Goal: Information Seeking & Learning: Learn about a topic

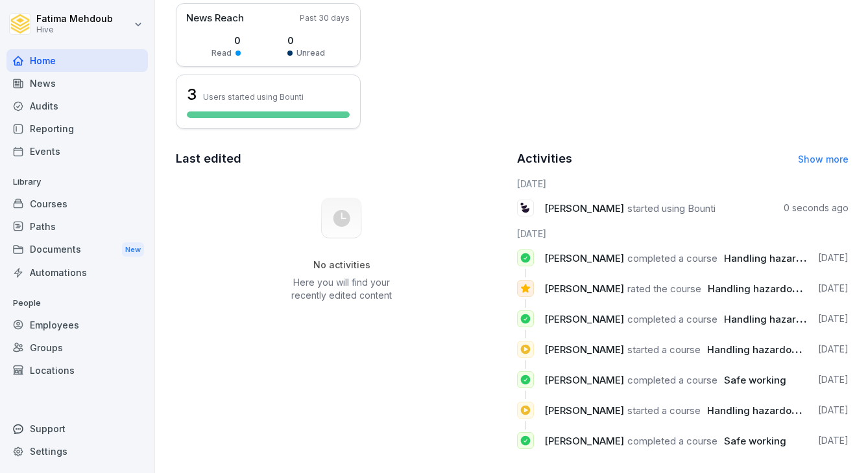
scroll to position [333, 0]
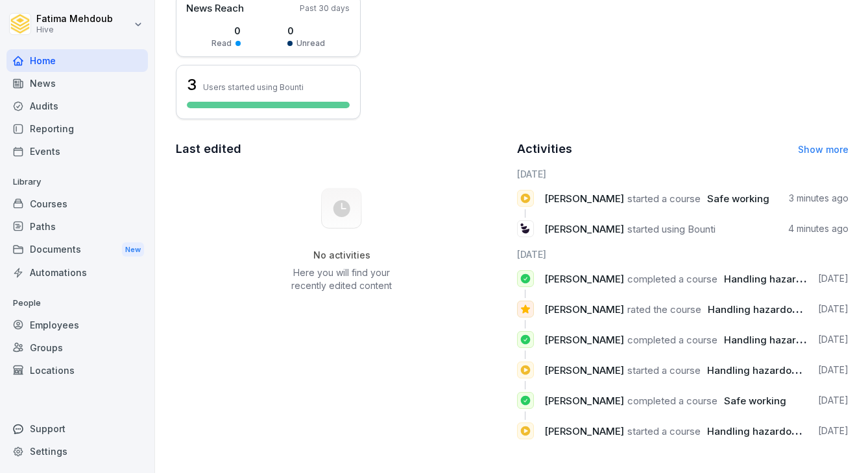
click at [75, 60] on div "Home" at bounding box center [76, 60] width 141 height 23
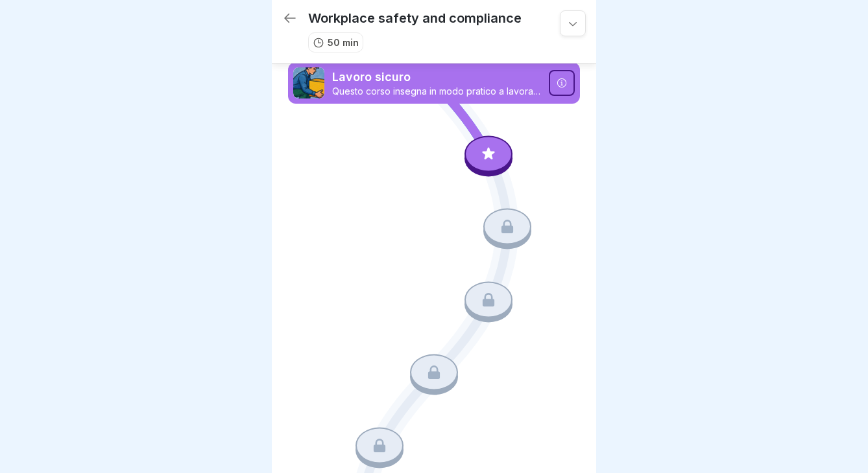
scroll to position [11, 0]
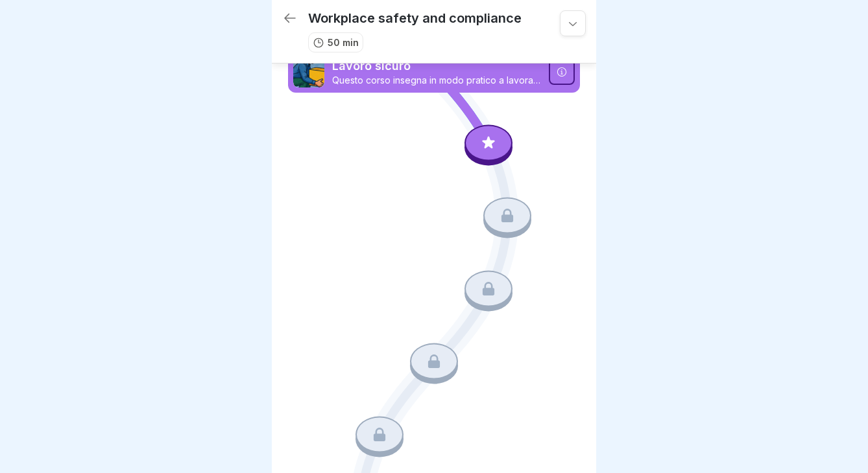
click at [490, 128] on div at bounding box center [488, 143] width 48 height 36
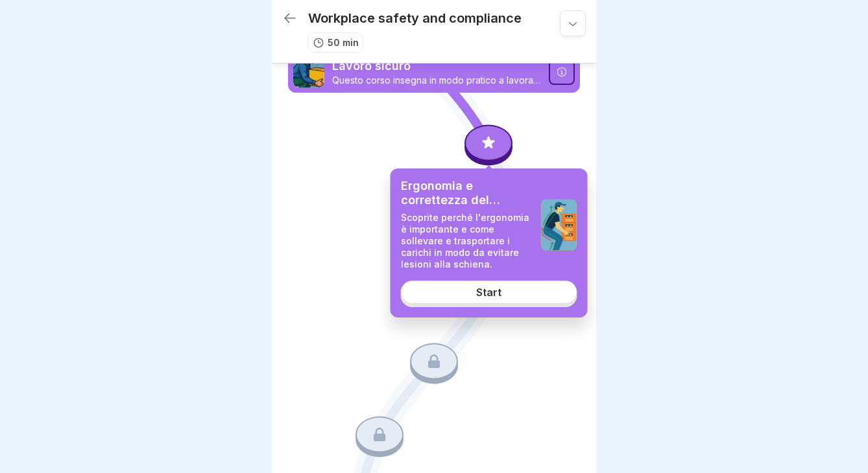
click at [515, 283] on link "Start" at bounding box center [489, 292] width 176 height 23
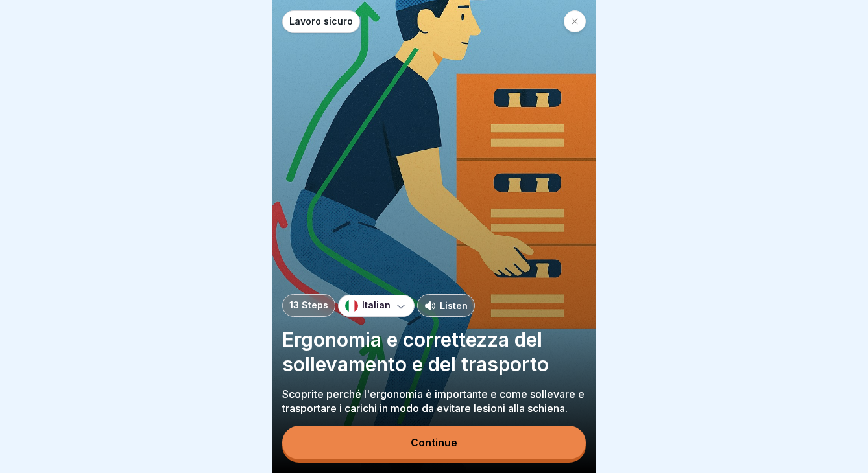
click at [386, 309] on div "Italian" at bounding box center [376, 306] width 77 height 22
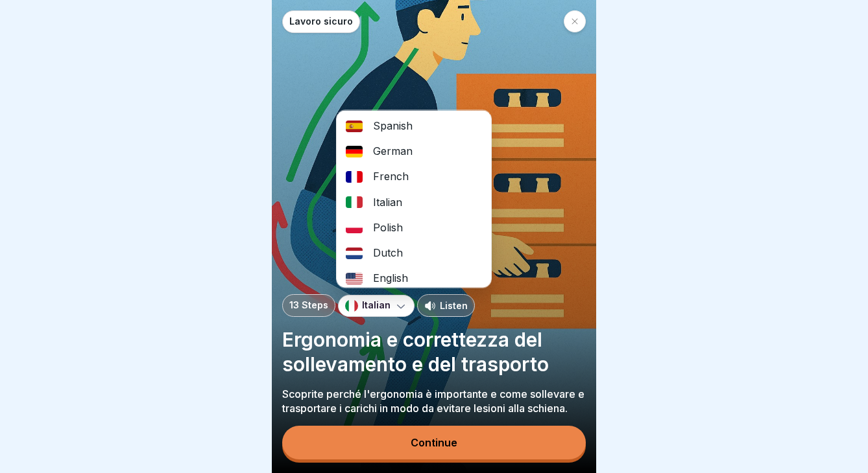
click at [397, 284] on div "English" at bounding box center [414, 278] width 154 height 25
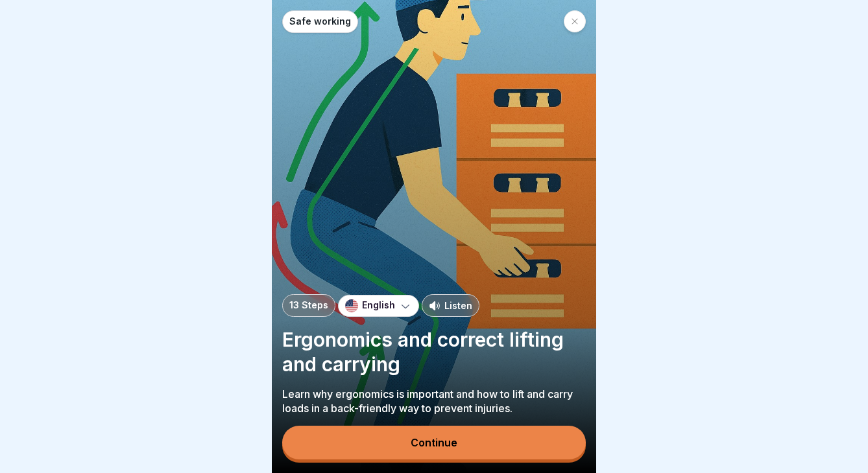
click at [427, 436] on button "Continue" at bounding box center [433, 443] width 303 height 34
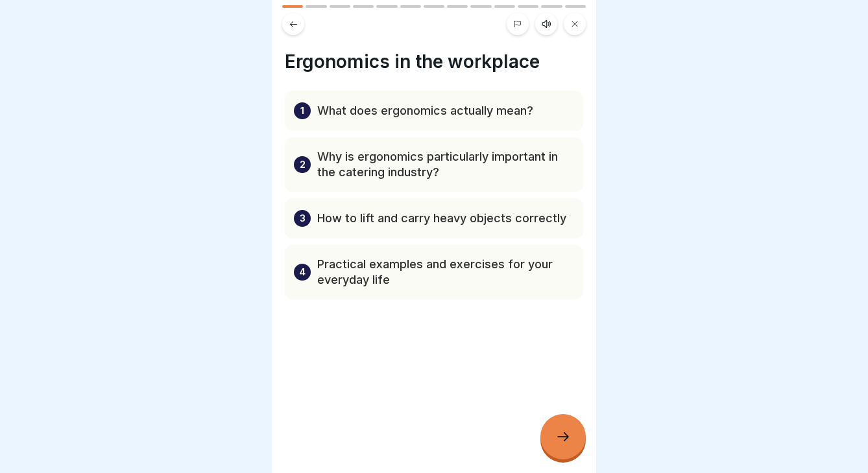
click at [572, 431] on div at bounding box center [562, 436] width 45 height 45
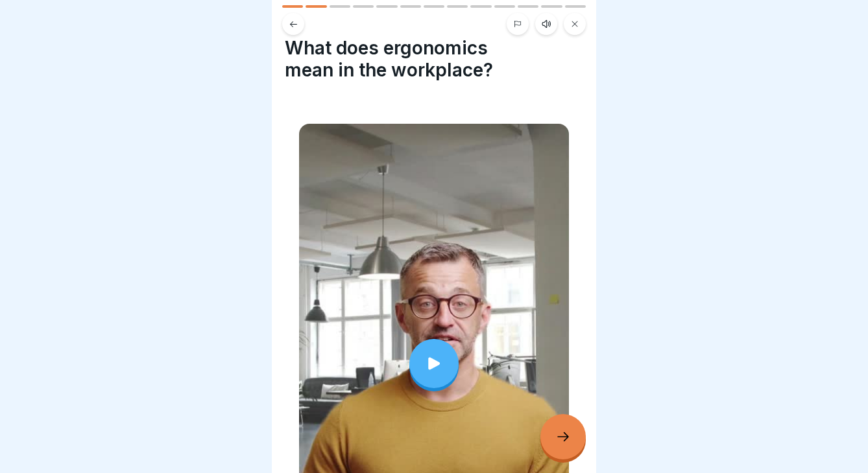
scroll to position [15, 0]
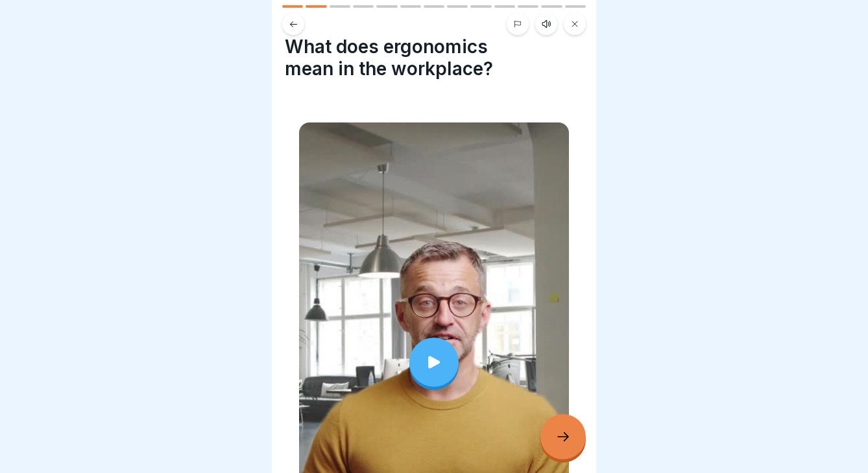
click at [447, 354] on div at bounding box center [433, 362] width 49 height 49
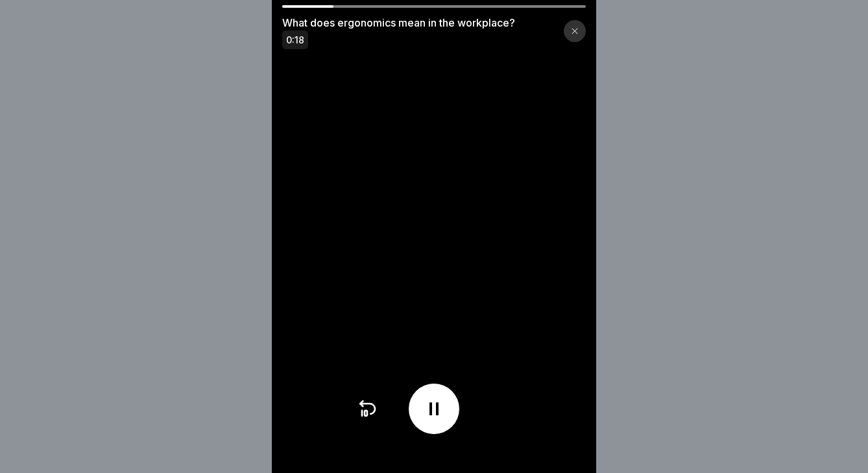
click at [447, 412] on div at bounding box center [434, 409] width 51 height 51
click at [446, 409] on div at bounding box center [434, 409] width 51 height 51
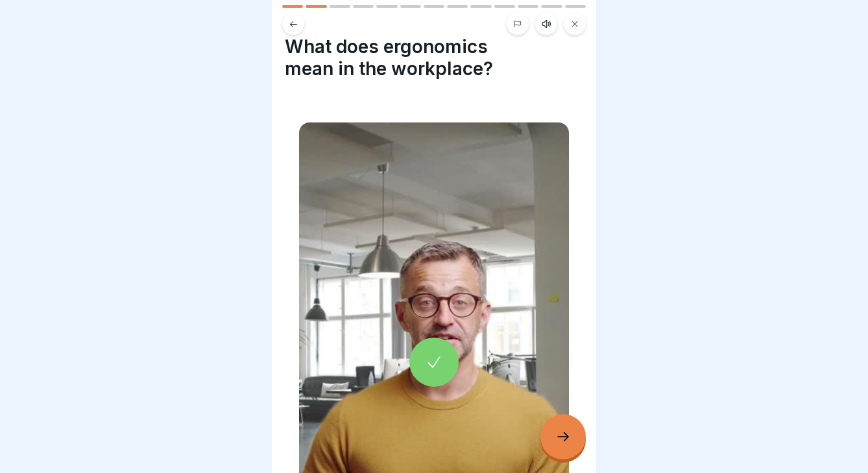
scroll to position [61, 0]
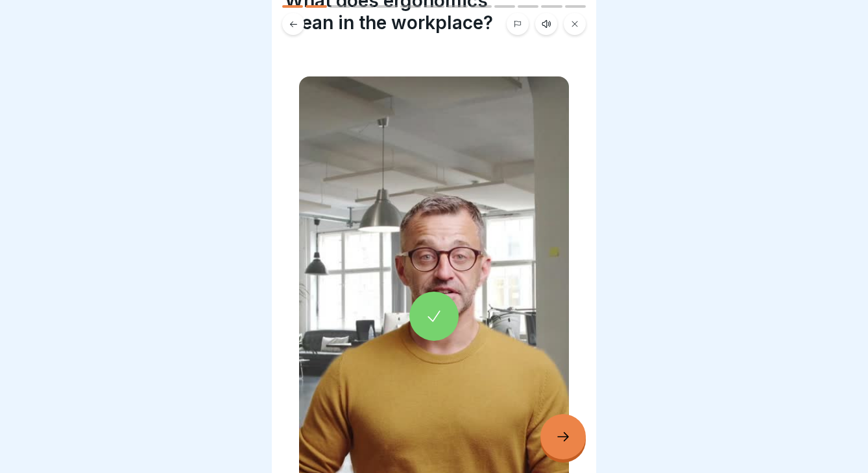
click at [567, 439] on icon at bounding box center [563, 437] width 16 height 16
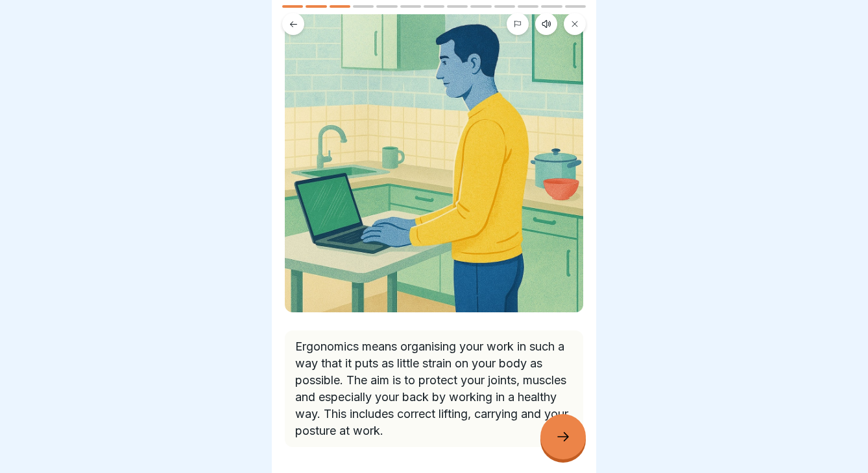
scroll to position [150, 0]
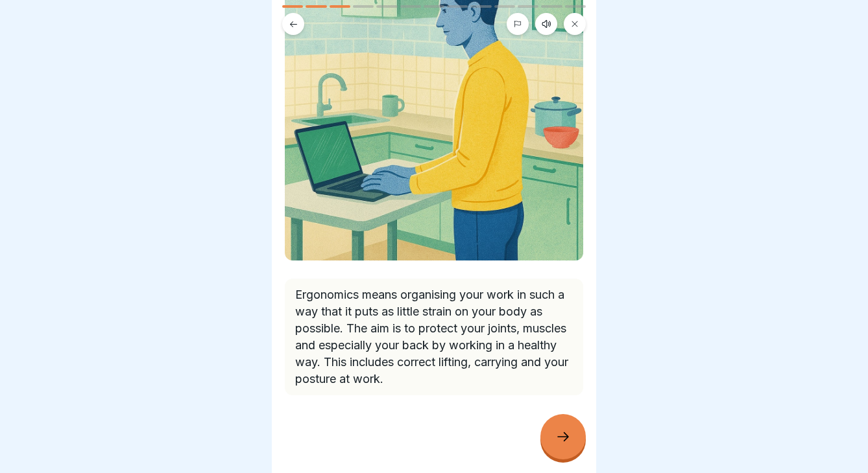
click at [555, 429] on div at bounding box center [562, 436] width 45 height 45
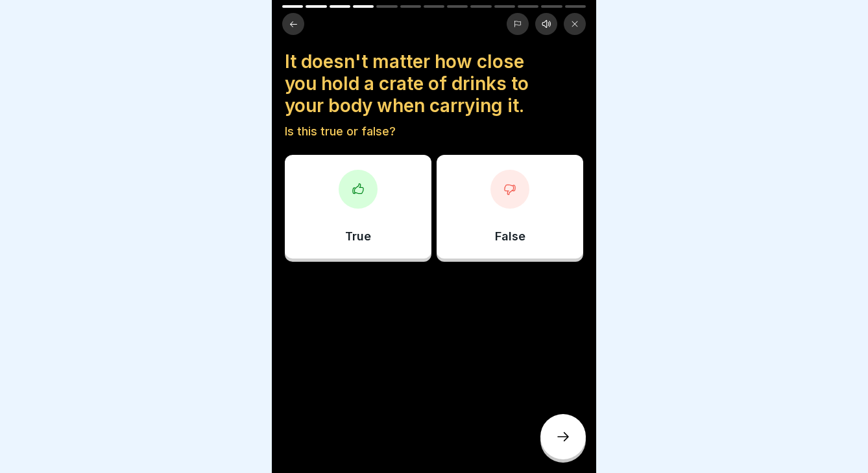
click at [503, 230] on p "False" at bounding box center [510, 237] width 30 height 14
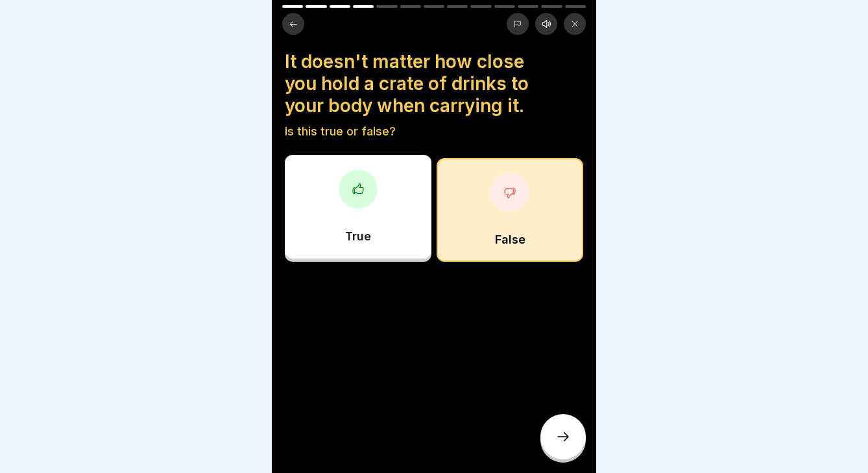
click at [571, 436] on div at bounding box center [562, 436] width 45 height 45
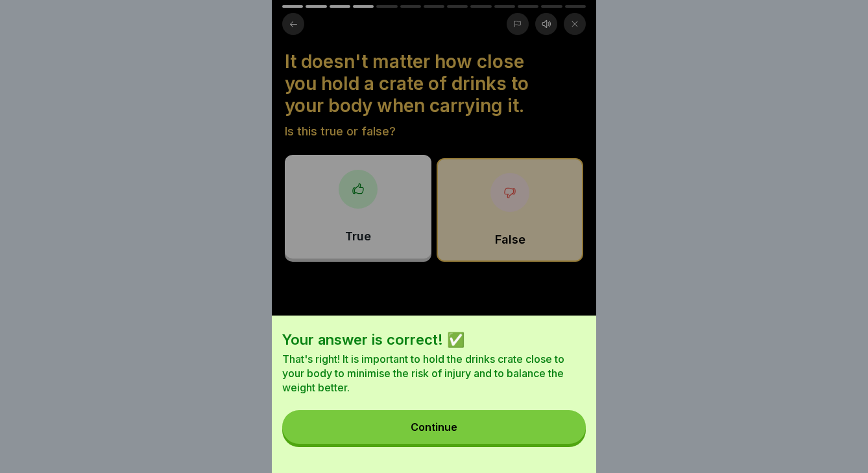
click at [535, 436] on button "Continue" at bounding box center [433, 427] width 303 height 34
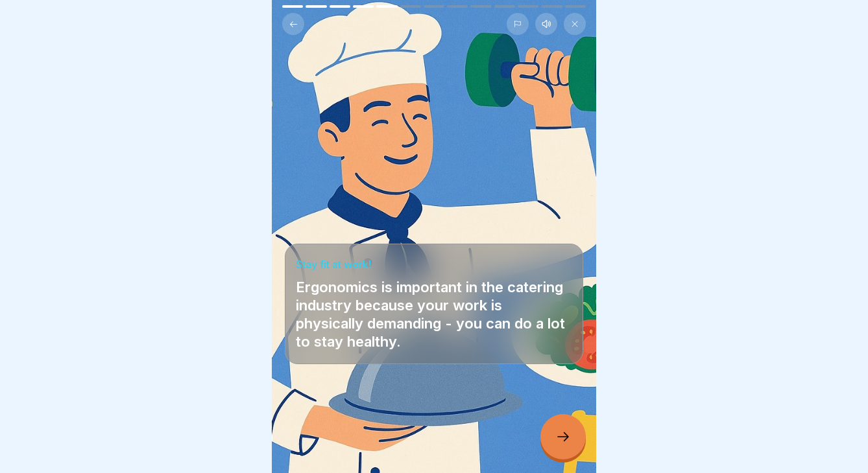
click at [564, 432] on icon at bounding box center [563, 437] width 16 height 16
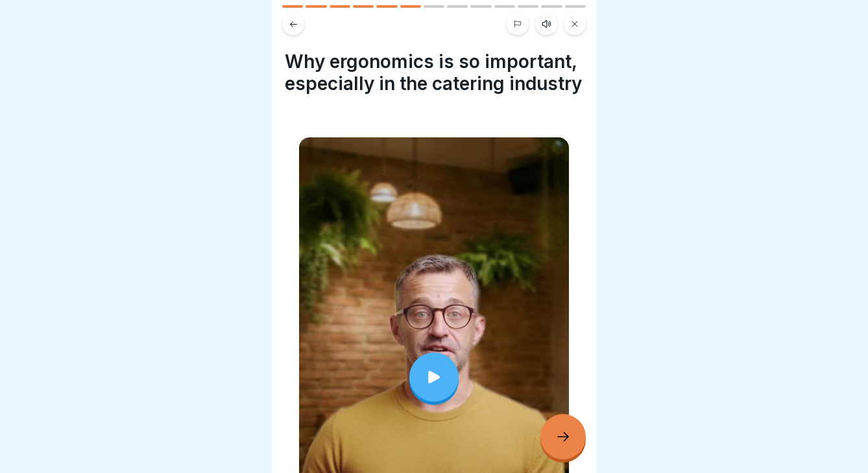
scroll to position [19, 0]
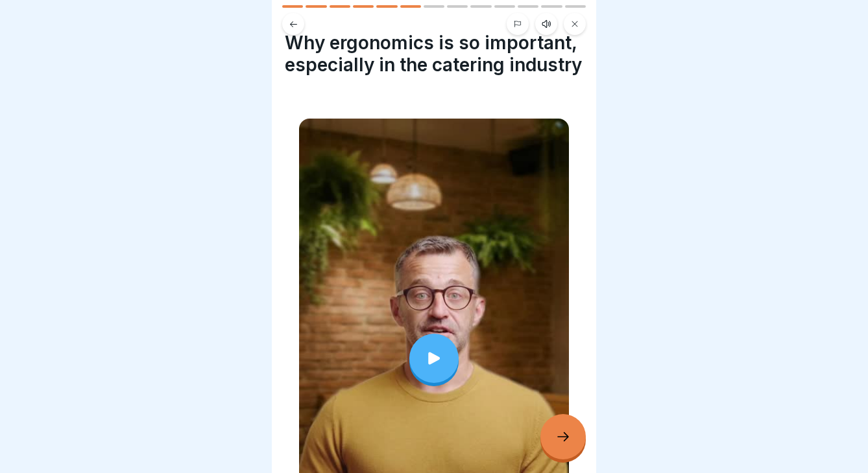
click at [416, 338] on div at bounding box center [433, 358] width 49 height 49
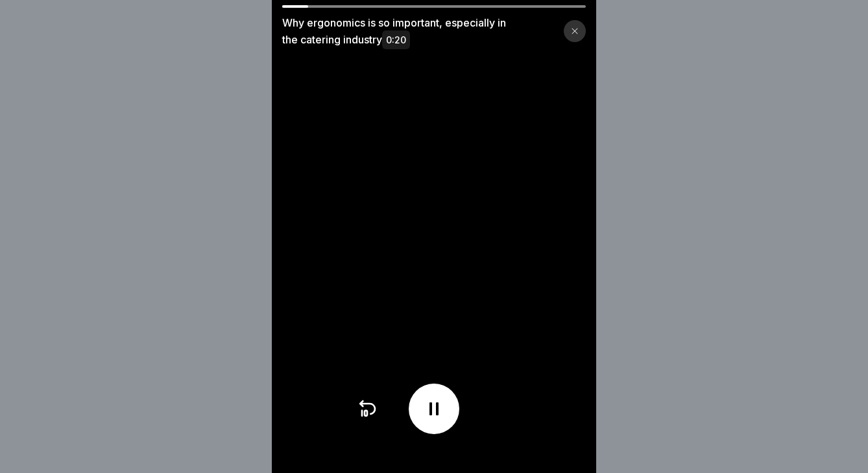
click at [574, 30] on icon at bounding box center [575, 32] width 6 height 6
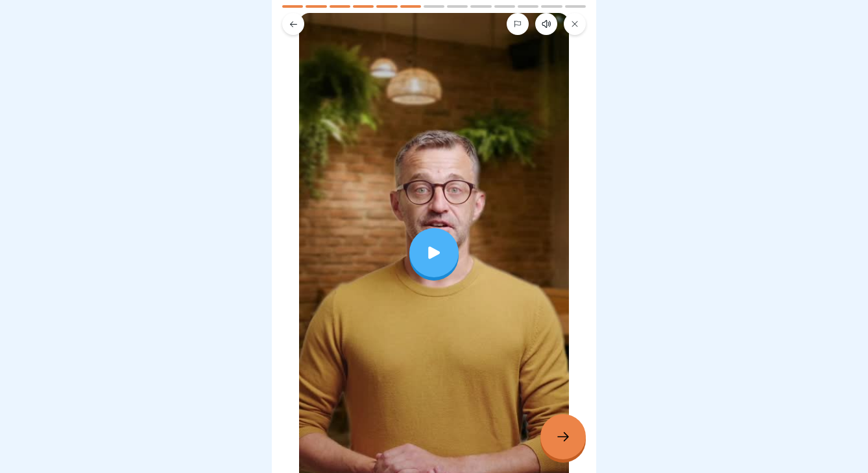
scroll to position [126, 0]
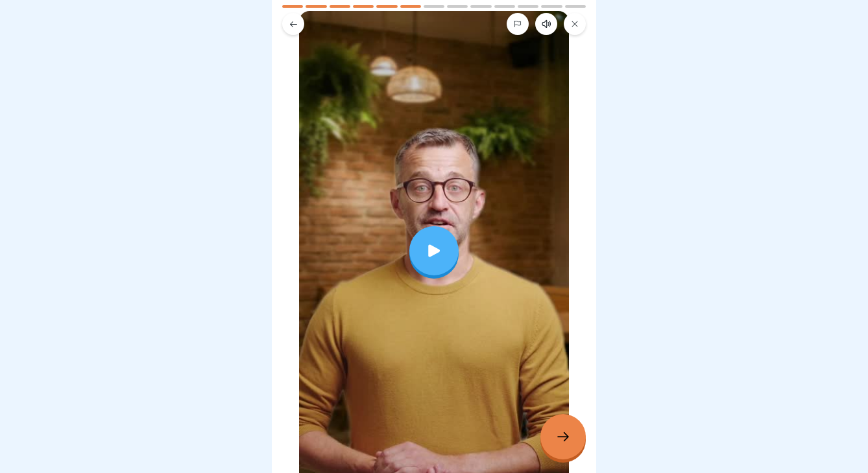
click at [434, 239] on div at bounding box center [433, 250] width 49 height 49
click at [571, 452] on div at bounding box center [562, 436] width 45 height 45
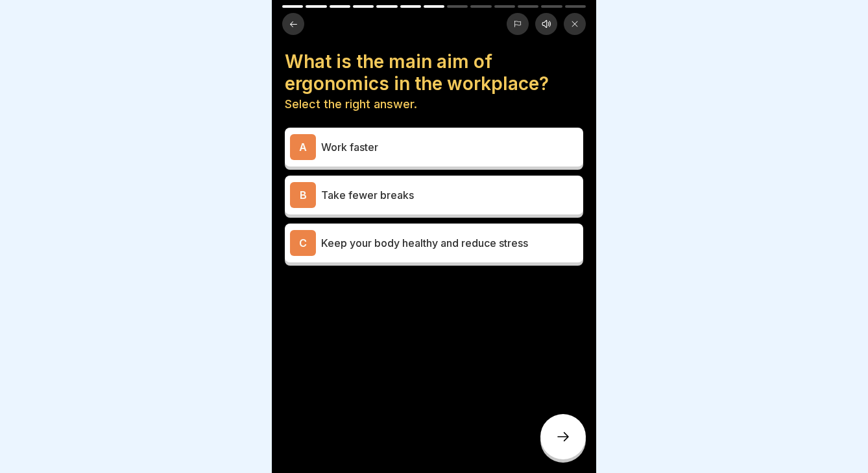
click at [451, 245] on p "Keep your body healthy and reduce stress" at bounding box center [449, 243] width 257 height 16
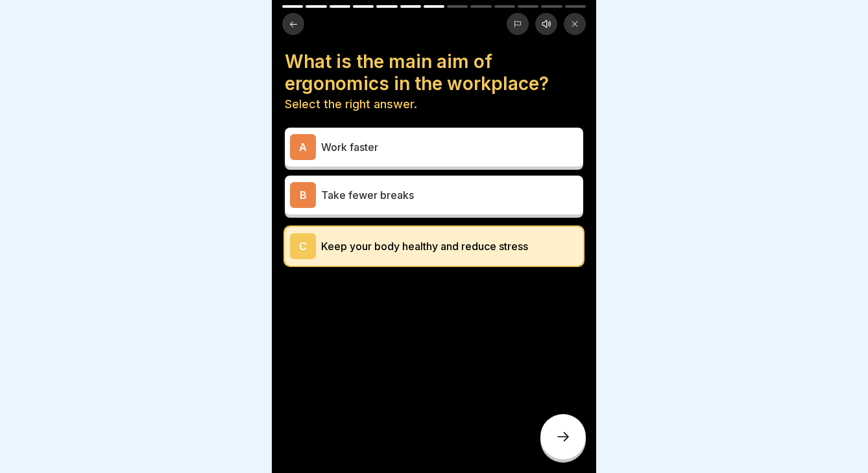
click at [557, 440] on icon at bounding box center [563, 437] width 16 height 16
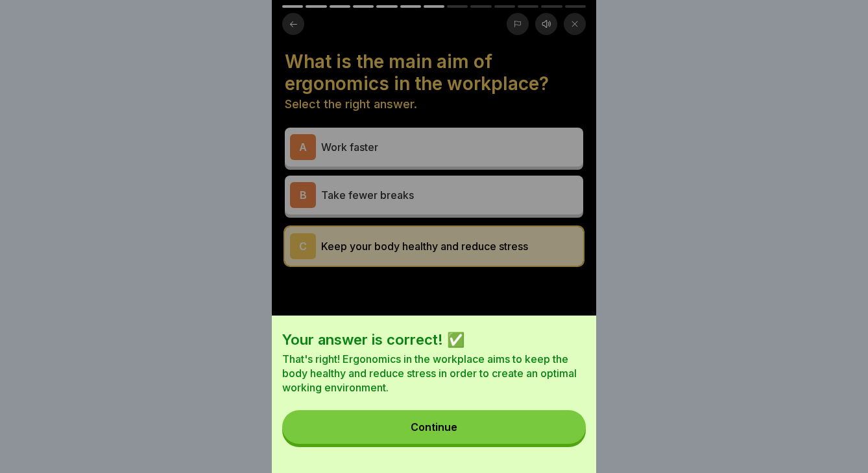
click at [538, 449] on div "Your answer is correct! ✅ That's right! Ergonomics in the workplace aims to kee…" at bounding box center [434, 395] width 324 height 158
click at [540, 431] on button "Continue" at bounding box center [433, 427] width 303 height 34
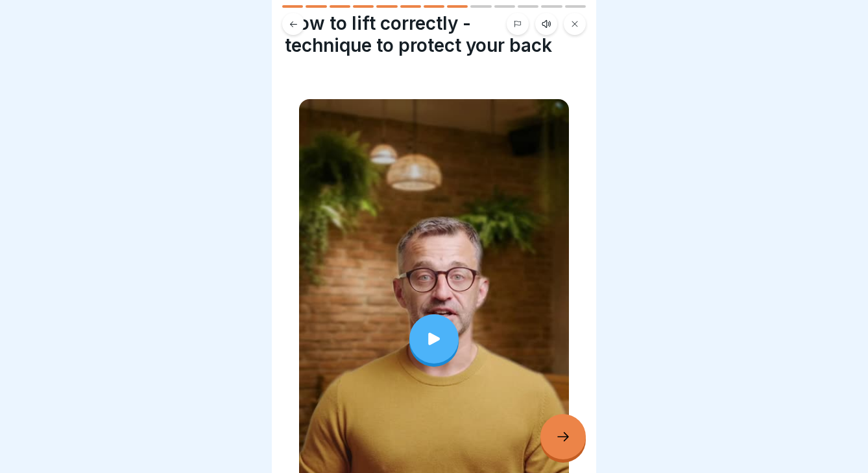
scroll to position [49, 0]
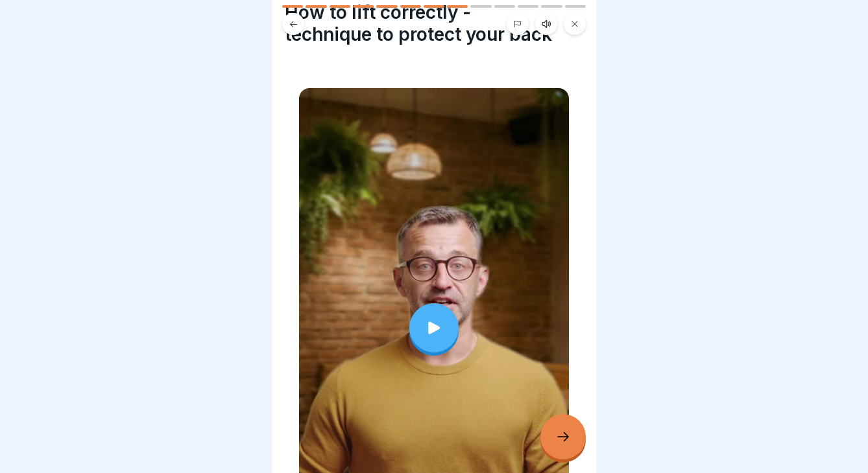
click at [433, 352] on div at bounding box center [433, 327] width 49 height 49
click at [551, 425] on div at bounding box center [562, 436] width 45 height 45
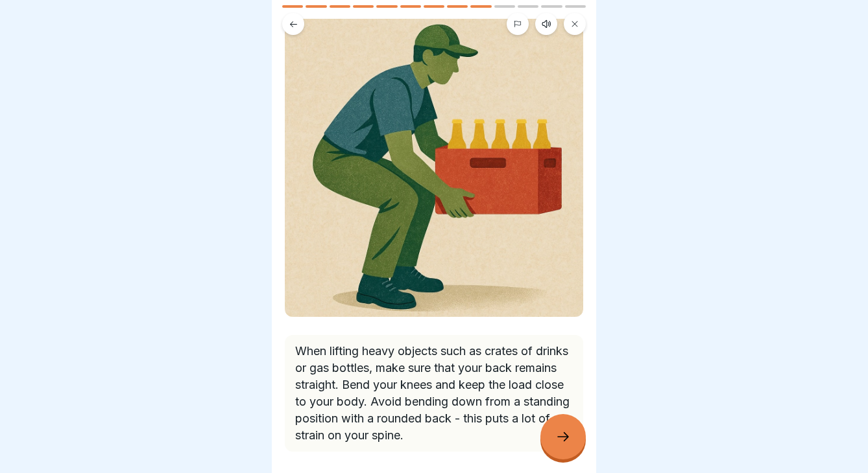
scroll to position [106, 0]
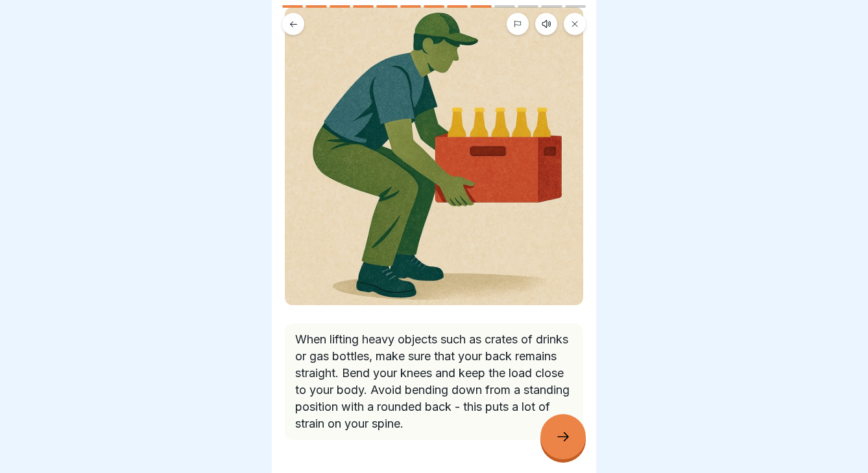
click at [558, 433] on icon at bounding box center [563, 437] width 16 height 16
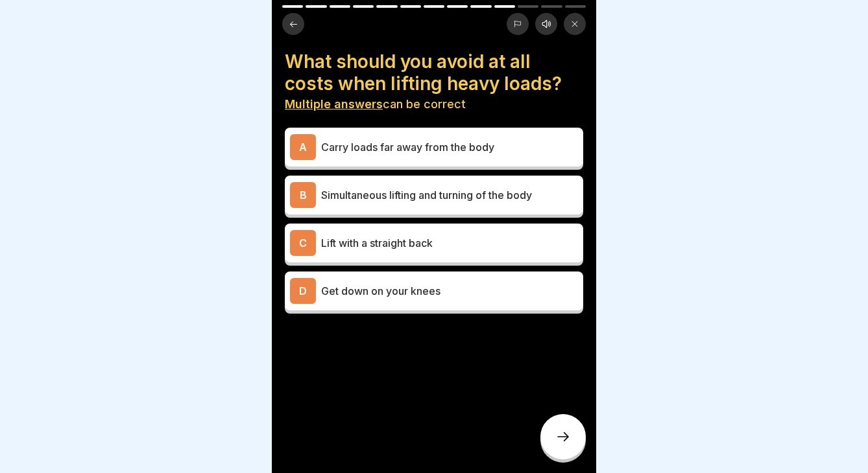
click at [464, 289] on p "Get down on your knees" at bounding box center [449, 291] width 257 height 16
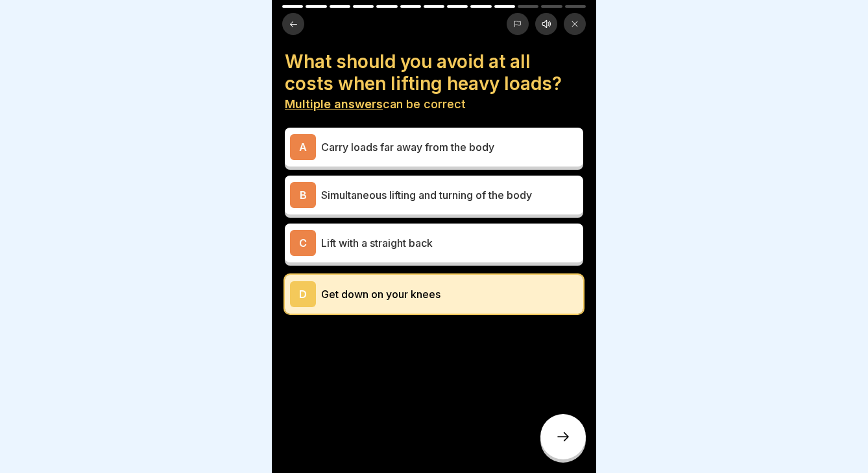
click at [458, 245] on p "Lift with a straight back" at bounding box center [449, 243] width 257 height 16
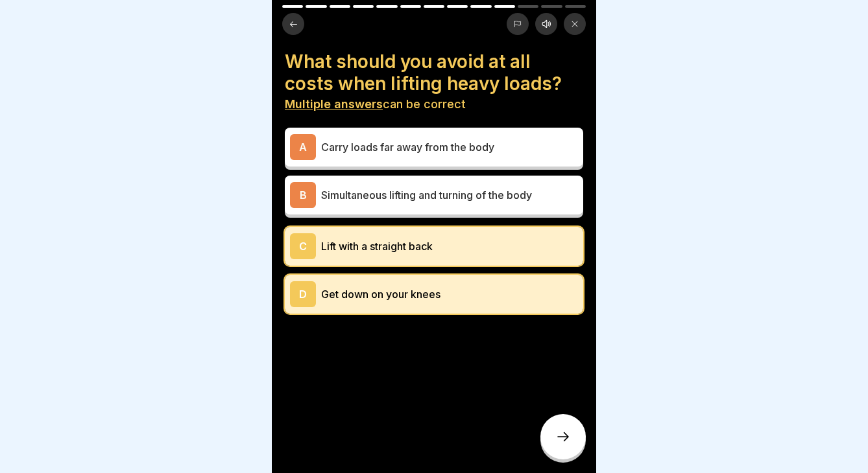
click at [567, 415] on div "Safe working 13 Steps English Listen Ergonomics and correct lifting and carryin…" at bounding box center [434, 236] width 324 height 473
click at [569, 435] on icon at bounding box center [563, 437] width 16 height 16
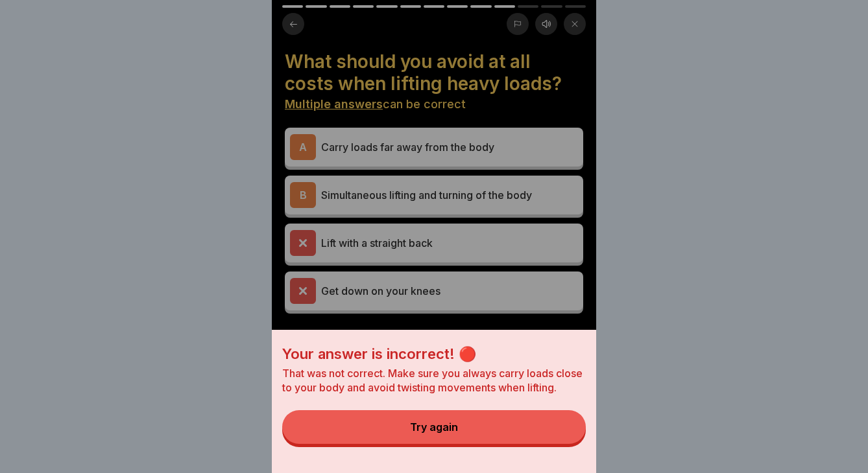
click at [514, 437] on button "Try again" at bounding box center [433, 427] width 303 height 34
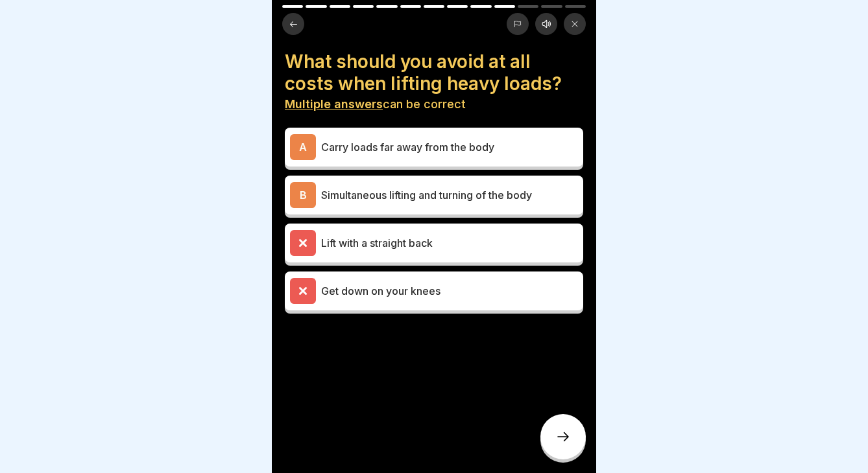
click at [446, 250] on p "Lift with a straight back" at bounding box center [449, 243] width 257 height 16
click at [446, 283] on p "Get down on your knees" at bounding box center [449, 291] width 257 height 16
click at [436, 250] on p "Lift with a straight back" at bounding box center [449, 243] width 257 height 16
click at [422, 257] on div "Lift with a straight back" at bounding box center [434, 243] width 298 height 39
click at [308, 226] on div "Lift with a straight back" at bounding box center [434, 243] width 298 height 39
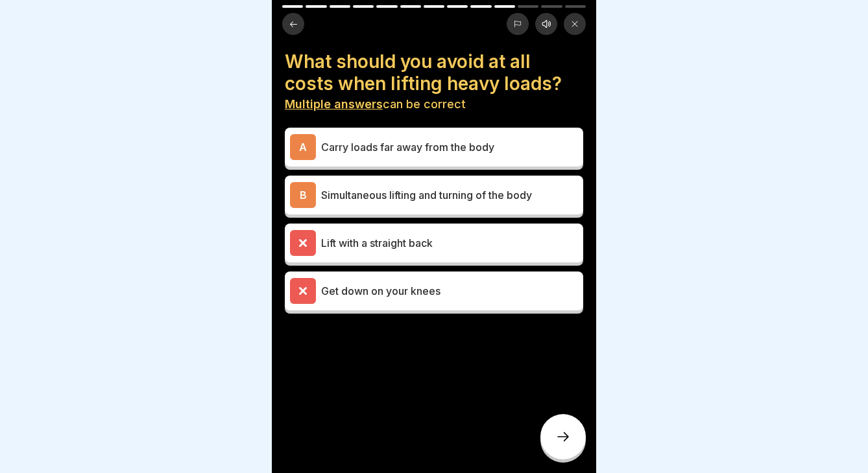
click at [302, 287] on icon at bounding box center [303, 291] width 12 height 12
click at [563, 439] on icon at bounding box center [563, 437] width 16 height 16
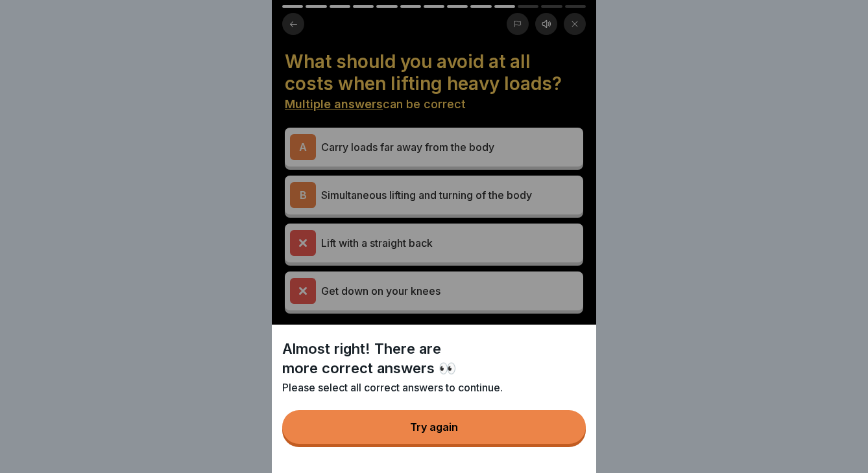
click at [512, 427] on button "Try again" at bounding box center [433, 427] width 303 height 34
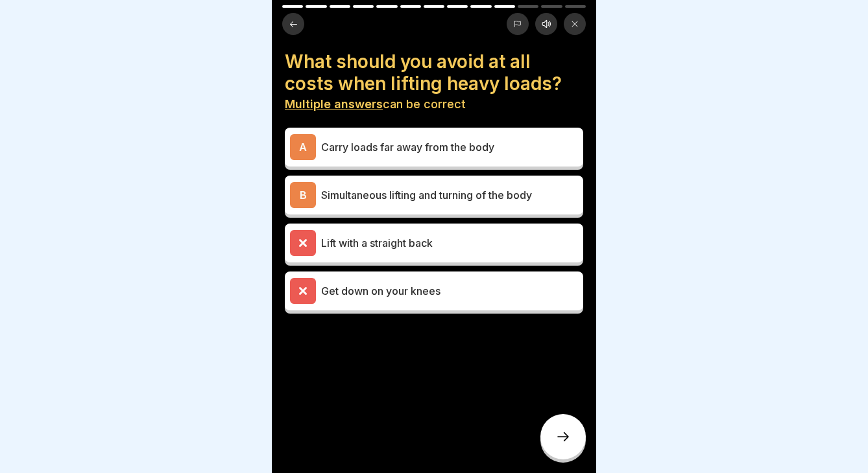
click at [418, 243] on p "Lift with a straight back" at bounding box center [449, 243] width 257 height 16
click at [479, 293] on p "Get down on your knees" at bounding box center [449, 291] width 257 height 16
click at [445, 241] on p "Lift with a straight back" at bounding box center [449, 243] width 257 height 16
click at [556, 430] on div at bounding box center [562, 436] width 45 height 45
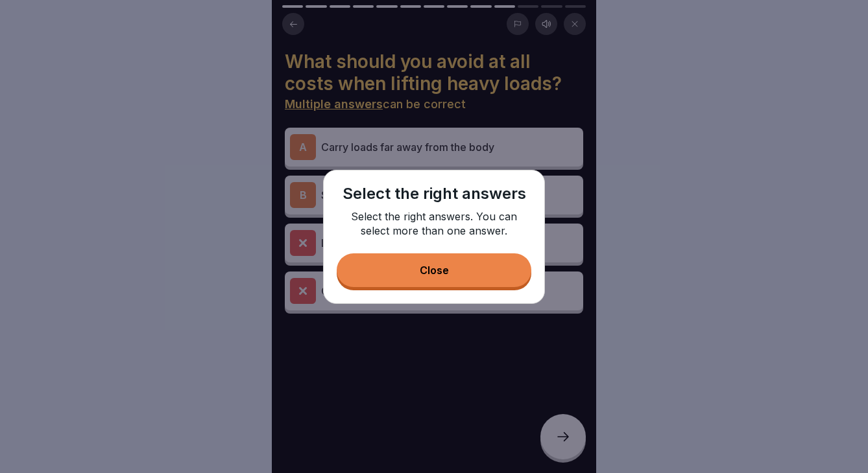
click at [450, 263] on button "Close" at bounding box center [434, 271] width 195 height 34
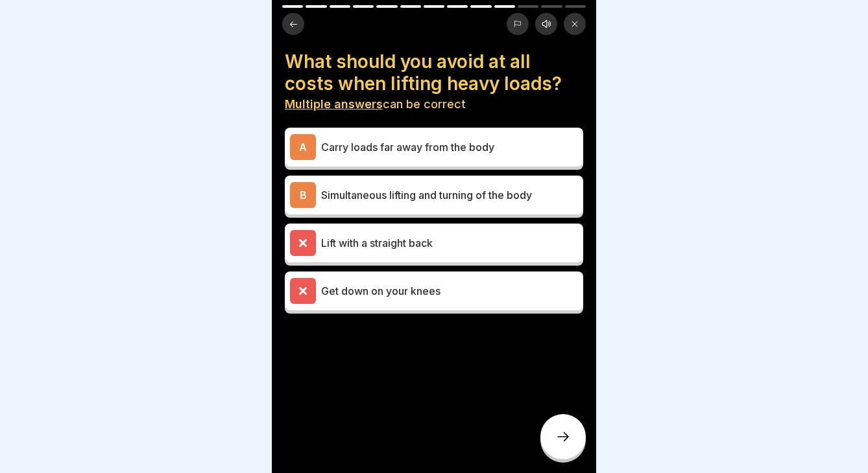
click at [397, 278] on div "Get down on your knees" at bounding box center [434, 291] width 288 height 26
click at [571, 437] on div at bounding box center [562, 436] width 45 height 45
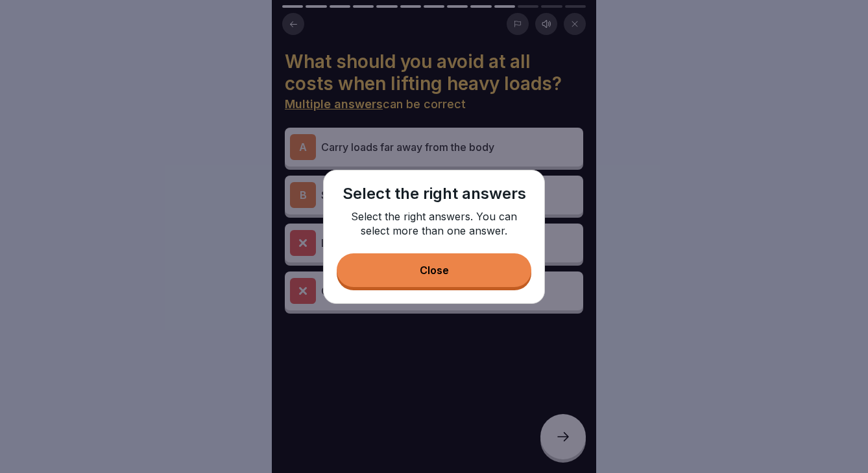
click at [460, 291] on div "Select the right answers Select the right answers. You can select more than one…" at bounding box center [434, 237] width 222 height 134
click at [460, 264] on button "Close" at bounding box center [434, 271] width 195 height 34
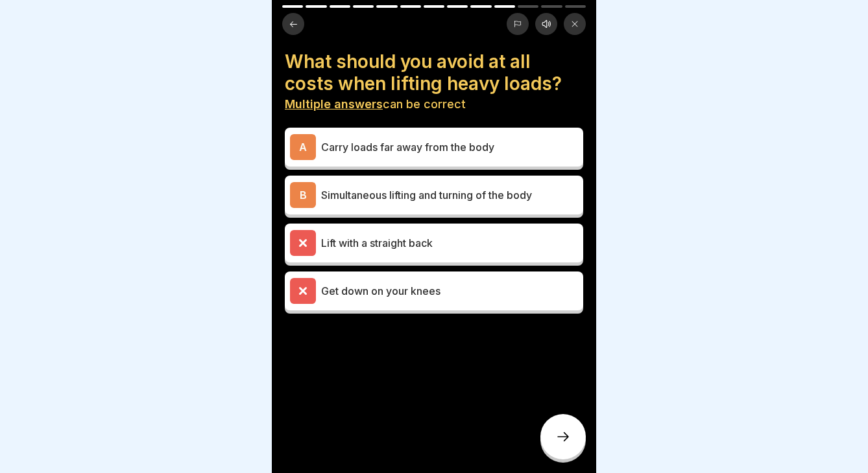
click at [313, 289] on div at bounding box center [303, 291] width 26 height 26
click at [303, 190] on div "B" at bounding box center [303, 195] width 26 height 26
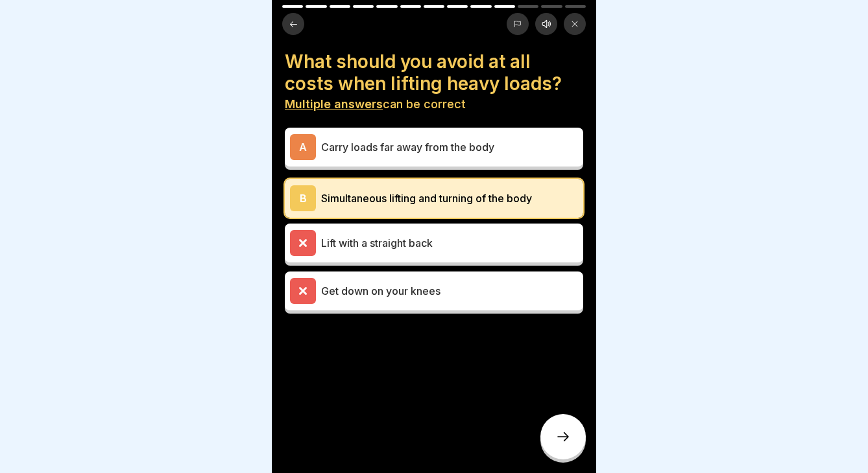
click at [303, 190] on div "B" at bounding box center [303, 198] width 26 height 26
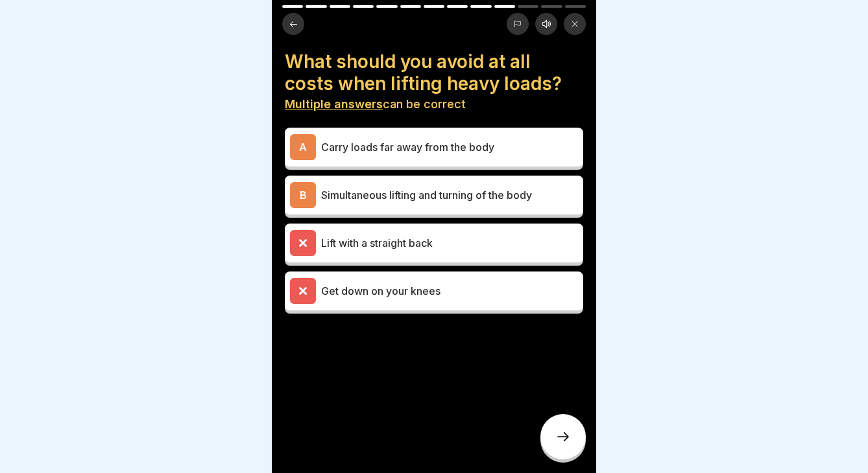
click at [301, 143] on div "A" at bounding box center [303, 147] width 26 height 26
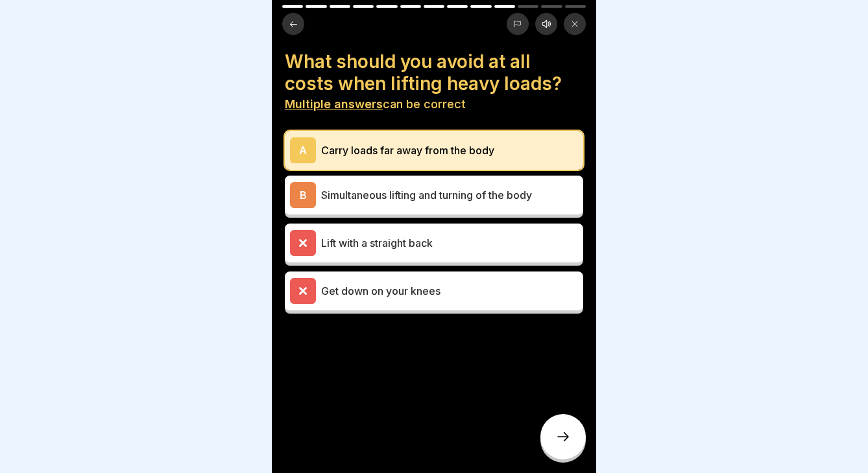
click at [301, 147] on div "A" at bounding box center [303, 150] width 26 height 26
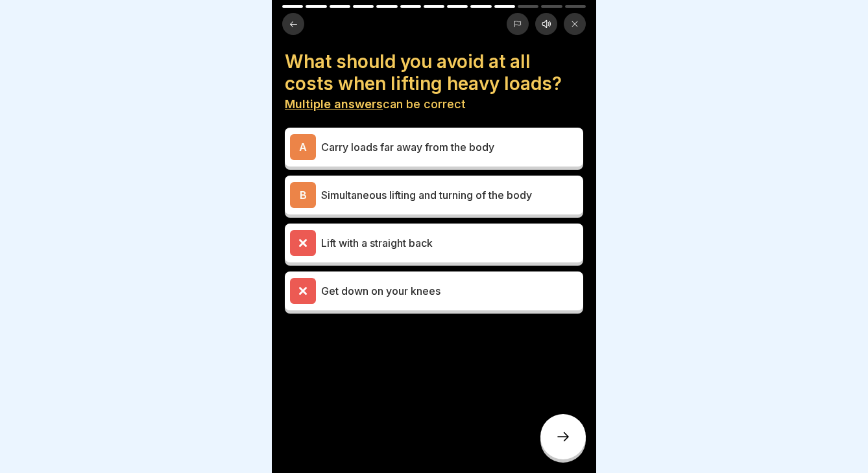
click at [305, 198] on div "B" at bounding box center [303, 195] width 26 height 26
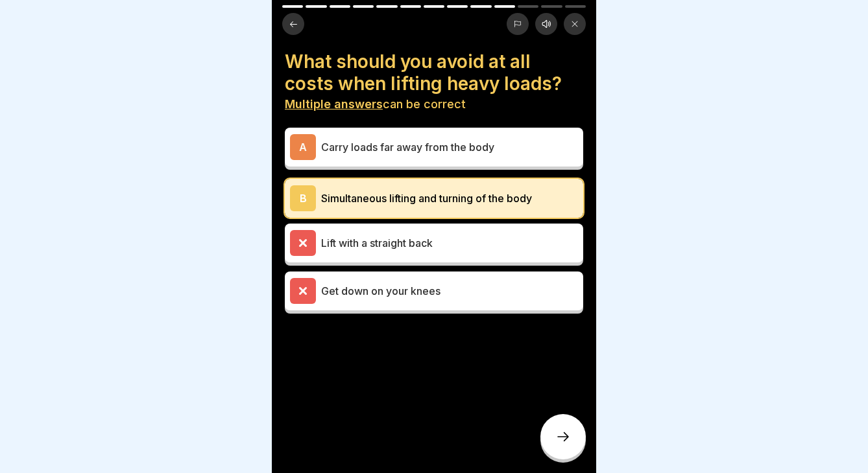
click at [295, 196] on div "B" at bounding box center [303, 198] width 26 height 26
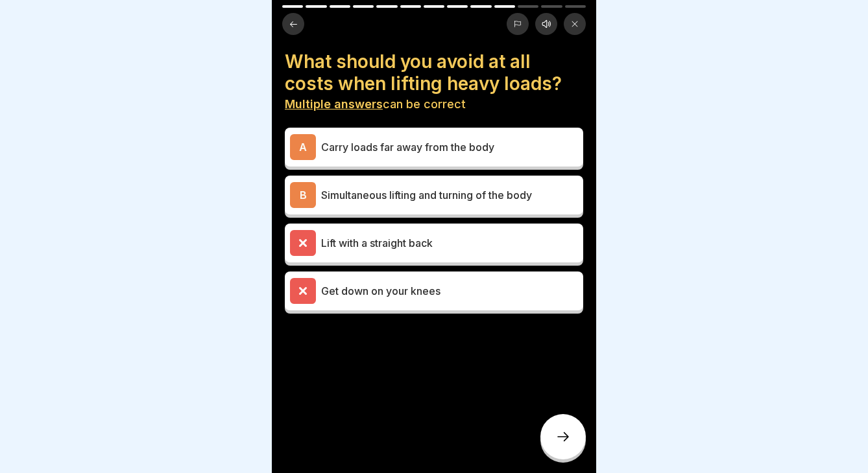
click at [320, 245] on div "Lift with a straight back" at bounding box center [434, 243] width 288 height 26
click at [555, 421] on div at bounding box center [562, 436] width 45 height 45
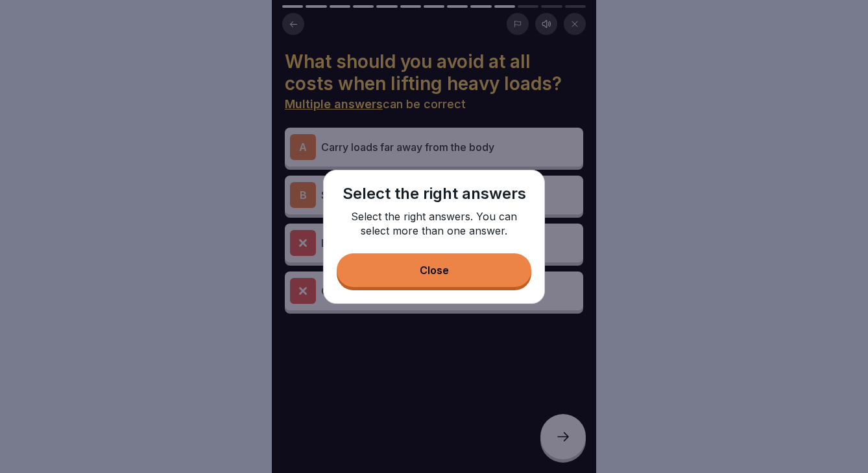
click at [447, 275] on div "Close" at bounding box center [434, 271] width 29 height 12
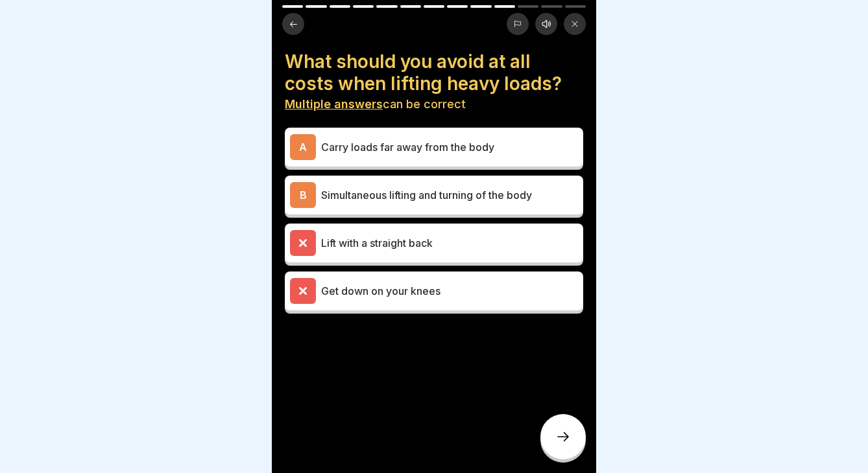
click at [292, 21] on icon at bounding box center [293, 24] width 7 height 6
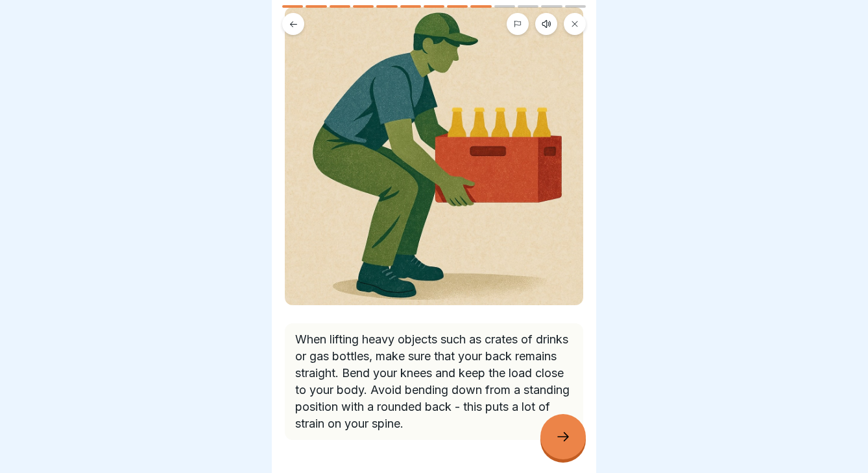
click at [563, 423] on div at bounding box center [562, 436] width 45 height 45
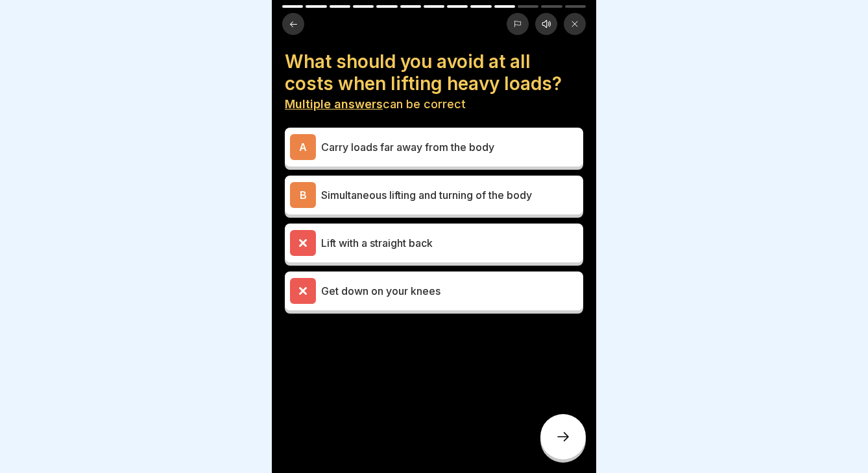
click at [368, 248] on p "Lift with a straight back" at bounding box center [449, 243] width 257 height 16
click at [549, 438] on div at bounding box center [562, 436] width 45 height 45
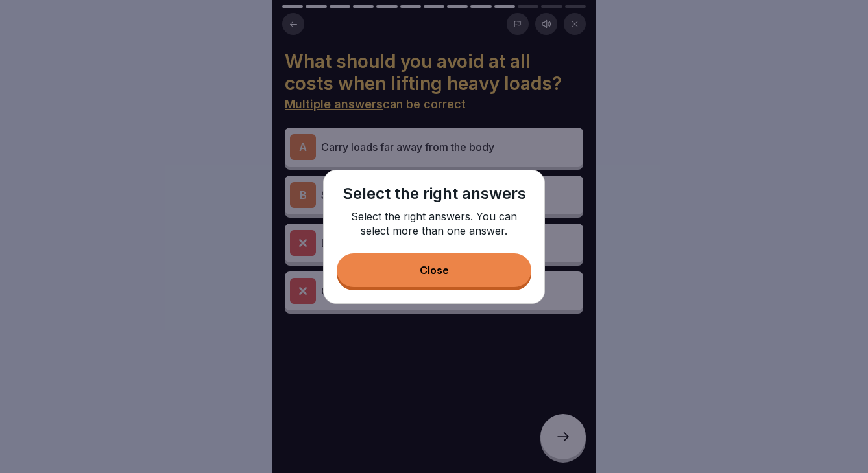
click at [440, 268] on div "Close" at bounding box center [434, 271] width 29 height 12
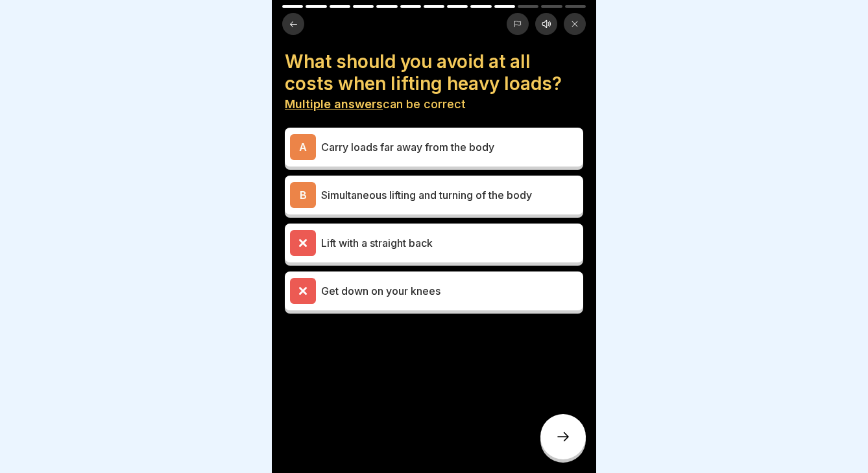
click at [307, 184] on div "B" at bounding box center [303, 195] width 26 height 26
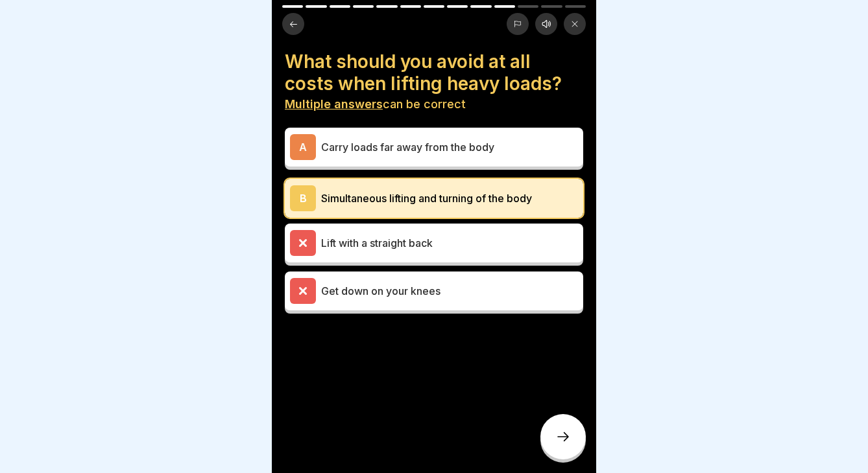
click at [561, 441] on icon at bounding box center [563, 437] width 16 height 16
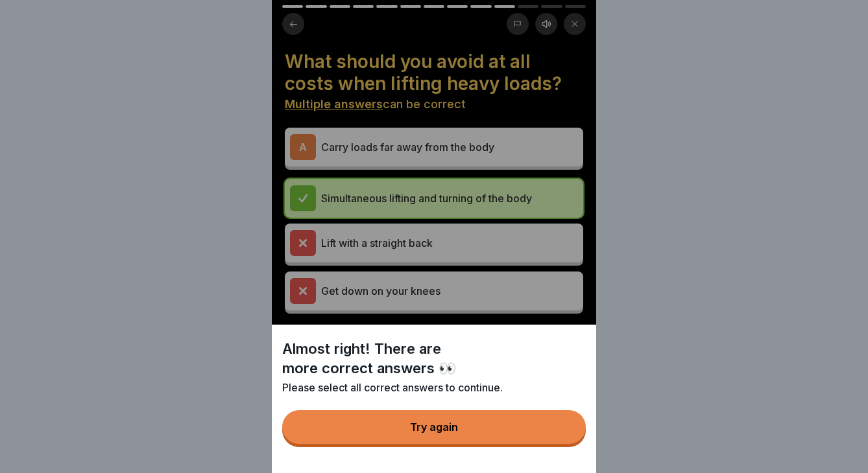
click at [497, 446] on div "Almost right! There are more correct answers 👀 Please select all correct answer…" at bounding box center [434, 399] width 324 height 148
click at [479, 418] on button "Try again" at bounding box center [433, 427] width 303 height 34
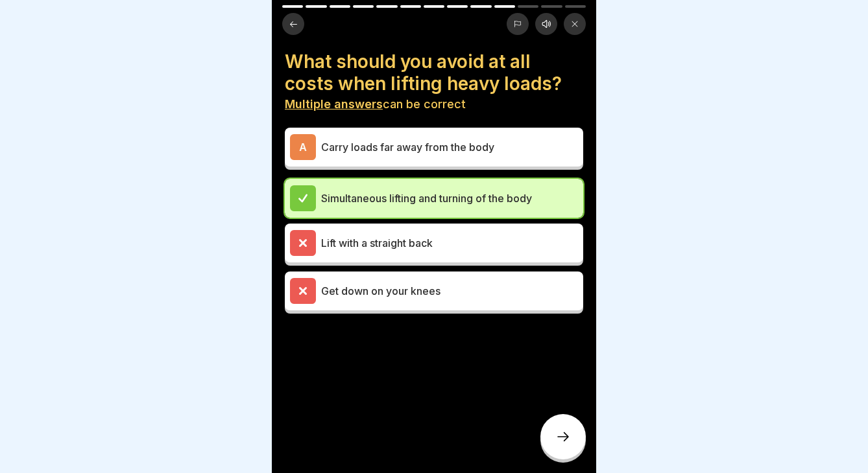
click at [556, 437] on icon at bounding box center [563, 437] width 16 height 16
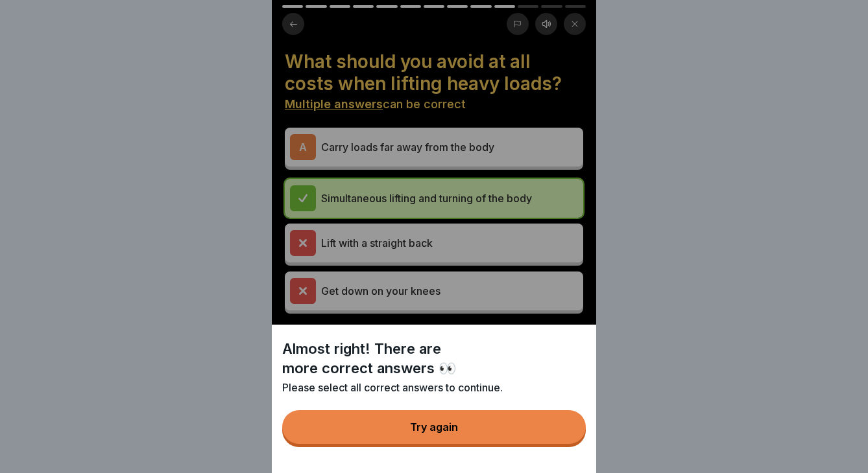
click at [513, 431] on button "Try again" at bounding box center [433, 427] width 303 height 34
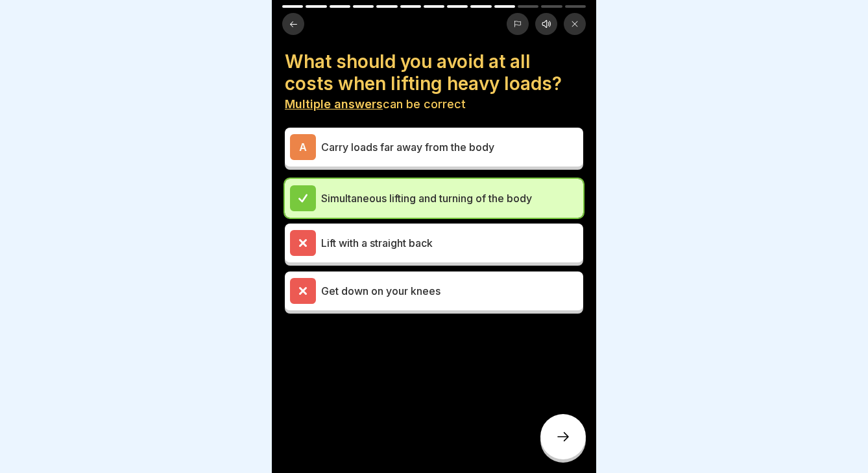
click at [410, 284] on p "Get down on your knees" at bounding box center [449, 291] width 257 height 16
click at [350, 279] on div "Get down on your knees" at bounding box center [434, 291] width 288 height 26
click at [321, 239] on p "Lift with a straight back" at bounding box center [449, 243] width 257 height 16
click at [566, 432] on icon at bounding box center [563, 437] width 16 height 16
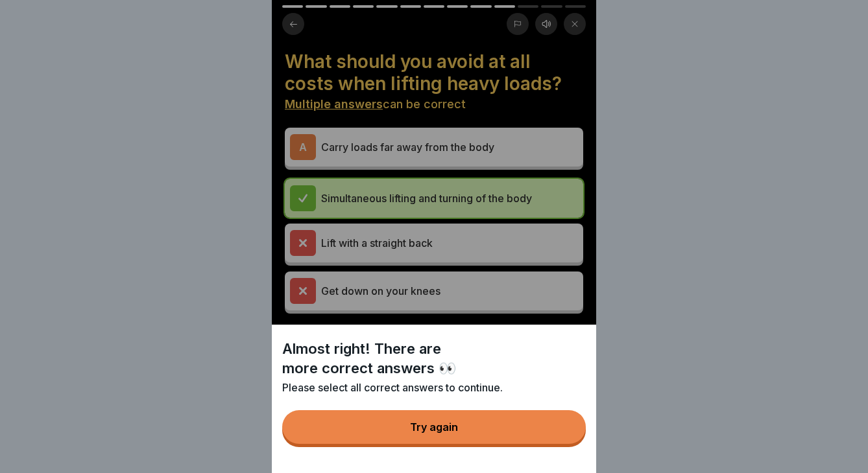
click at [519, 425] on button "Try again" at bounding box center [433, 427] width 303 height 34
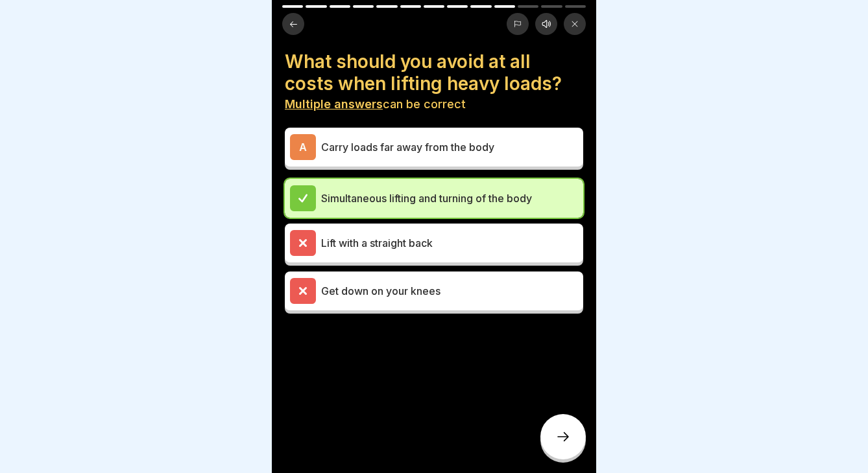
click at [299, 147] on div "A" at bounding box center [303, 147] width 26 height 26
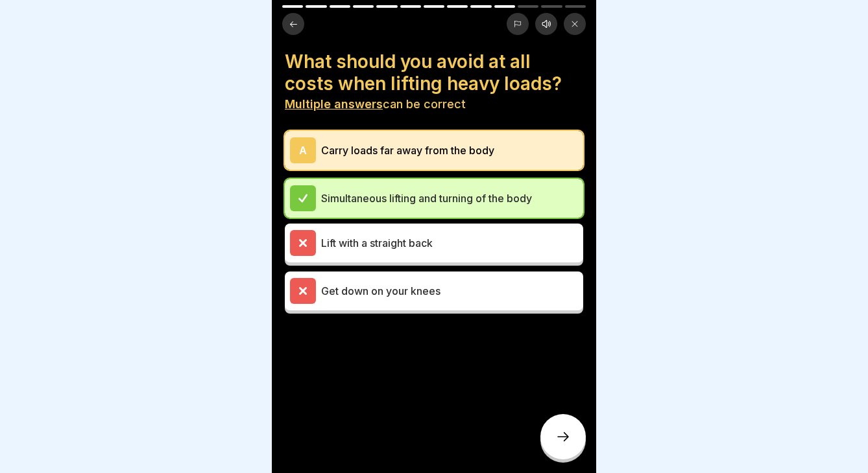
click at [560, 446] on div at bounding box center [562, 436] width 45 height 45
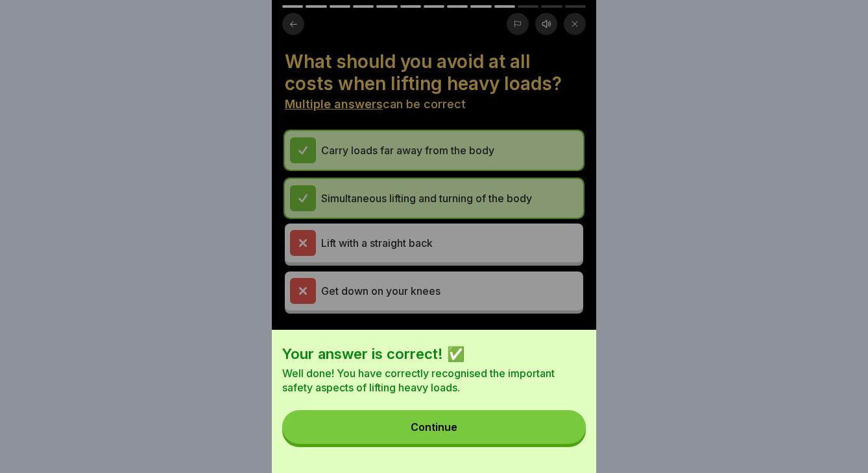
click at [532, 429] on button "Continue" at bounding box center [433, 427] width 303 height 34
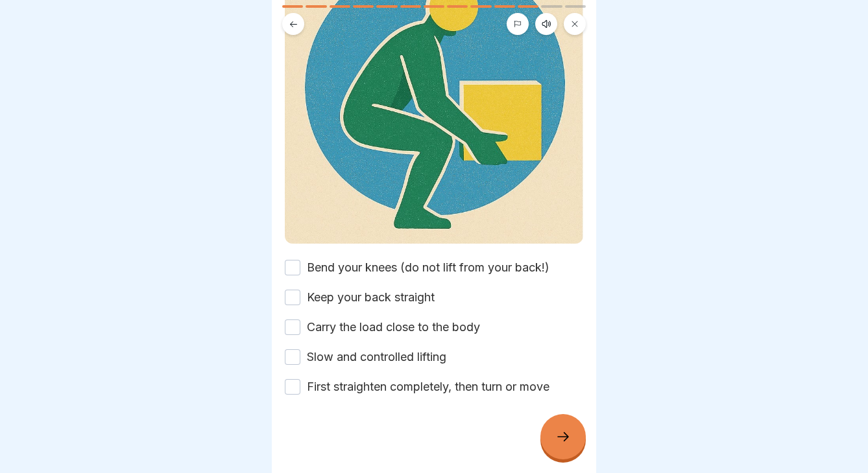
scroll to position [173, 0]
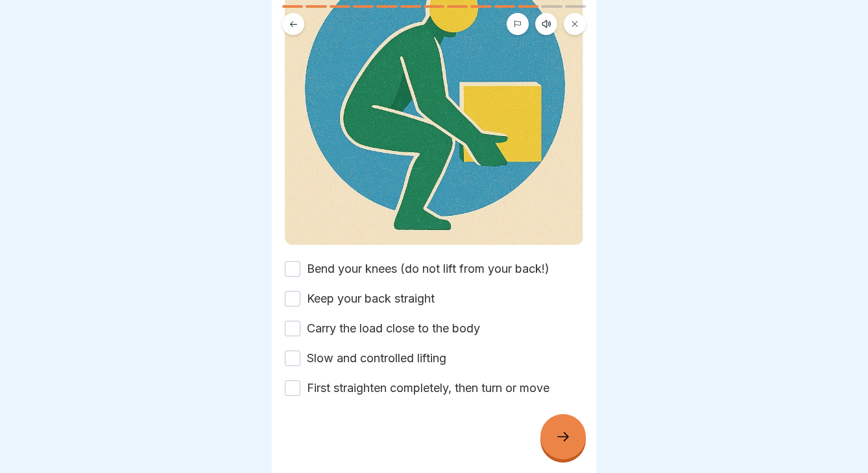
click at [296, 297] on button "Keep your back straight" at bounding box center [293, 299] width 16 height 16
click at [291, 329] on button "Carry the load close to the body" at bounding box center [293, 329] width 16 height 16
click at [292, 361] on button "Slow and controlled lifting" at bounding box center [293, 359] width 16 height 16
click at [296, 390] on button "First straighten completely, then turn or move" at bounding box center [293, 389] width 16 height 16
click at [291, 272] on button "Bend your knees (do not lift from your back!)" at bounding box center [293, 269] width 16 height 16
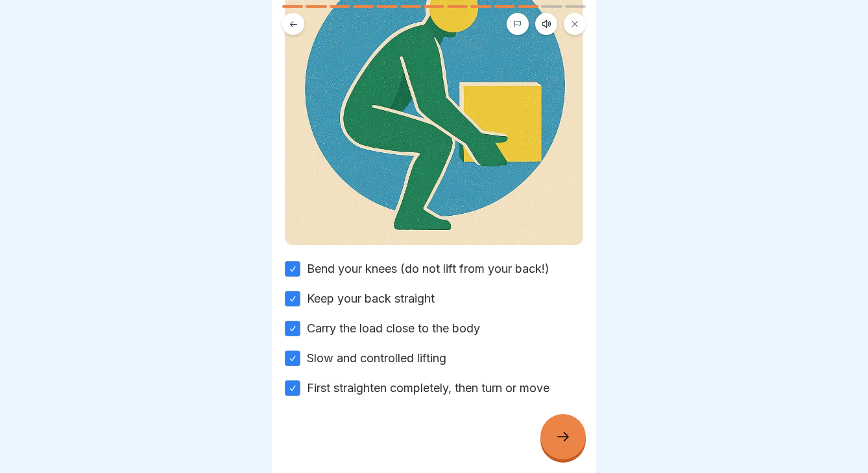
click at [571, 437] on div at bounding box center [562, 436] width 45 height 45
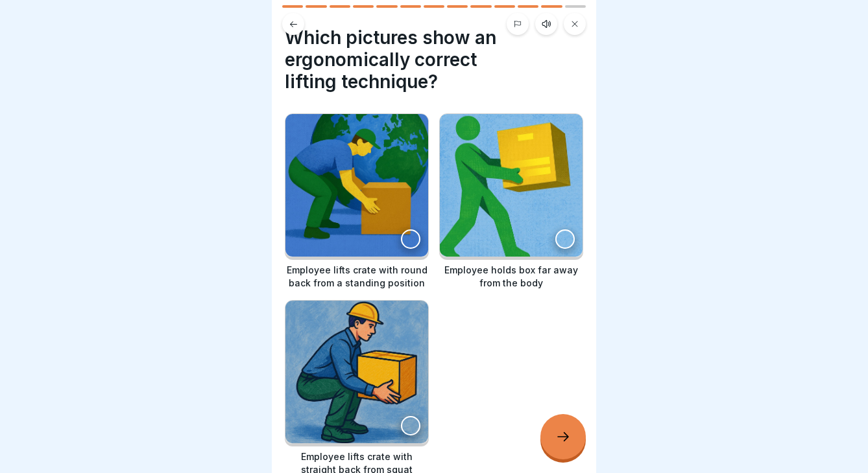
scroll to position [27, 0]
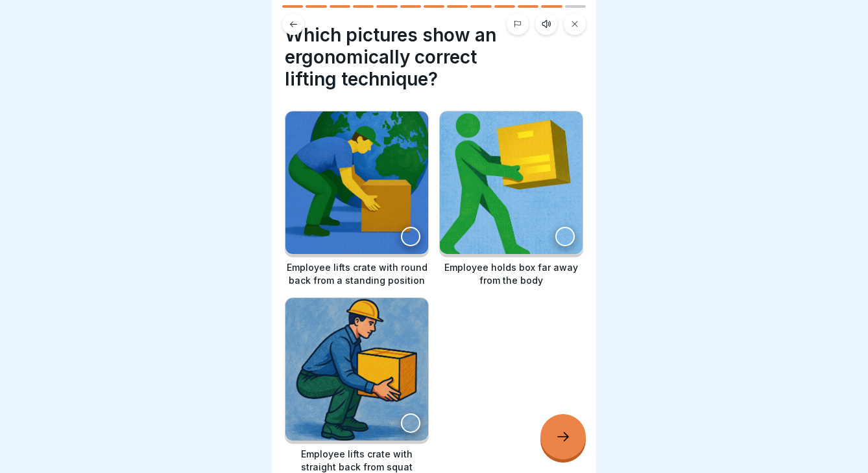
click at [409, 422] on div at bounding box center [410, 423] width 19 height 19
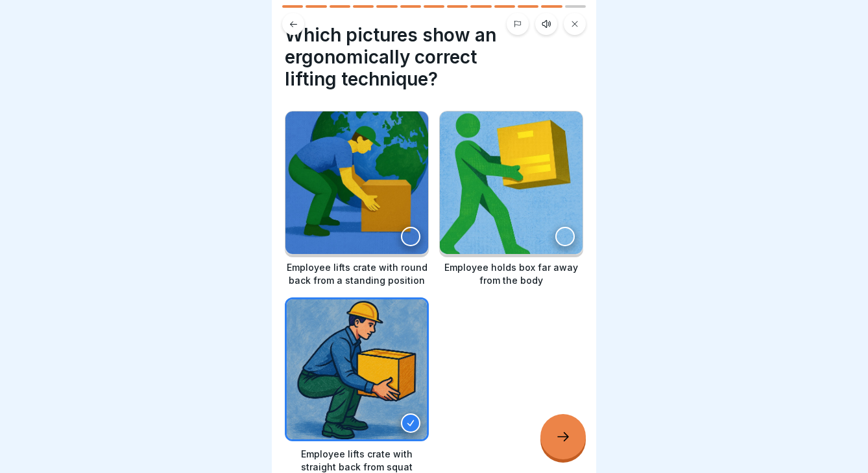
click at [563, 438] on icon at bounding box center [563, 437] width 16 height 16
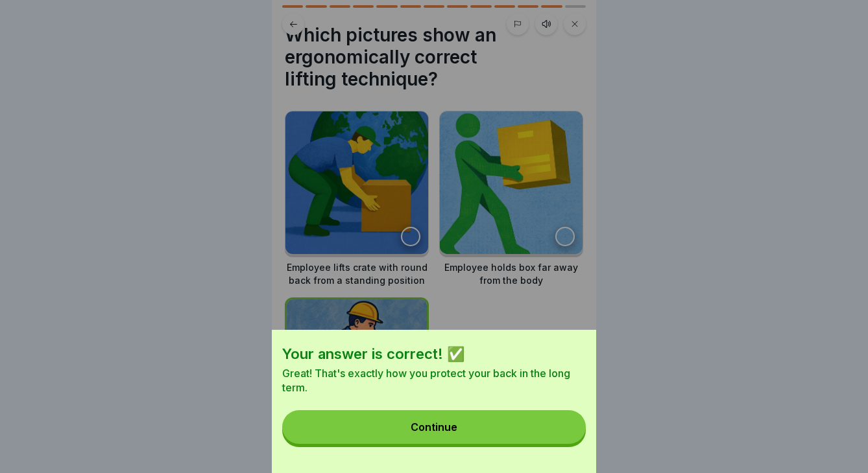
click at [503, 426] on button "Continue" at bounding box center [433, 427] width 303 height 34
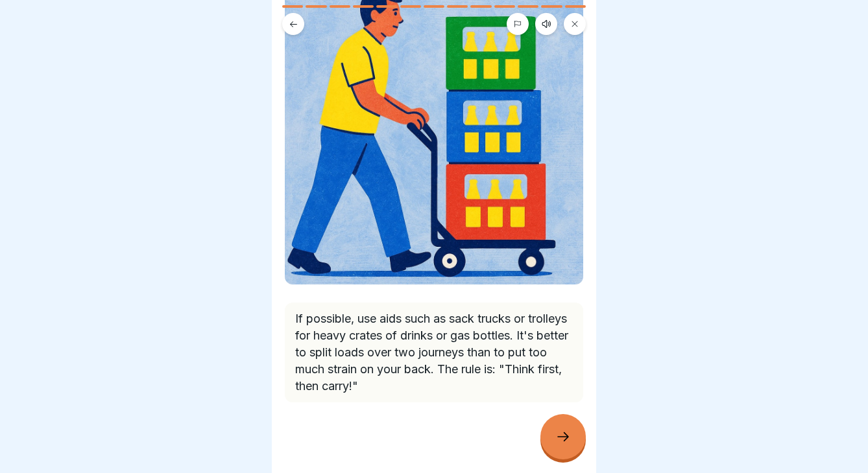
scroll to position [134, 0]
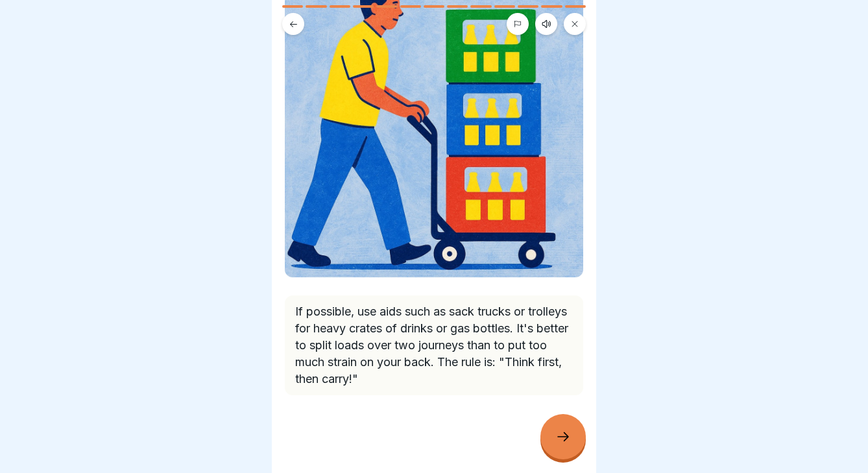
click at [556, 436] on icon at bounding box center [563, 437] width 16 height 16
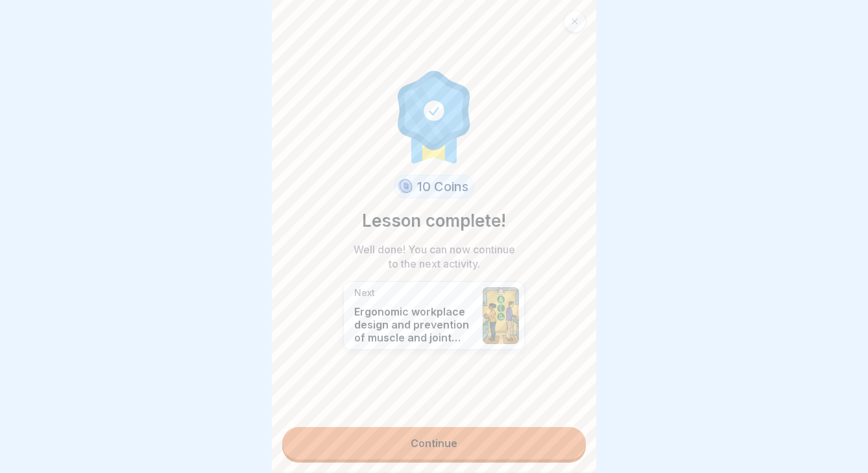
click at [480, 449] on link "Continue" at bounding box center [433, 443] width 303 height 32
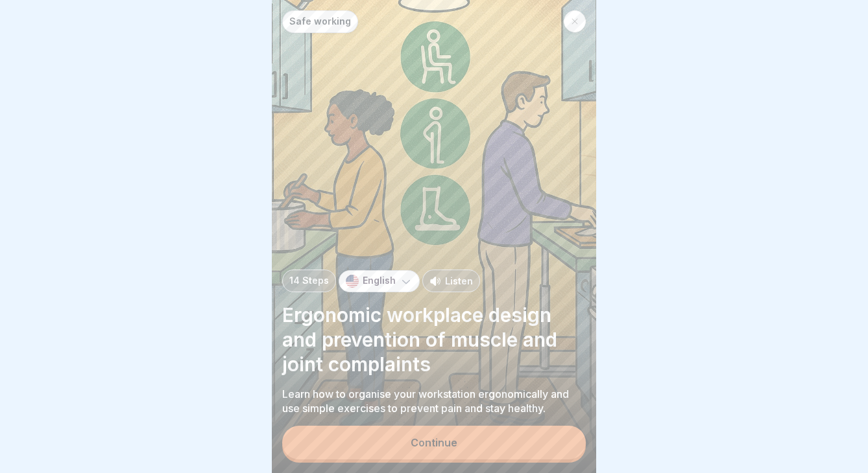
click at [434, 438] on div "Continue" at bounding box center [433, 443] width 47 height 12
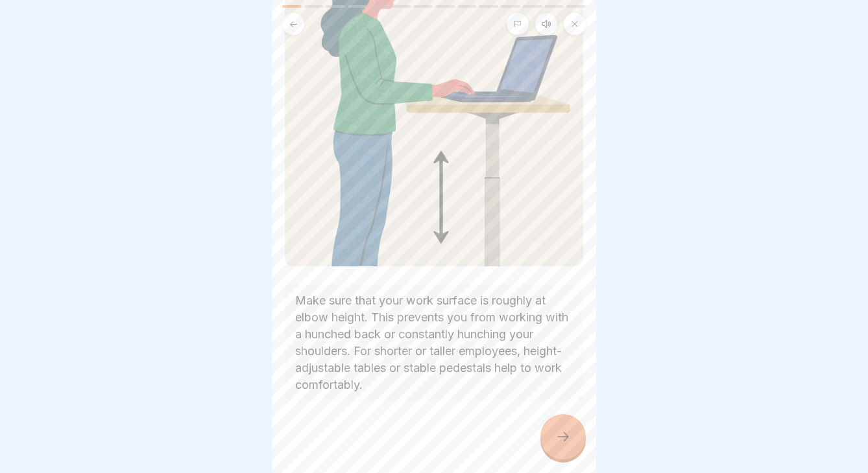
scroll to position [146, 0]
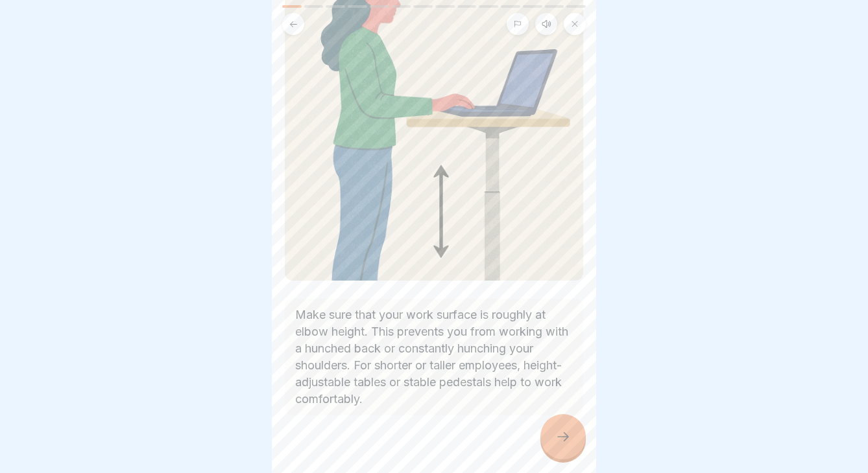
click at [580, 444] on div at bounding box center [562, 436] width 45 height 45
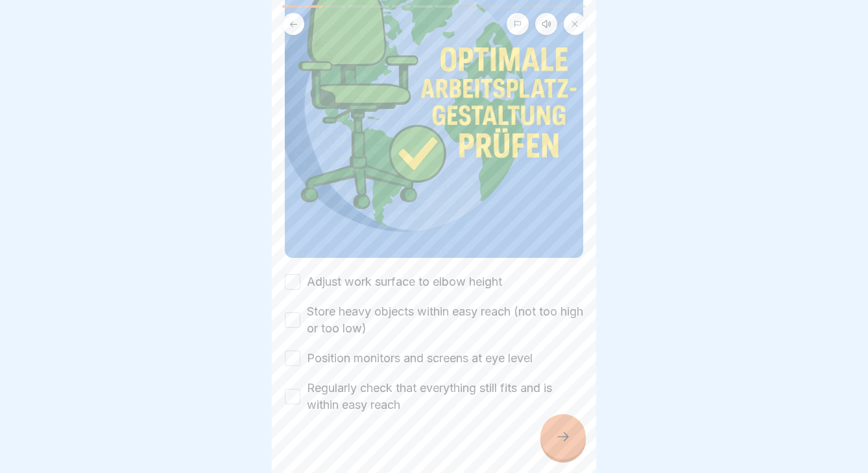
scroll to position [194, 0]
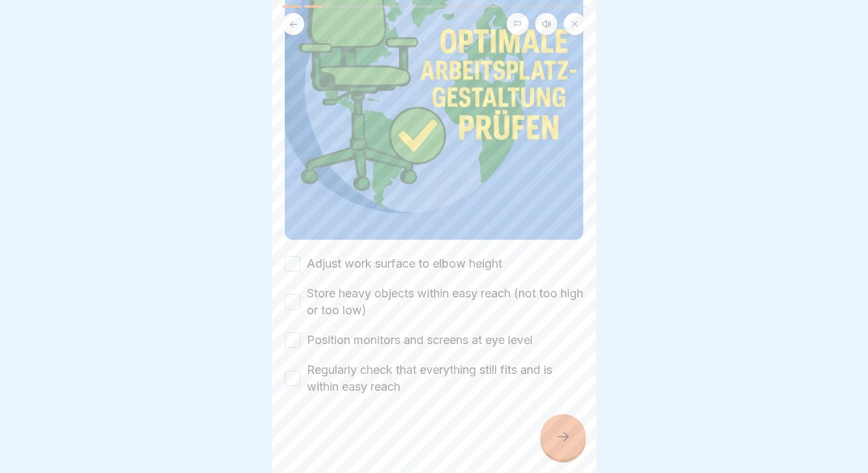
click at [292, 258] on button "Adjust work surface to elbow height" at bounding box center [293, 264] width 16 height 16
click at [294, 307] on button "Store heavy objects within easy reach (not too high or too low)" at bounding box center [293, 302] width 16 height 16
click at [293, 341] on button "Position monitors and screens at eye level" at bounding box center [293, 341] width 16 height 16
click at [291, 373] on button "Regularly check that everything still fits and is within easy reach" at bounding box center [293, 379] width 16 height 16
click at [570, 440] on icon at bounding box center [563, 437] width 16 height 16
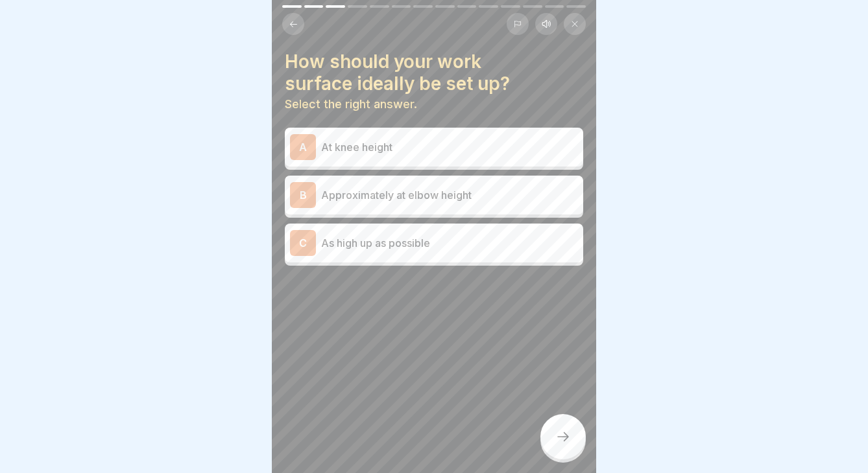
click at [452, 237] on p "As high up as possible" at bounding box center [449, 243] width 257 height 16
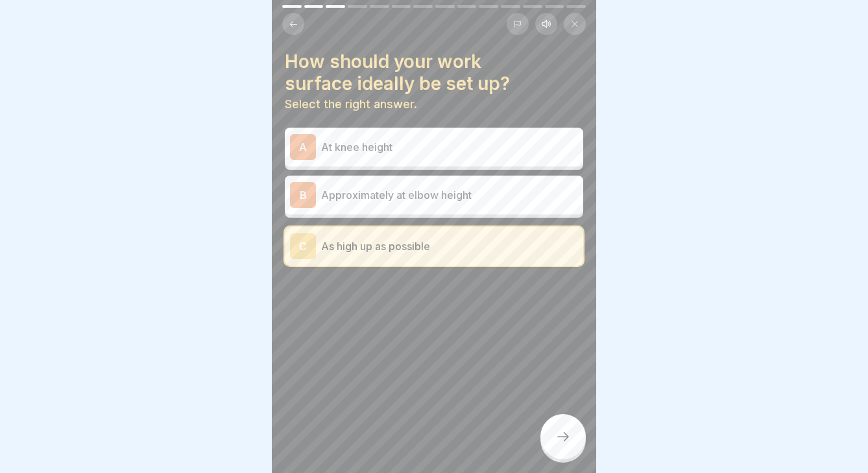
click at [452, 237] on div "C As high up as possible" at bounding box center [434, 246] width 288 height 26
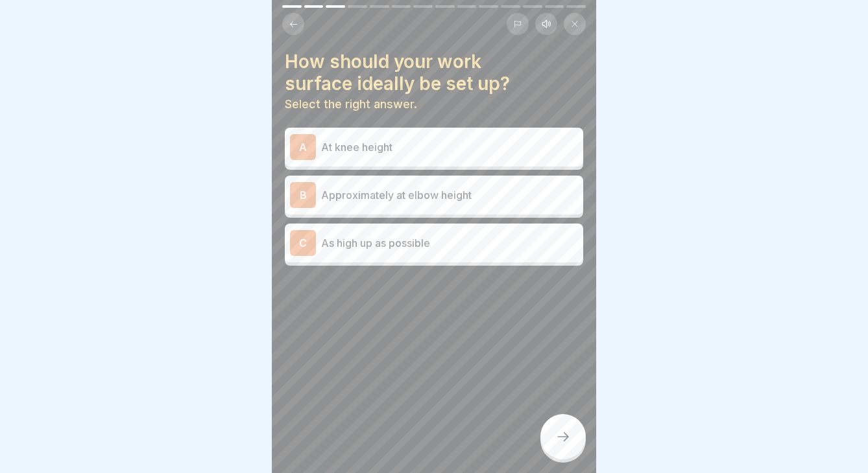
click at [434, 176] on div "B Approximately at elbow height" at bounding box center [434, 195] width 298 height 39
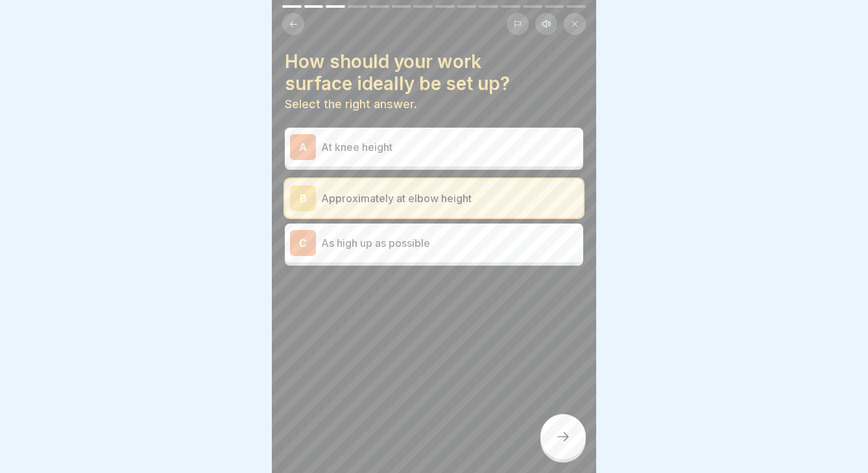
click at [435, 192] on p "Approximately at elbow height" at bounding box center [449, 199] width 257 height 16
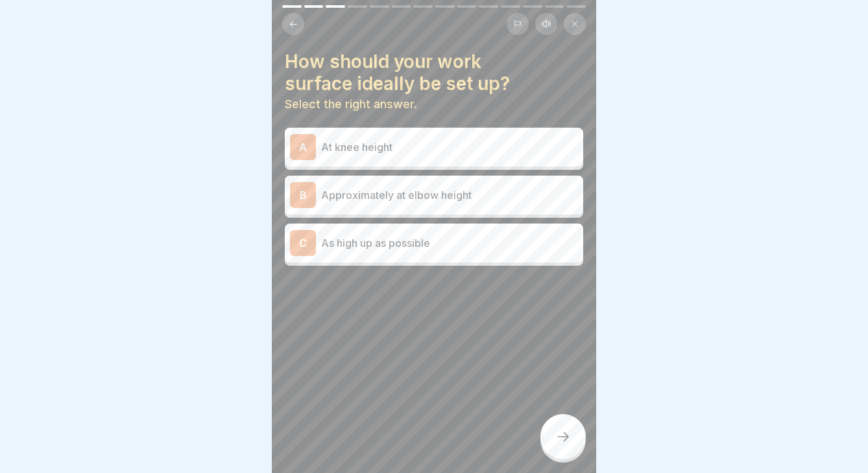
click at [434, 147] on p "At knee height" at bounding box center [449, 147] width 257 height 16
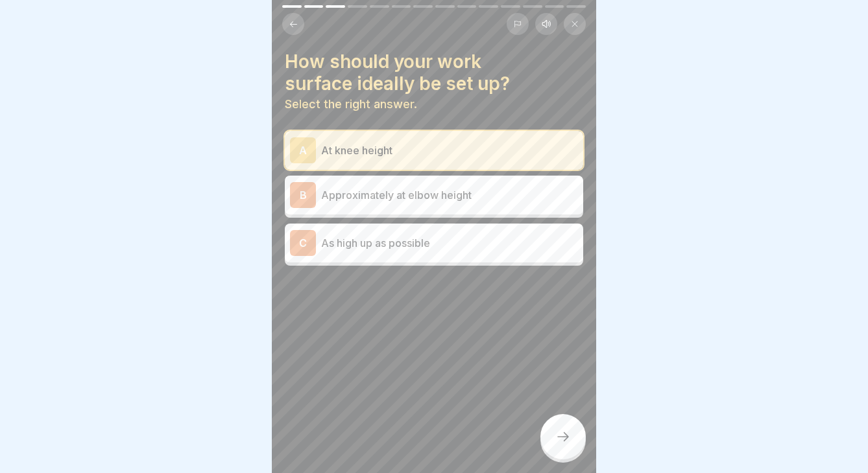
click at [565, 436] on icon at bounding box center [563, 437] width 16 height 16
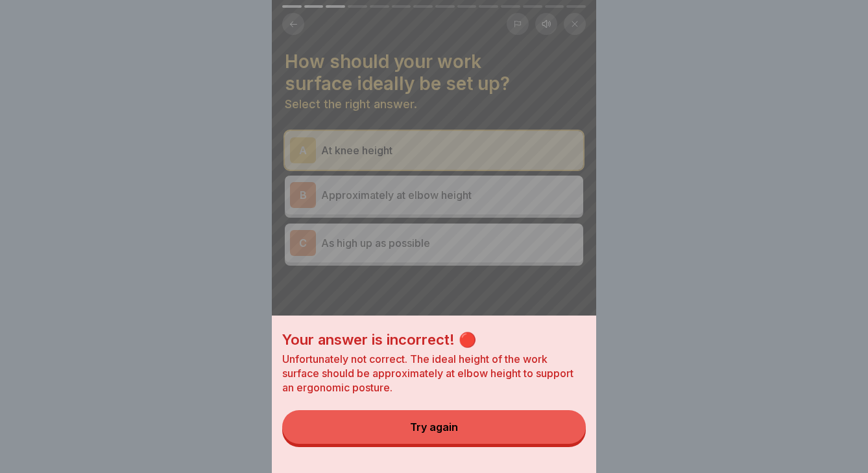
click at [532, 429] on button "Try again" at bounding box center [433, 427] width 303 height 34
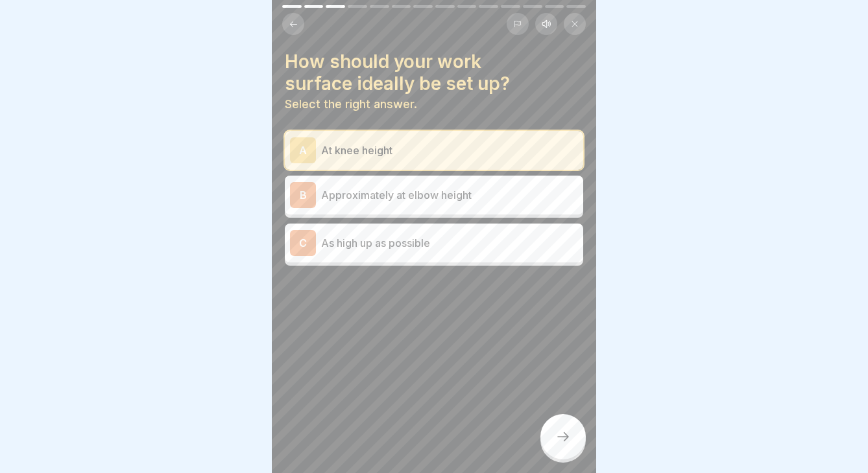
click at [474, 206] on div "B Approximately at elbow height" at bounding box center [434, 195] width 288 height 26
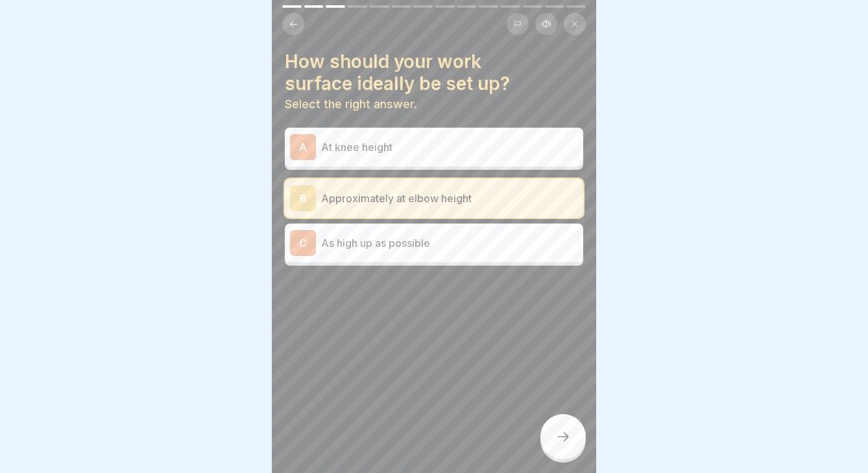
click at [566, 425] on div at bounding box center [562, 436] width 45 height 45
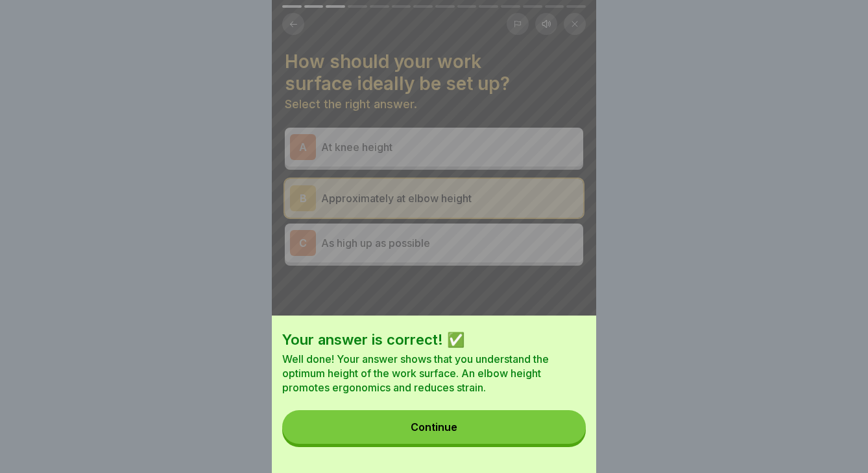
click at [528, 433] on button "Continue" at bounding box center [433, 427] width 303 height 34
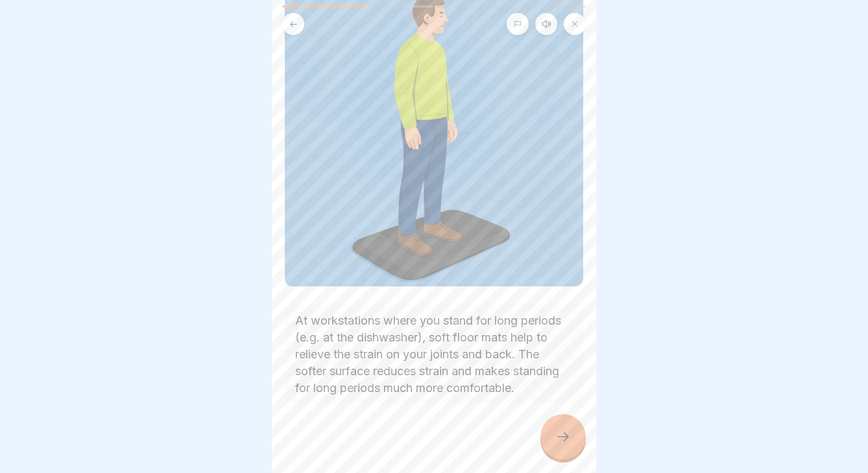
scroll to position [112, 0]
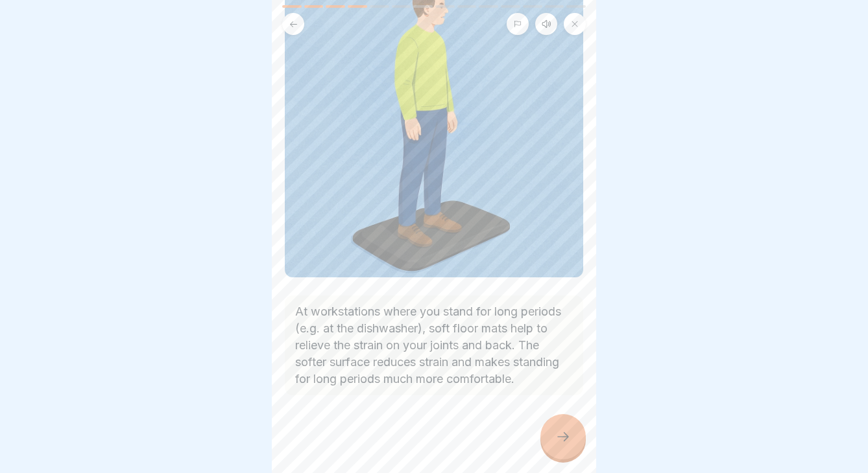
click at [567, 433] on icon at bounding box center [563, 437] width 16 height 16
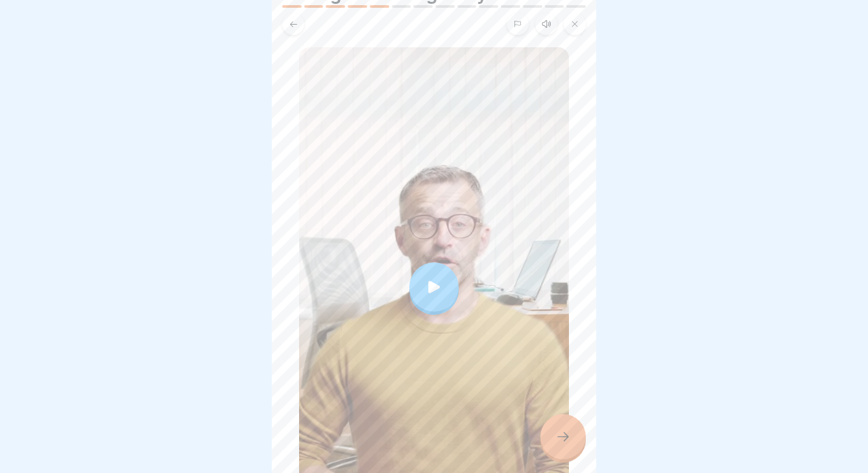
scroll to position [44, 0]
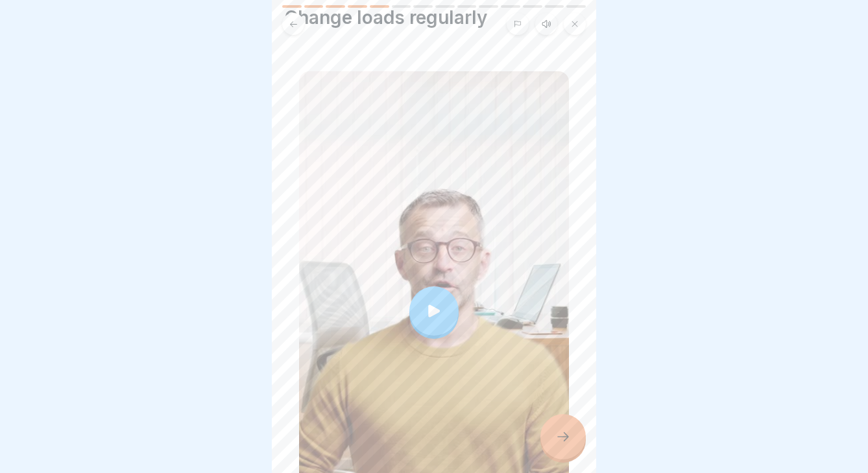
click at [434, 297] on div at bounding box center [433, 311] width 49 height 49
click at [569, 438] on icon at bounding box center [563, 437] width 16 height 16
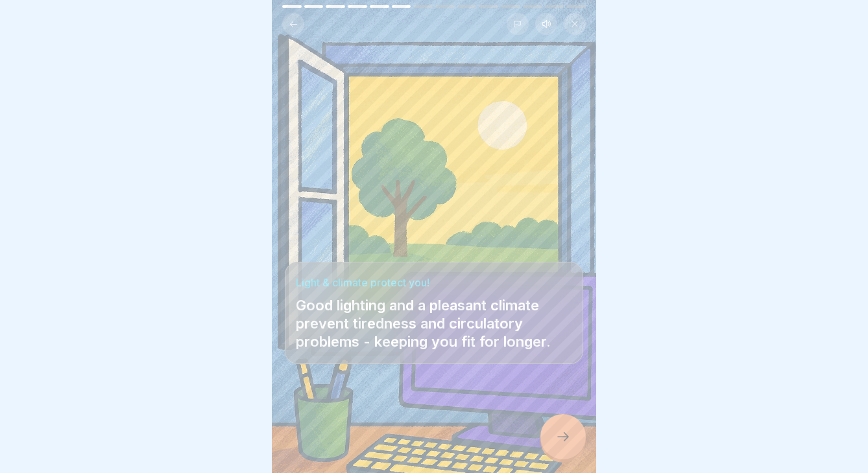
click at [573, 424] on div at bounding box center [562, 436] width 45 height 45
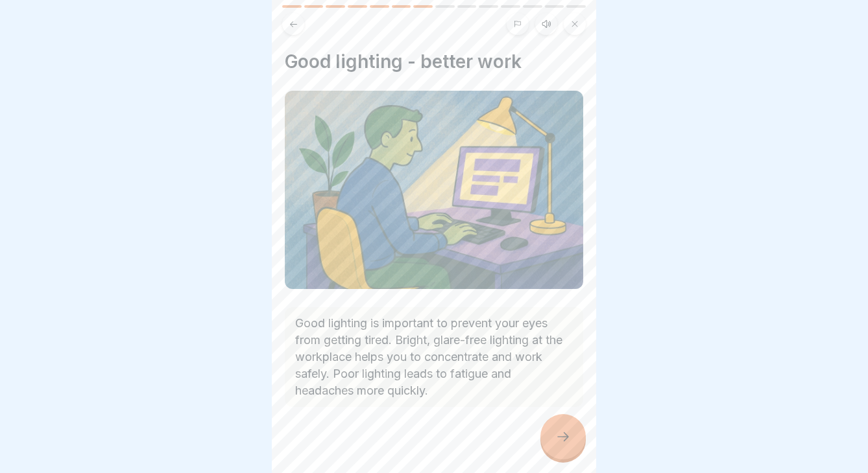
scroll to position [12, 0]
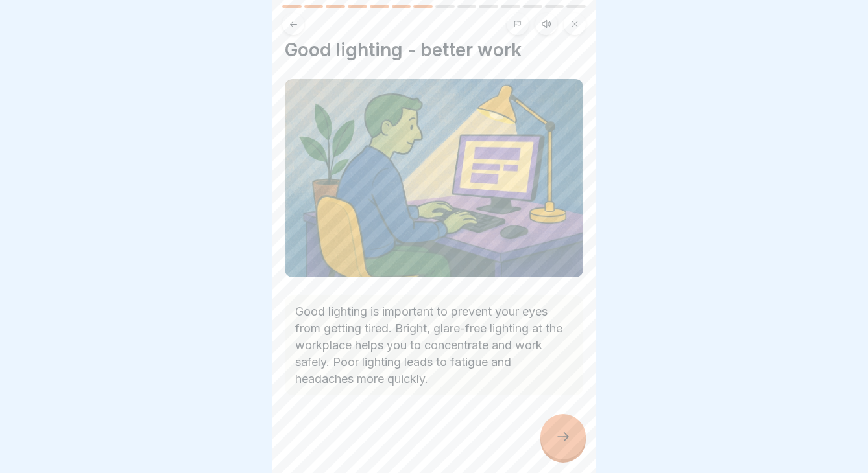
click at [556, 425] on div at bounding box center [562, 436] width 45 height 45
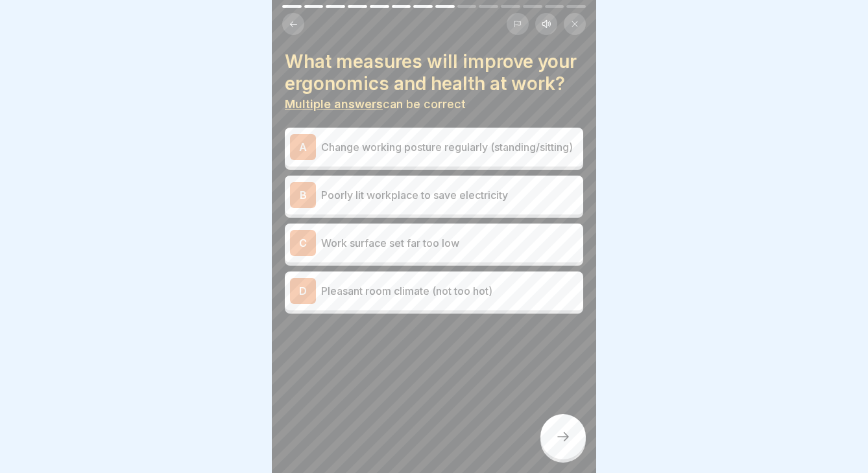
click at [506, 145] on p "Change working posture regularly (standing/sitting)" at bounding box center [449, 147] width 257 height 16
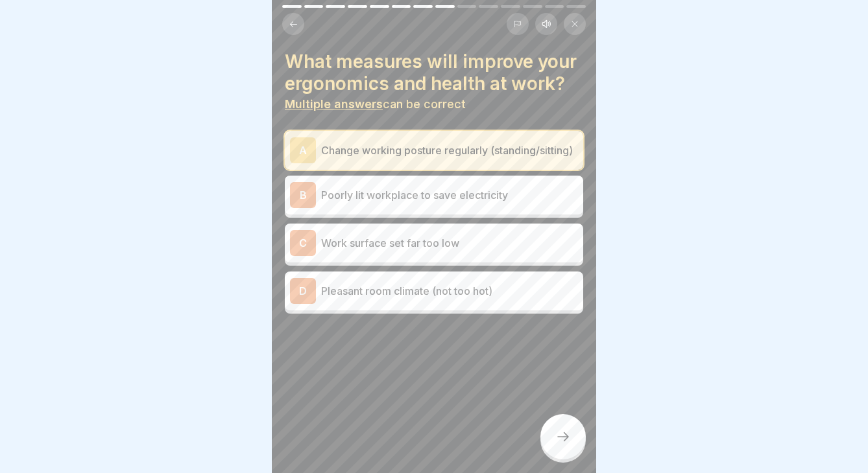
click at [557, 445] on div at bounding box center [562, 436] width 45 height 45
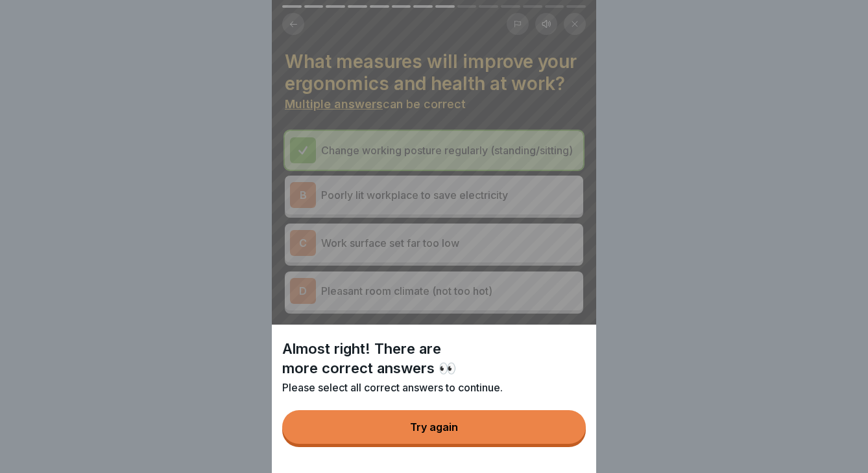
click at [522, 440] on button "Try again" at bounding box center [433, 427] width 303 height 34
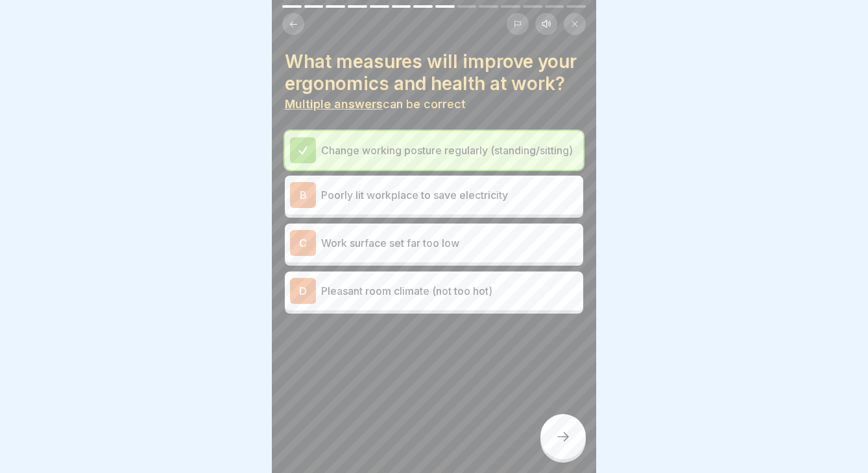
click at [558, 426] on div at bounding box center [562, 436] width 45 height 45
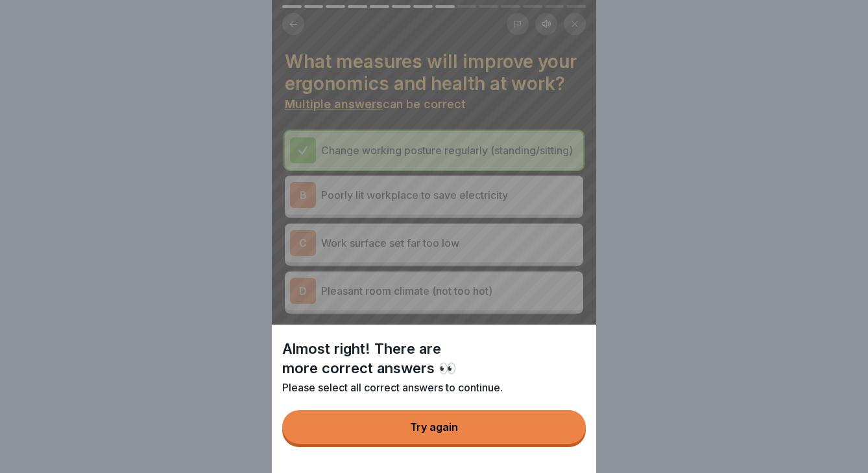
click at [503, 433] on button "Try again" at bounding box center [433, 427] width 303 height 34
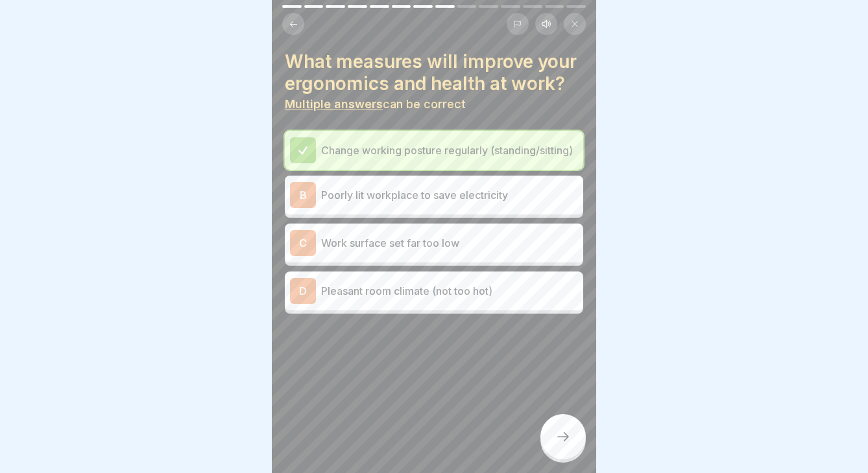
click at [448, 286] on p "Pleasant room climate (not too hot)" at bounding box center [449, 291] width 257 height 16
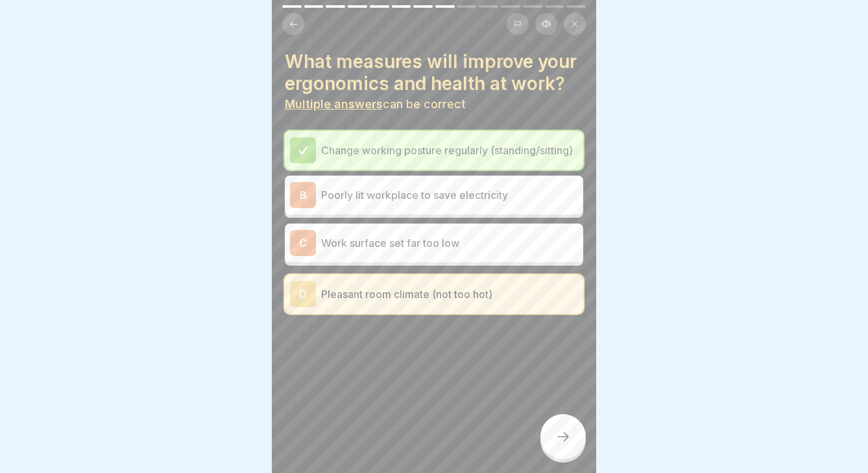
click at [560, 432] on icon at bounding box center [563, 437] width 16 height 16
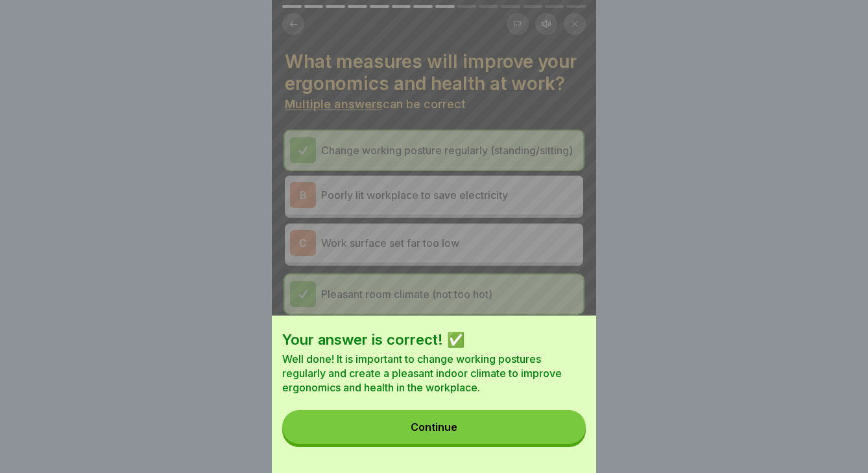
click at [516, 421] on button "Continue" at bounding box center [433, 427] width 303 height 34
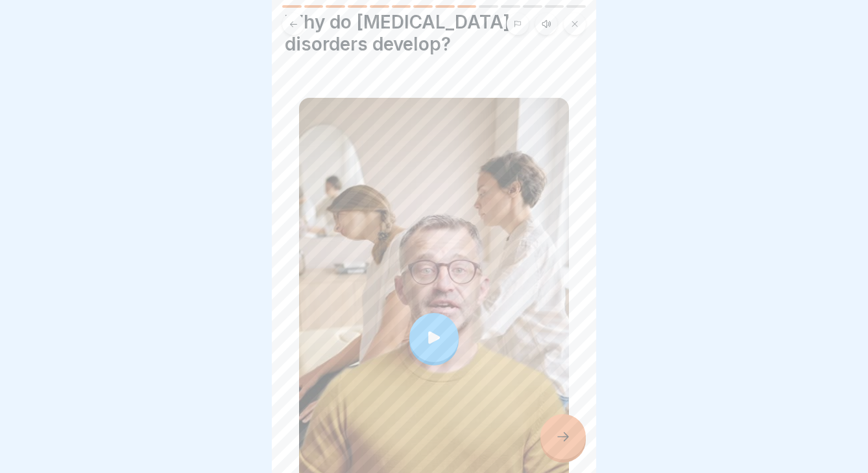
scroll to position [13, 0]
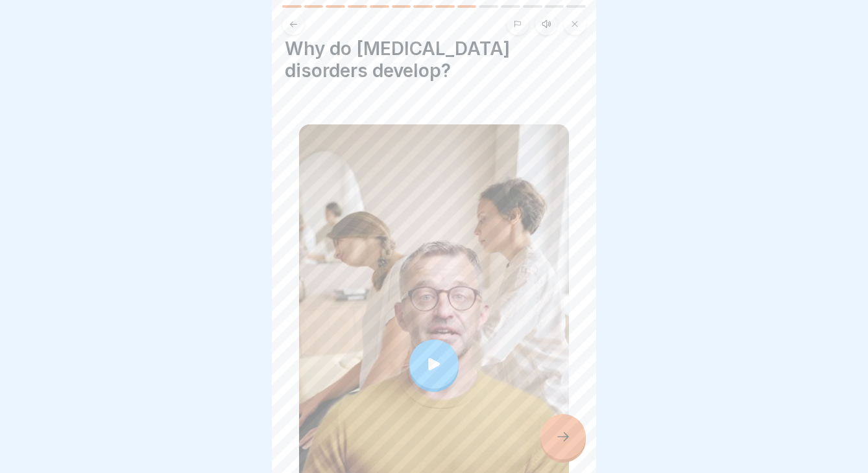
click at [415, 363] on div at bounding box center [433, 364] width 49 height 49
click at [559, 451] on div at bounding box center [562, 436] width 45 height 45
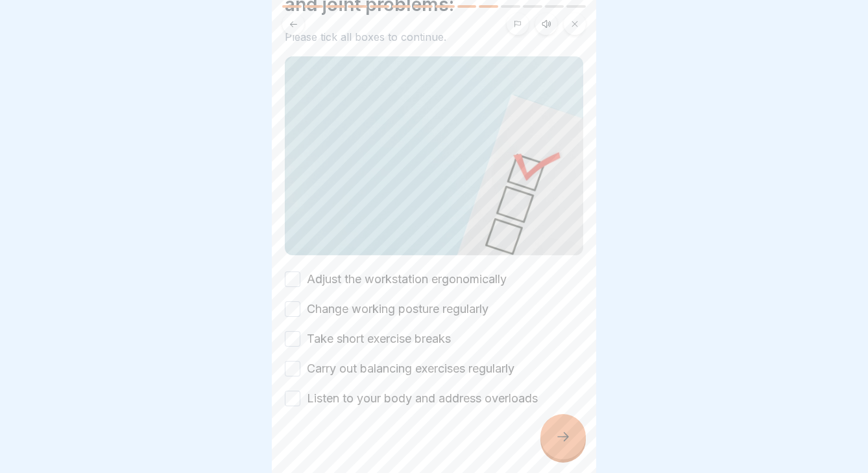
scroll to position [90, 0]
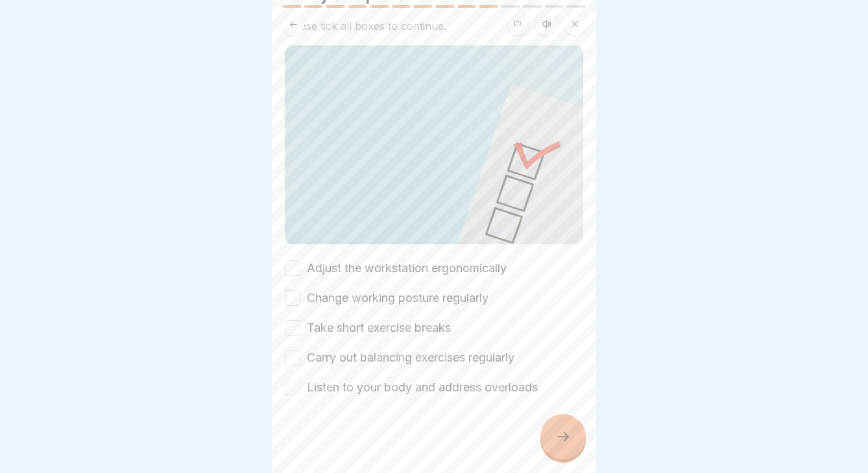
click at [293, 263] on button "Adjust the workstation ergonomically" at bounding box center [293, 269] width 16 height 16
click at [289, 293] on button "Change working posture regularly" at bounding box center [293, 299] width 16 height 16
click at [292, 324] on button "Take short exercise breaks" at bounding box center [293, 328] width 16 height 16
click at [292, 355] on button "Carry out balancing exercises regularly" at bounding box center [293, 358] width 16 height 16
click at [295, 387] on button "Listen to your body and address overloads" at bounding box center [293, 388] width 16 height 16
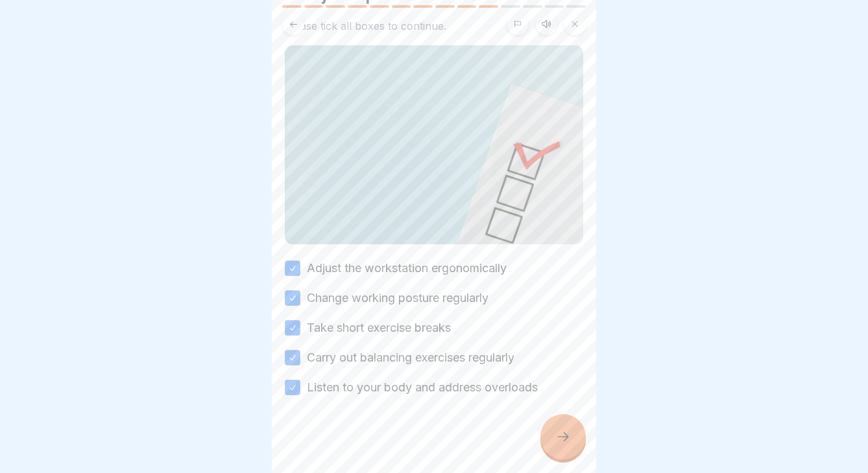
click at [569, 446] on div at bounding box center [562, 436] width 45 height 45
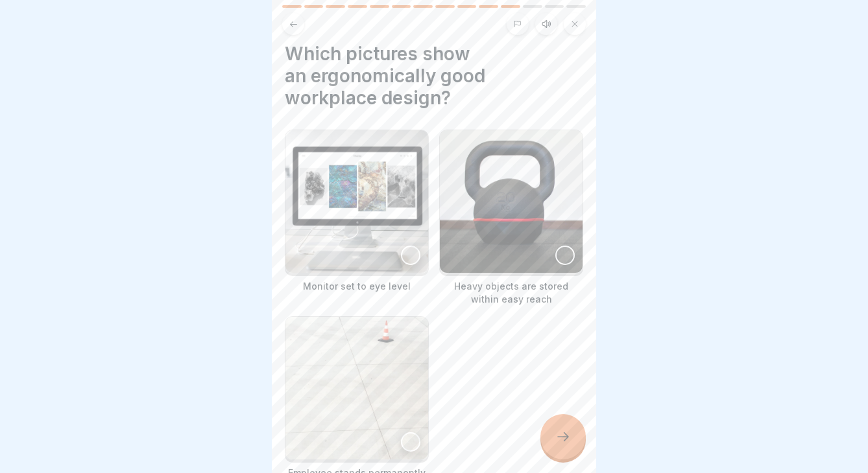
scroll to position [23, 0]
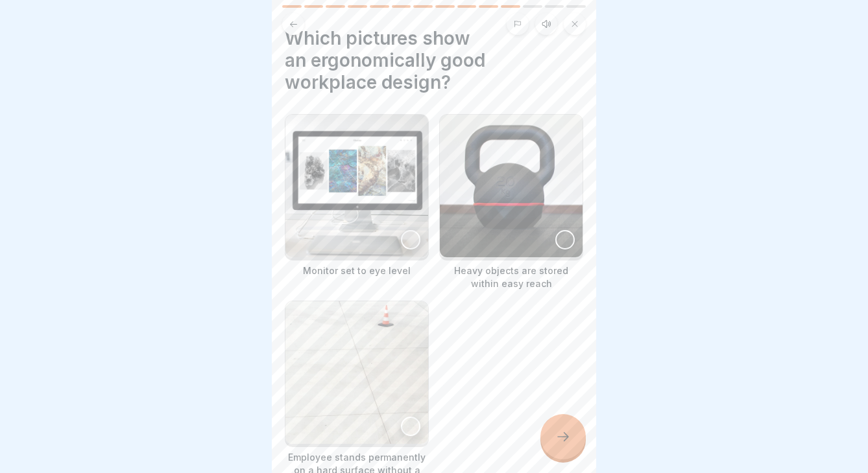
click at [400, 262] on div "Monitor set to eye level" at bounding box center [357, 202] width 144 height 176
click at [565, 446] on div at bounding box center [562, 436] width 45 height 45
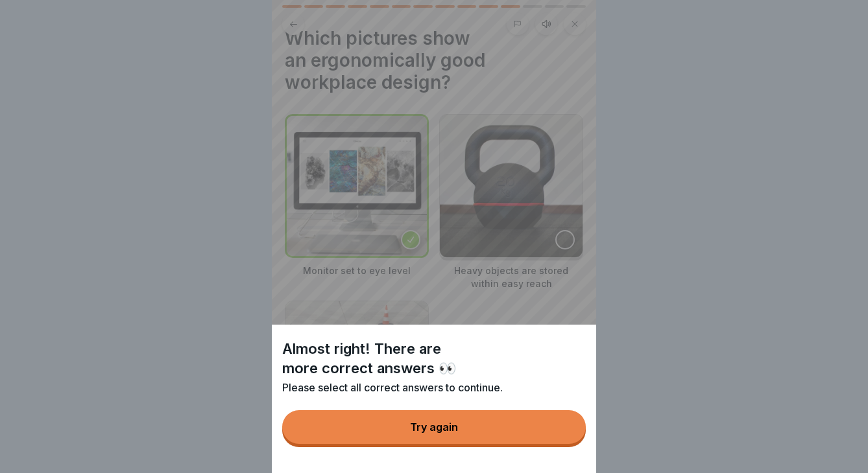
click at [527, 431] on button "Try again" at bounding box center [433, 427] width 303 height 34
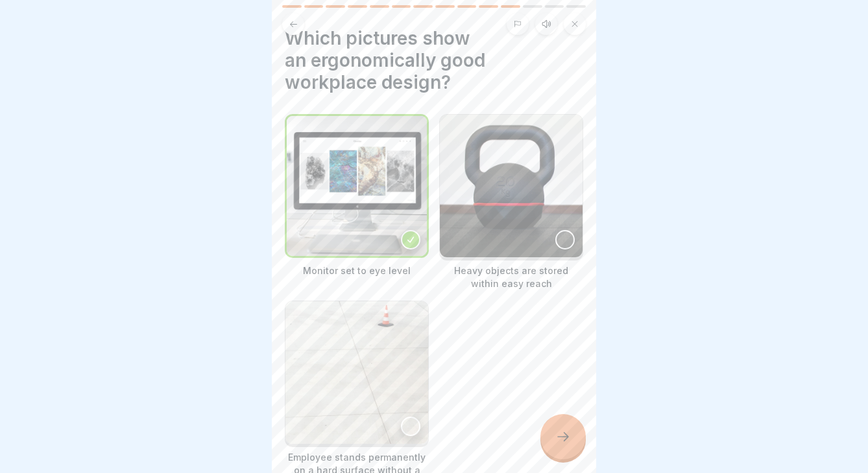
click at [542, 250] on img at bounding box center [511, 186] width 143 height 143
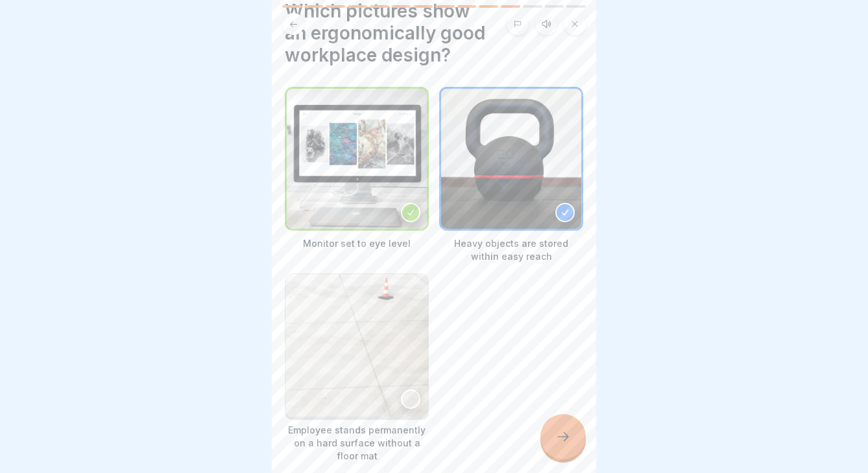
scroll to position [52, 0]
click at [567, 436] on icon at bounding box center [563, 437] width 16 height 16
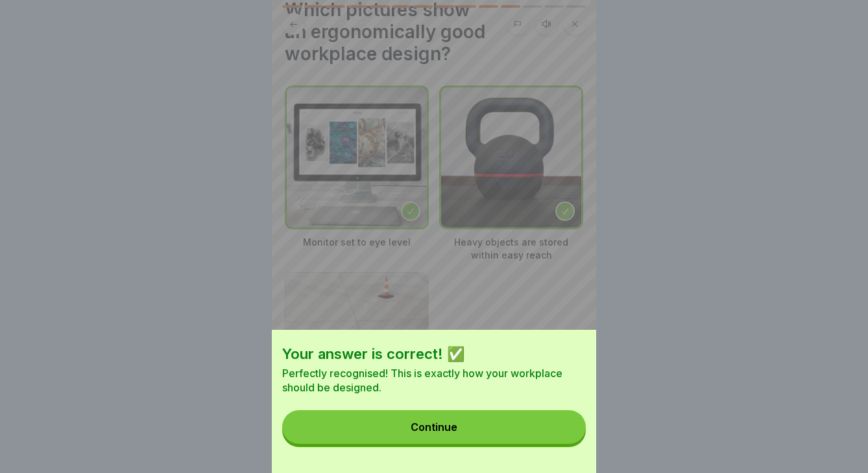
click at [554, 429] on button "Continue" at bounding box center [433, 427] width 303 height 34
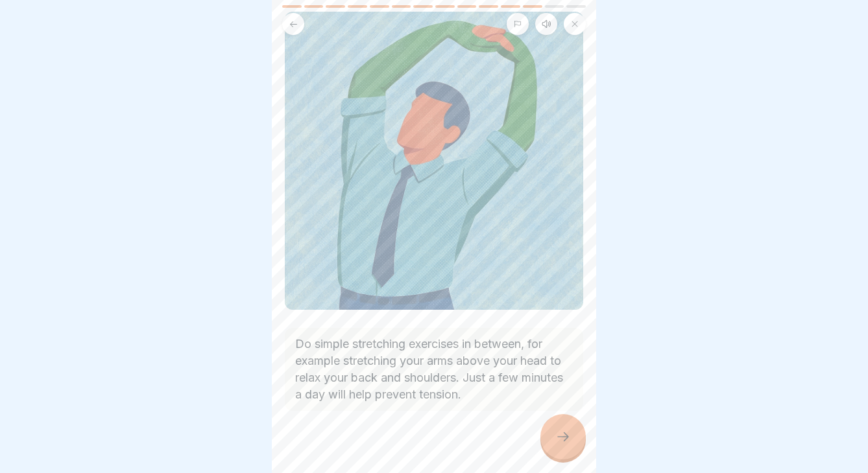
scroll to position [102, 0]
click at [558, 440] on icon at bounding box center [563, 437] width 16 height 16
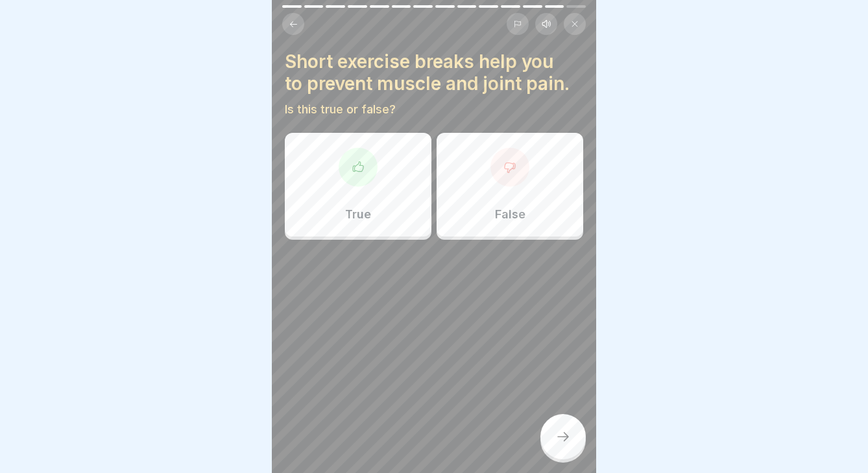
click at [385, 189] on div "True" at bounding box center [358, 185] width 147 height 104
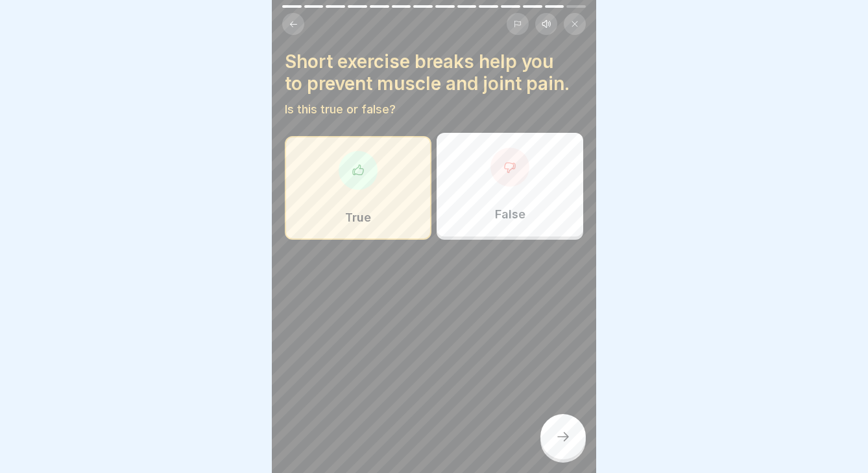
click at [562, 432] on icon at bounding box center [563, 437] width 16 height 16
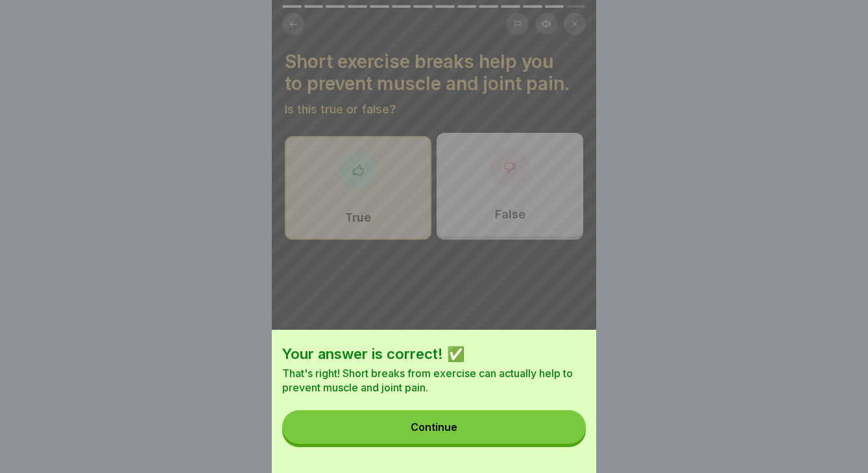
click at [538, 433] on button "Continue" at bounding box center [433, 427] width 303 height 34
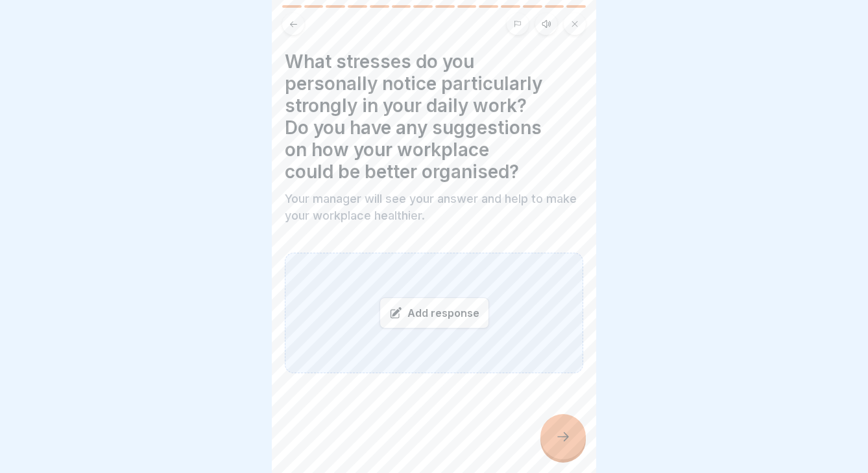
click at [559, 424] on div at bounding box center [562, 436] width 45 height 45
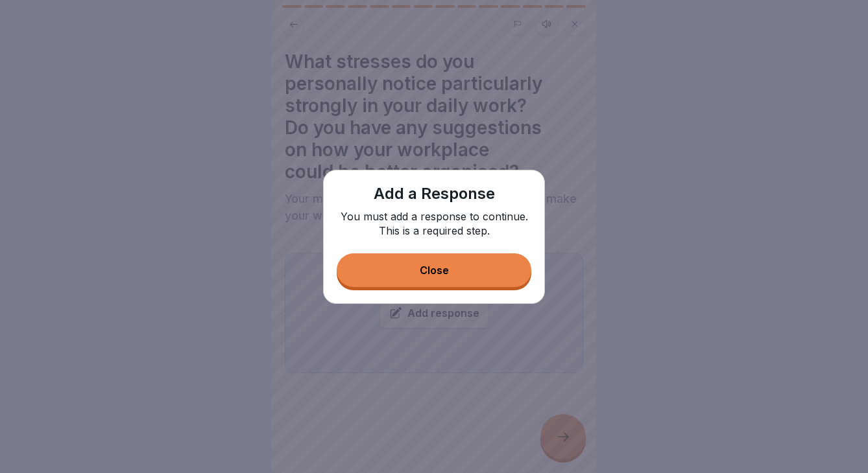
click at [462, 274] on button "Close" at bounding box center [434, 271] width 195 height 34
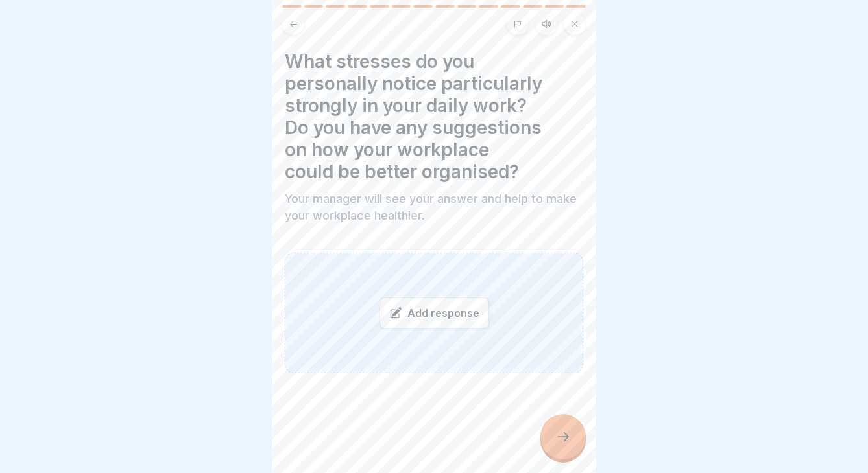
click at [442, 309] on div "Add response" at bounding box center [434, 313] width 110 height 31
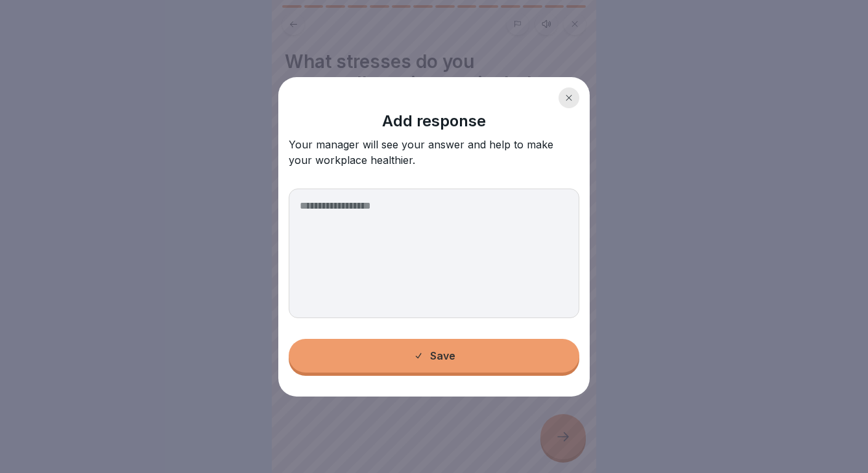
click at [436, 283] on textarea at bounding box center [434, 254] width 291 height 130
type textarea "*"
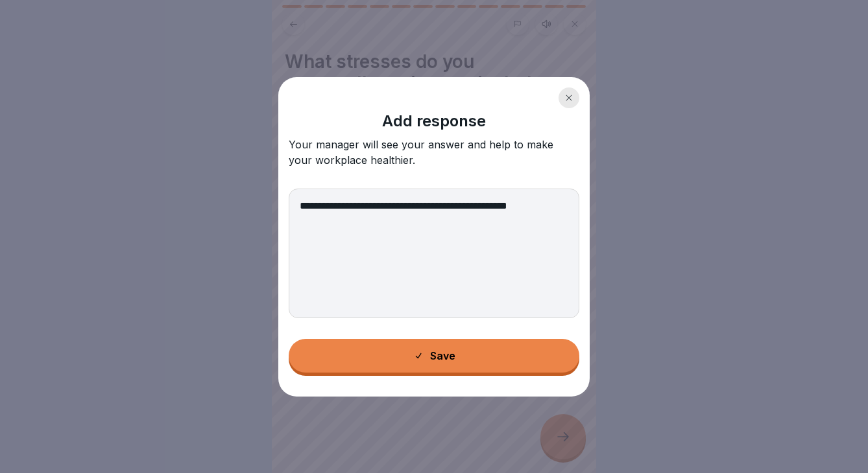
type textarea "**********"
click at [479, 351] on button "Save" at bounding box center [434, 356] width 291 height 34
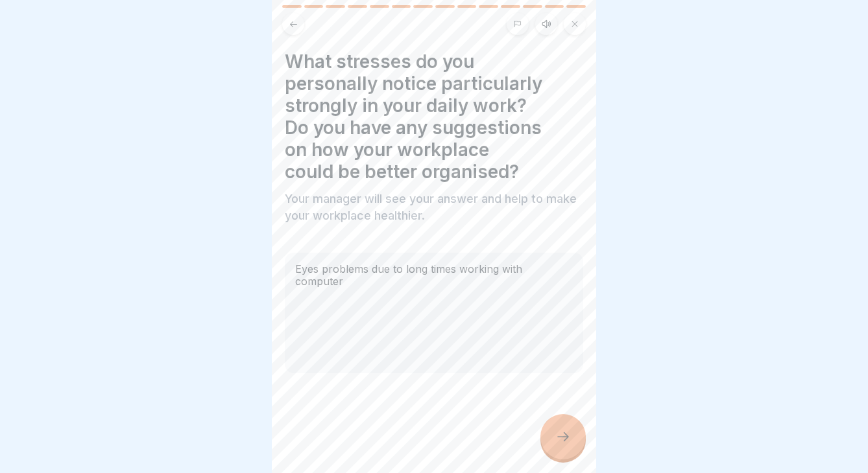
click at [569, 440] on icon at bounding box center [563, 437] width 16 height 16
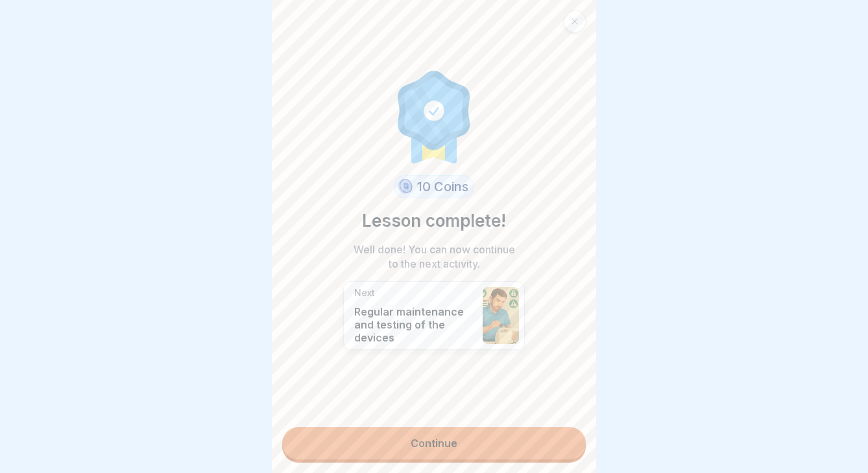
click at [520, 444] on link "Continue" at bounding box center [433, 443] width 303 height 32
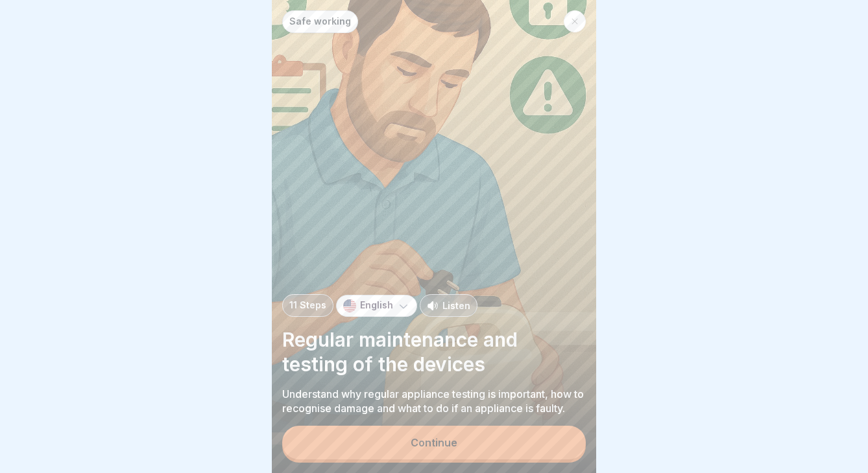
click at [399, 301] on icon at bounding box center [403, 306] width 13 height 13
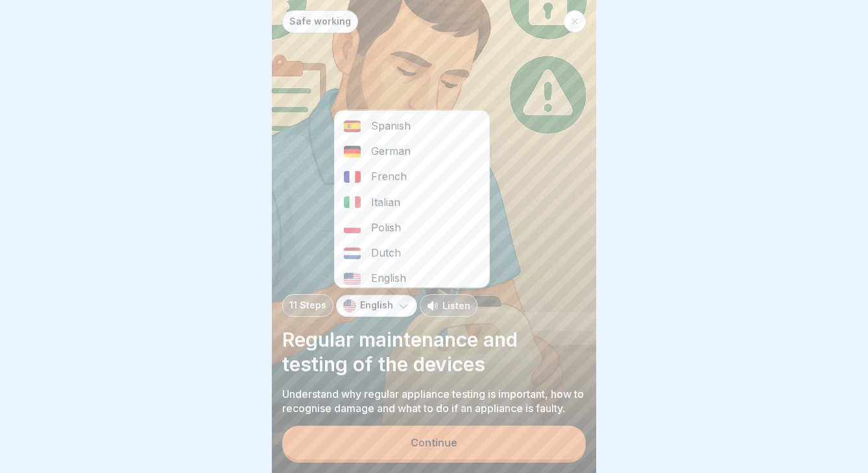
click at [654, 243] on div at bounding box center [434, 236] width 868 height 473
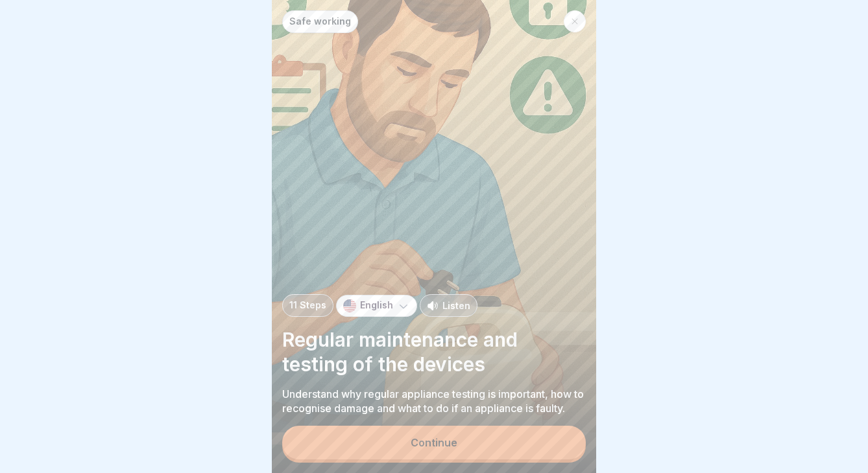
click at [387, 304] on p "English" at bounding box center [376, 305] width 33 height 11
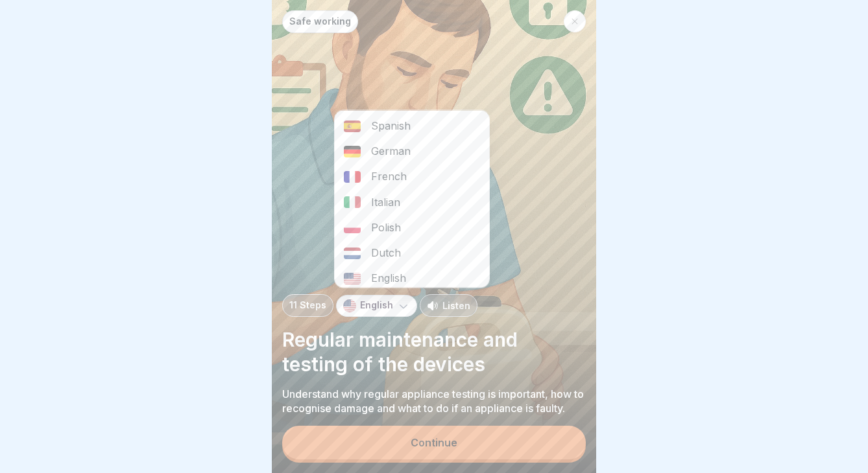
click at [383, 197] on div "Italian" at bounding box center [412, 201] width 154 height 25
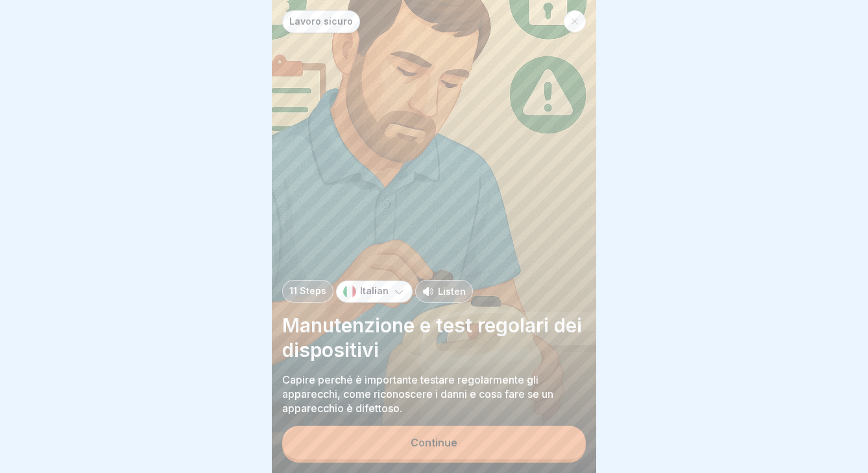
click at [450, 460] on div "Continue" at bounding box center [433, 444] width 303 height 37
click at [442, 442] on div "Continue" at bounding box center [433, 443] width 47 height 12
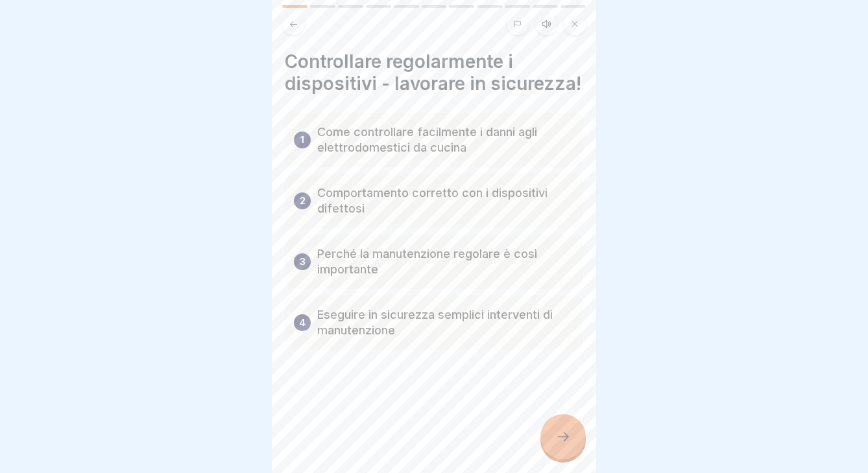
click at [294, 25] on icon at bounding box center [294, 24] width 10 height 10
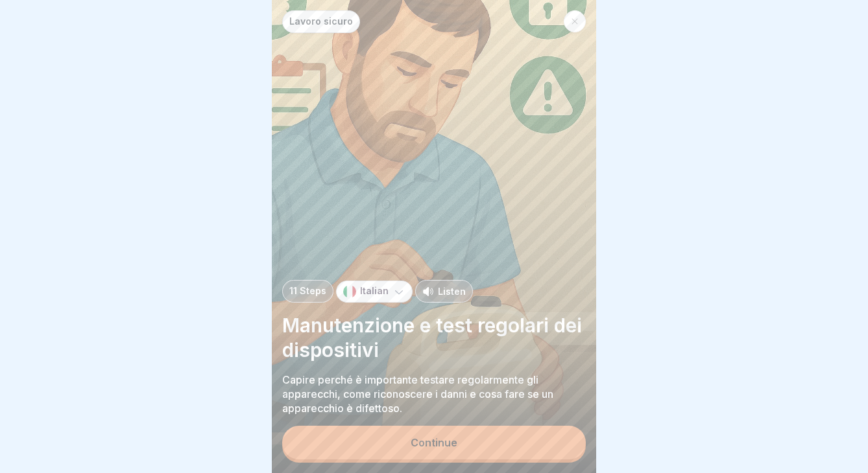
click at [377, 288] on p "Italian" at bounding box center [374, 291] width 29 height 11
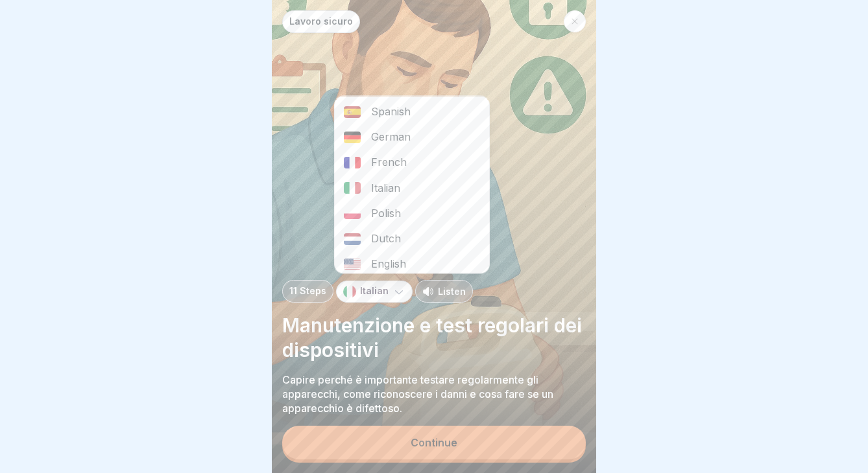
click at [385, 265] on div "English" at bounding box center [412, 264] width 154 height 25
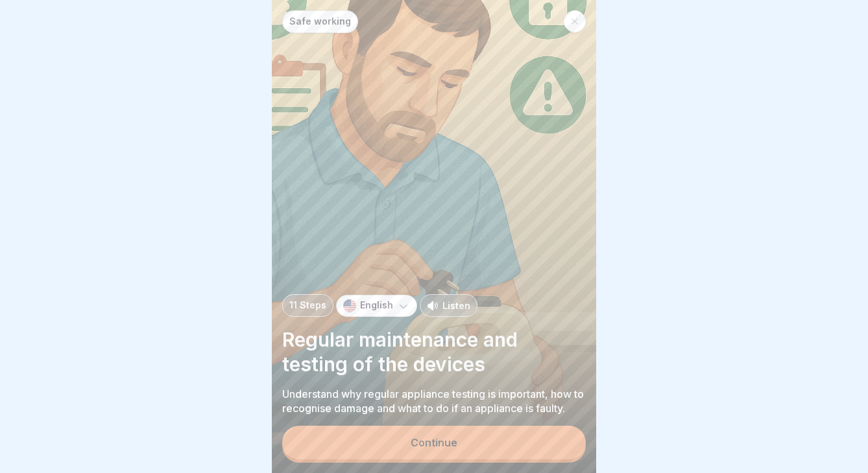
click at [456, 447] on div "Continue" at bounding box center [433, 443] width 47 height 12
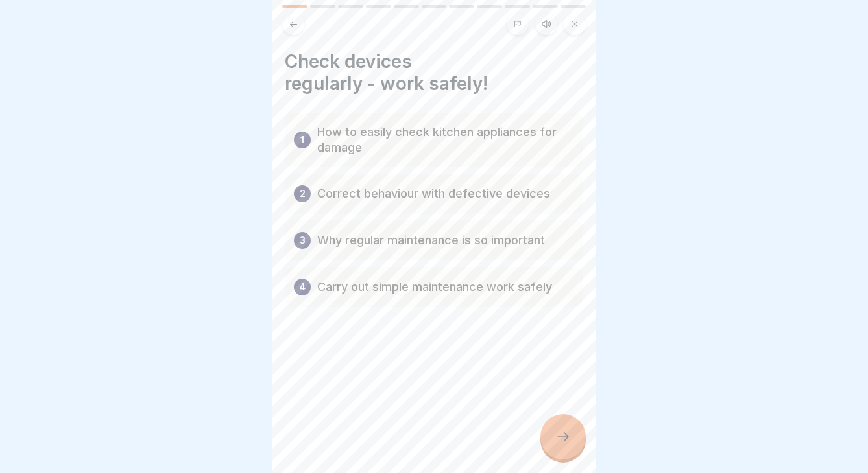
click at [565, 446] on div at bounding box center [562, 436] width 45 height 45
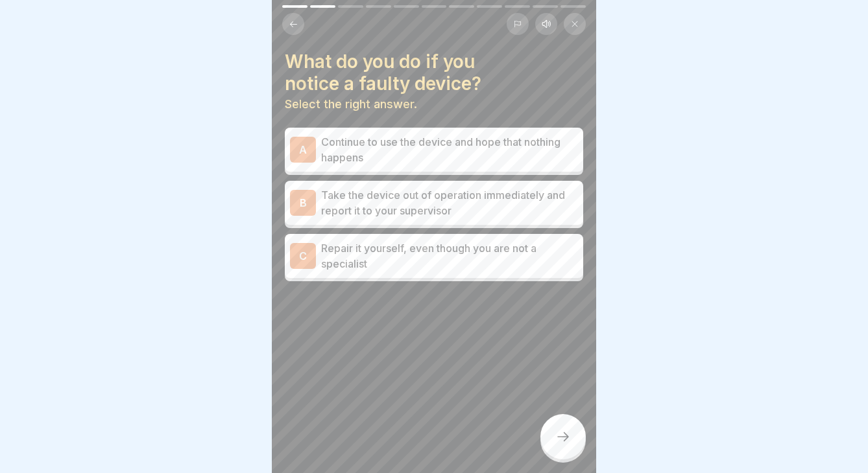
click at [436, 251] on p "Repair it yourself, even though you are not a specialist" at bounding box center [449, 256] width 257 height 31
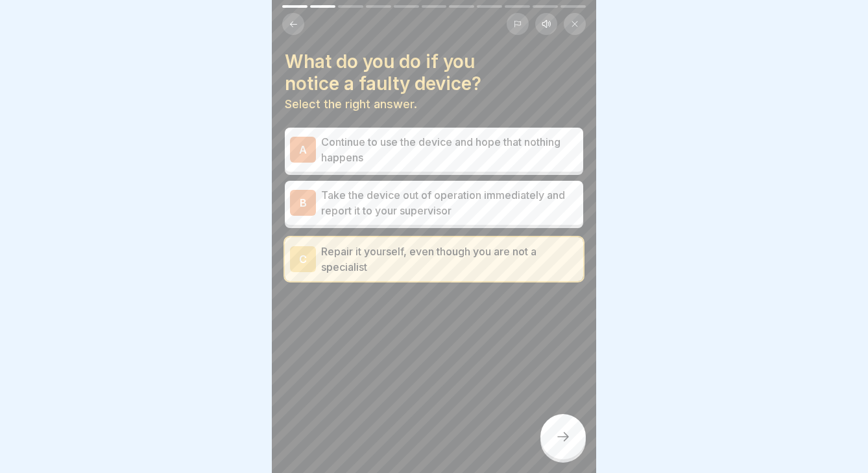
click at [426, 202] on p "Take the device out of operation immediately and report it to your supervisor" at bounding box center [449, 202] width 257 height 31
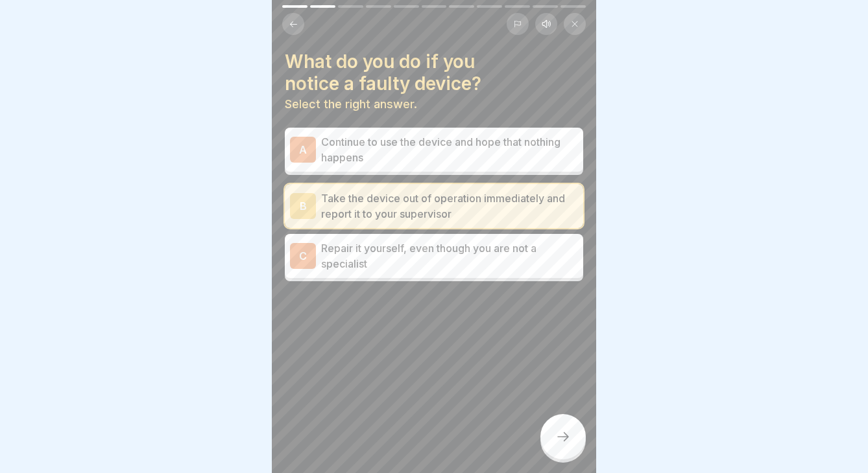
click at [552, 439] on div at bounding box center [562, 436] width 45 height 45
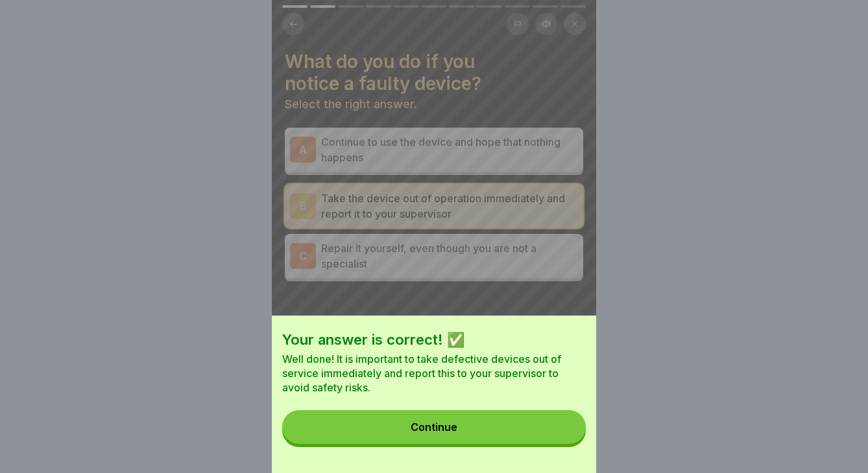
click at [506, 430] on button "Continue" at bounding box center [433, 427] width 303 height 34
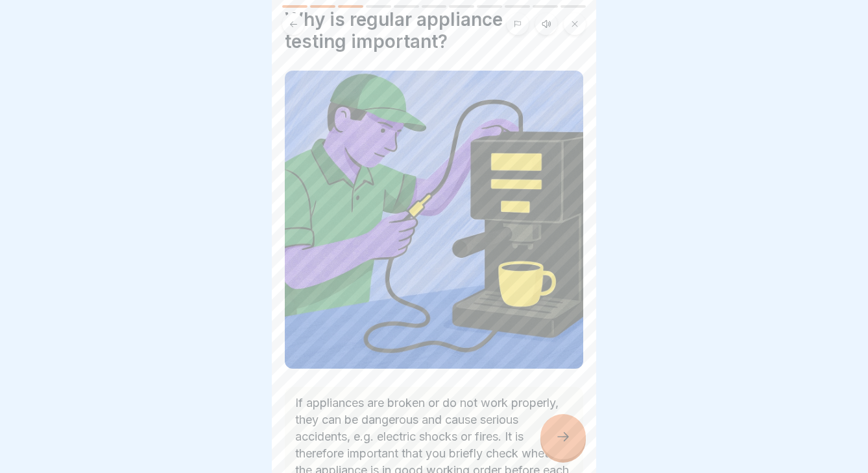
scroll to position [50, 0]
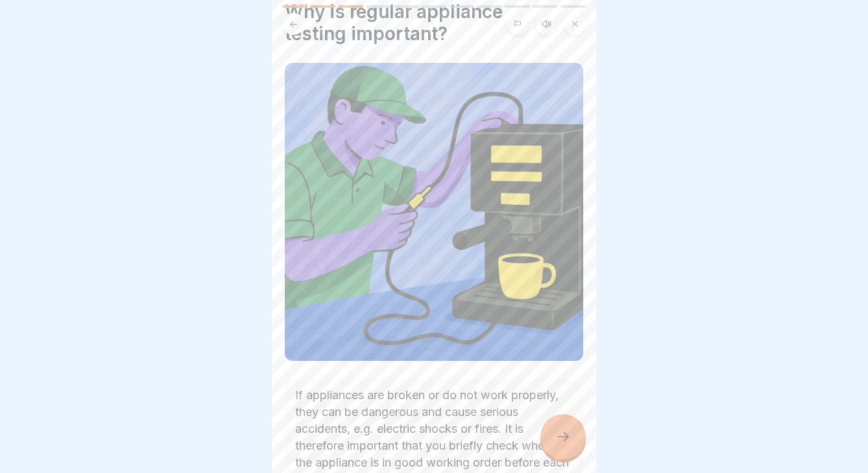
click at [553, 429] on div at bounding box center [562, 436] width 45 height 45
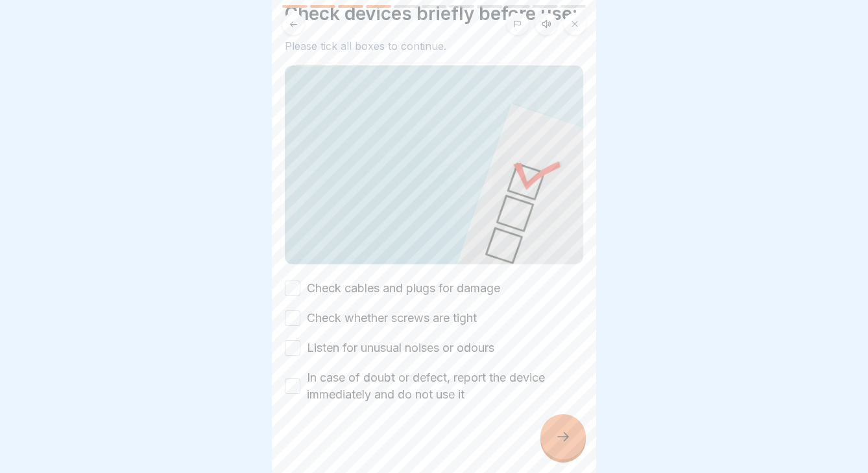
scroll to position [55, 0]
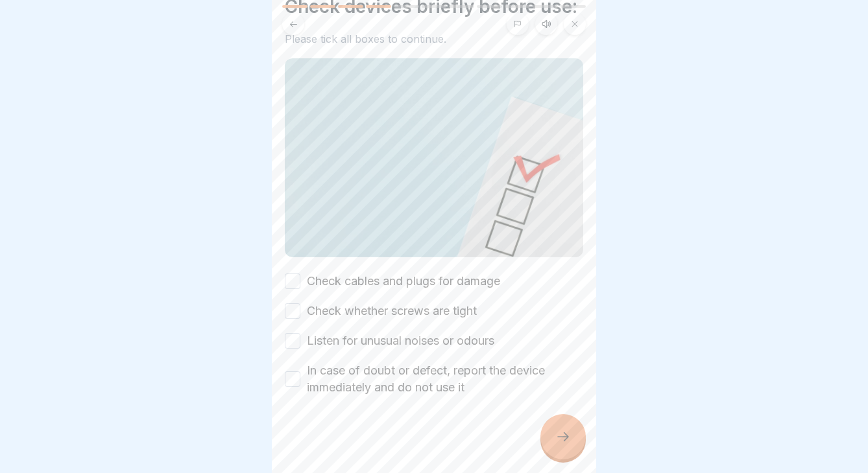
click at [450, 281] on label "Check cables and plugs for damage" at bounding box center [403, 281] width 193 height 17
click at [300, 281] on button "Check cables and plugs for damage" at bounding box center [293, 282] width 16 height 16
click at [448, 281] on label "Check cables and plugs for damage" at bounding box center [403, 281] width 193 height 17
click at [300, 281] on button "Check cables and plugs for damage" at bounding box center [293, 282] width 16 height 16
click at [441, 283] on label "Check cables and plugs for damage" at bounding box center [403, 281] width 193 height 17
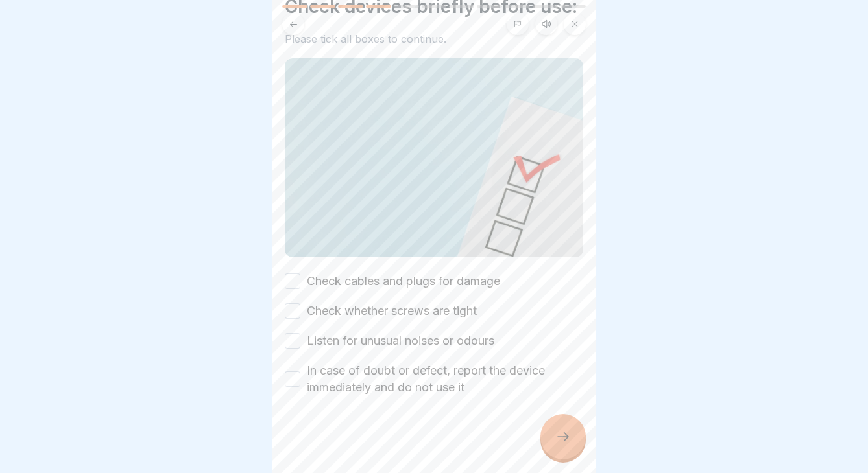
click at [300, 283] on button "Check cables and plugs for damage" at bounding box center [293, 282] width 16 height 16
click at [441, 315] on label "Check whether screws are tight" at bounding box center [392, 311] width 170 height 17
click at [300, 315] on button "Check whether screws are tight" at bounding box center [293, 311] width 16 height 16
click at [441, 342] on label "Listen for unusual noises or odours" at bounding box center [400, 341] width 187 height 17
click at [300, 342] on button "Listen for unusual noises or odours" at bounding box center [293, 341] width 16 height 16
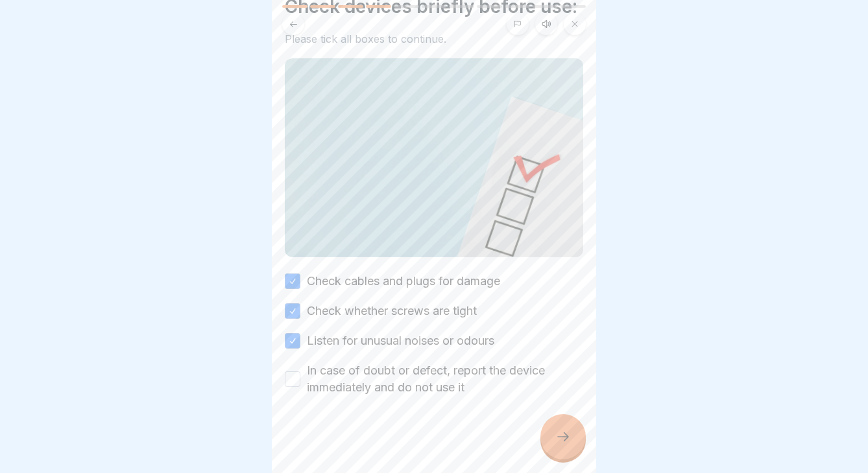
click at [441, 376] on label "In case of doubt or defect, report the device immediately and do not use it" at bounding box center [445, 379] width 276 height 34
click at [300, 376] on button "In case of doubt or defect, report the device immediately and do not use it" at bounding box center [293, 380] width 16 height 16
click at [551, 431] on div at bounding box center [562, 436] width 45 height 45
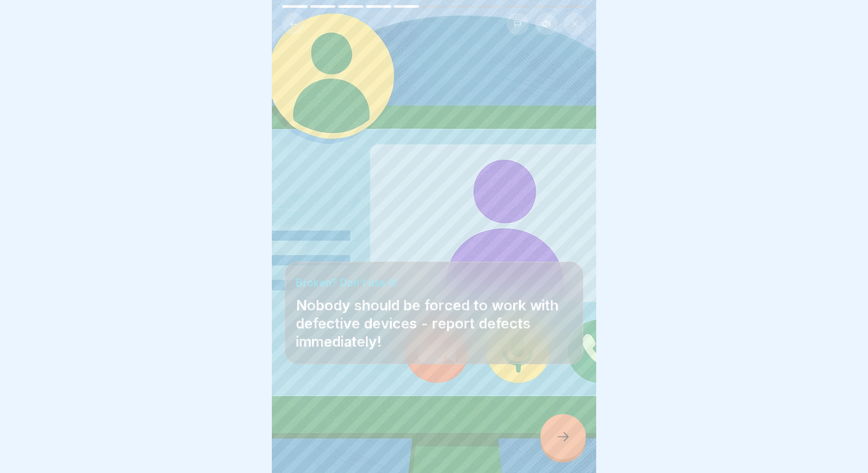
click at [556, 445] on div at bounding box center [562, 436] width 45 height 45
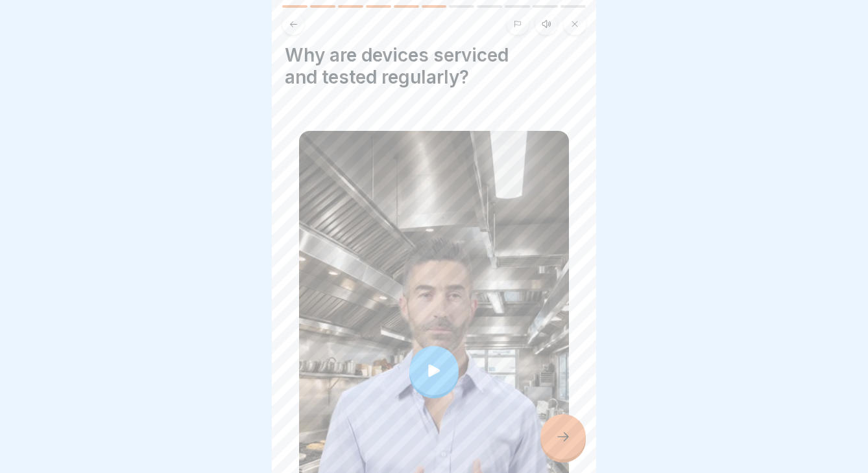
scroll to position [8, 0]
click at [564, 432] on icon at bounding box center [563, 437] width 16 height 16
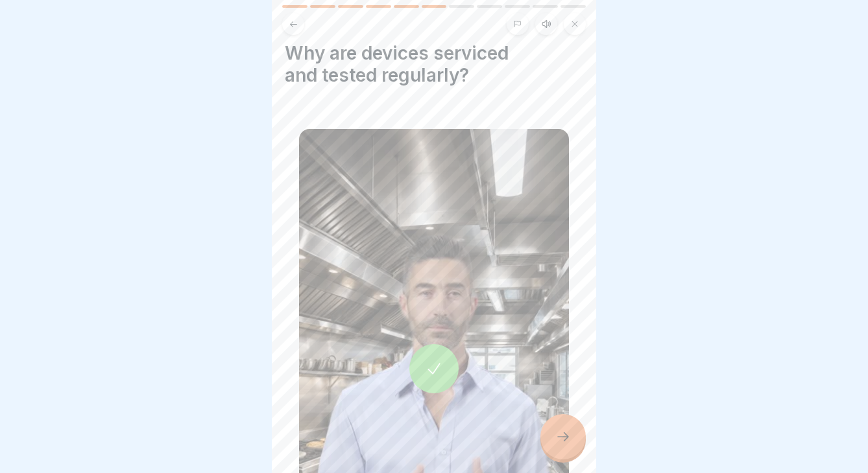
click at [569, 431] on icon at bounding box center [563, 437] width 16 height 16
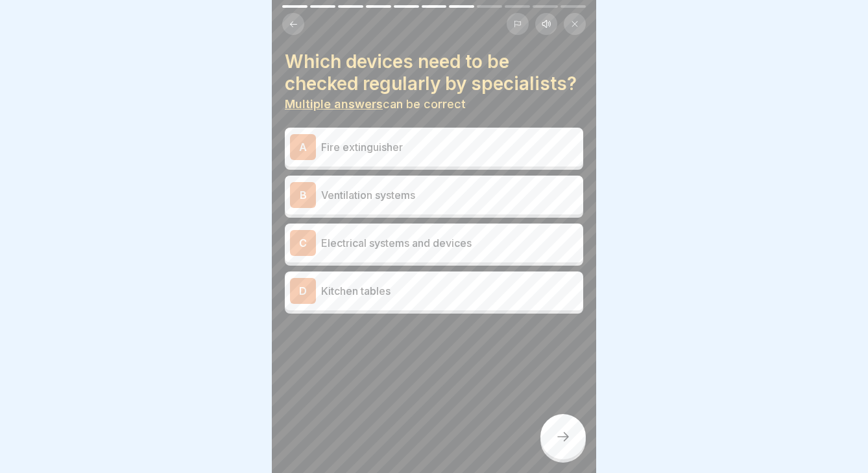
click at [440, 157] on div "A Fire extinguisher" at bounding box center [434, 147] width 288 height 26
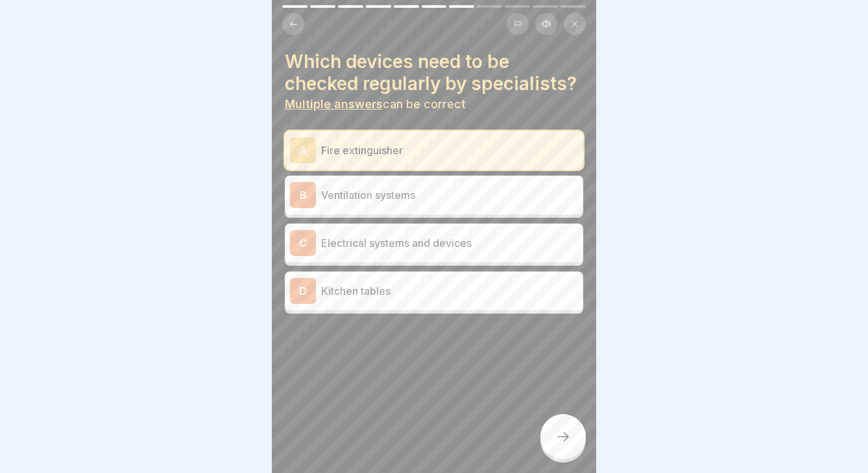
click at [433, 201] on p "Ventilation systems" at bounding box center [449, 195] width 257 height 16
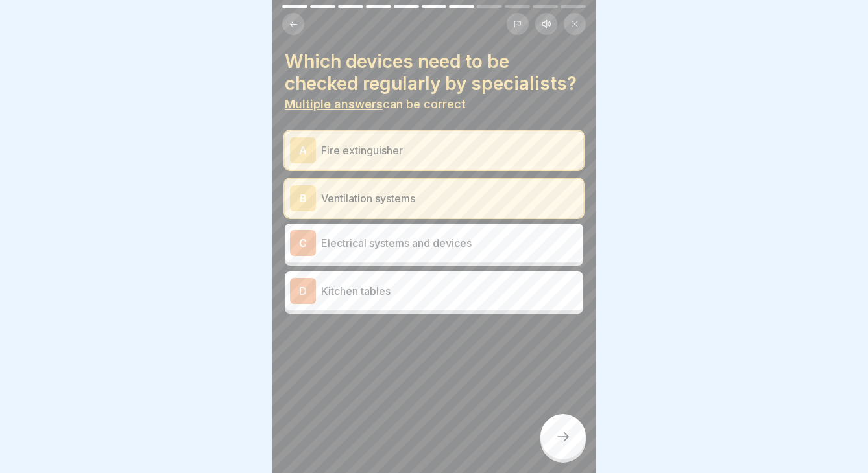
click at [433, 243] on p "Electrical systems and devices" at bounding box center [449, 243] width 257 height 16
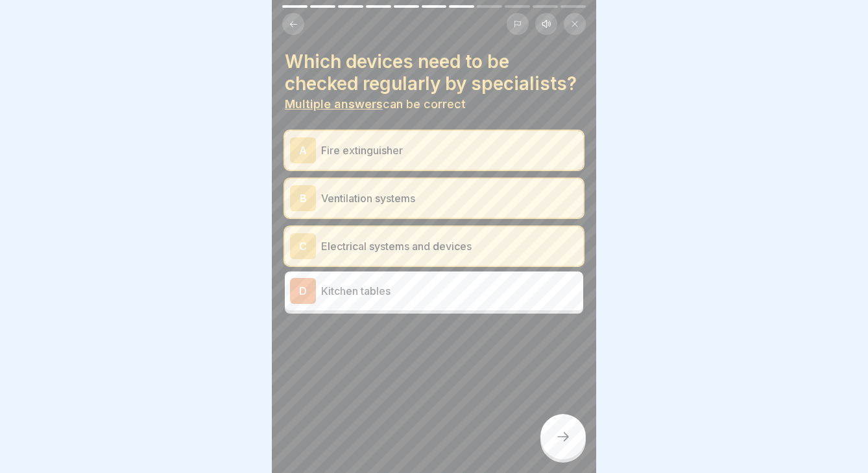
click at [431, 289] on p "Kitchen tables" at bounding box center [449, 291] width 257 height 16
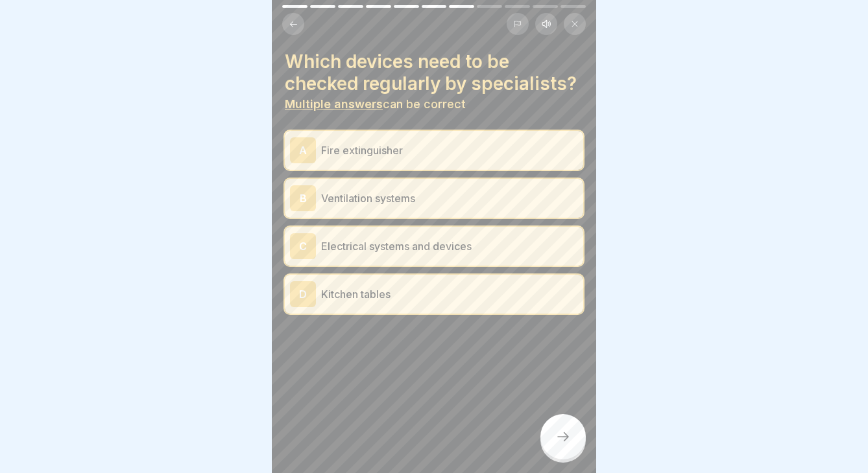
click at [549, 437] on div at bounding box center [562, 436] width 45 height 45
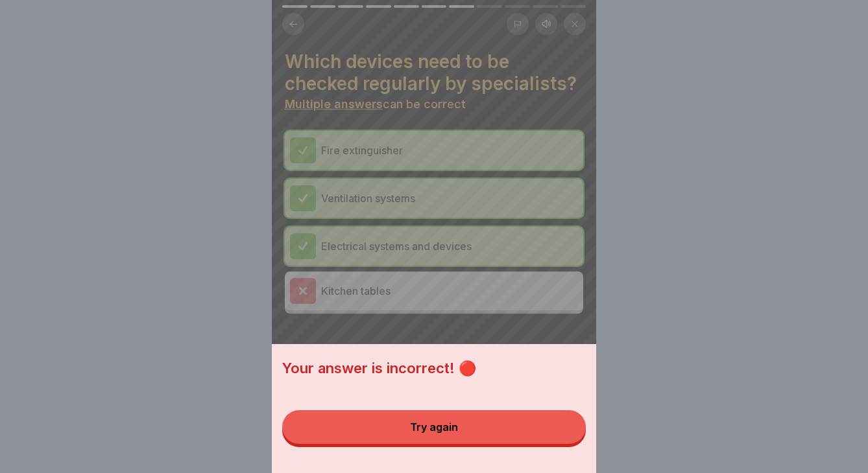
click at [495, 438] on button "Try again" at bounding box center [433, 427] width 303 height 34
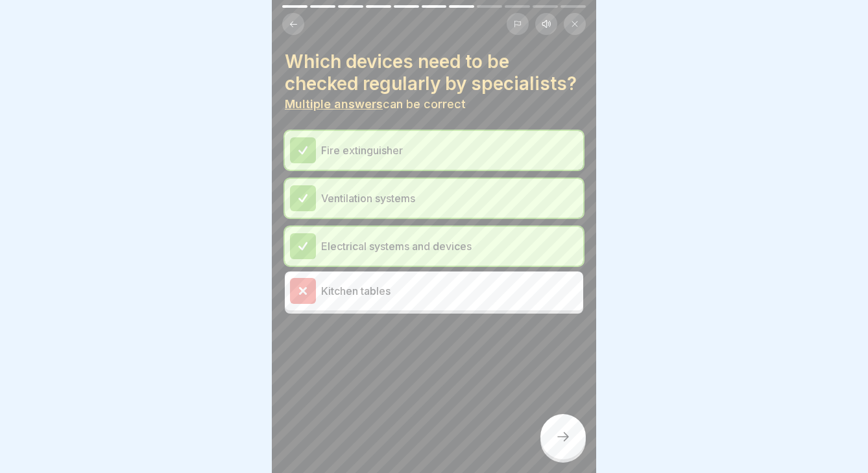
click at [481, 288] on p "Kitchen tables" at bounding box center [449, 291] width 257 height 16
click at [545, 435] on div at bounding box center [562, 436] width 45 height 45
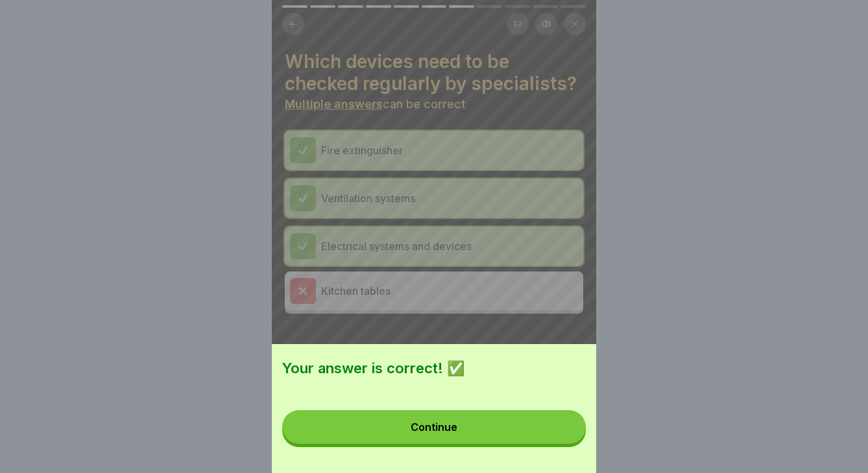
click at [488, 431] on button "Continue" at bounding box center [433, 427] width 303 height 34
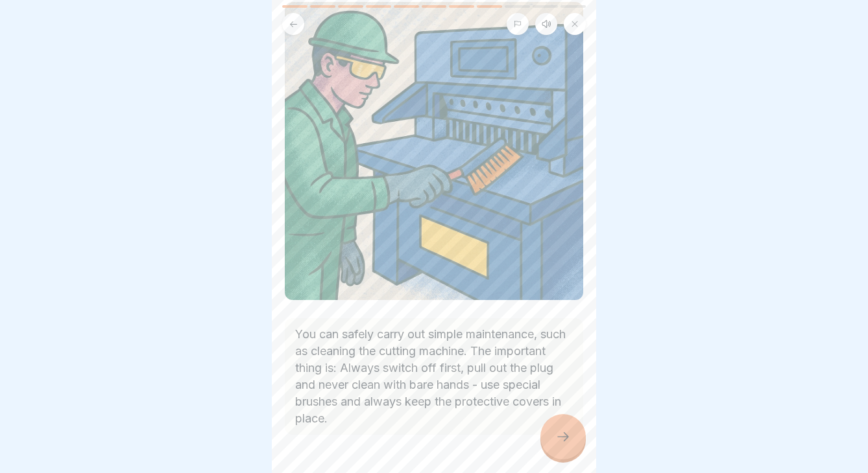
scroll to position [117, 0]
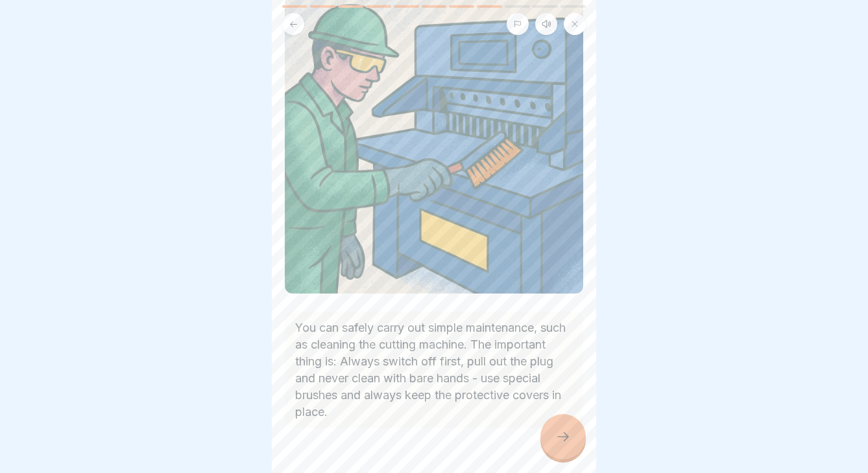
click at [558, 442] on icon at bounding box center [563, 437] width 16 height 16
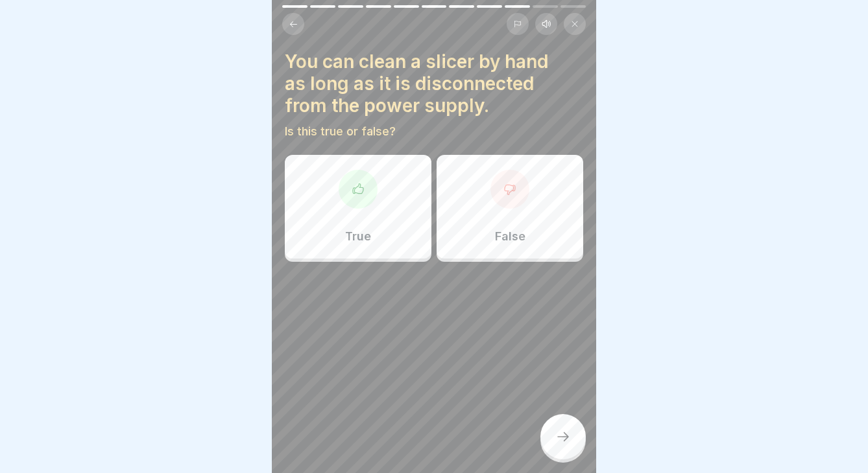
click at [364, 220] on div "True" at bounding box center [358, 207] width 147 height 104
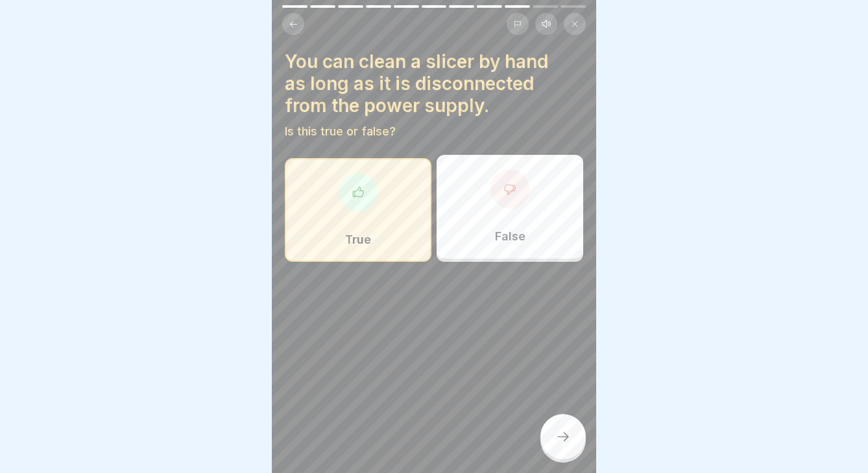
click at [563, 427] on div at bounding box center [562, 436] width 45 height 45
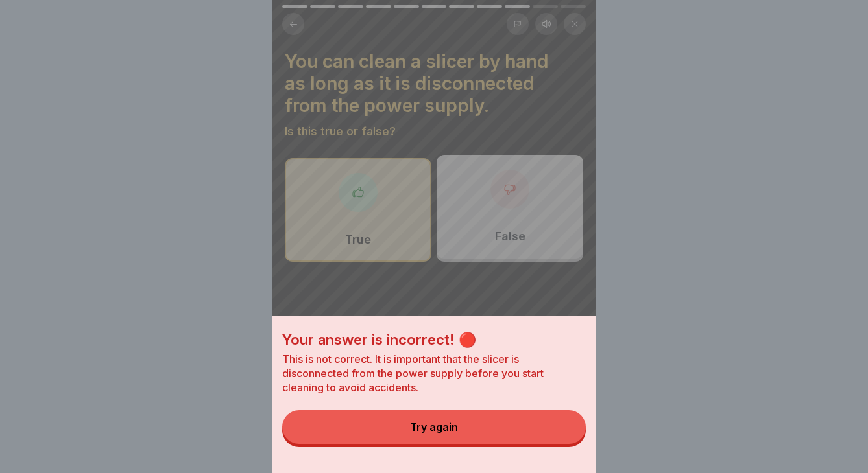
click at [523, 434] on button "Try again" at bounding box center [433, 427] width 303 height 34
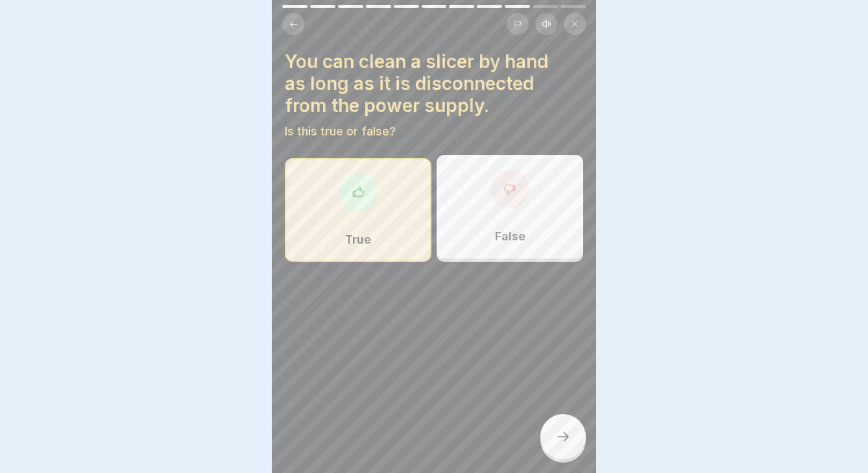
click at [521, 190] on div at bounding box center [509, 189] width 39 height 39
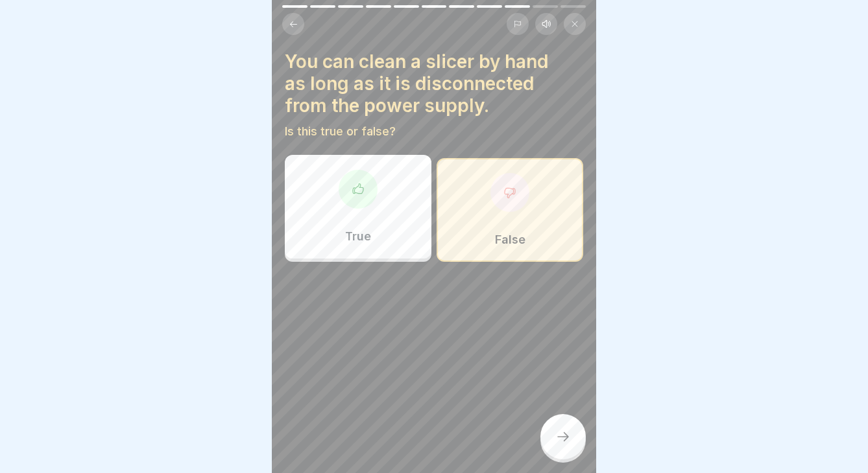
click at [562, 453] on div at bounding box center [562, 436] width 45 height 45
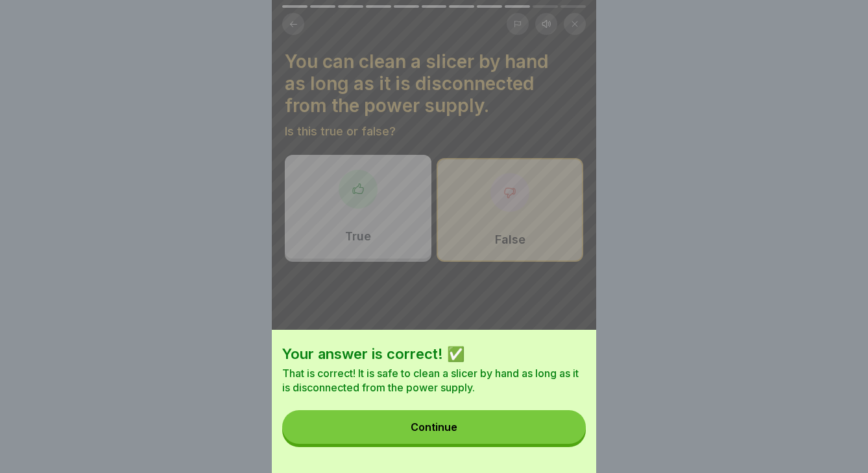
click at [515, 432] on button "Continue" at bounding box center [433, 427] width 303 height 34
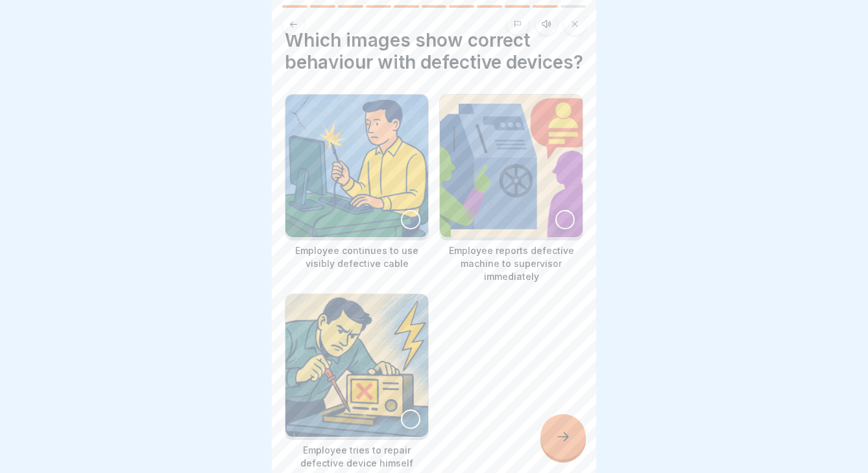
scroll to position [29, 0]
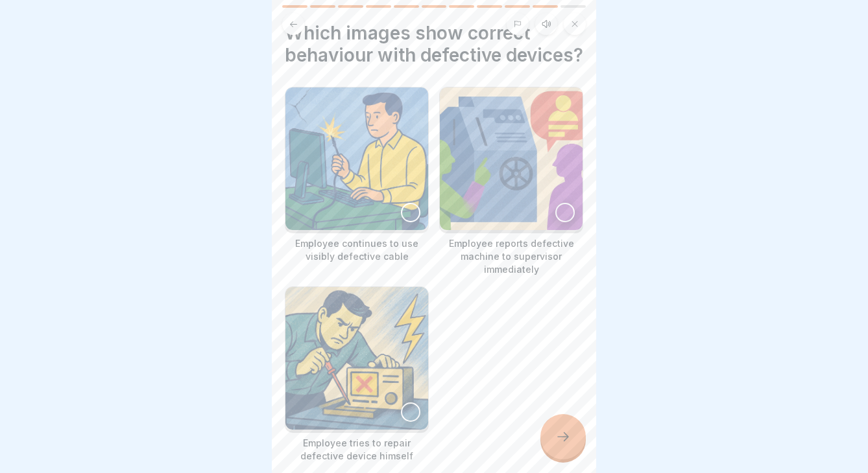
click at [397, 206] on img at bounding box center [356, 159] width 143 height 143
click at [565, 434] on icon at bounding box center [563, 437] width 16 height 16
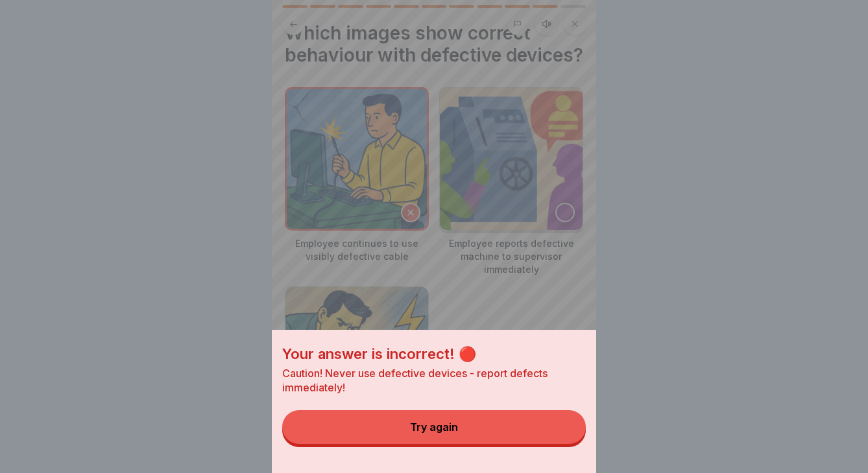
click at [520, 444] on button "Try again" at bounding box center [433, 427] width 303 height 34
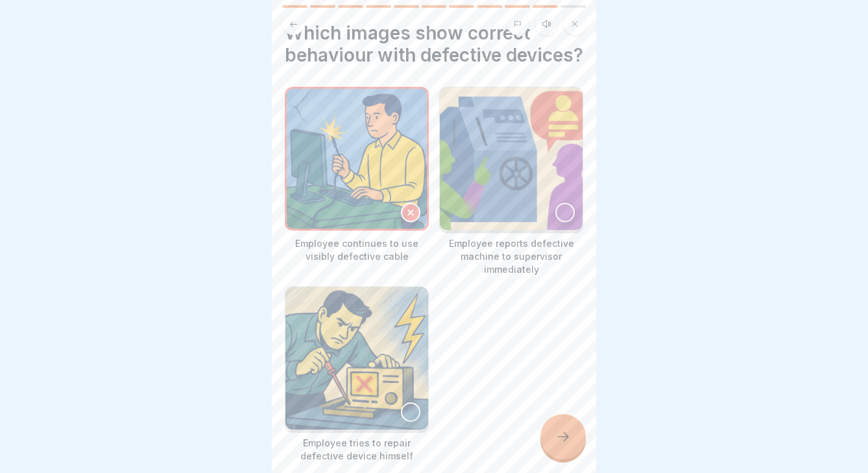
click at [529, 198] on img at bounding box center [511, 159] width 143 height 143
click at [545, 413] on div "Employee continues to use visibly defective cable Employee reports defective ma…" at bounding box center [434, 275] width 298 height 376
click at [568, 451] on div at bounding box center [562, 436] width 45 height 45
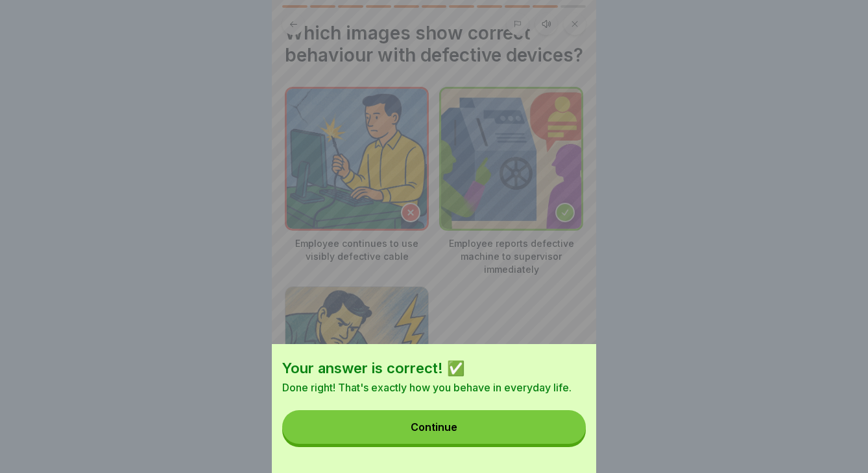
click at [525, 426] on button "Continue" at bounding box center [433, 427] width 303 height 34
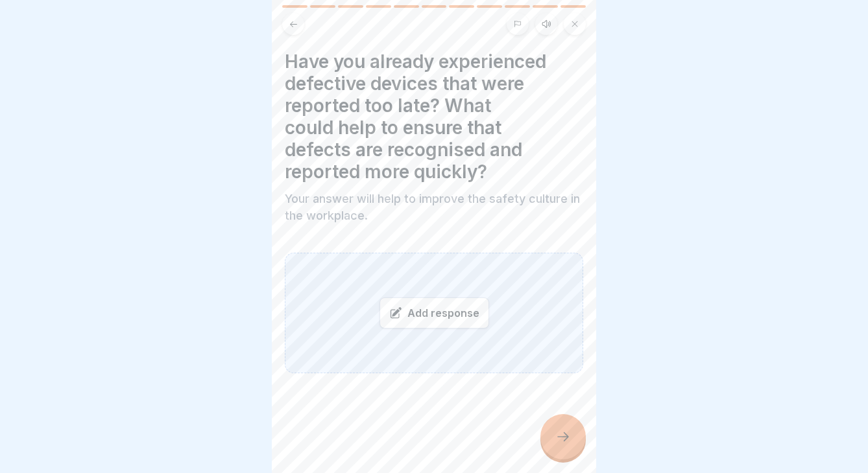
click at [447, 313] on div "Add response" at bounding box center [434, 313] width 110 height 31
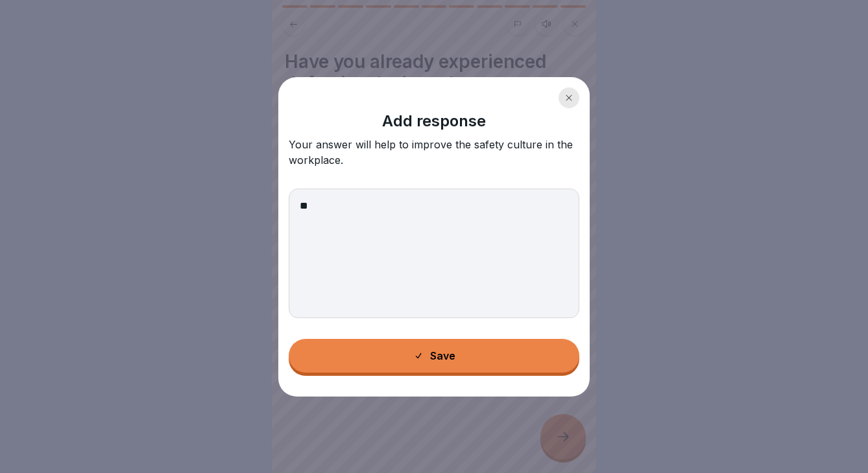
type textarea "**"
click at [457, 355] on button "Save" at bounding box center [434, 356] width 291 height 34
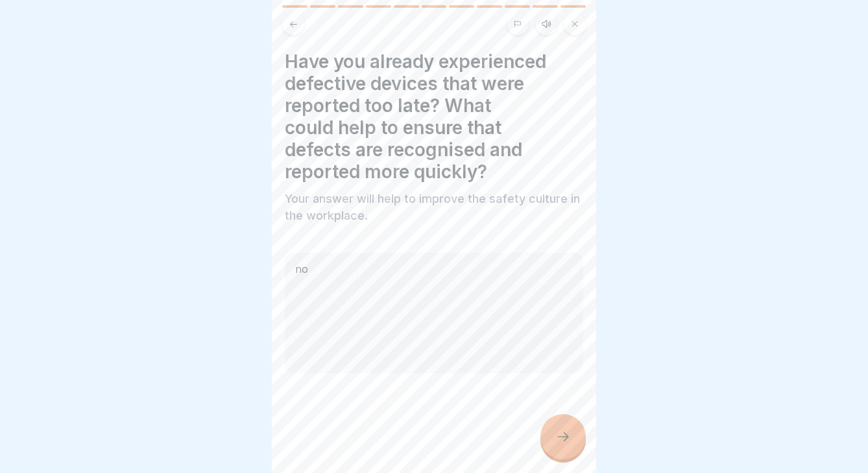
click at [568, 457] on div at bounding box center [562, 436] width 45 height 45
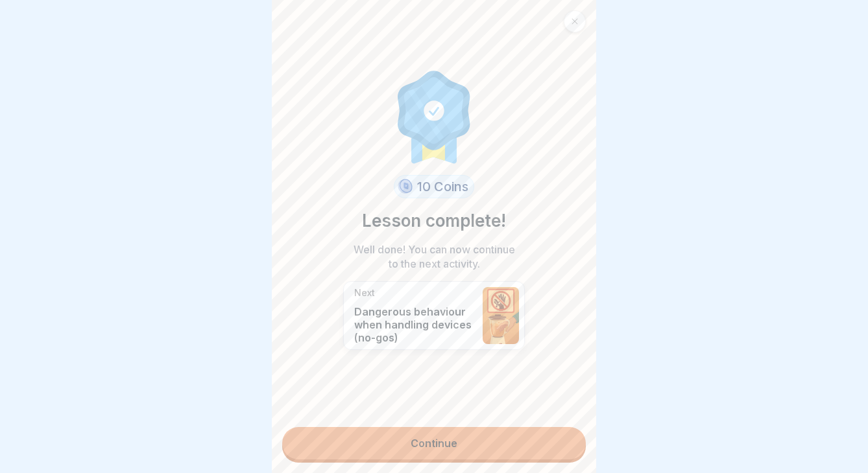
click at [473, 431] on link "Continue" at bounding box center [433, 443] width 303 height 32
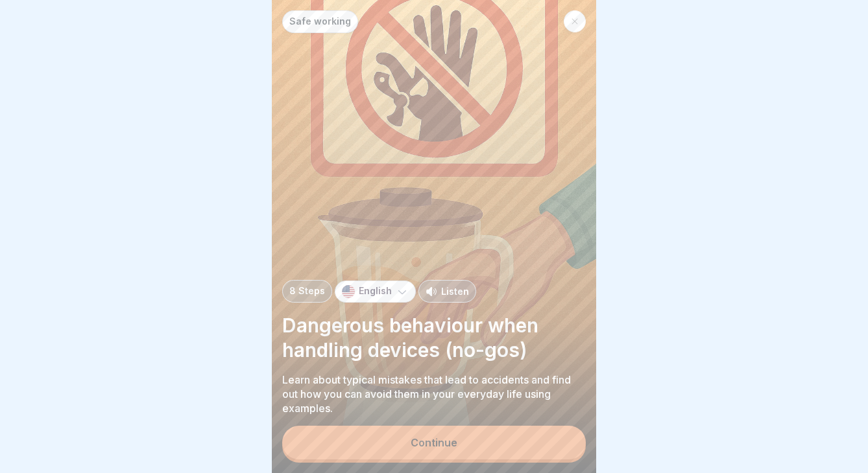
click at [307, 290] on p "8 Steps" at bounding box center [307, 291] width 36 height 11
click at [391, 457] on button "Continue" at bounding box center [433, 443] width 303 height 34
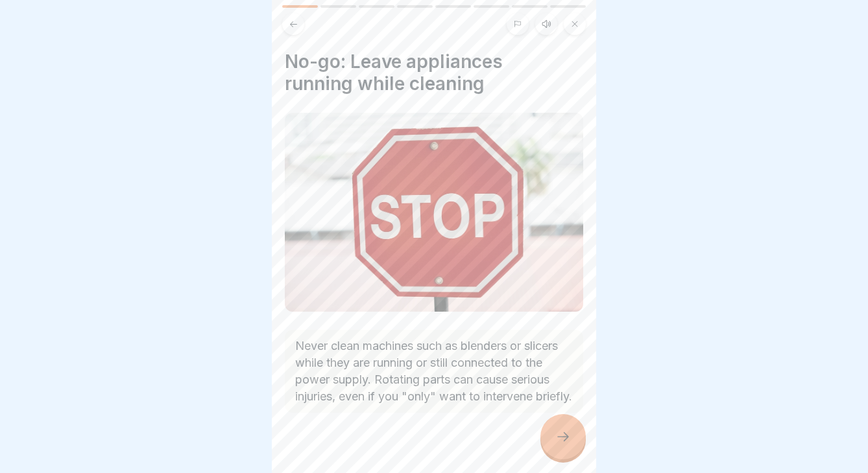
click at [572, 445] on div at bounding box center [562, 436] width 45 height 45
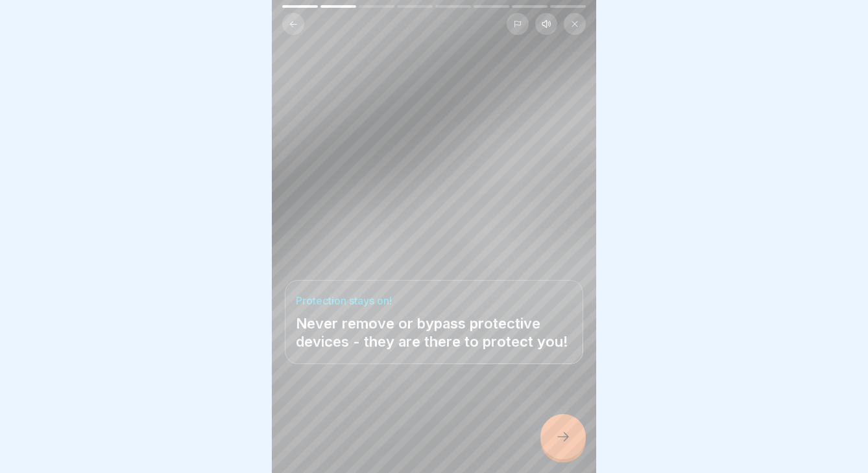
click at [571, 444] on div at bounding box center [562, 436] width 45 height 45
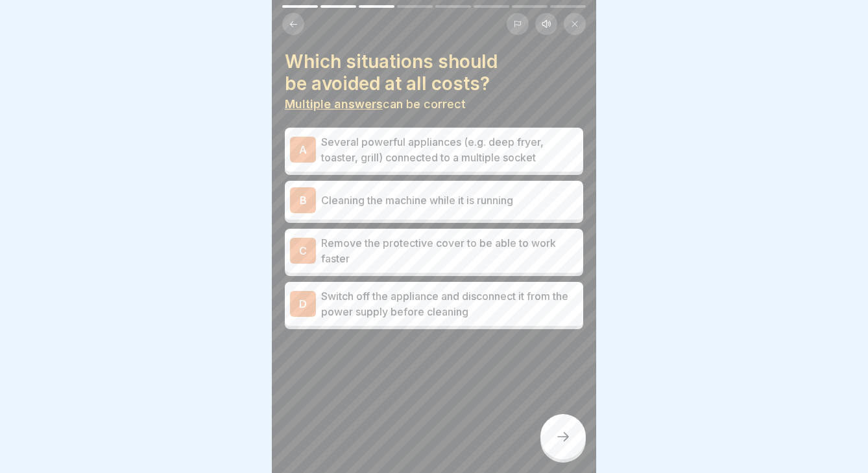
click at [425, 147] on p "Several powerful appliances (e.g. deep fryer, toaster, grill) connected to a mu…" at bounding box center [449, 149] width 257 height 31
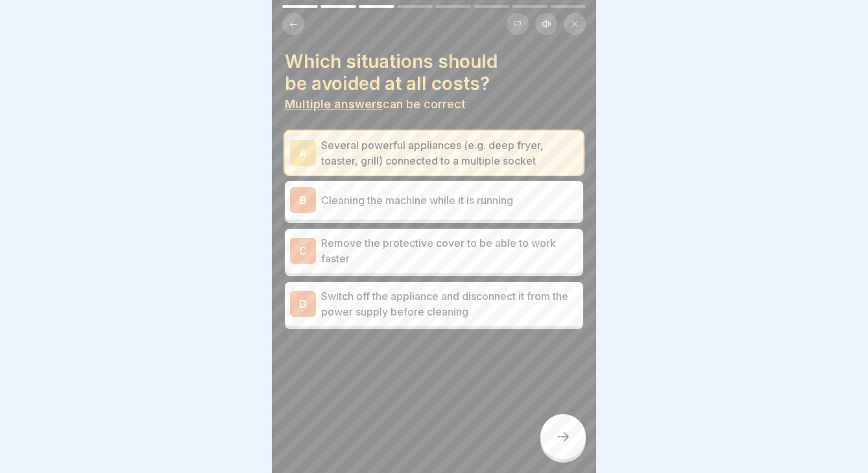
click at [410, 200] on p "Cleaning the machine while it is running" at bounding box center [449, 201] width 257 height 16
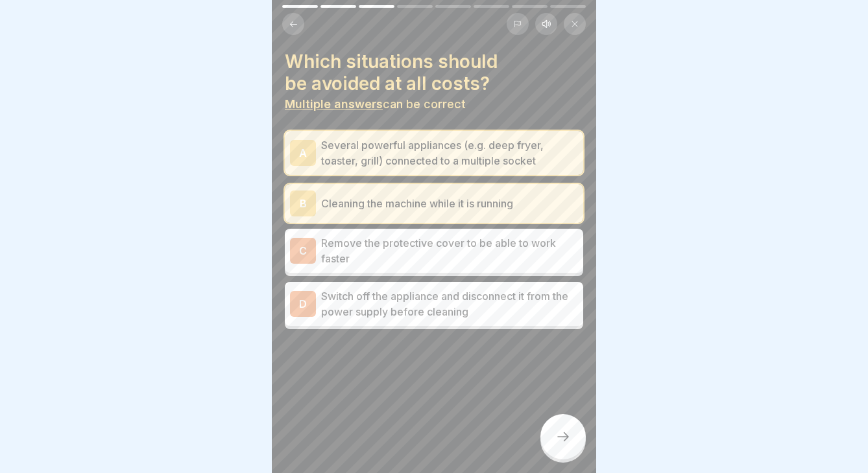
click at [405, 261] on p "Remove the protective cover to be able to work faster" at bounding box center [449, 250] width 257 height 31
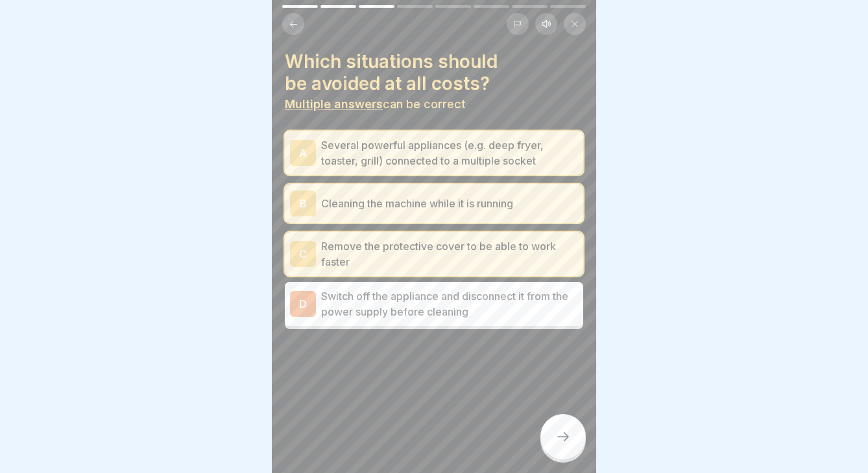
click at [410, 309] on p "Switch off the appliance and disconnect it from the power supply before cleaning" at bounding box center [449, 304] width 257 height 31
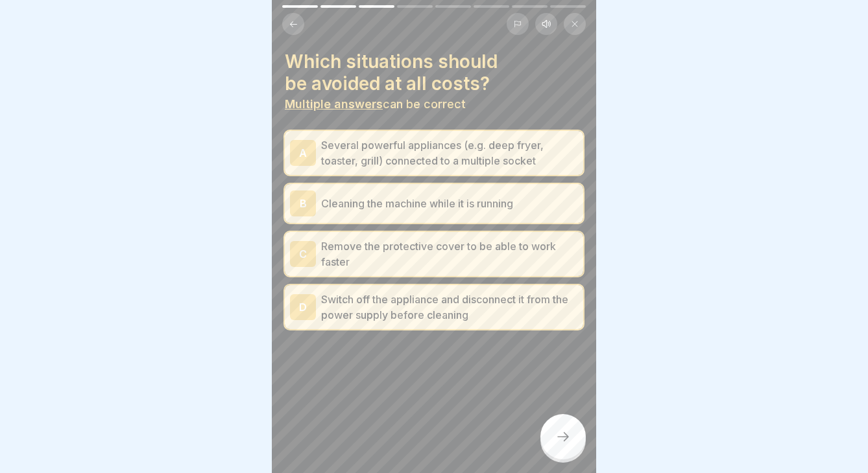
click at [597, 444] on div at bounding box center [434, 236] width 868 height 473
click at [580, 446] on div at bounding box center [562, 436] width 45 height 45
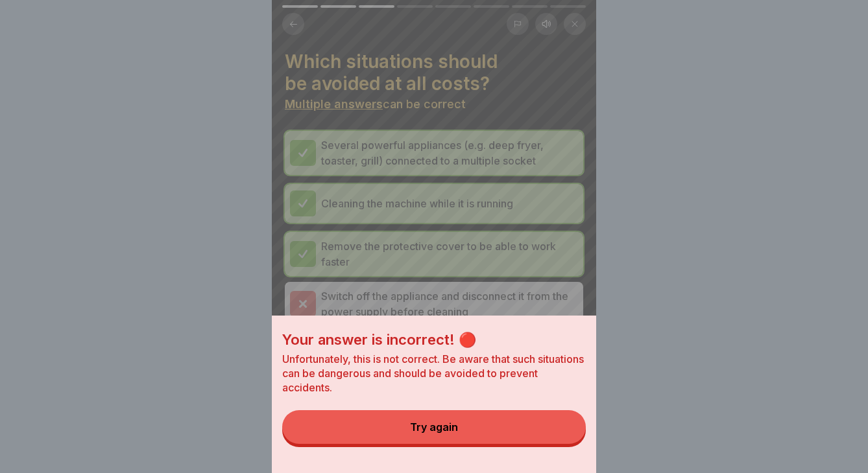
click at [527, 431] on button "Try again" at bounding box center [433, 427] width 303 height 34
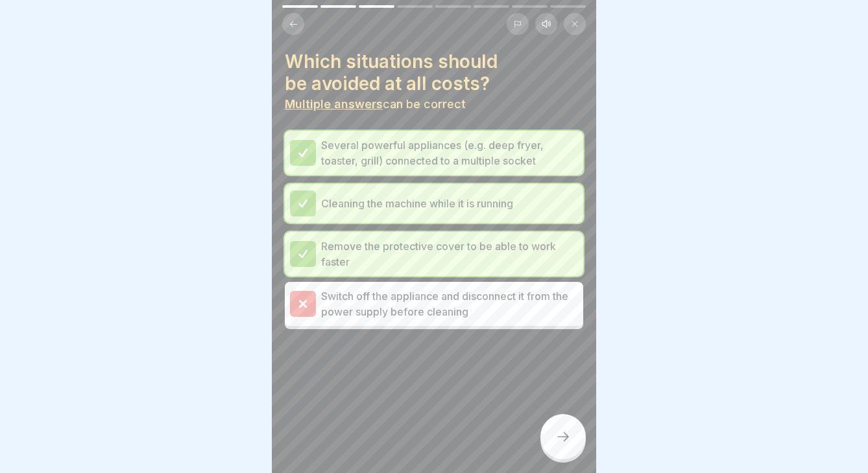
click at [552, 429] on div at bounding box center [562, 436] width 45 height 45
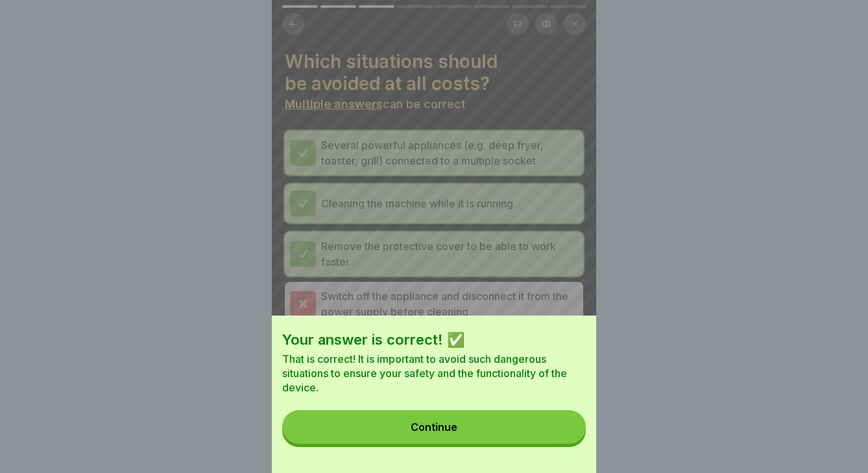
click at [542, 418] on button "Continue" at bounding box center [433, 427] width 303 height 34
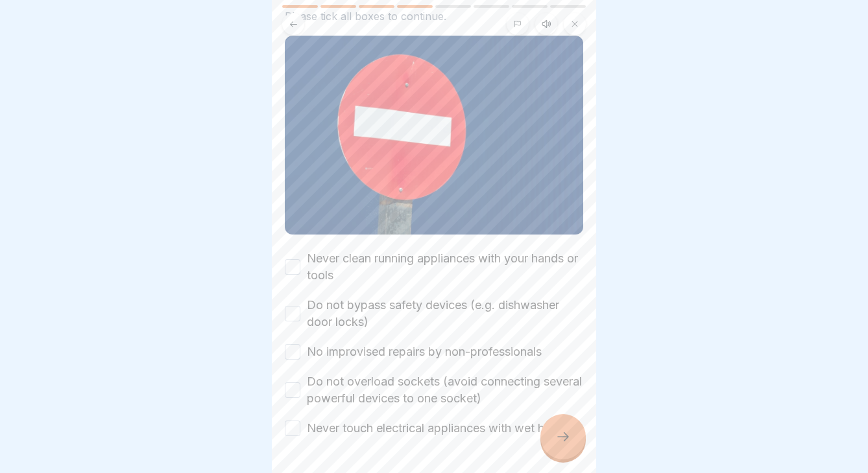
scroll to position [88, 0]
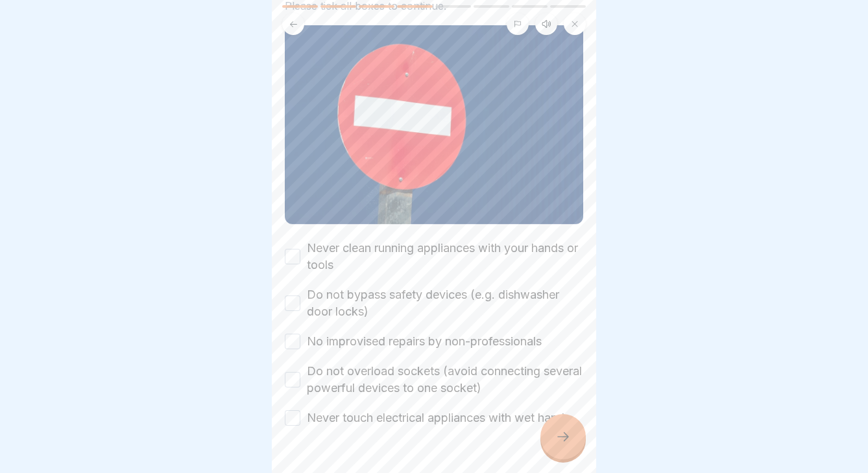
click at [410, 247] on label "Never clean running appliances with your hands or tools" at bounding box center [445, 257] width 276 height 34
click at [300, 249] on button "Never clean running appliances with your hands or tools" at bounding box center [293, 257] width 16 height 16
click at [410, 290] on label "Do not bypass safety devices (e.g. dishwasher door locks)" at bounding box center [445, 304] width 276 height 34
click at [300, 296] on button "Do not bypass safety devices (e.g. dishwasher door locks)" at bounding box center [293, 304] width 16 height 16
click at [419, 348] on label "No improvised repairs by non-professionals" at bounding box center [424, 341] width 235 height 17
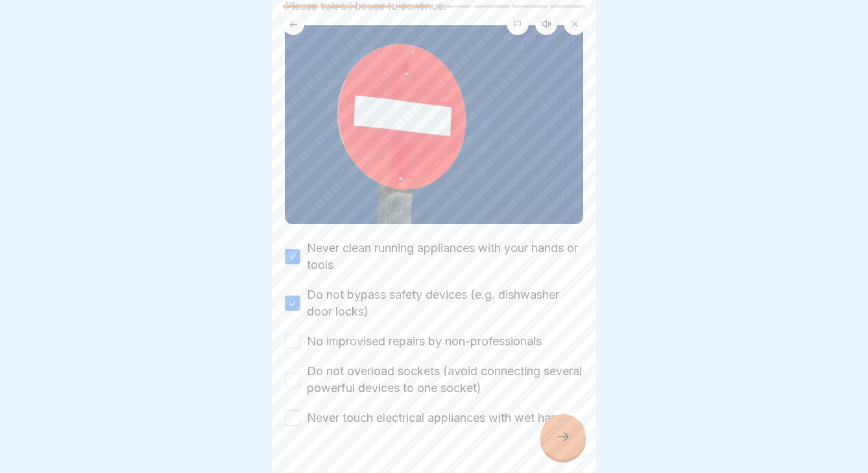
click at [300, 348] on button "No improvised repairs by non-professionals" at bounding box center [293, 342] width 16 height 16
click at [419, 373] on label "Do not overload sockets (avoid connecting several powerful devices to one socke…" at bounding box center [445, 380] width 276 height 34
click at [300, 373] on button "Do not overload sockets (avoid connecting several powerful devices to one socke…" at bounding box center [293, 380] width 16 height 16
click at [421, 412] on label "Never touch electrical appliances with wet hands" at bounding box center [438, 418] width 263 height 17
click at [300, 412] on button "Never touch electrical appliances with wet hands" at bounding box center [293, 418] width 16 height 16
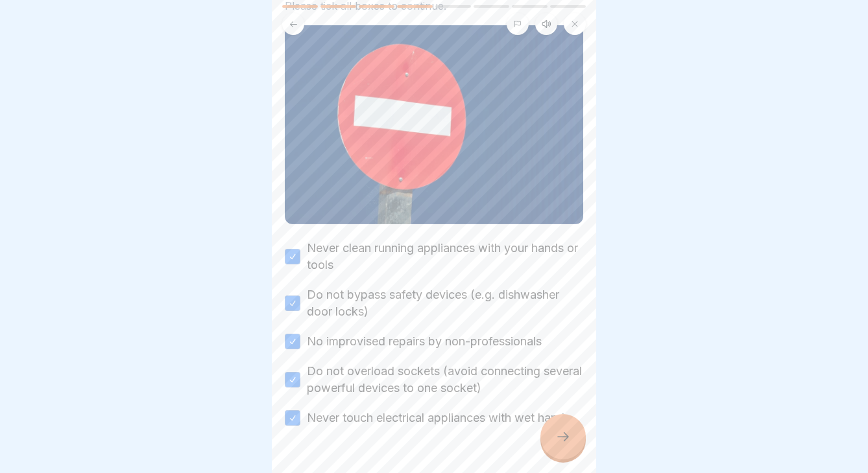
click at [552, 459] on div at bounding box center [434, 466] width 298 height 78
click at [556, 447] on div at bounding box center [562, 436] width 45 height 45
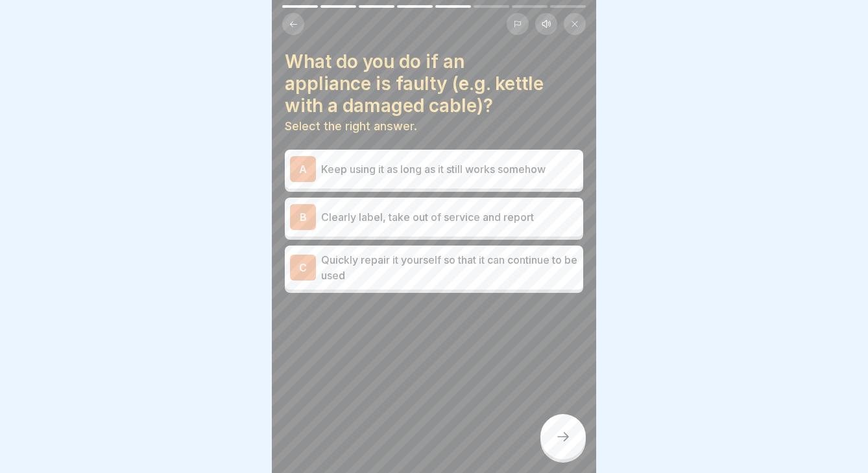
click at [427, 259] on p "Quickly repair it yourself so that it can continue to be used" at bounding box center [449, 267] width 257 height 31
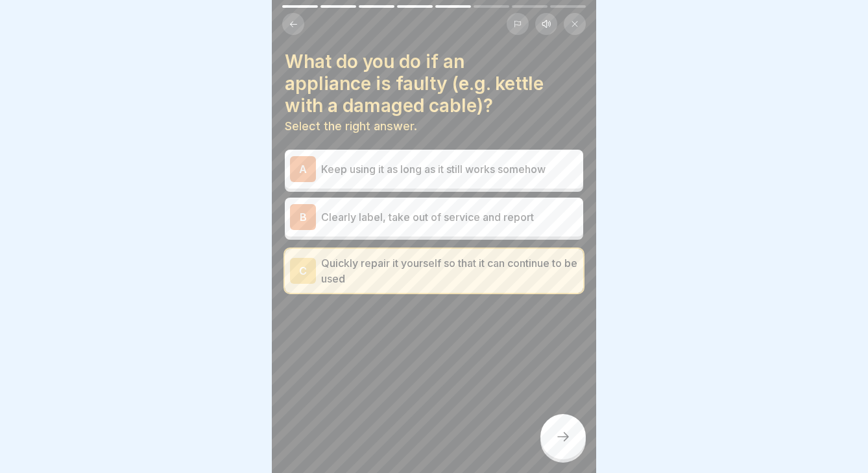
click at [504, 221] on p "Clearly label, take out of service and report" at bounding box center [449, 217] width 257 height 16
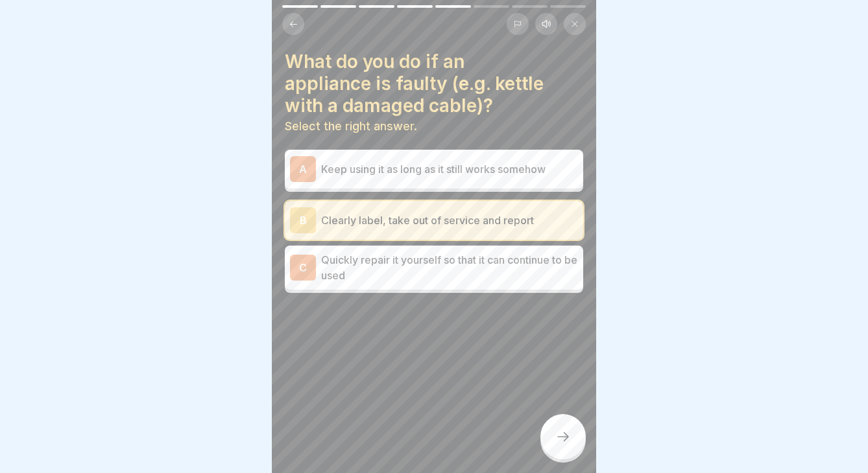
click at [567, 438] on icon at bounding box center [563, 437] width 12 height 9
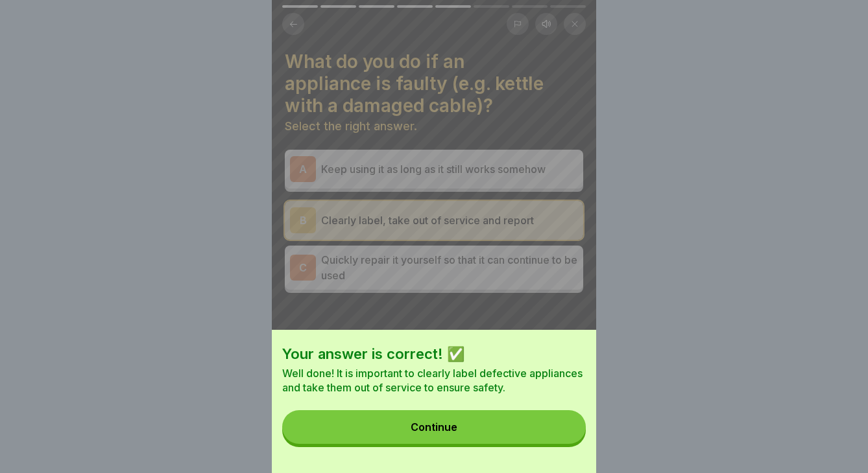
click at [537, 434] on button "Continue" at bounding box center [433, 427] width 303 height 34
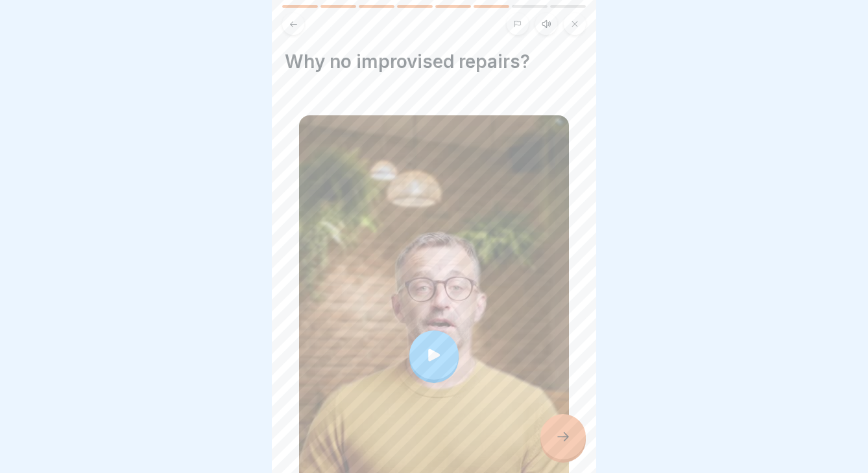
click at [433, 364] on div at bounding box center [433, 355] width 49 height 49
click at [555, 445] on div at bounding box center [562, 436] width 45 height 45
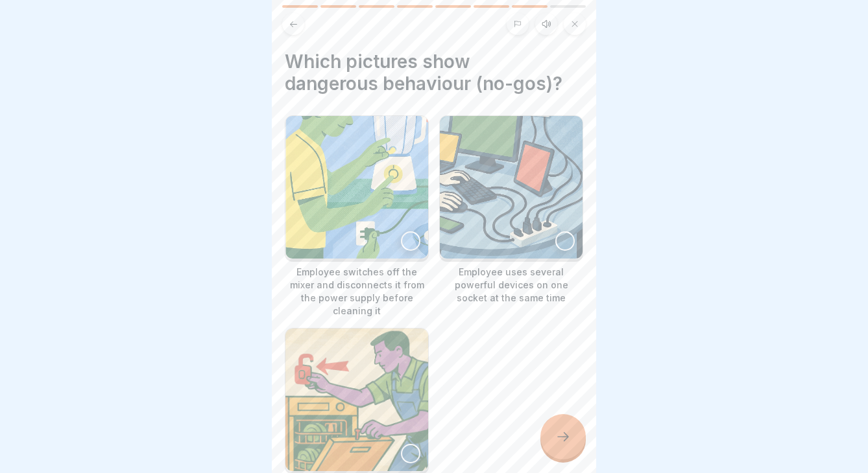
drag, startPoint x: 558, startPoint y: 439, endPoint x: 586, endPoint y: 346, distance: 97.0
click at [586, 346] on div "Safe working 8 Steps English Listen Dangerous behaviour when handling devices (…" at bounding box center [434, 236] width 324 height 473
click at [372, 372] on img at bounding box center [356, 400] width 143 height 143
click at [516, 243] on img at bounding box center [511, 187] width 143 height 143
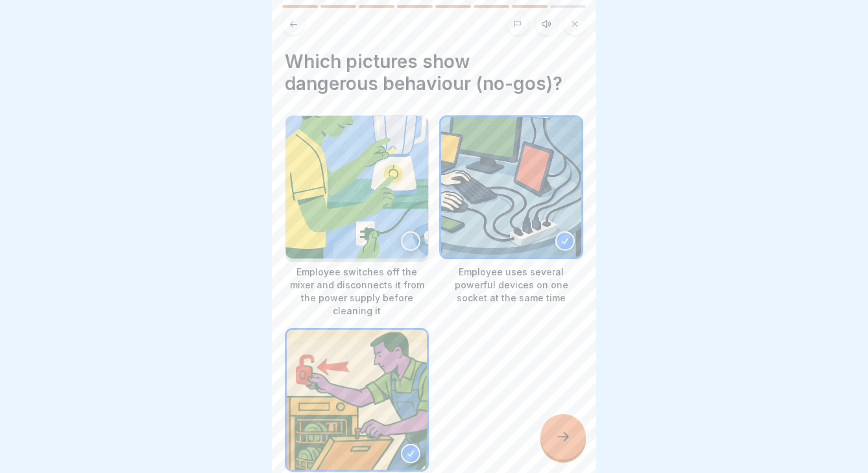
click at [564, 433] on icon at bounding box center [563, 437] width 16 height 16
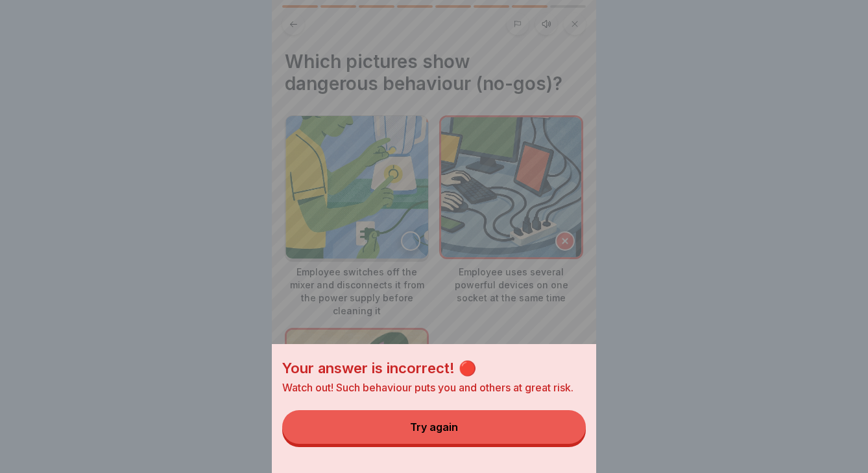
click at [536, 432] on button "Try again" at bounding box center [433, 427] width 303 height 34
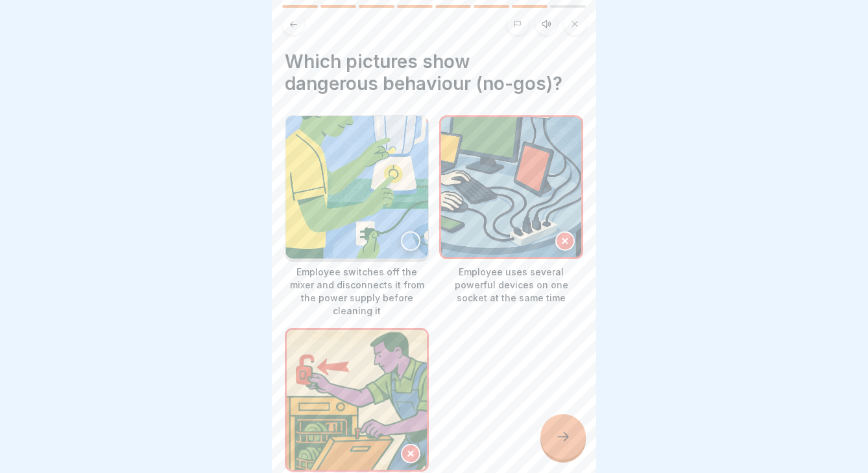
click at [379, 388] on img at bounding box center [357, 400] width 140 height 140
click at [408, 449] on icon at bounding box center [410, 453] width 9 height 9
click at [570, 433] on icon at bounding box center [563, 437] width 16 height 16
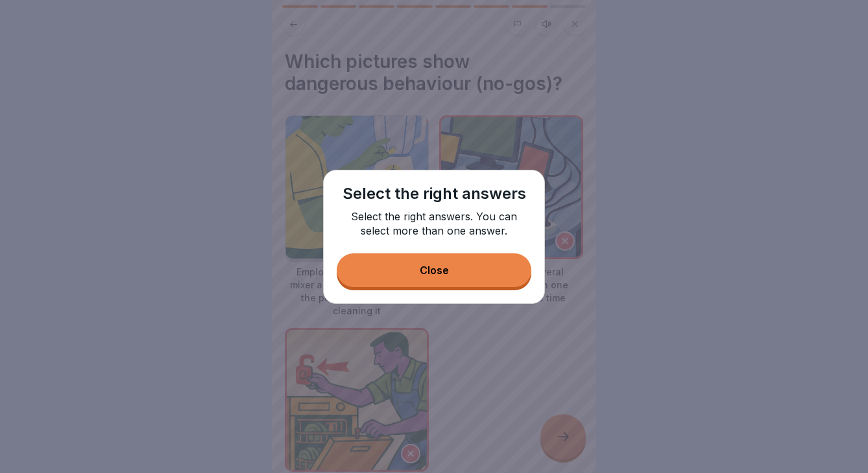
click at [444, 281] on button "Close" at bounding box center [434, 271] width 195 height 34
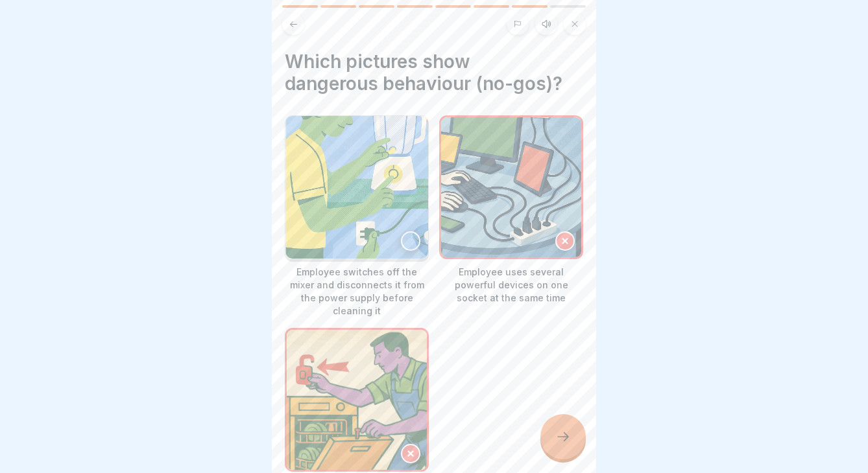
click at [410, 446] on div at bounding box center [410, 453] width 19 height 19
click at [385, 358] on img at bounding box center [357, 400] width 140 height 140
click at [569, 432] on icon at bounding box center [563, 437] width 16 height 16
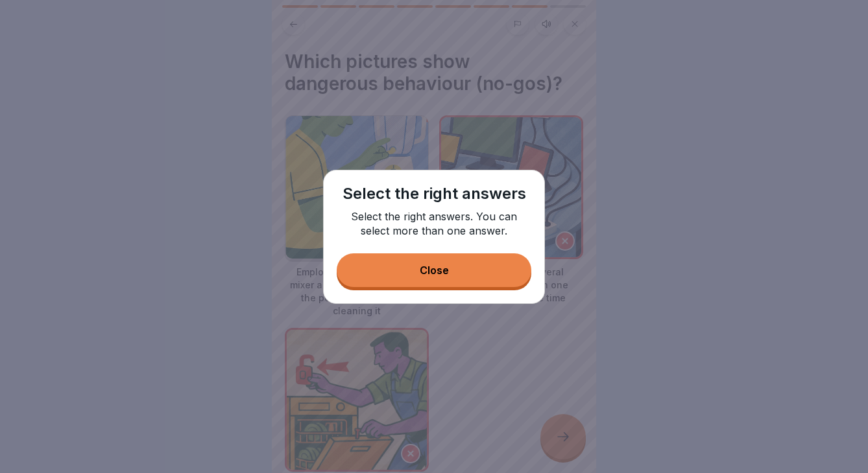
click at [455, 277] on button "Close" at bounding box center [434, 271] width 195 height 34
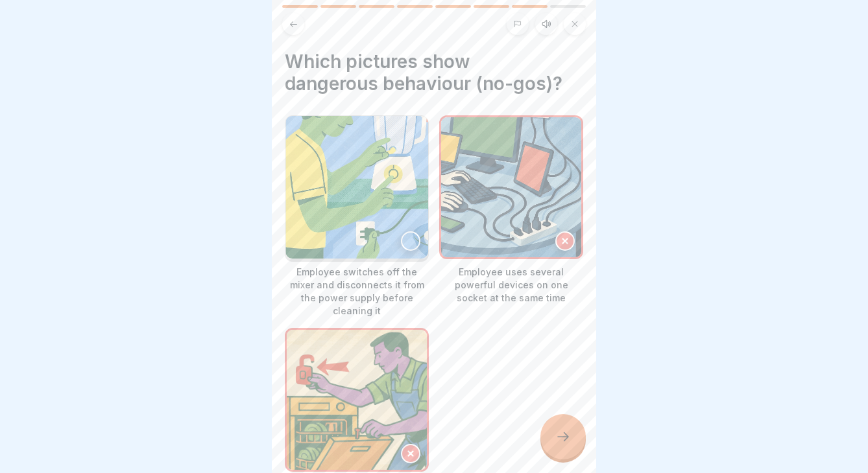
click at [386, 205] on img at bounding box center [356, 187] width 143 height 143
click at [560, 453] on div at bounding box center [562, 436] width 45 height 45
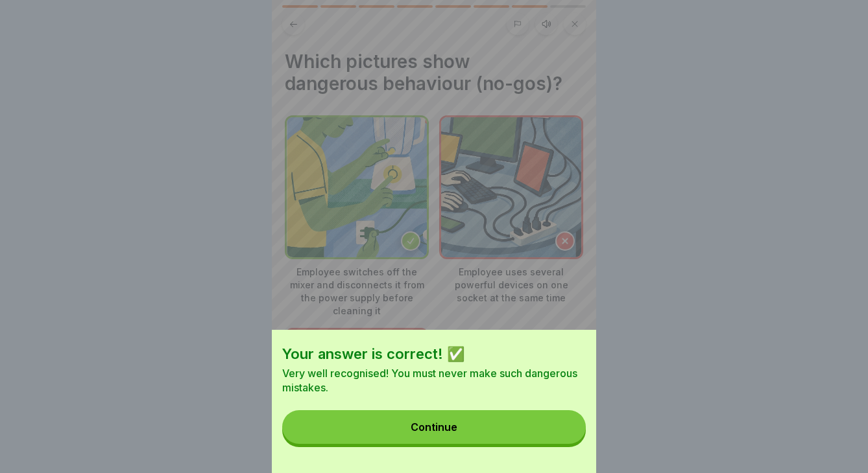
click at [508, 420] on button "Continue" at bounding box center [433, 427] width 303 height 34
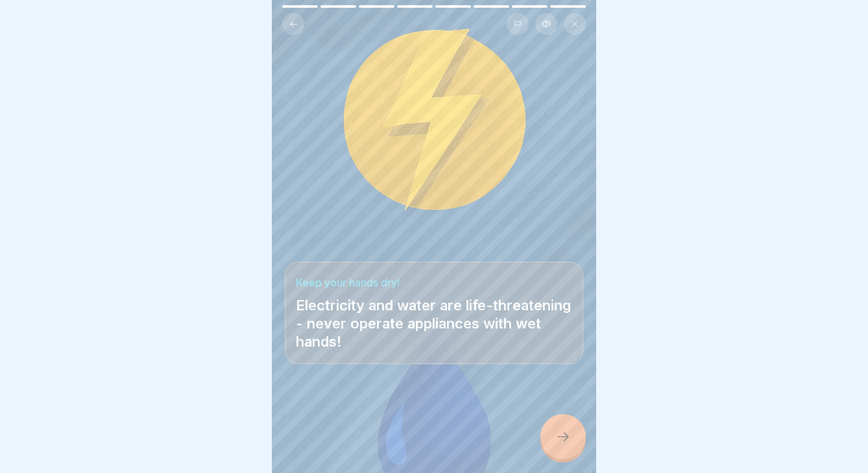
click at [550, 447] on div at bounding box center [562, 436] width 45 height 45
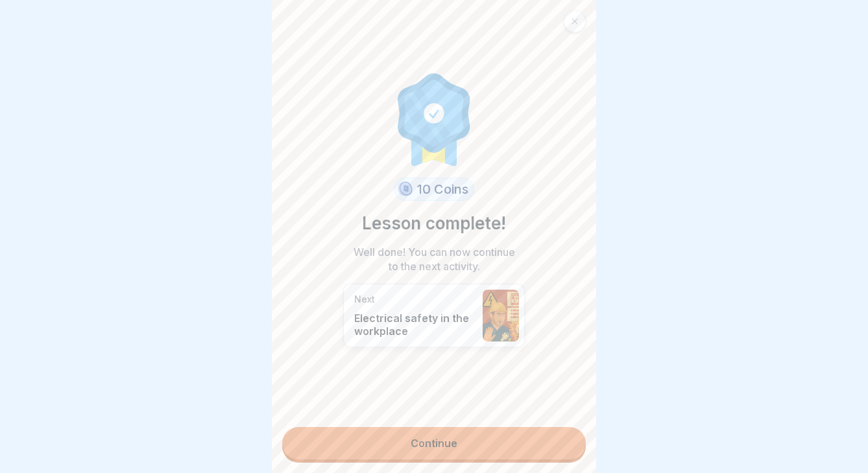
click at [521, 449] on link "Continue" at bounding box center [433, 443] width 303 height 32
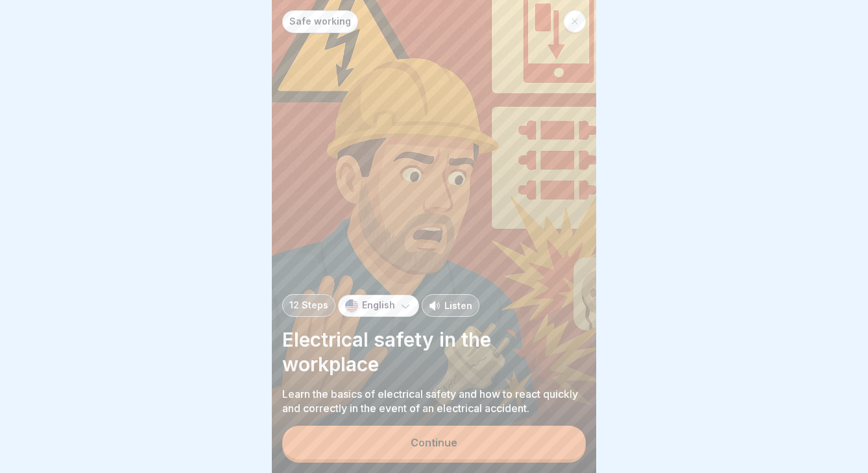
click at [496, 442] on button "Continue" at bounding box center [433, 443] width 303 height 34
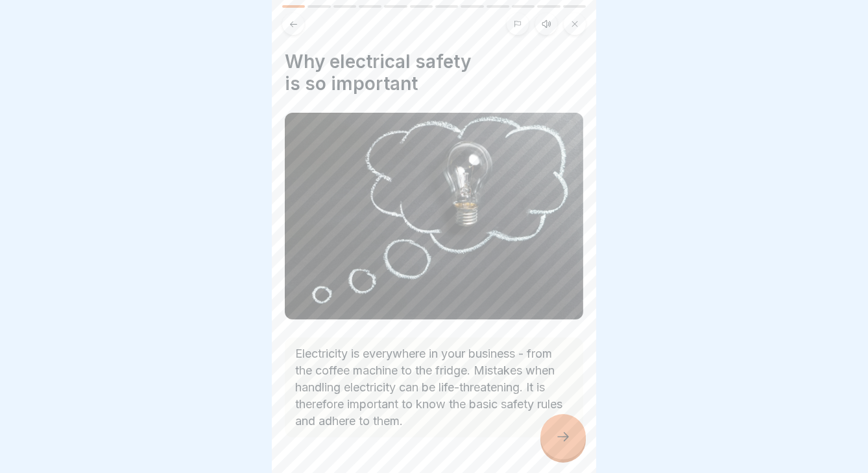
click at [568, 434] on icon at bounding box center [563, 437] width 16 height 16
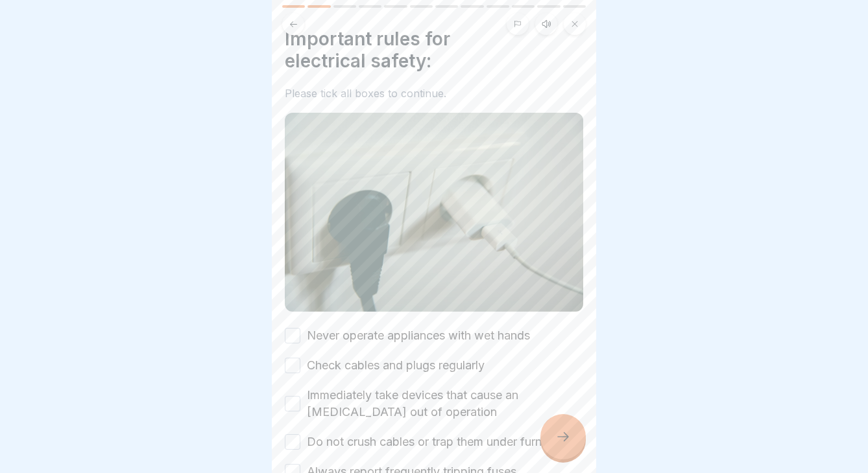
scroll to position [50, 0]
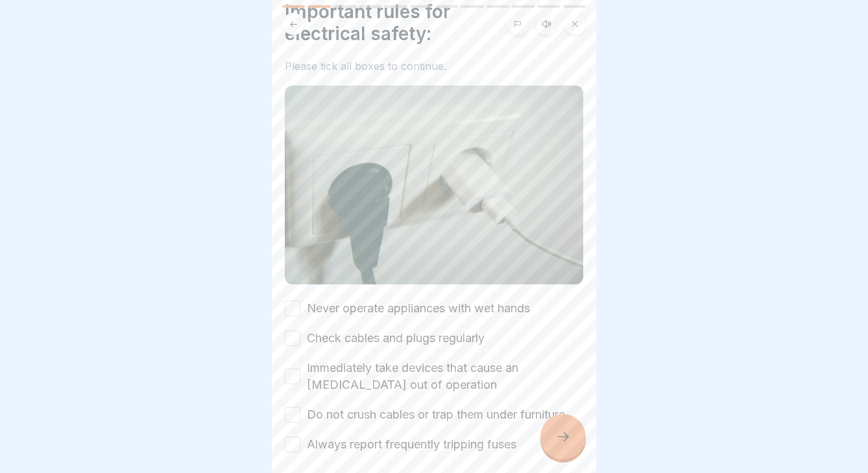
click at [397, 291] on div "Important rules for electrical safety: Please tick all boxes to continue. Never…" at bounding box center [434, 227] width 298 height 453
click at [397, 309] on label "Never operate appliances with wet hands" at bounding box center [418, 308] width 223 height 17
click at [300, 309] on button "Never operate appliances with wet hands" at bounding box center [293, 309] width 16 height 16
click at [396, 338] on label "Check cables and plugs regularly" at bounding box center [396, 338] width 178 height 17
click at [300, 338] on button "Check cables and plugs regularly" at bounding box center [293, 339] width 16 height 16
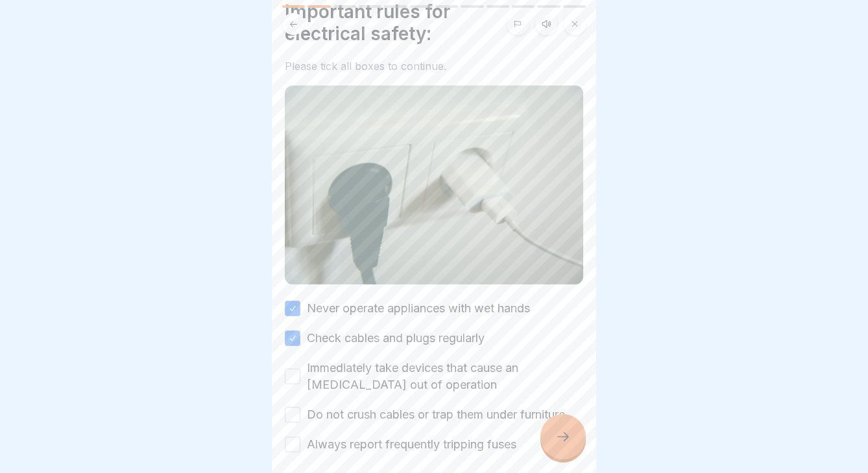
click at [396, 373] on label "Immediately take devices that cause an electric shock out of operation" at bounding box center [445, 377] width 276 height 34
click at [300, 373] on button "Immediately take devices that cause an electric shock out of operation" at bounding box center [293, 377] width 16 height 16
click at [396, 407] on label "Do not crush cables or trap them under furniture" at bounding box center [436, 415] width 258 height 17
click at [300, 407] on button "Do not crush cables or trap them under furniture" at bounding box center [293, 415] width 16 height 16
click at [396, 441] on label "Always report frequently tripping fuses" at bounding box center [411, 444] width 209 height 17
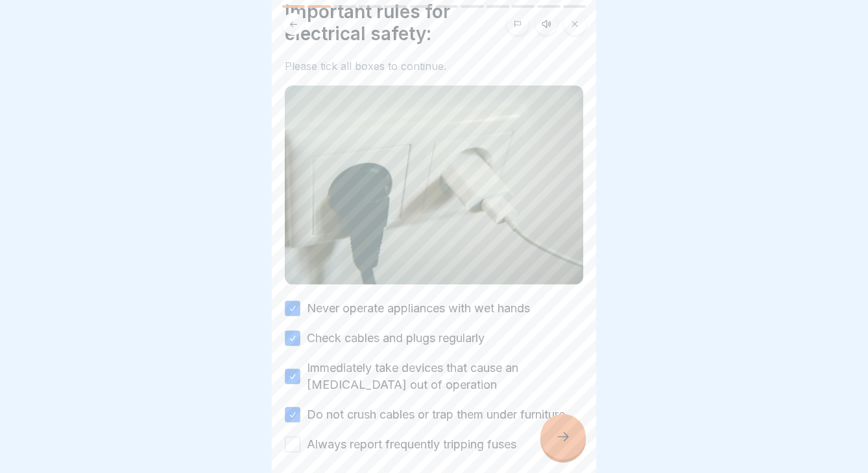
click at [300, 441] on button "Always report frequently tripping fuses" at bounding box center [293, 445] width 16 height 16
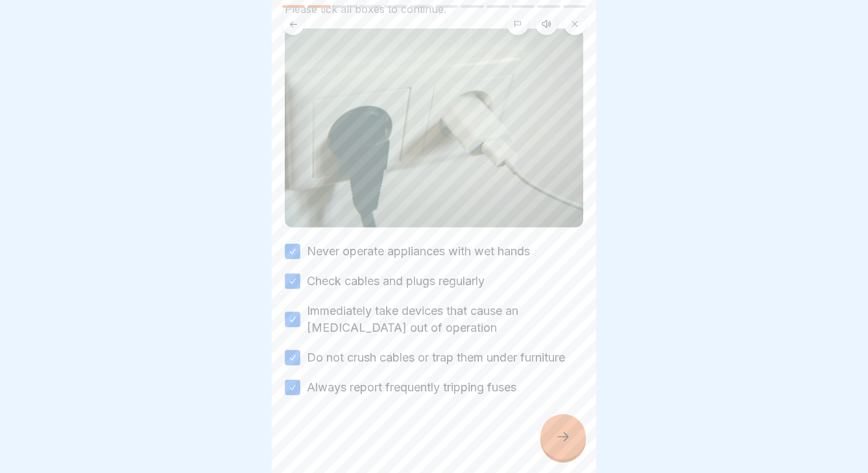
scroll to position [106, 0]
click at [555, 433] on icon at bounding box center [563, 437] width 16 height 16
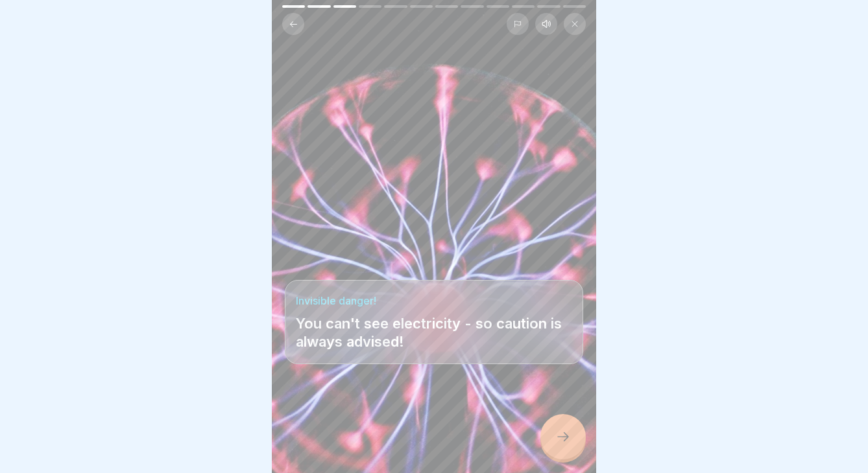
click at [566, 438] on icon at bounding box center [563, 437] width 12 height 9
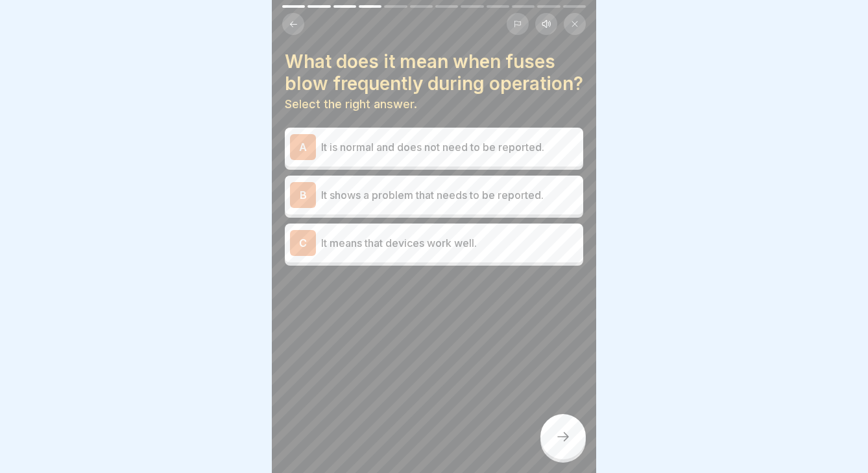
click at [427, 208] on div "B It shows a problem that needs to be reported." at bounding box center [434, 195] width 298 height 39
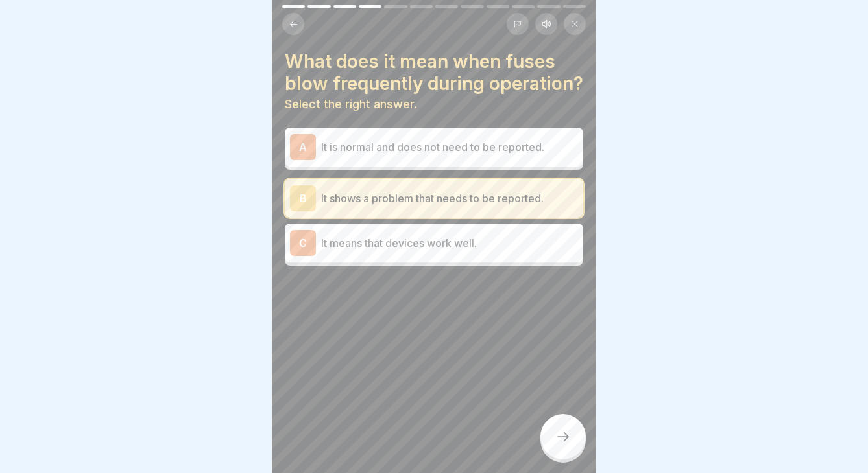
click at [563, 449] on div at bounding box center [562, 436] width 45 height 45
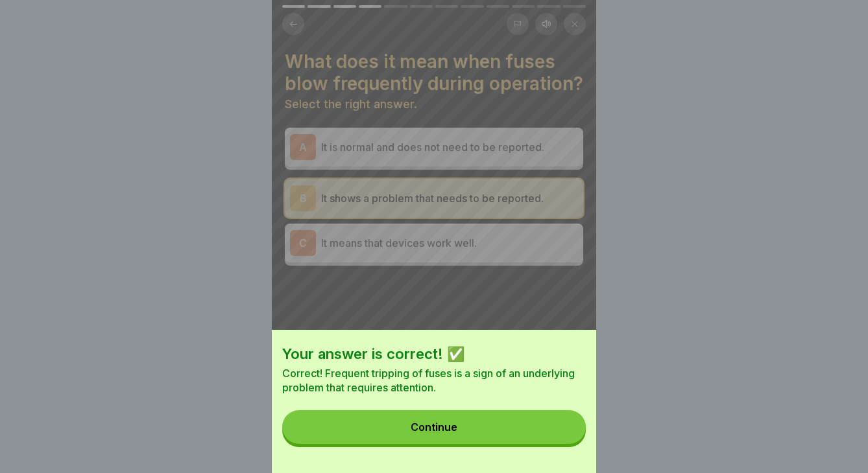
click at [475, 427] on button "Continue" at bounding box center [433, 427] width 303 height 34
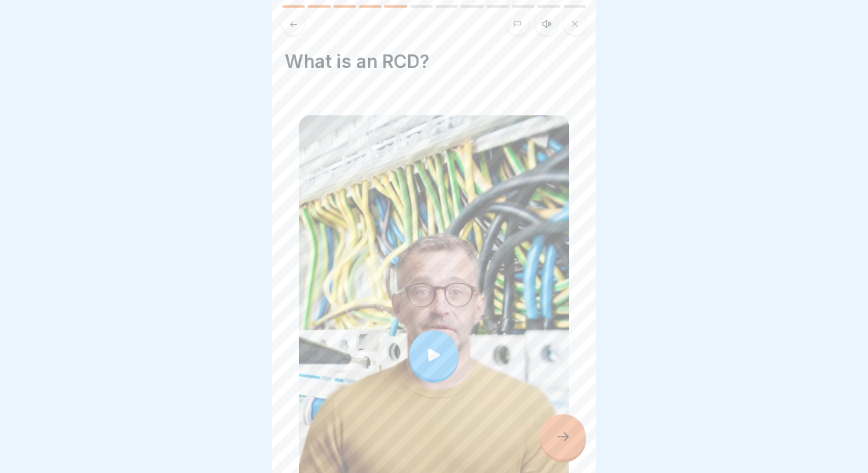
click at [429, 352] on icon at bounding box center [434, 355] width 12 height 12
click at [549, 442] on div at bounding box center [562, 436] width 45 height 45
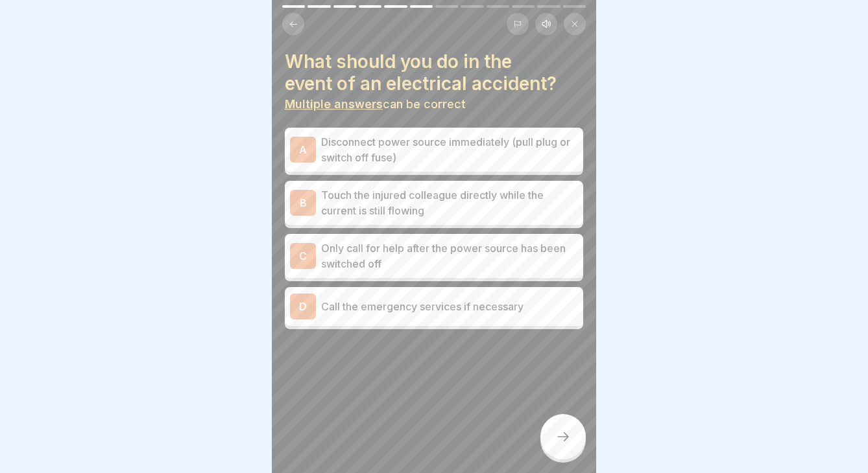
click at [435, 313] on p "Call the emergency services if necessary" at bounding box center [449, 307] width 257 height 16
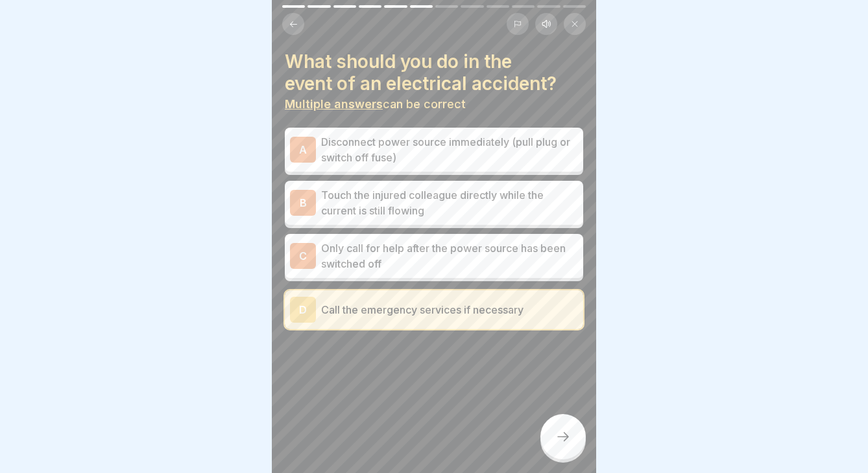
click at [475, 148] on p "Disconnect power source immediately (pull plug or switch off fuse)" at bounding box center [449, 149] width 257 height 31
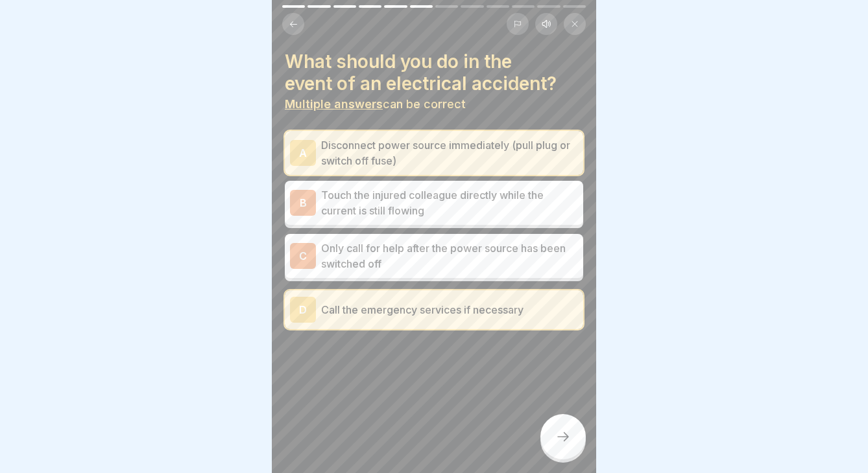
click at [567, 439] on icon at bounding box center [563, 437] width 16 height 16
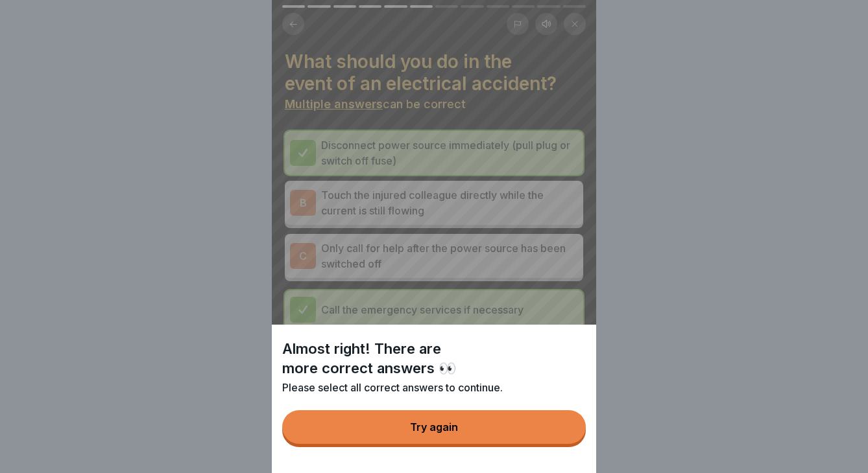
click at [536, 434] on button "Try again" at bounding box center [433, 427] width 303 height 34
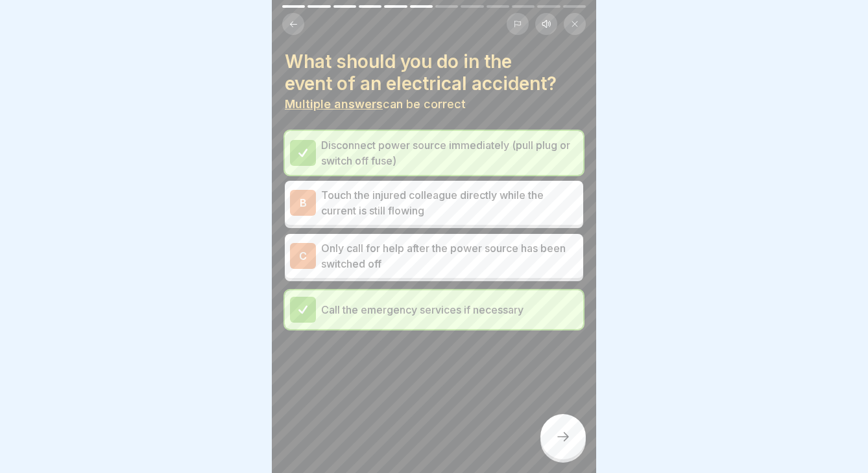
click at [451, 259] on p "Only call for help after the power source has been switched off" at bounding box center [449, 256] width 257 height 31
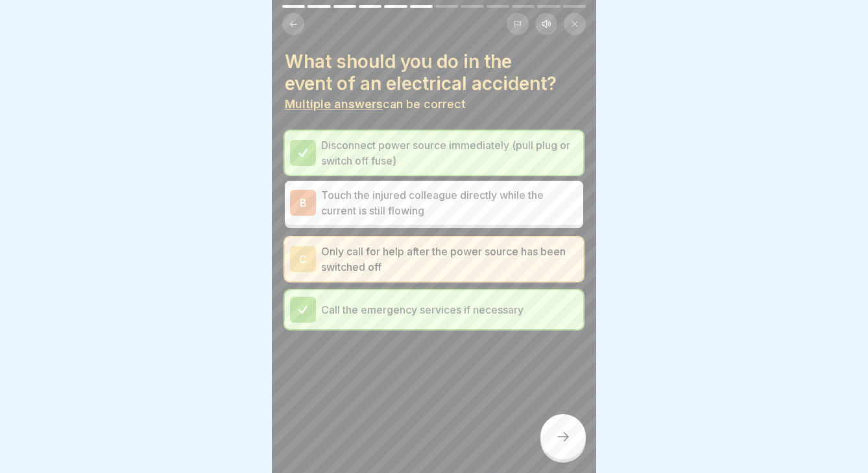
click at [564, 432] on icon at bounding box center [563, 437] width 16 height 16
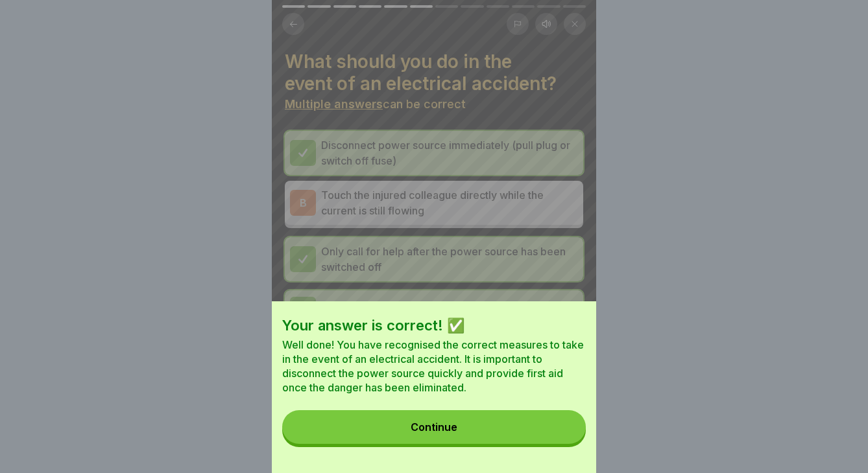
click at [529, 431] on button "Continue" at bounding box center [433, 427] width 303 height 34
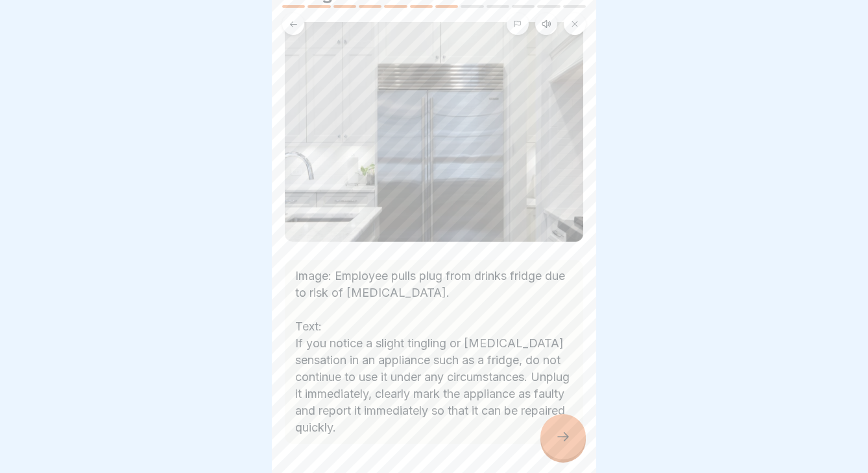
scroll to position [139, 0]
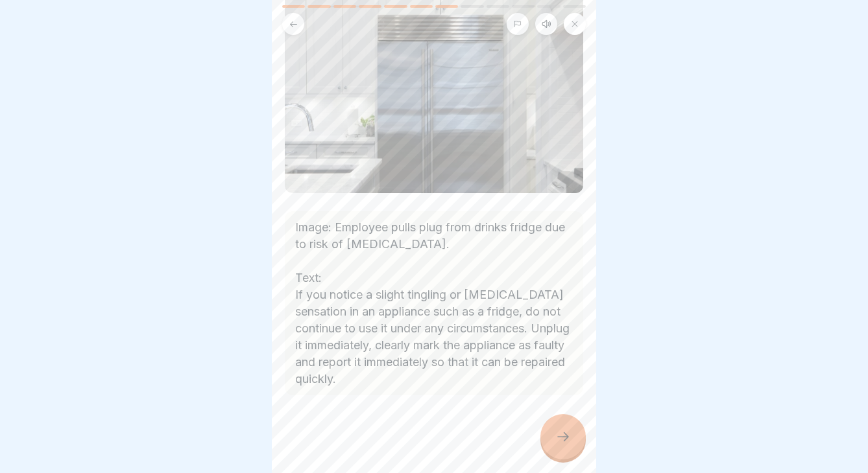
click at [562, 426] on div at bounding box center [562, 436] width 45 height 45
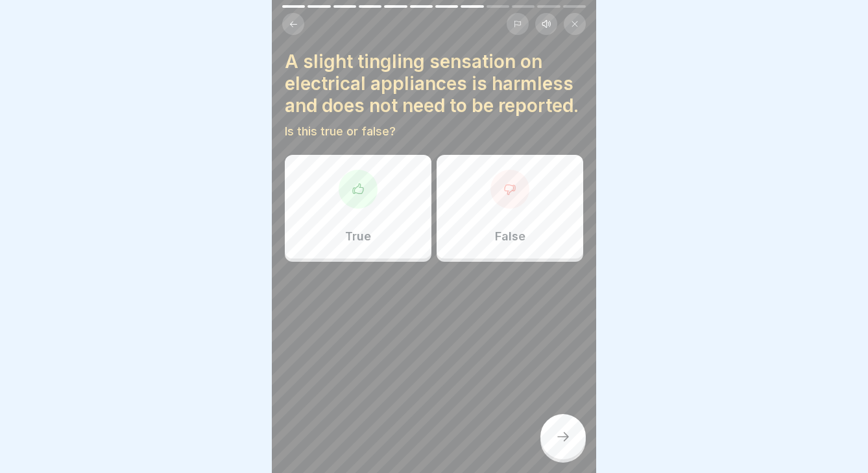
click at [477, 198] on div "False" at bounding box center [509, 207] width 147 height 104
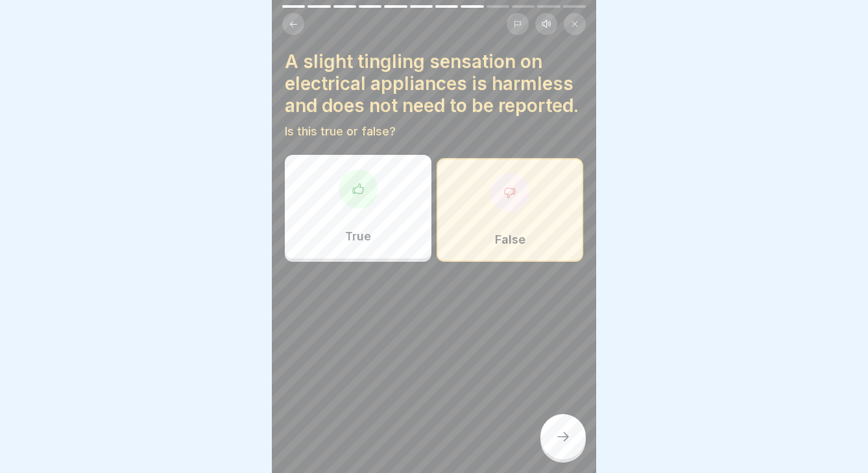
click at [560, 428] on div at bounding box center [562, 436] width 45 height 45
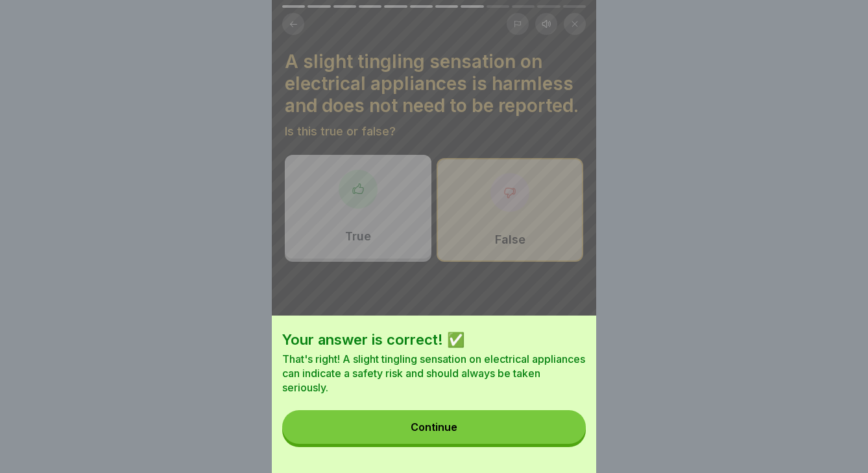
click at [504, 418] on button "Continue" at bounding box center [433, 427] width 303 height 34
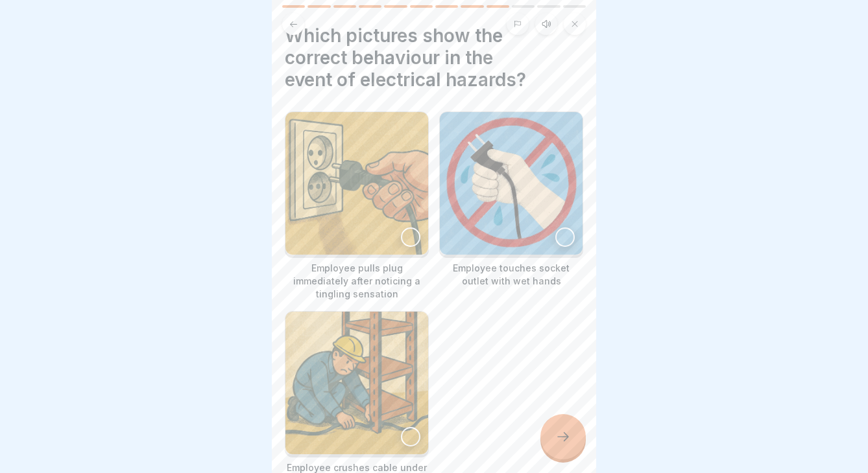
scroll to position [27, 0]
click at [404, 434] on div at bounding box center [410, 436] width 19 height 19
click at [383, 380] on img at bounding box center [357, 383] width 140 height 140
click at [377, 217] on img at bounding box center [356, 183] width 143 height 143
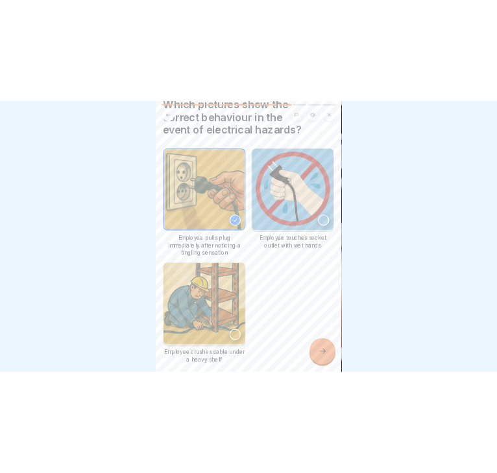
scroll to position [70, 0]
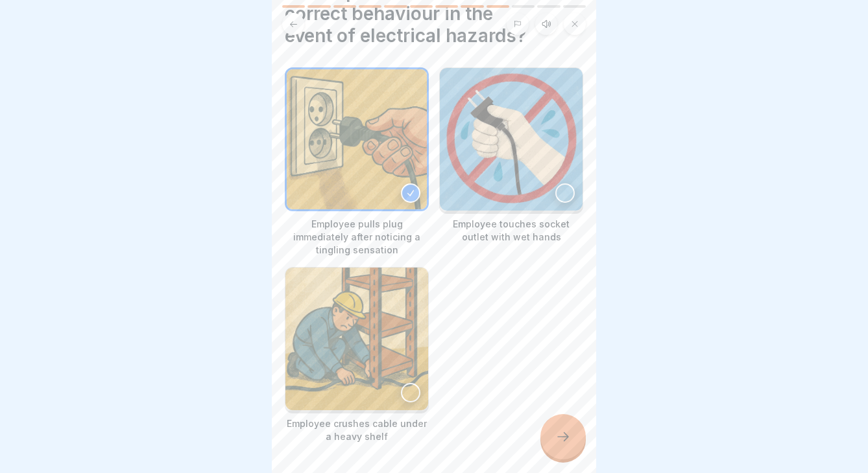
click at [573, 445] on div at bounding box center [562, 436] width 45 height 45
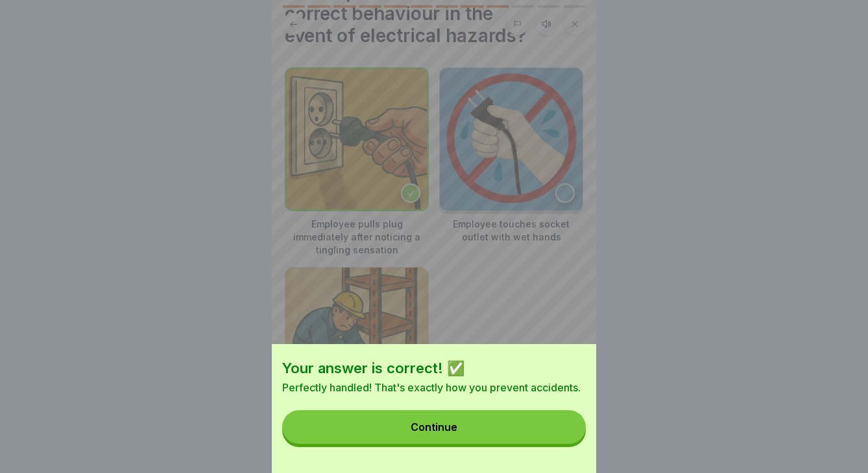
click at [519, 434] on button "Continue" at bounding box center [433, 427] width 303 height 34
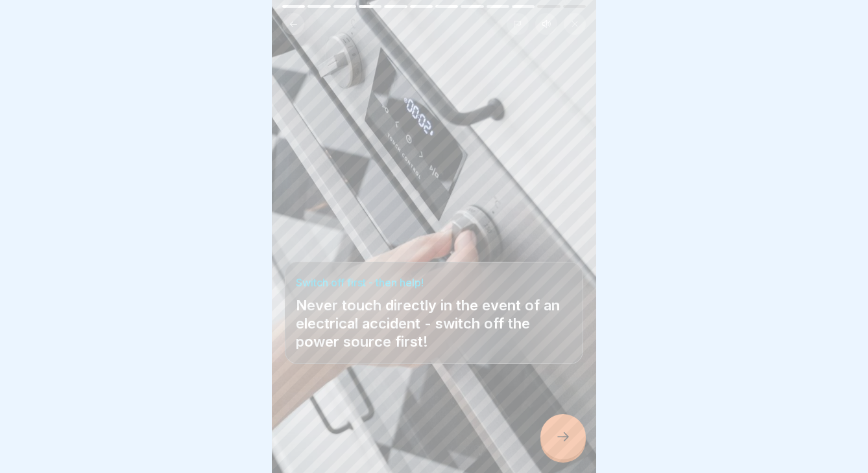
click at [557, 438] on icon at bounding box center [563, 437] width 16 height 16
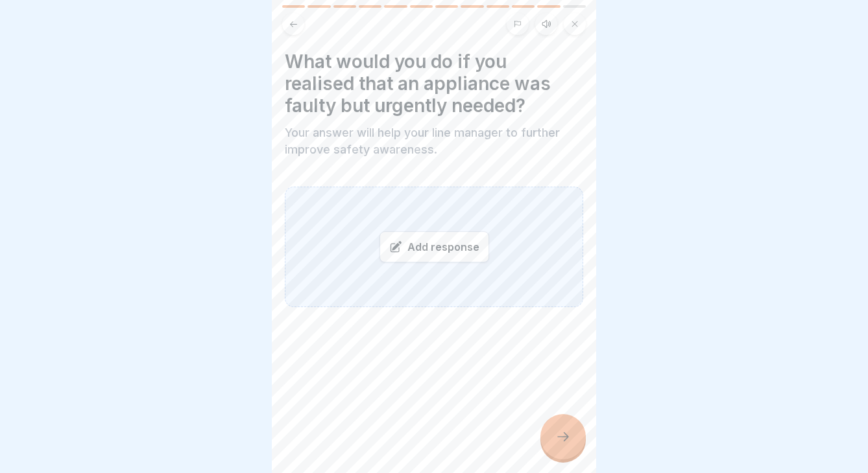
click at [437, 248] on div "Add response" at bounding box center [434, 246] width 110 height 31
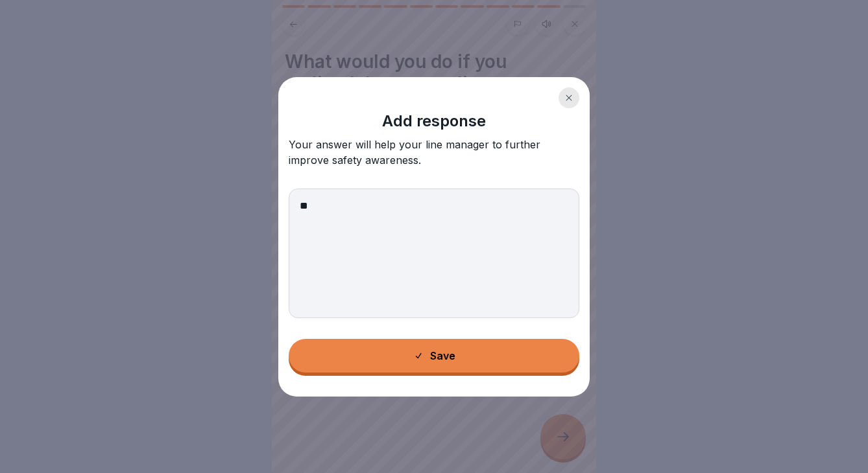
type textarea "*"
type textarea "******"
click at [457, 342] on button "Save" at bounding box center [434, 356] width 291 height 34
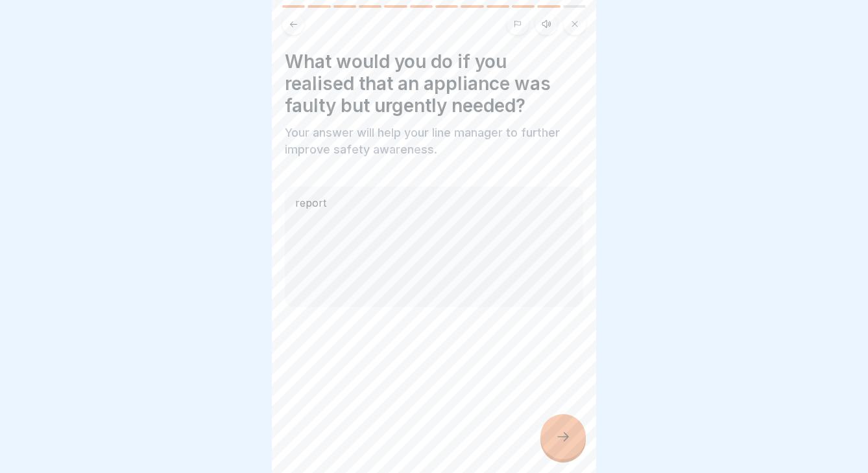
click at [551, 427] on div at bounding box center [562, 436] width 45 height 45
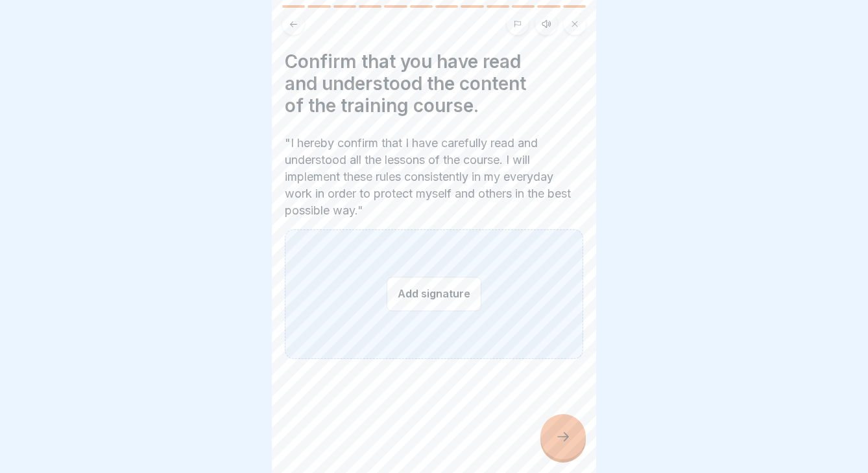
click at [460, 302] on button "Add signature" at bounding box center [433, 294] width 95 height 34
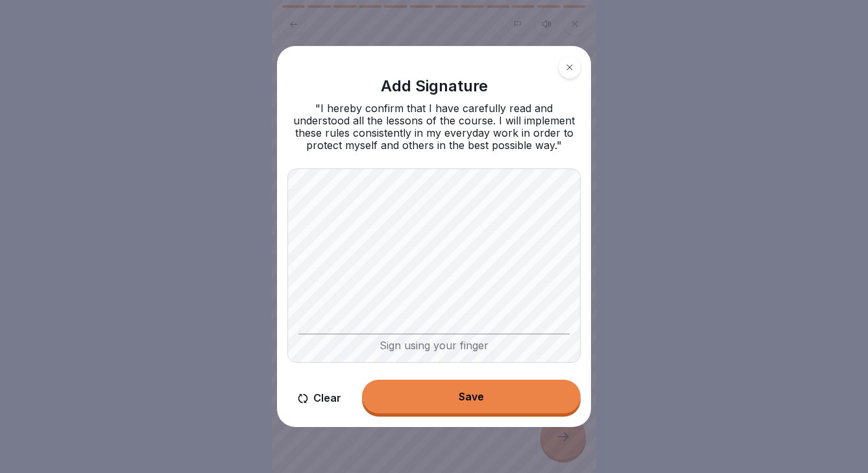
click at [472, 396] on div "Save" at bounding box center [470, 397] width 25 height 12
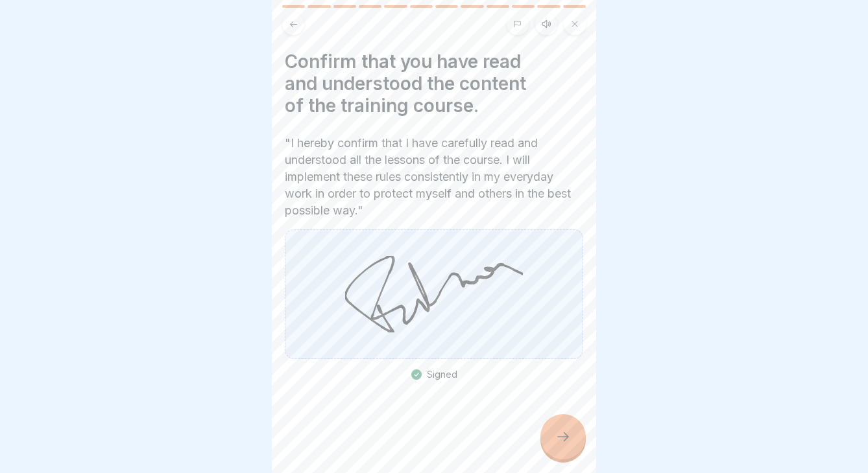
click at [552, 435] on div at bounding box center [562, 436] width 45 height 45
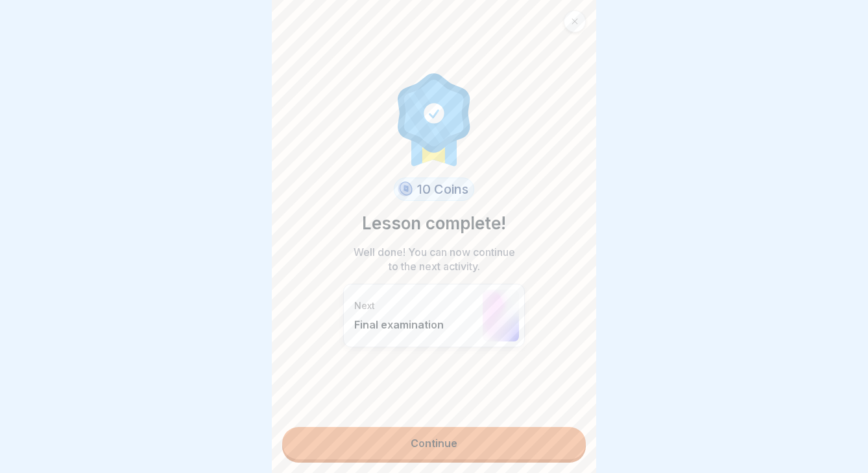
click at [460, 445] on link "Continue" at bounding box center [433, 443] width 303 height 32
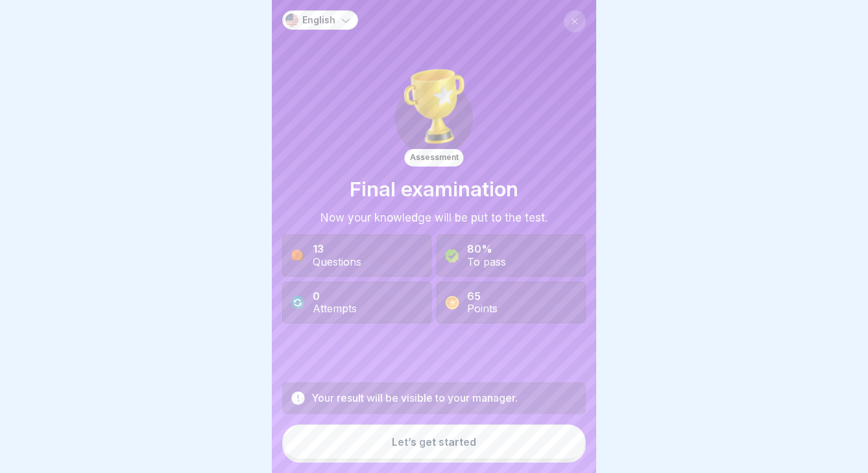
click at [463, 447] on div "Let’s get started" at bounding box center [434, 442] width 84 height 12
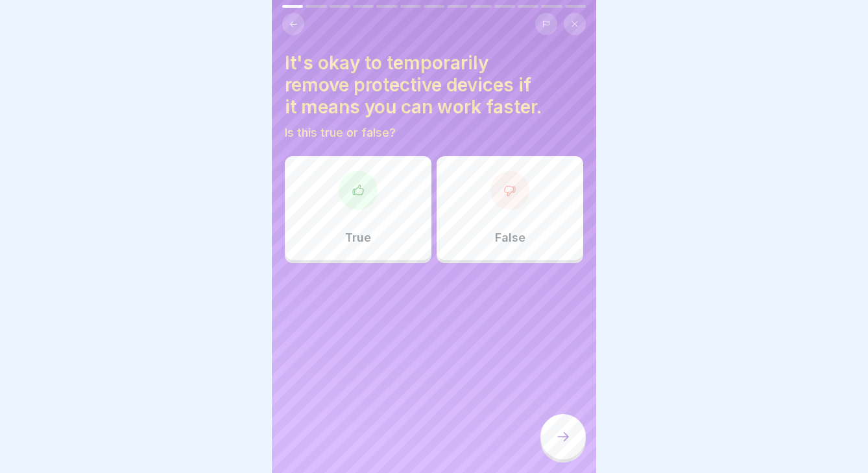
click at [481, 268] on div "It's okay to temporarily remove protective devices if it means you can work fas…" at bounding box center [434, 236] width 324 height 473
click at [495, 243] on p "False" at bounding box center [510, 238] width 30 height 14
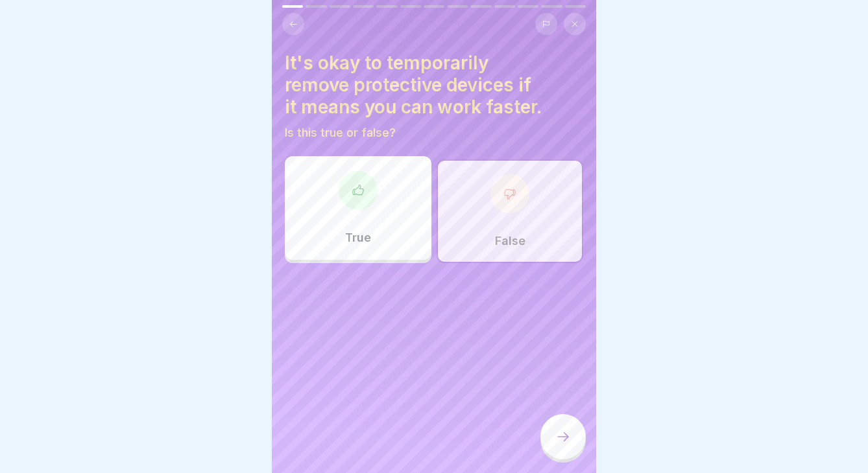
click at [567, 418] on div at bounding box center [562, 436] width 45 height 45
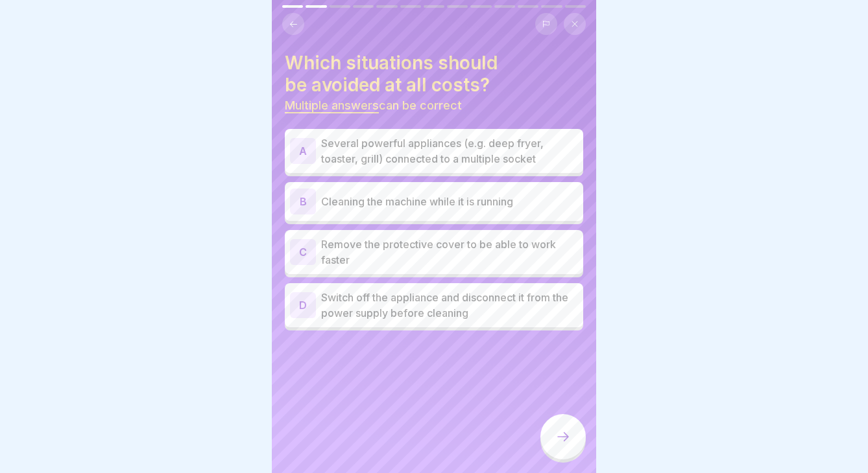
click at [482, 162] on p "Several powerful appliances (e.g. deep fryer, toaster, grill) connected to a mu…" at bounding box center [449, 151] width 257 height 31
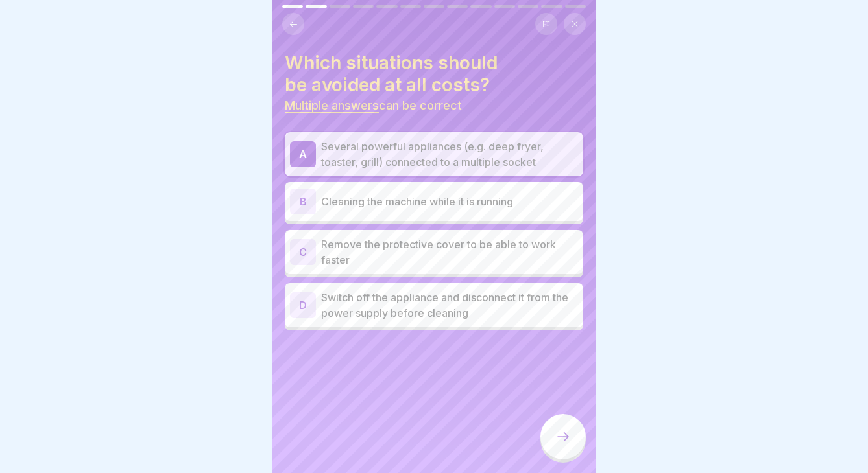
click at [484, 210] on div "B Cleaning the machine while it is running" at bounding box center [434, 202] width 288 height 26
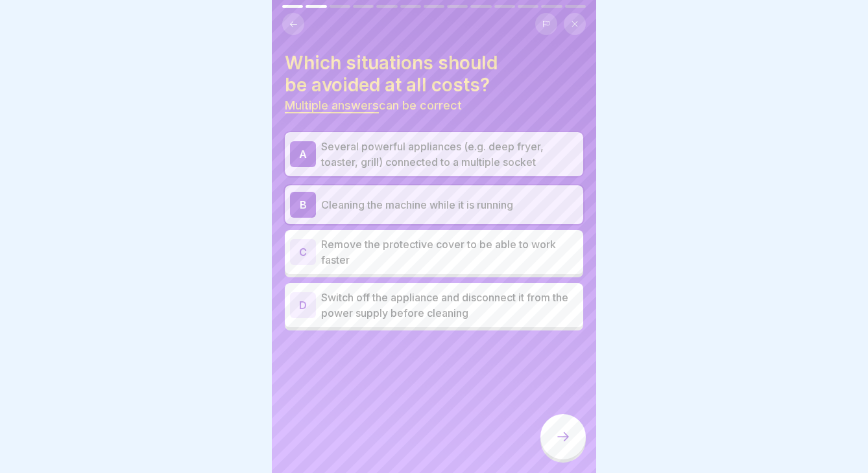
click at [484, 252] on p "Remove the protective cover to be able to work faster" at bounding box center [449, 252] width 257 height 31
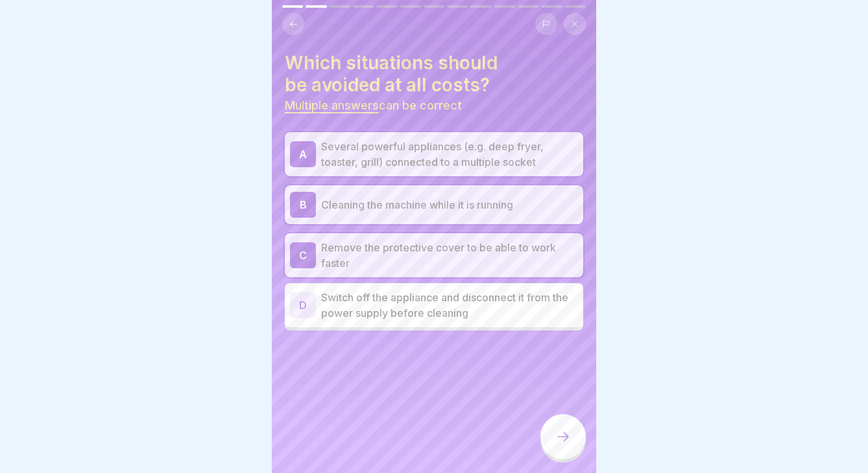
click at [559, 436] on icon at bounding box center [563, 437] width 16 height 16
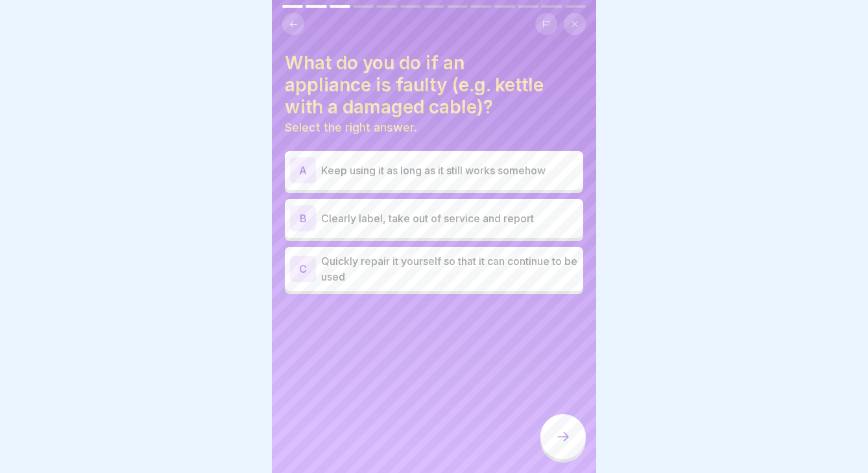
click at [440, 276] on p "Quickly repair it yourself so that it can continue to be used" at bounding box center [449, 269] width 257 height 31
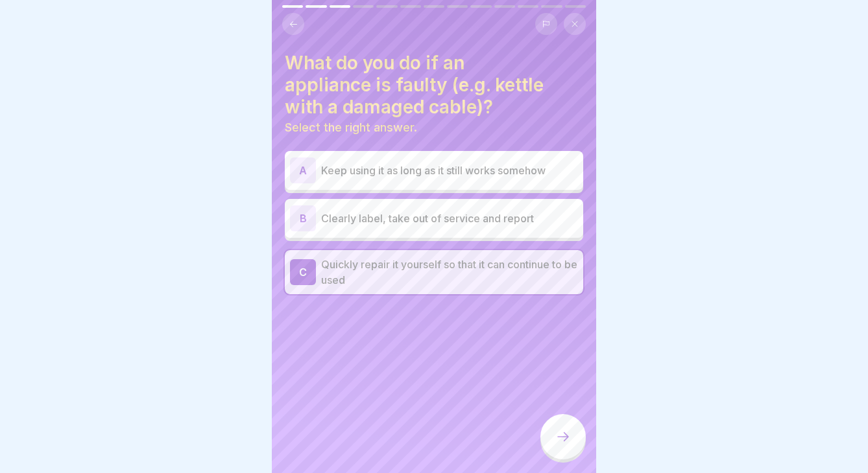
click at [440, 276] on p "Quickly repair it yourself so that it can continue to be used" at bounding box center [449, 272] width 257 height 31
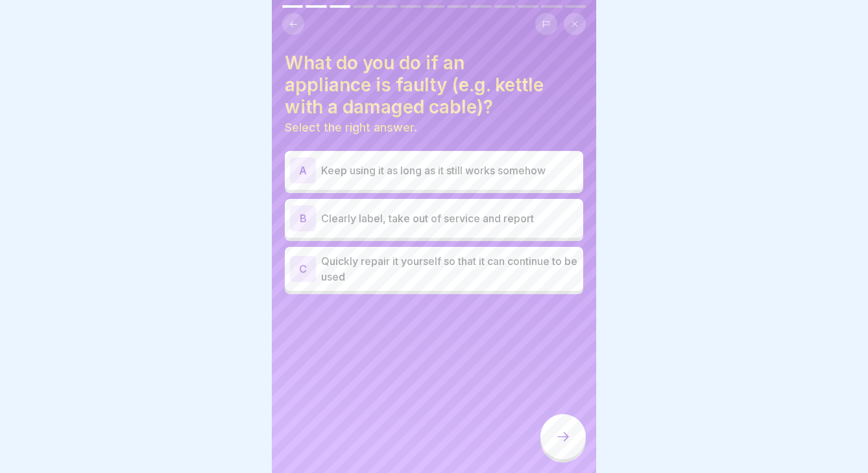
click at [434, 215] on p "Clearly label, take out of service and report" at bounding box center [449, 219] width 257 height 16
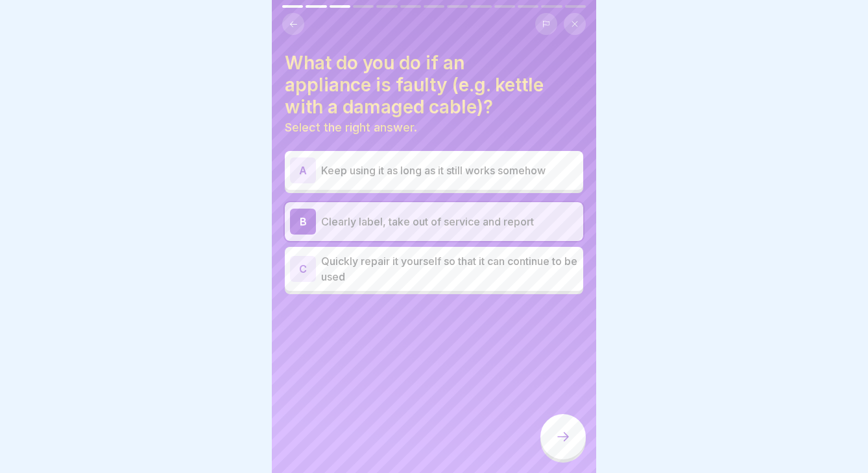
click at [564, 434] on icon at bounding box center [563, 437] width 16 height 16
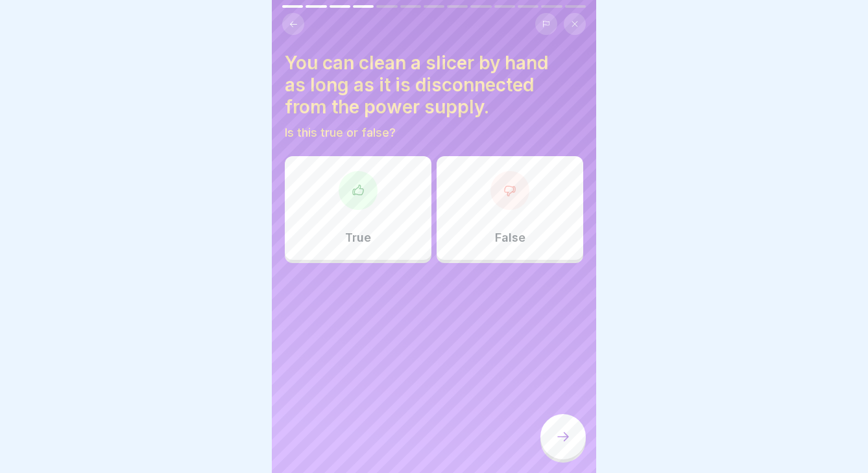
click at [394, 201] on div "True" at bounding box center [358, 208] width 147 height 104
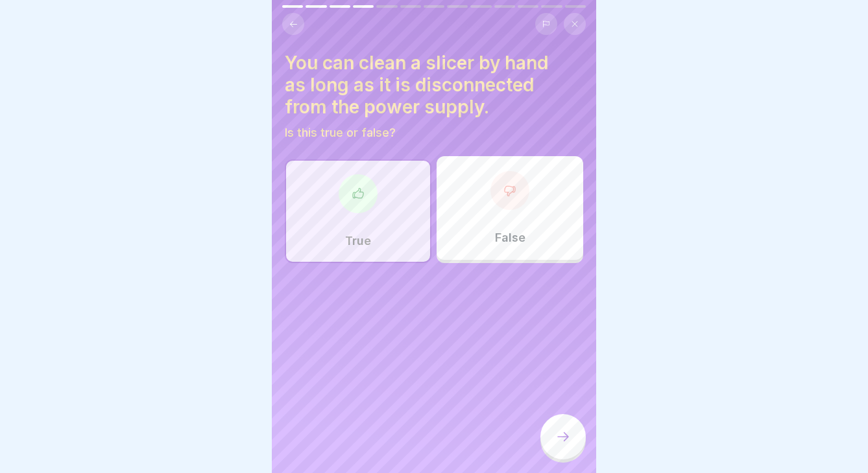
click at [568, 434] on icon at bounding box center [563, 437] width 16 height 16
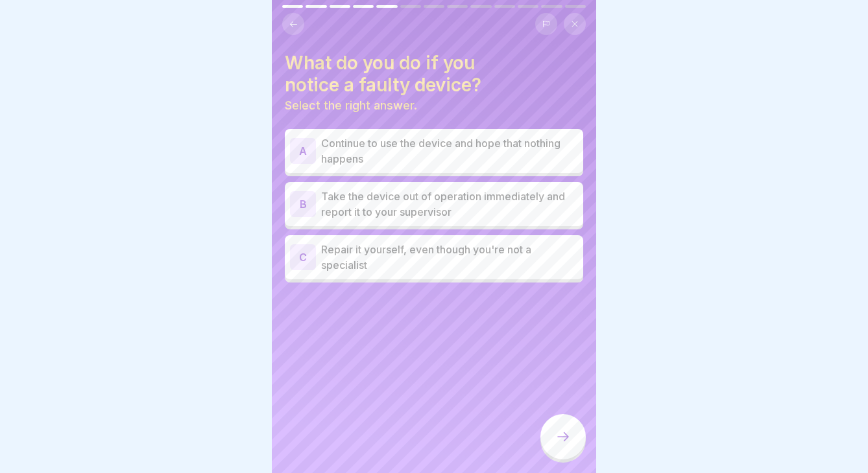
click at [486, 211] on p "Take the device out of operation immediately and report it to your supervisor" at bounding box center [449, 204] width 257 height 31
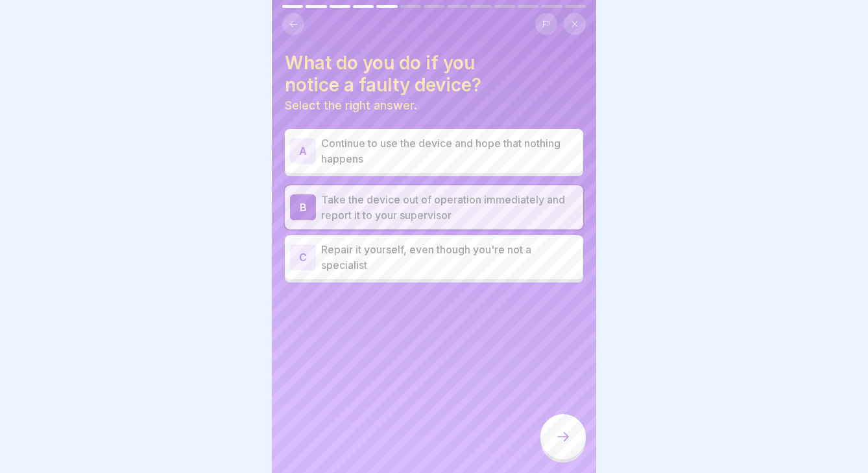
click at [560, 436] on icon at bounding box center [563, 437] width 16 height 16
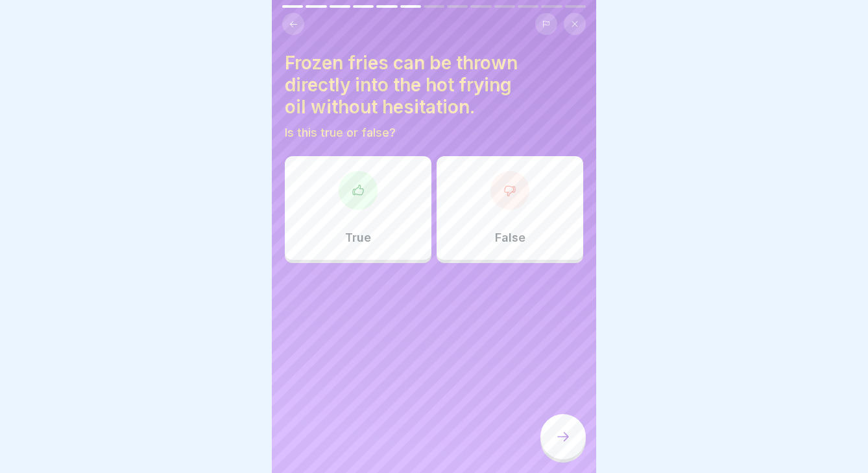
click at [497, 231] on p "False" at bounding box center [510, 238] width 30 height 14
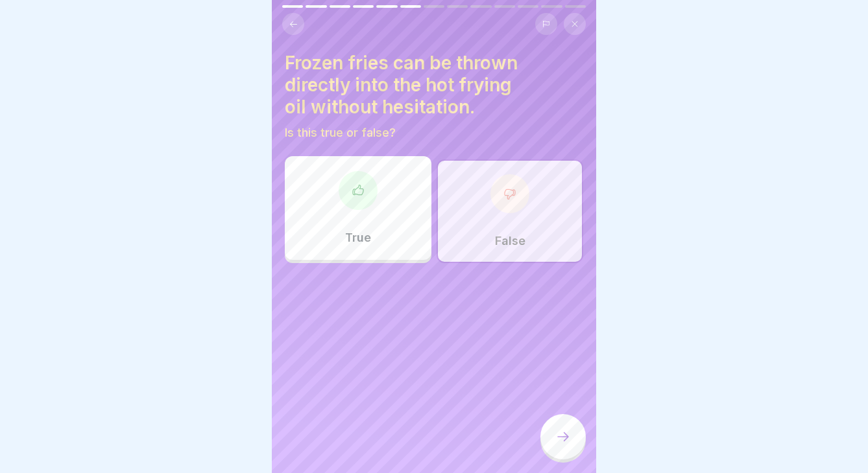
click at [563, 434] on icon at bounding box center [563, 437] width 16 height 16
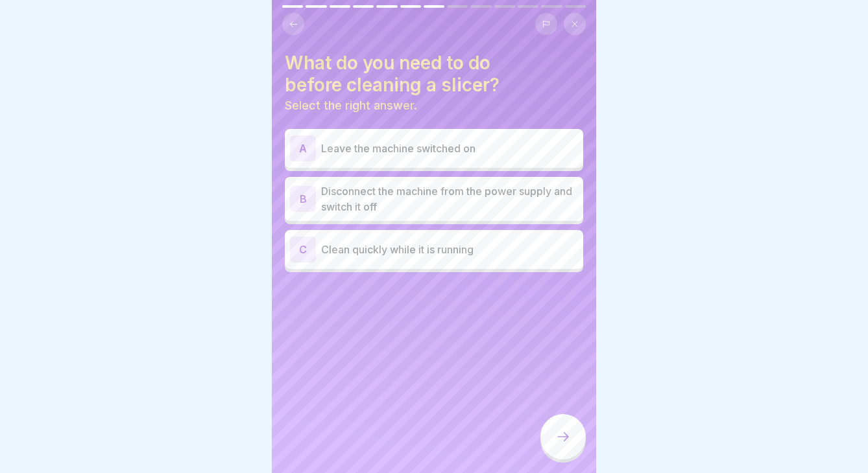
click at [413, 152] on p "Leave the machine switched on" at bounding box center [449, 149] width 257 height 16
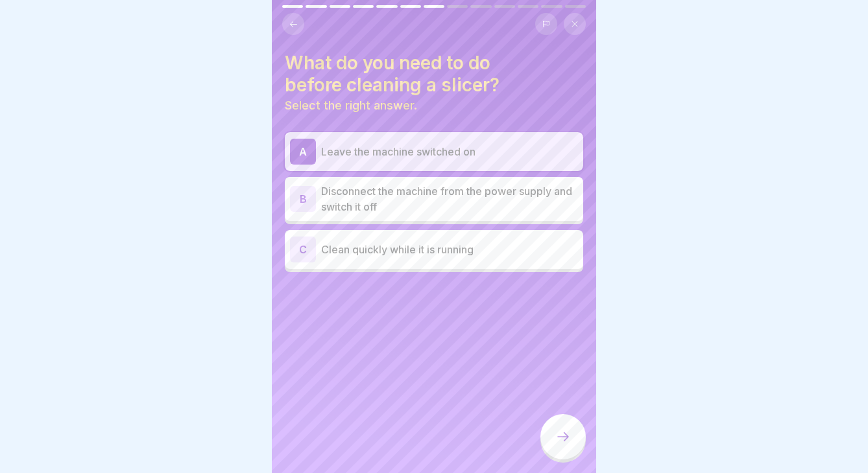
click at [413, 152] on p "Leave the machine switched on" at bounding box center [449, 152] width 257 height 16
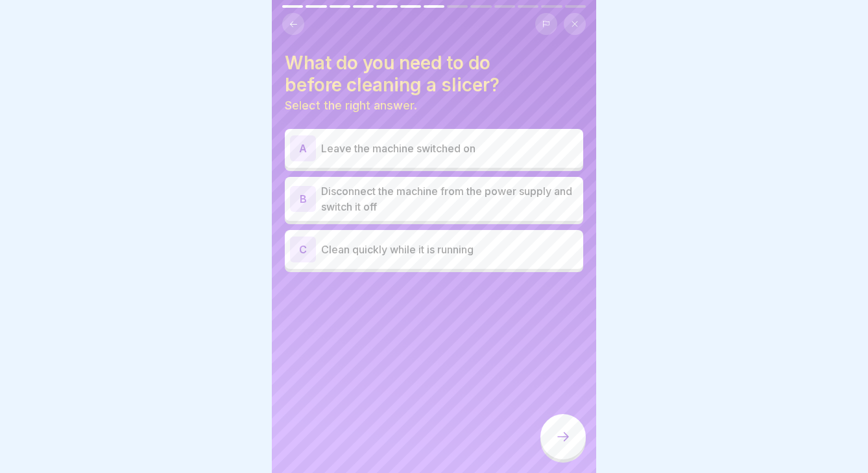
click at [412, 201] on p "Disconnect the machine from the power supply and switch it off" at bounding box center [449, 199] width 257 height 31
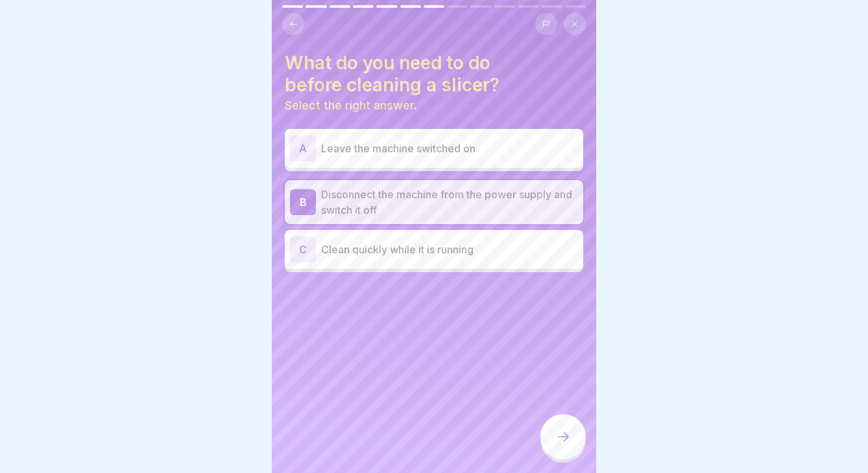
click at [562, 434] on icon at bounding box center [563, 437] width 16 height 16
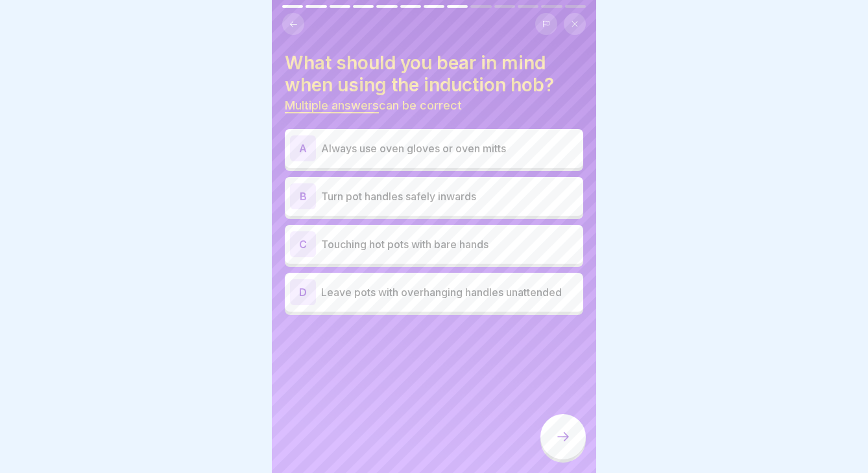
click at [496, 155] on p "Always use oven gloves or oven mitts" at bounding box center [449, 149] width 257 height 16
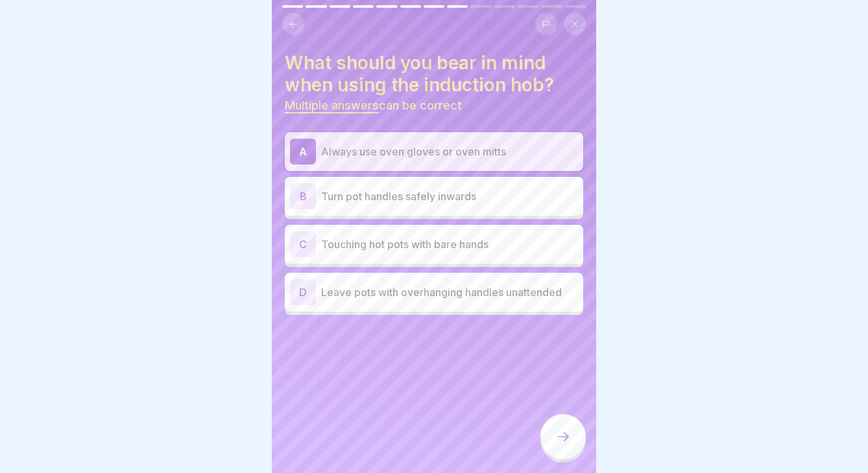
click at [475, 200] on p "Turn pot handles safely inwards" at bounding box center [449, 197] width 257 height 16
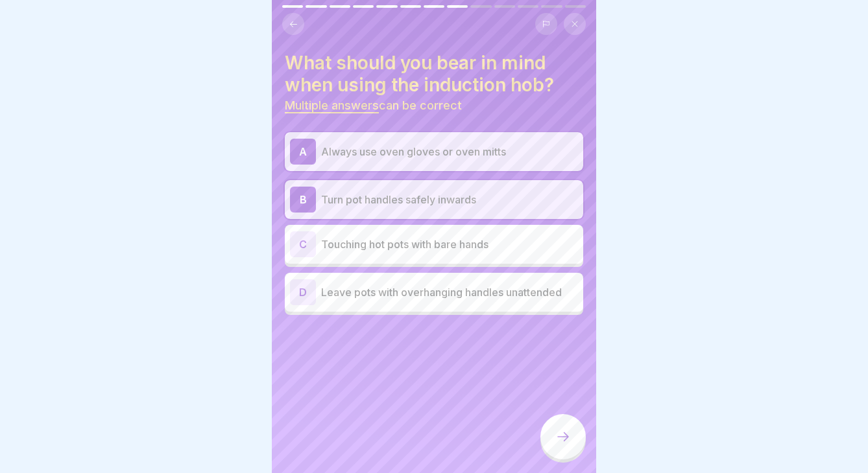
click at [552, 440] on div at bounding box center [562, 436] width 45 height 45
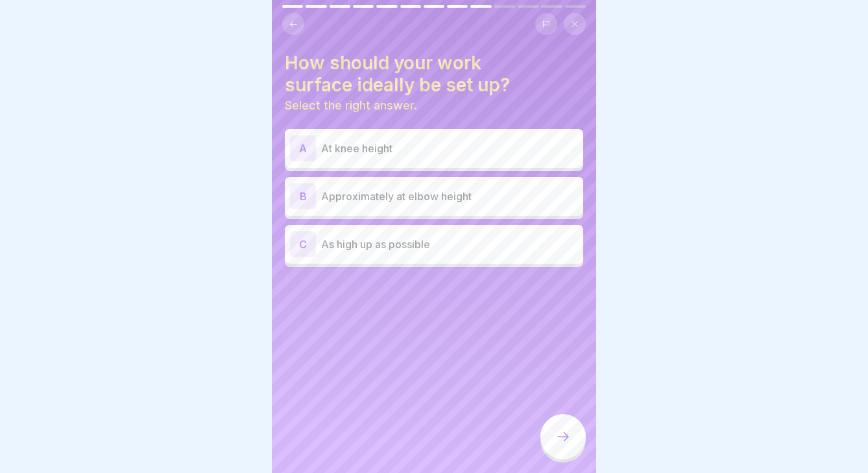
click at [485, 212] on div "B Approximately at elbow height" at bounding box center [434, 196] width 298 height 39
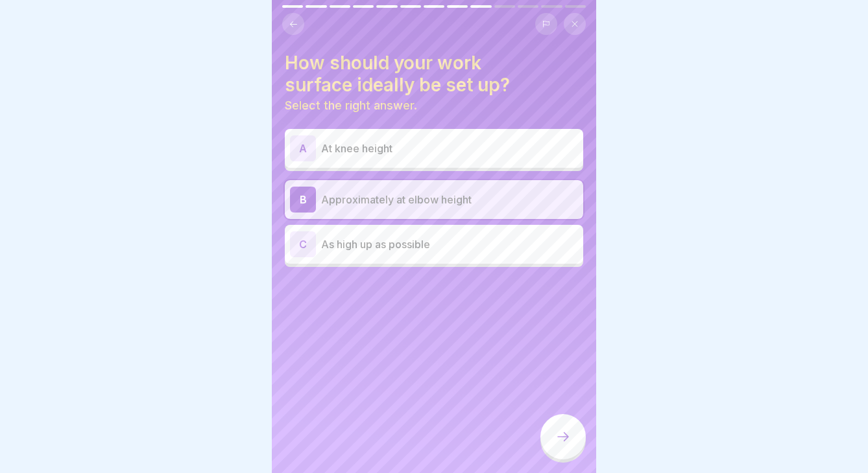
click at [573, 434] on div at bounding box center [562, 436] width 45 height 45
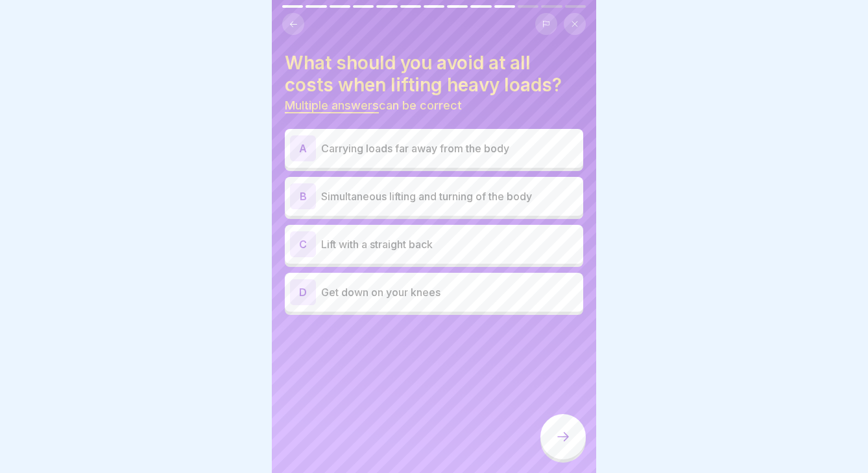
click at [448, 147] on p "Carrying loads far away from the body" at bounding box center [449, 149] width 257 height 16
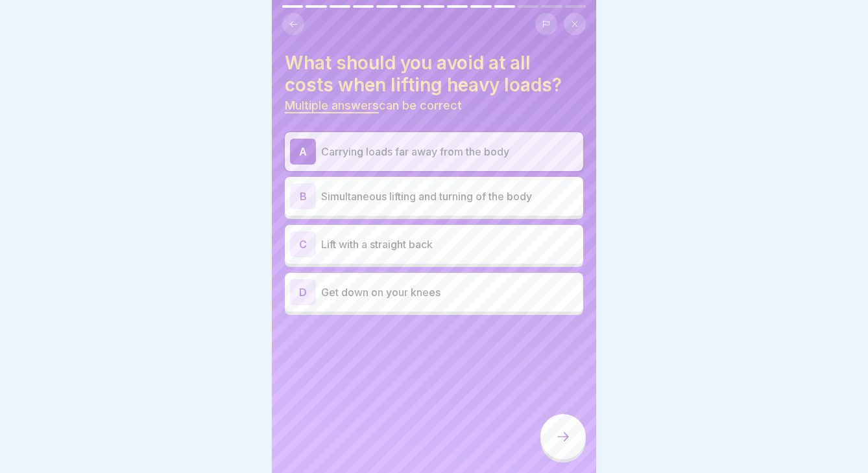
click at [446, 203] on p "Simultaneous lifting and turning of the body" at bounding box center [449, 197] width 257 height 16
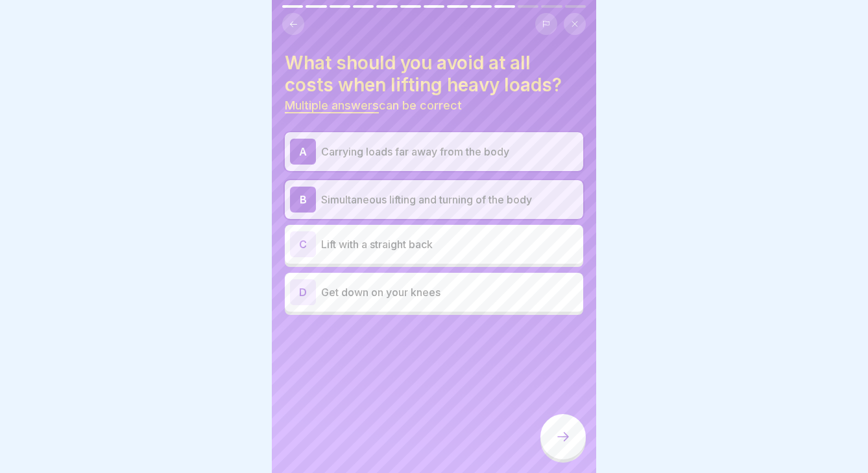
click at [555, 433] on icon at bounding box center [563, 437] width 16 height 16
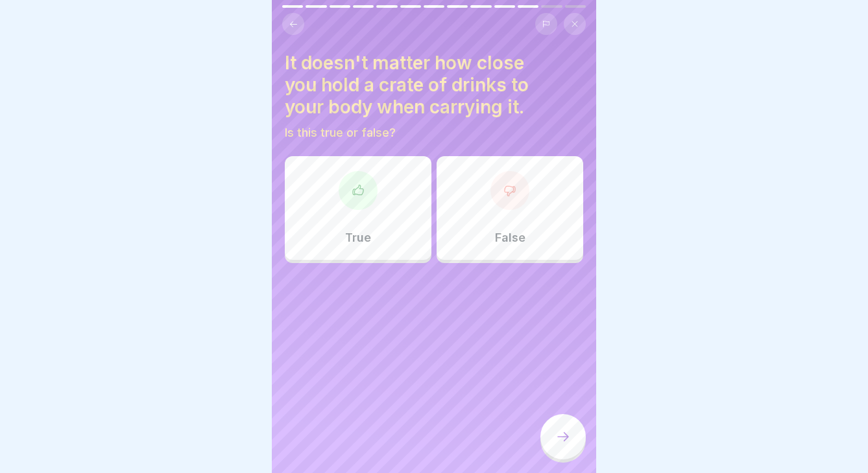
click at [547, 205] on div "False" at bounding box center [509, 208] width 147 height 104
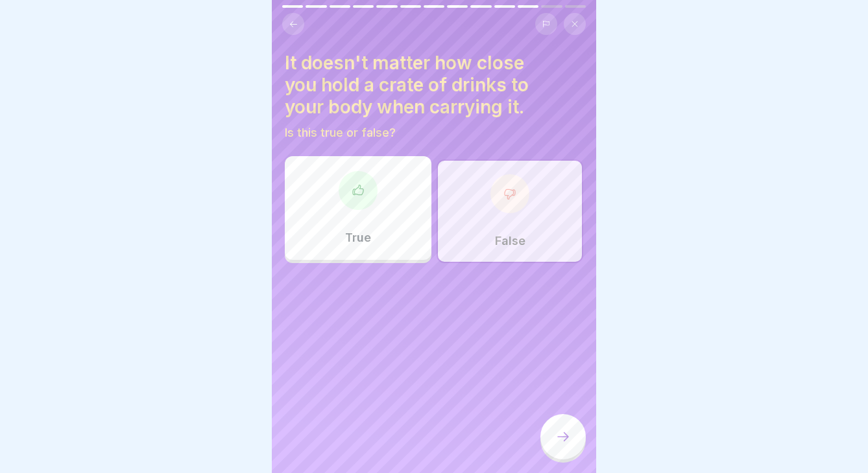
click at [578, 429] on div at bounding box center [562, 436] width 45 height 45
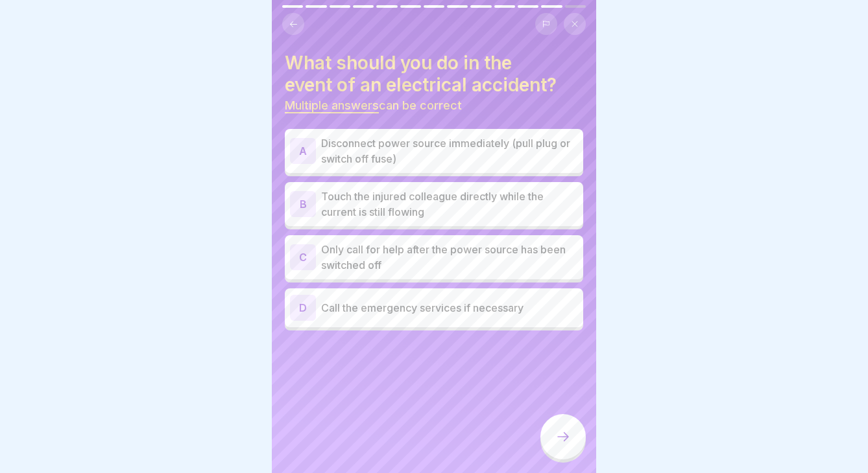
click at [454, 155] on p "Disconnect power source immediately (pull plug or switch off fuse)" at bounding box center [449, 151] width 257 height 31
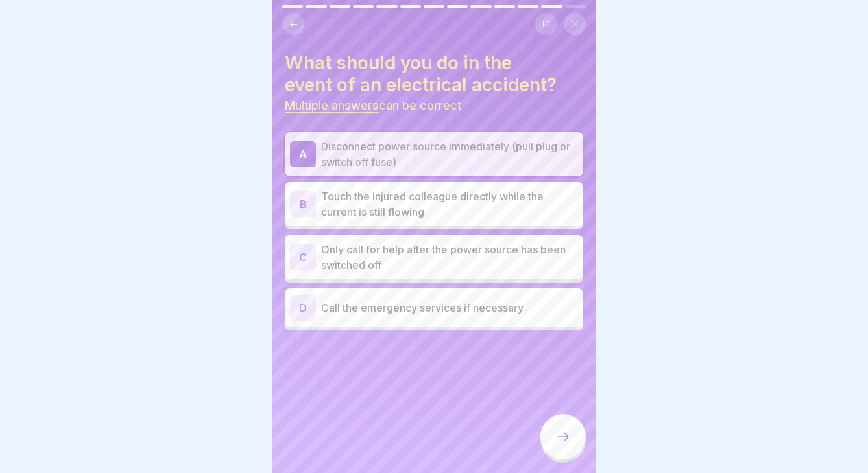
click at [447, 259] on p "Only call for help after the power source has been switched off" at bounding box center [449, 257] width 257 height 31
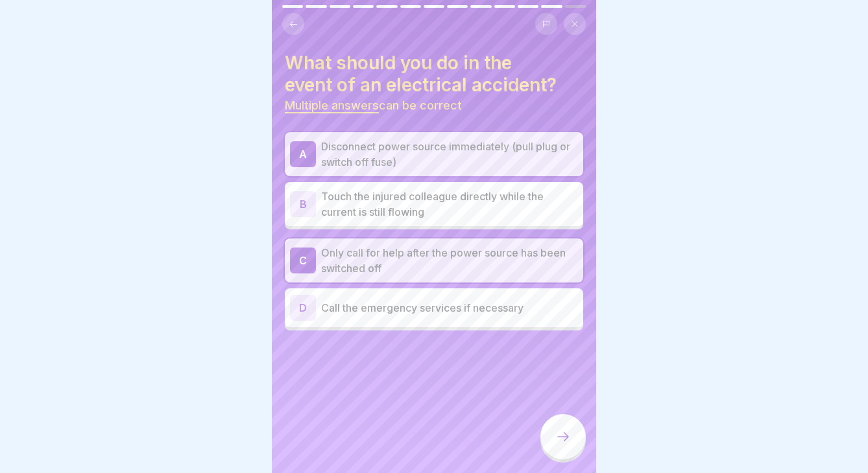
click at [442, 308] on p "Call the emergency services if necessary" at bounding box center [449, 308] width 257 height 16
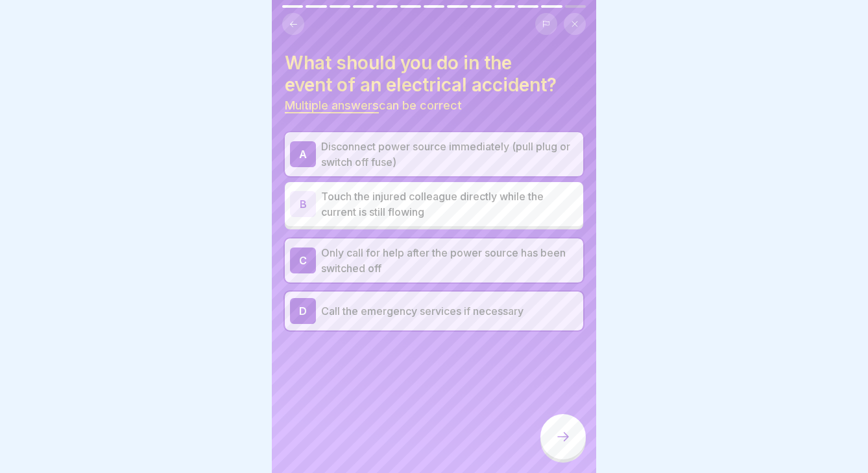
click at [560, 427] on div at bounding box center [562, 436] width 45 height 45
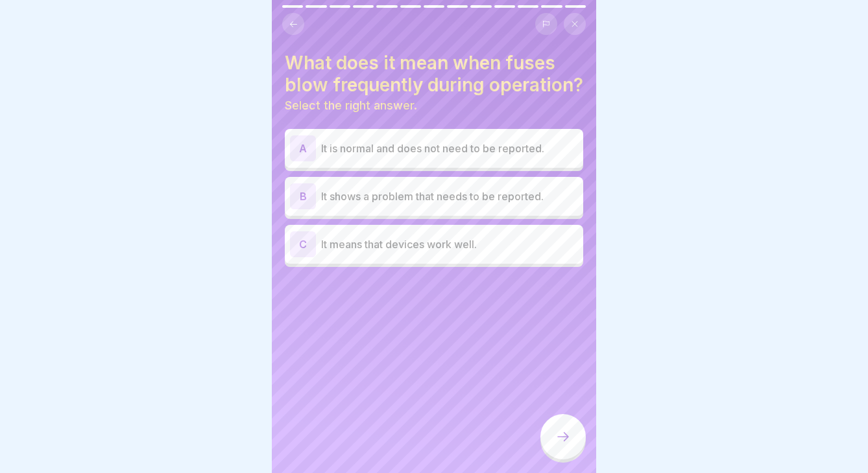
click at [441, 204] on p "It shows a problem that needs to be reported." at bounding box center [449, 197] width 257 height 16
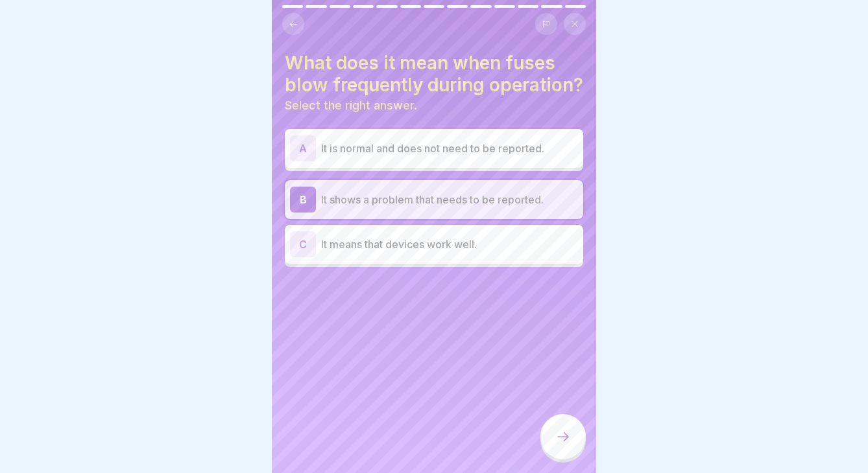
click at [568, 420] on div at bounding box center [562, 436] width 45 height 45
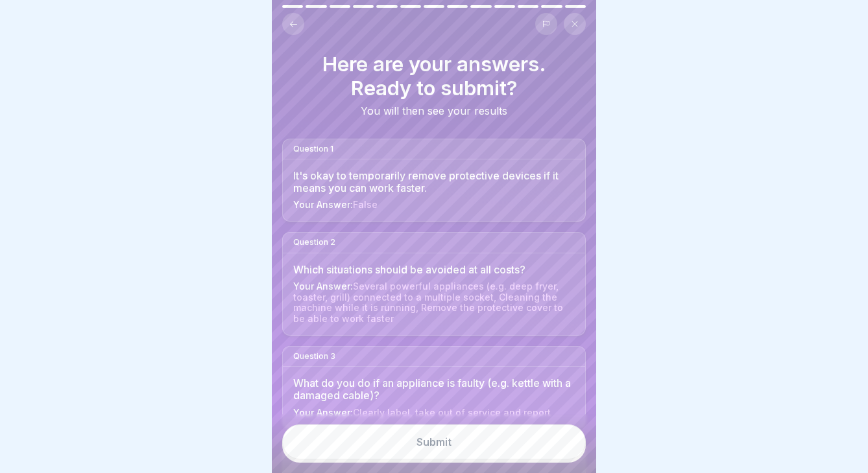
click at [547, 437] on button "Submit" at bounding box center [433, 442] width 303 height 35
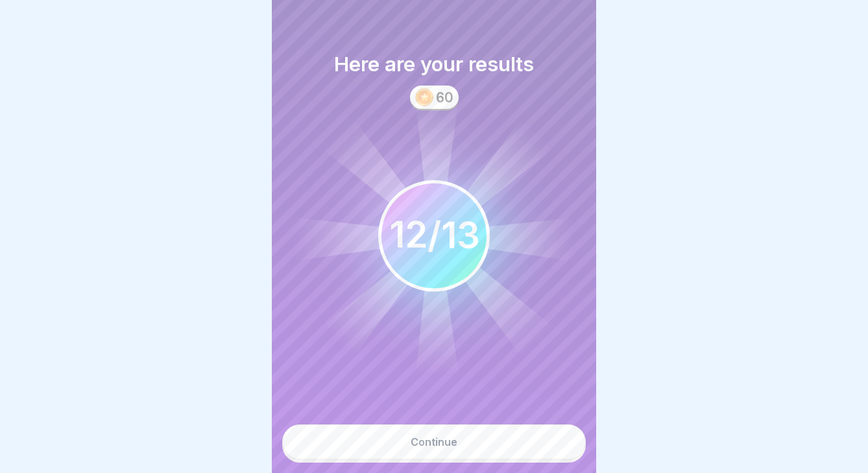
click at [534, 442] on button "Continue" at bounding box center [433, 442] width 303 height 35
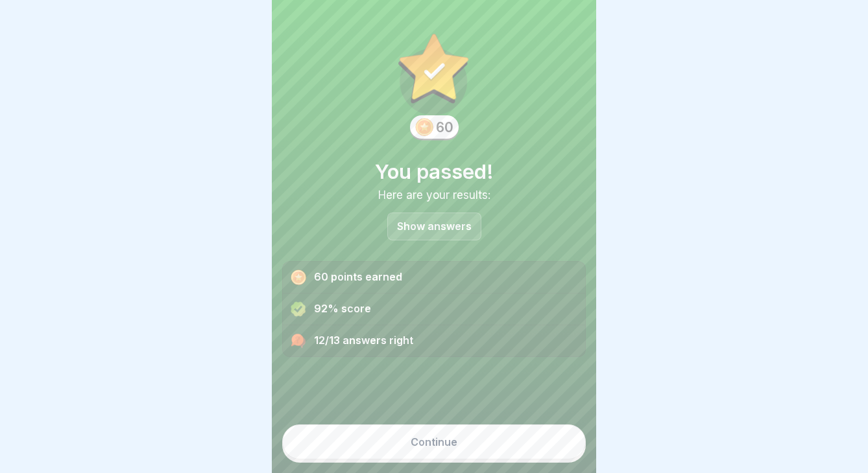
click at [491, 435] on button "Continue" at bounding box center [433, 442] width 303 height 35
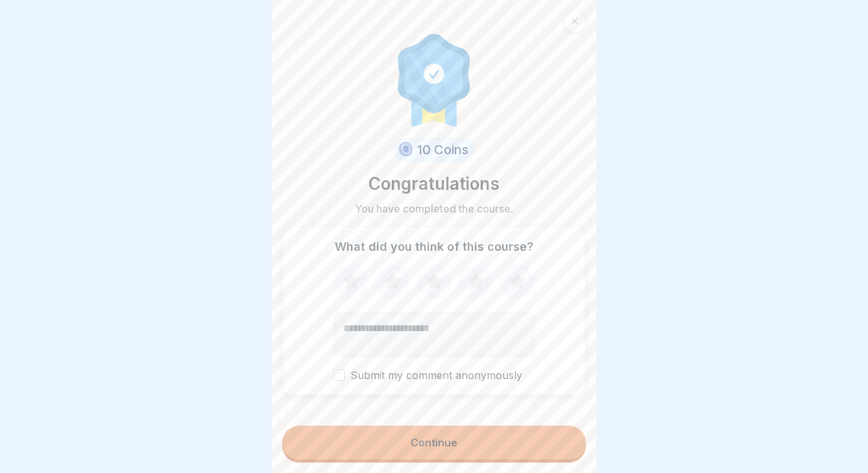
click at [480, 278] on icon at bounding box center [475, 282] width 34 height 34
click at [499, 444] on button "Continue" at bounding box center [433, 443] width 303 height 34
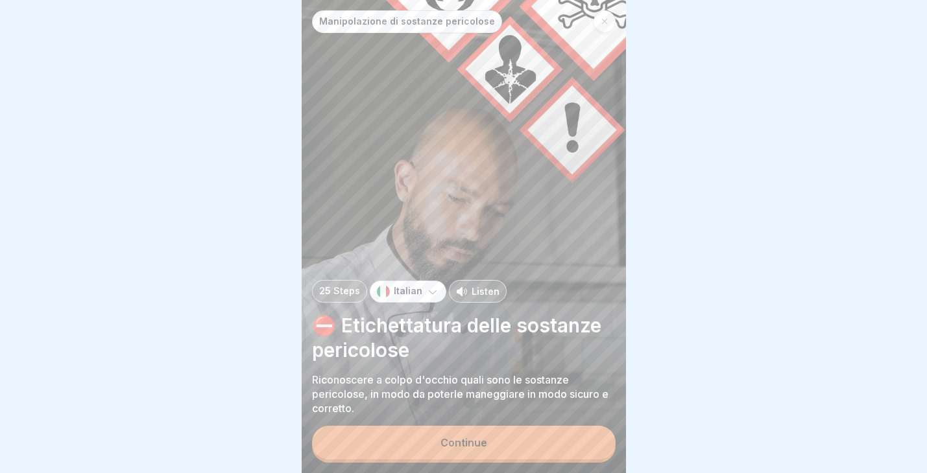
click at [501, 451] on button "Continue" at bounding box center [463, 443] width 303 height 34
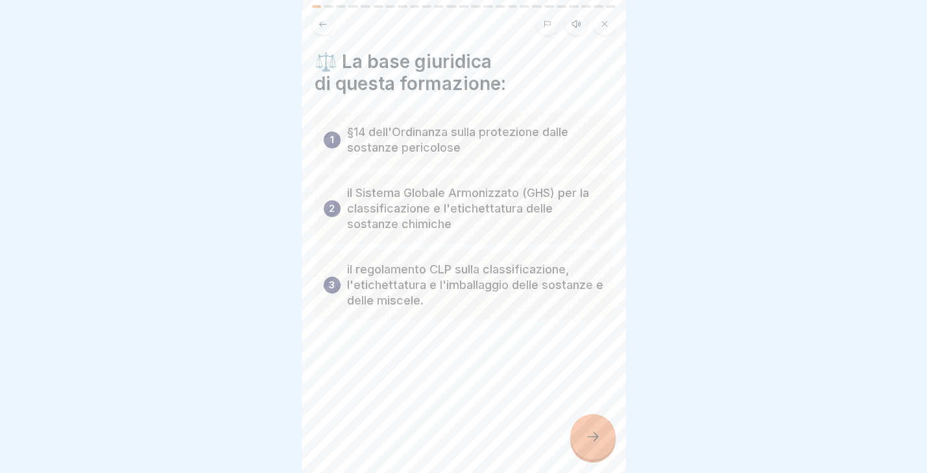
click at [316, 21] on button at bounding box center [323, 24] width 22 height 22
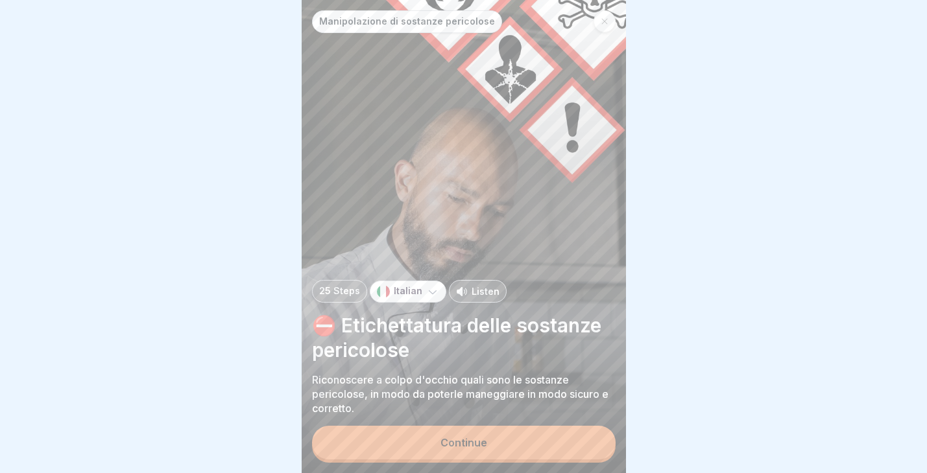
click at [418, 303] on div "25 Steps Italian Listen ⛔️ Etichettatura delle sostanze pericolose Riconoscere …" at bounding box center [463, 348] width 303 height 136
click at [419, 289] on div "Italian" at bounding box center [408, 292] width 77 height 22
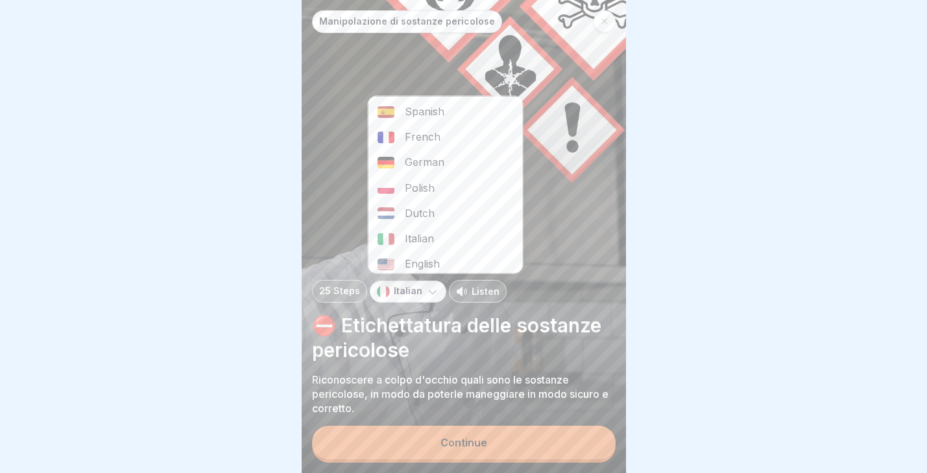
click at [425, 256] on div "English" at bounding box center [445, 264] width 154 height 25
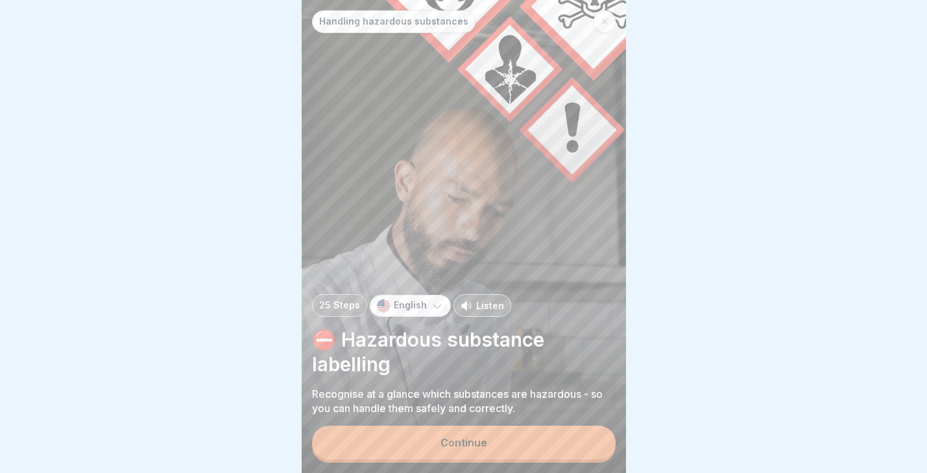
click at [466, 438] on button "Continue" at bounding box center [463, 443] width 303 height 34
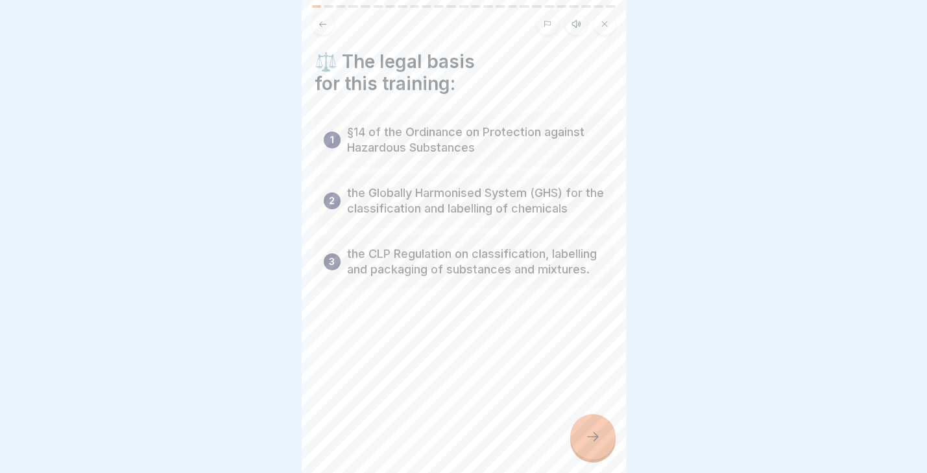
click at [567, 433] on div "⚖️ The legal basis for this training: 1 §14 of the Ordinance on Protection agai…" at bounding box center [464, 236] width 324 height 473
click at [580, 433] on div at bounding box center [592, 436] width 45 height 45
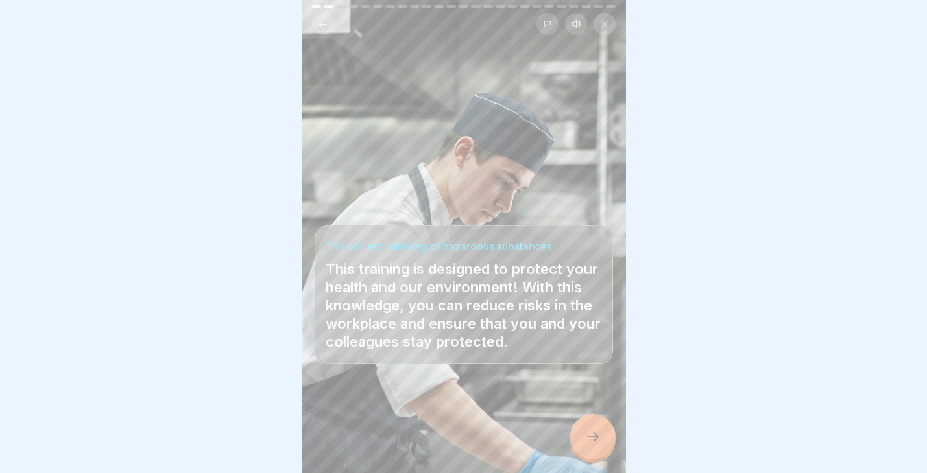
click at [580, 433] on div at bounding box center [592, 436] width 45 height 45
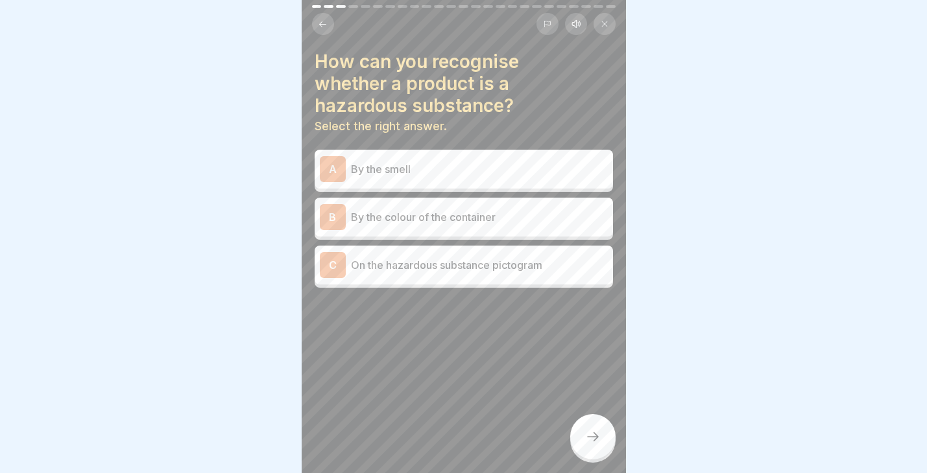
click at [486, 265] on p "On the hazardous substance pictogram" at bounding box center [479, 265] width 257 height 16
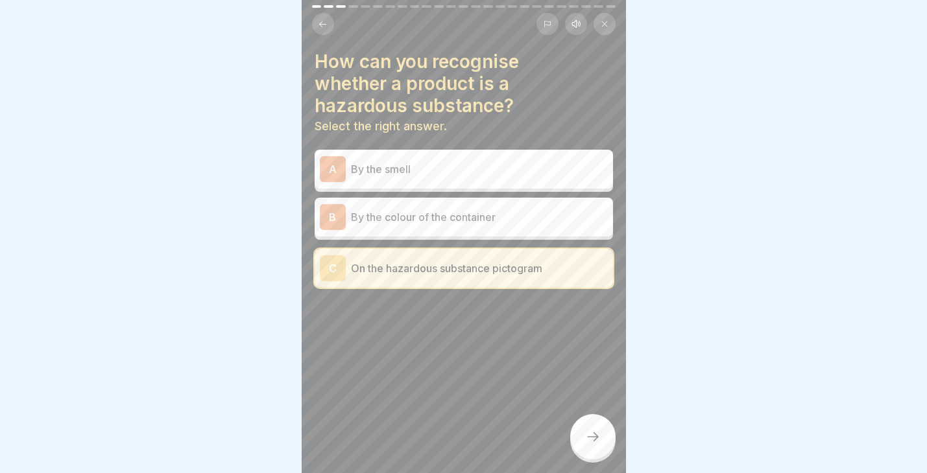
click at [594, 445] on div at bounding box center [592, 436] width 45 height 45
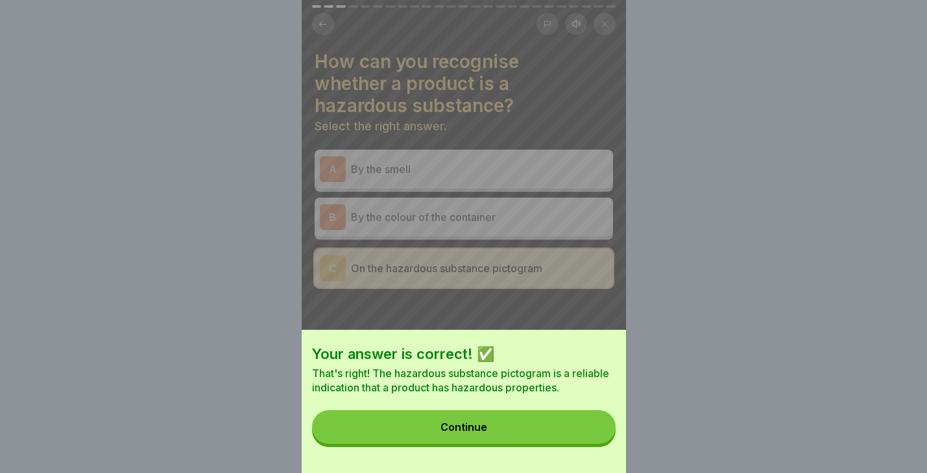
click at [577, 401] on div "Your answer is correct! ✅ That's right! The hazardous substance pictogram is a …" at bounding box center [464, 401] width 324 height 143
click at [577, 428] on button "Continue" at bounding box center [463, 427] width 303 height 34
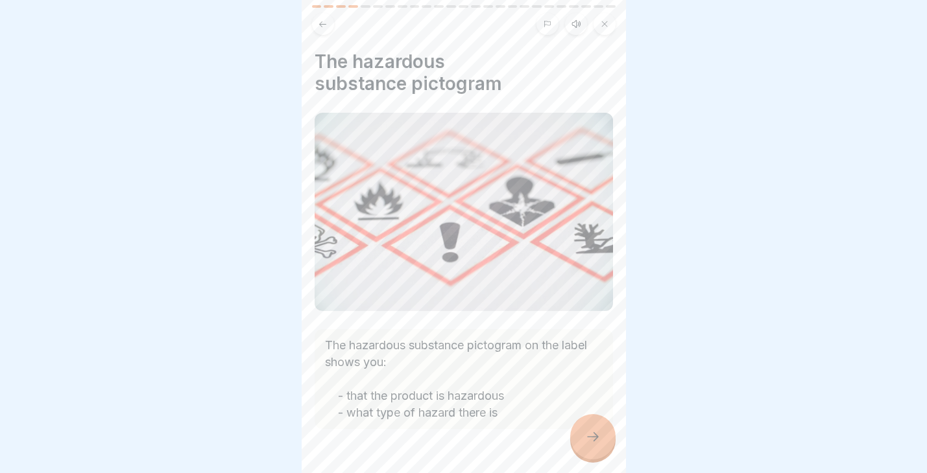
click at [577, 428] on div at bounding box center [592, 436] width 45 height 45
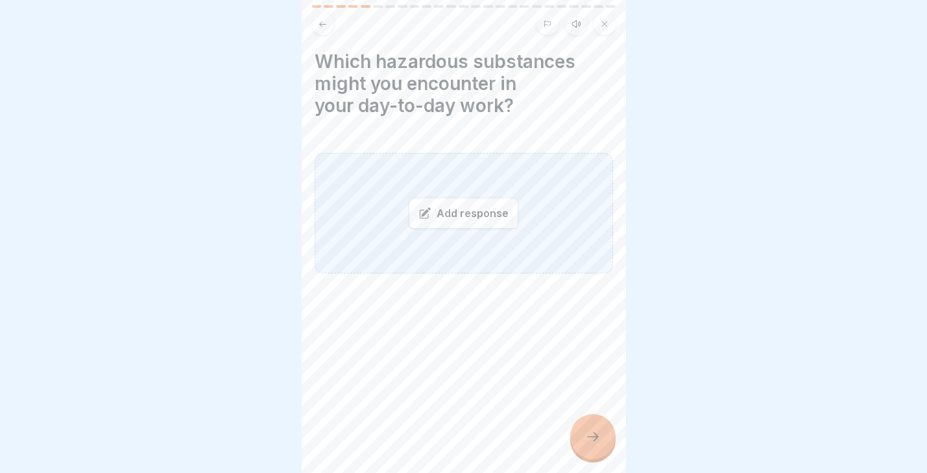
click at [474, 208] on div "Add response" at bounding box center [464, 213] width 110 height 31
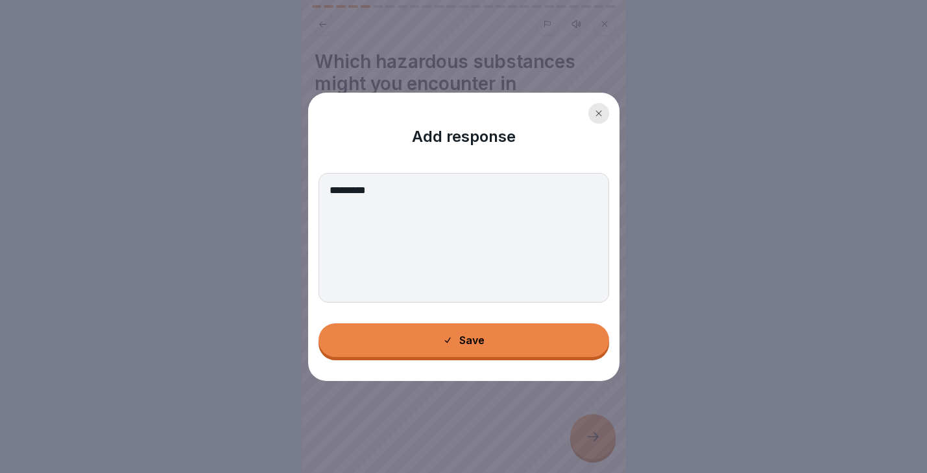
type textarea "*********"
click at [468, 344] on div "Save" at bounding box center [463, 341] width 42 height 12
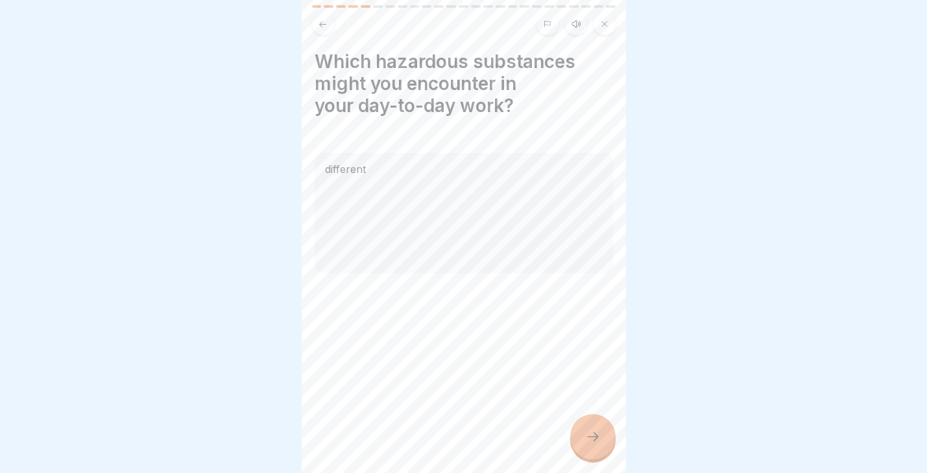
click at [588, 422] on div at bounding box center [592, 436] width 45 height 45
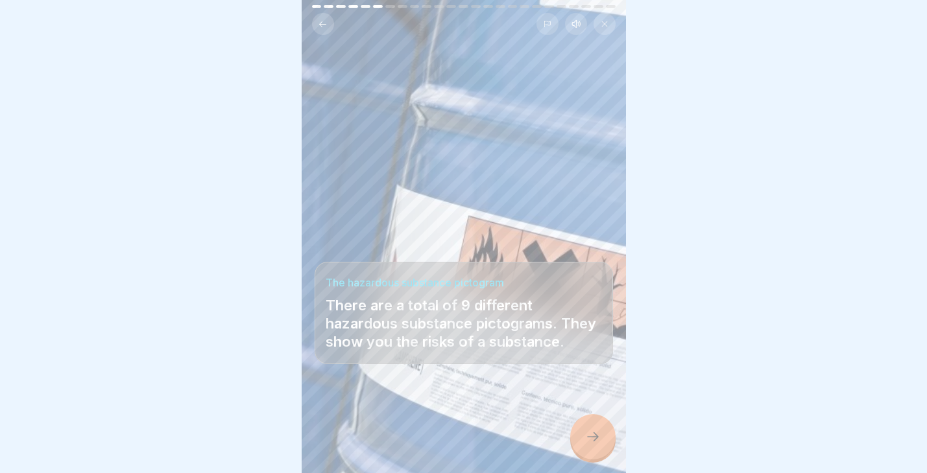
click at [580, 444] on div at bounding box center [592, 436] width 45 height 45
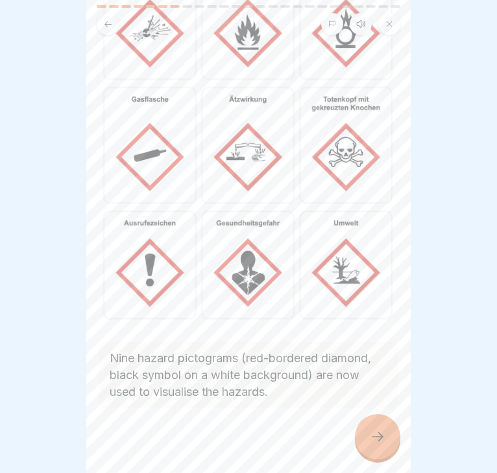
scroll to position [134, 0]
click at [375, 442] on icon at bounding box center [378, 437] width 16 height 16
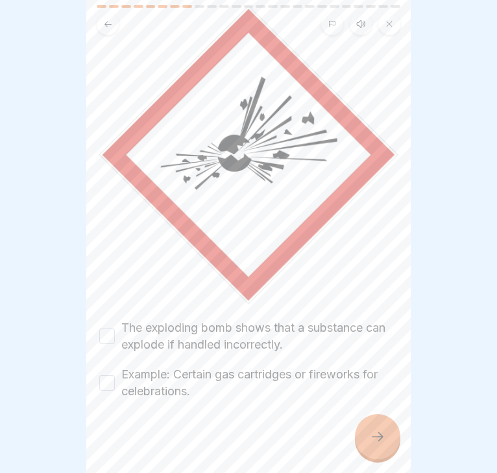
scroll to position [112, 0]
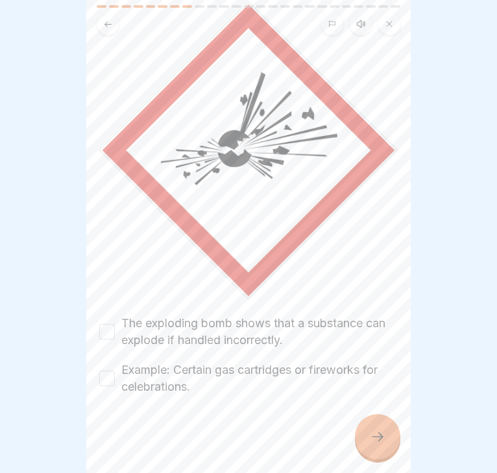
click at [287, 324] on label "The exploding bomb shows that a substance can explode if handled incorrectly." at bounding box center [259, 332] width 276 height 34
click at [115, 324] on button "The exploding bomb shows that a substance can explode if handled incorrectly." at bounding box center [107, 332] width 16 height 16
click at [367, 438] on div at bounding box center [377, 436] width 45 height 45
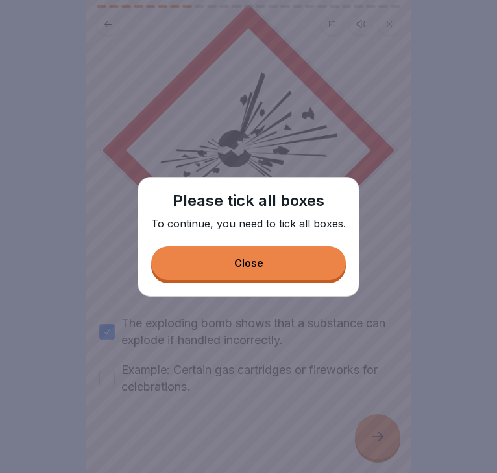
click at [283, 257] on button "Close" at bounding box center [248, 263] width 195 height 34
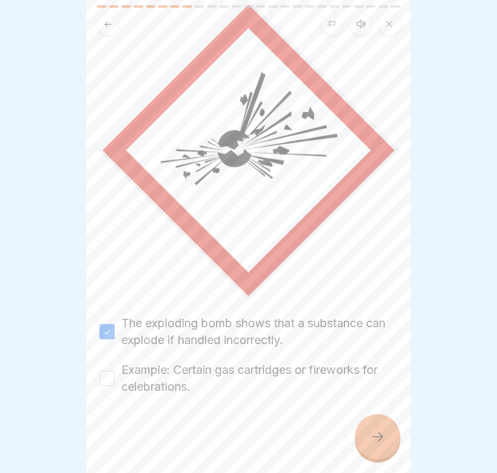
click at [108, 377] on button "Example: Certain gas cartridges or fireworks for celebrations." at bounding box center [107, 379] width 16 height 16
click at [390, 440] on div at bounding box center [377, 436] width 45 height 45
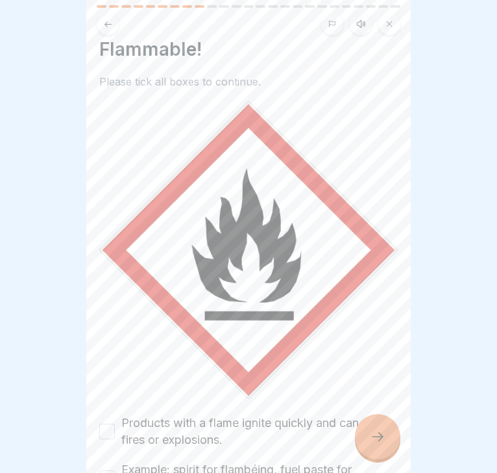
scroll to position [85, 0]
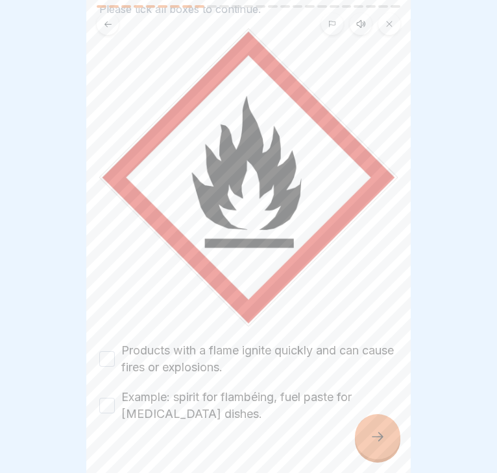
click at [258, 365] on label "Products with a flame ignite quickly and can cause fires or explosions." at bounding box center [259, 359] width 276 height 34
click at [115, 365] on button "Products with a flame ignite quickly and can cause fires or explosions." at bounding box center [107, 359] width 16 height 16
click at [226, 396] on label "Example: spirit for flambéing, fuel paste for chafing dishes." at bounding box center [259, 406] width 276 height 34
click at [115, 398] on button "Example: spirit for flambéing, fuel paste for chafing dishes." at bounding box center [107, 406] width 16 height 16
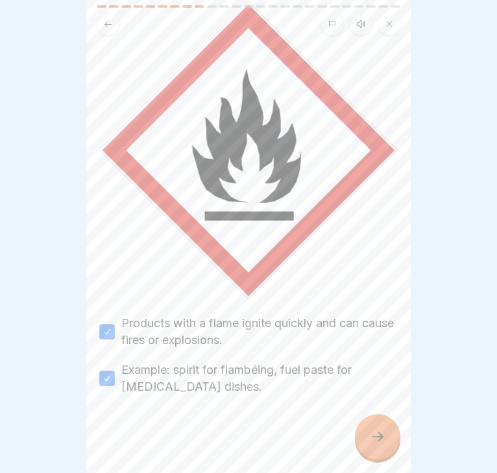
click at [377, 435] on icon at bounding box center [378, 437] width 16 height 16
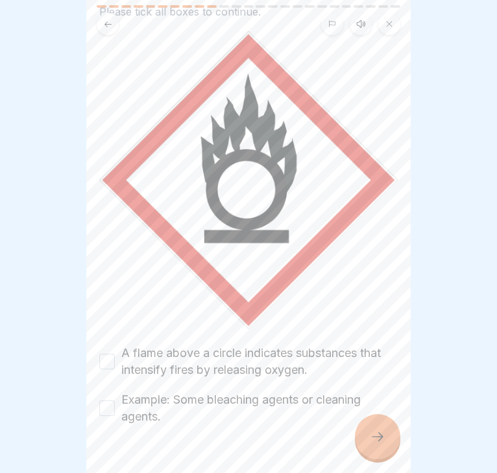
scroll to position [85, 0]
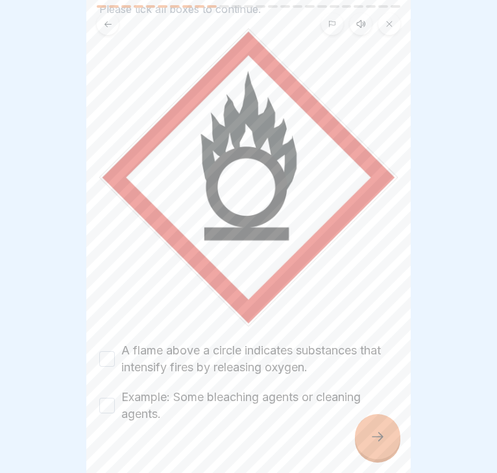
click at [362, 422] on div at bounding box center [377, 436] width 45 height 45
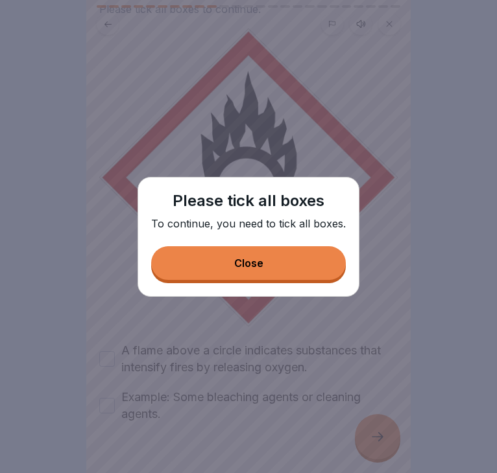
click at [268, 262] on button "Close" at bounding box center [248, 263] width 195 height 34
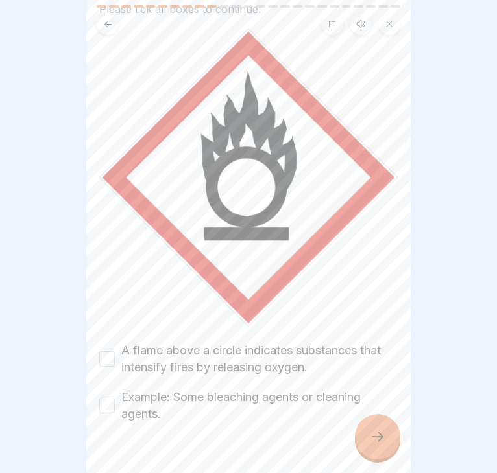
click at [160, 372] on label "A flame above a circle indicates substances that intensify fires by releasing o…" at bounding box center [259, 359] width 276 height 34
click at [115, 367] on button "A flame above a circle indicates substances that intensify fires by releasing o…" at bounding box center [107, 359] width 16 height 16
click at [160, 404] on label "Example: Some bleaching agents or cleaning agents." at bounding box center [259, 406] width 276 height 34
click at [115, 404] on button "Example: Some bleaching agents or cleaning agents." at bounding box center [107, 406] width 16 height 16
click at [357, 447] on div at bounding box center [377, 436] width 45 height 45
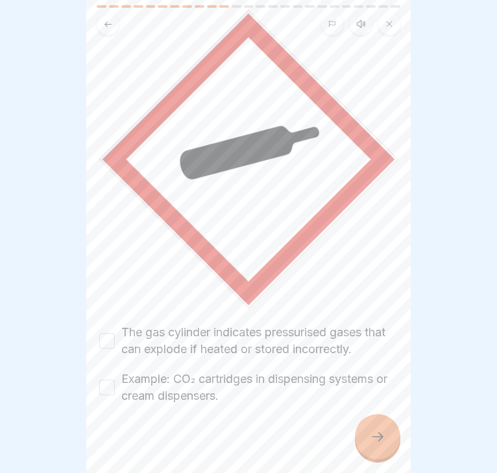
scroll to position [112, 0]
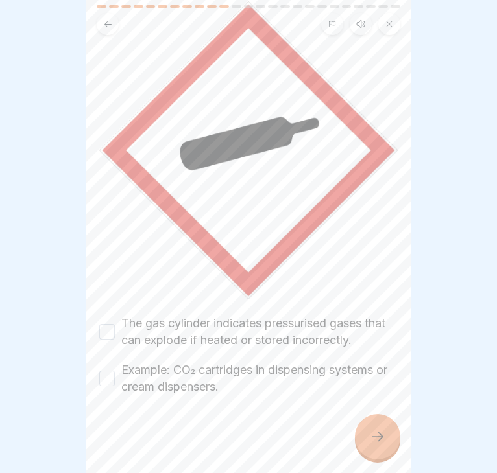
click at [274, 339] on label "The gas cylinder indicates pressurised gases that can explode if heated or stor…" at bounding box center [259, 332] width 276 height 34
click at [115, 339] on button "The gas cylinder indicates pressurised gases that can explode if heated or stor…" at bounding box center [107, 332] width 16 height 16
click at [237, 371] on label "Example: CO₂ cartridges in dispensing systems or cream dispensers." at bounding box center [259, 379] width 276 height 34
click at [115, 371] on button "Example: CO₂ cartridges in dispensing systems or cream dispensers." at bounding box center [107, 379] width 16 height 16
click at [374, 435] on icon at bounding box center [378, 437] width 16 height 16
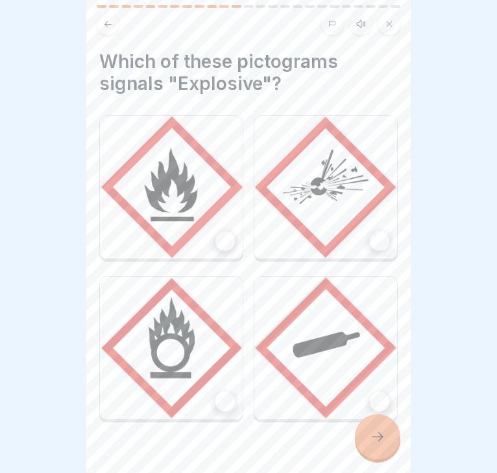
click at [341, 236] on img at bounding box center [325, 187] width 143 height 143
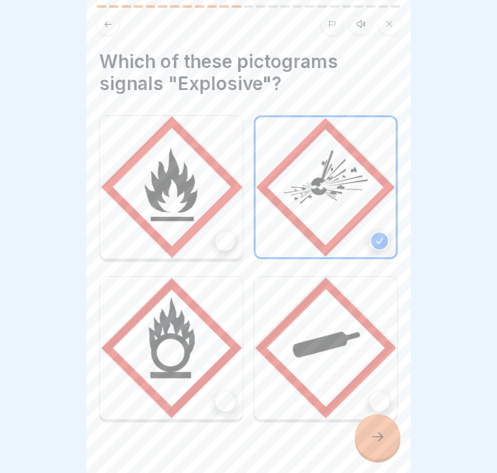
click at [387, 444] on div at bounding box center [377, 436] width 45 height 45
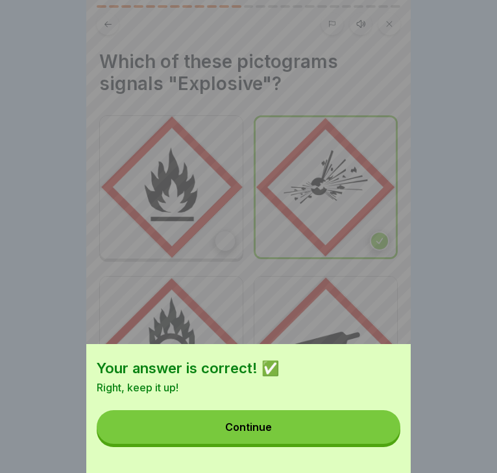
click at [365, 444] on div "Your answer is correct! ✅ Right, keep it up! Continue" at bounding box center [248, 408] width 324 height 129
click at [362, 433] on button "Continue" at bounding box center [248, 427] width 303 height 34
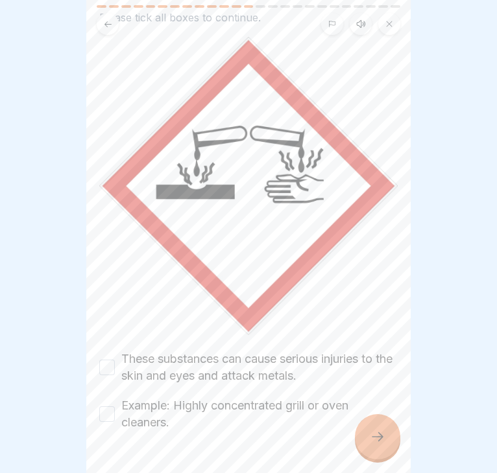
scroll to position [78, 0]
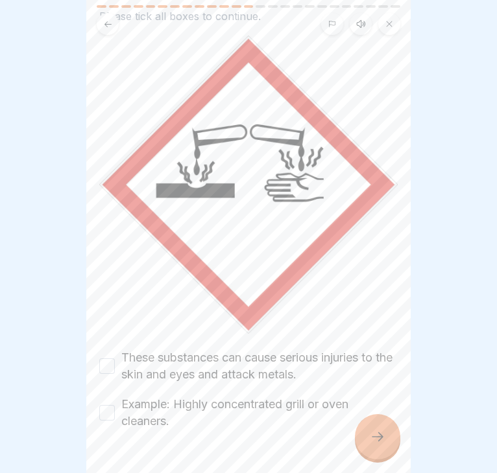
click at [236, 366] on label "These substances can cause serious injuries to the skin and eyes and attack met…" at bounding box center [259, 367] width 276 height 34
click at [115, 366] on button "These substances can cause serious injuries to the skin and eyes and attack met…" at bounding box center [107, 367] width 16 height 16
click at [204, 407] on label "Example: Highly concentrated grill or oven cleaners." at bounding box center [259, 413] width 276 height 34
click at [115, 407] on button "Example: Highly concentrated grill or oven cleaners." at bounding box center [107, 413] width 16 height 16
click at [381, 443] on icon at bounding box center [378, 437] width 16 height 16
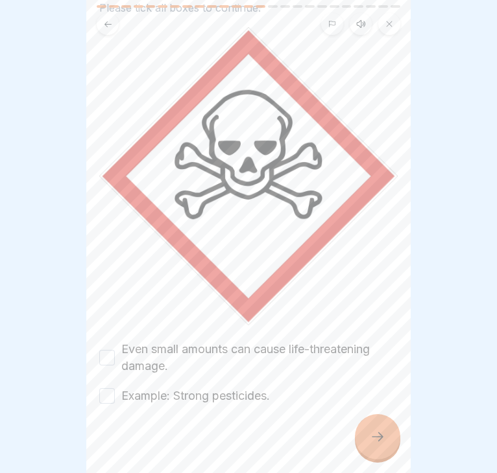
scroll to position [95, 0]
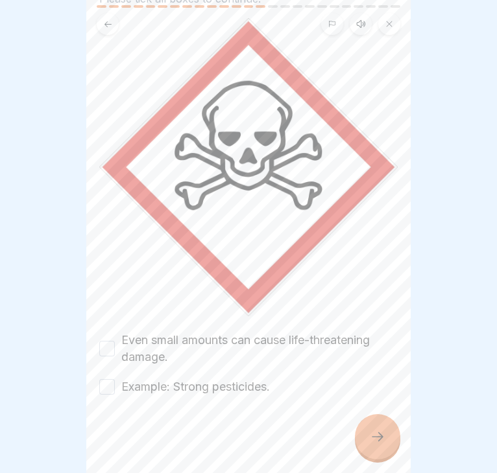
click at [233, 346] on label "Even small amounts can cause life-threatening damage." at bounding box center [259, 349] width 276 height 34
click at [115, 346] on button "Even small amounts can cause life-threatening damage." at bounding box center [107, 349] width 16 height 16
click at [220, 383] on label "Example: Strong pesticides." at bounding box center [195, 387] width 148 height 17
click at [115, 383] on button "Example: Strong pesticides." at bounding box center [107, 387] width 16 height 16
click at [379, 431] on icon at bounding box center [378, 437] width 16 height 16
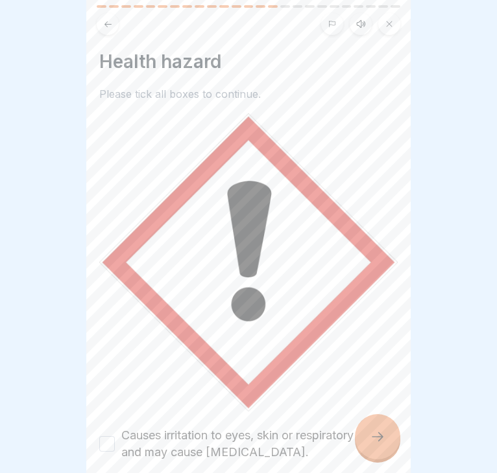
scroll to position [112, 0]
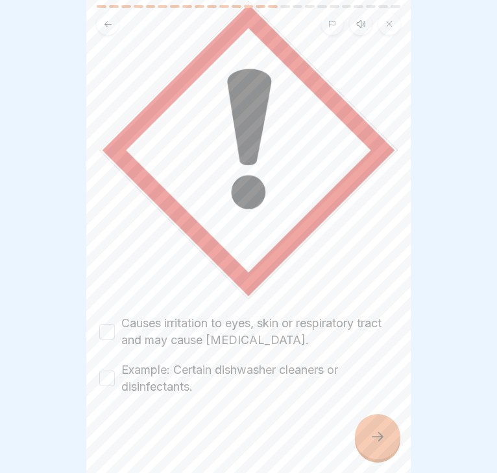
click at [268, 324] on label "Causes irritation to eyes, skin or respiratory tract and may cause allergies." at bounding box center [259, 332] width 276 height 34
click at [115, 324] on button "Causes irritation to eyes, skin or respiratory tract and may cause allergies." at bounding box center [107, 332] width 16 height 16
click at [278, 372] on label "Example: Certain dishwasher cleaners or disinfectants." at bounding box center [259, 379] width 276 height 34
click at [115, 372] on button "Example: Certain dishwasher cleaners or disinfectants." at bounding box center [107, 379] width 16 height 16
click at [386, 438] on div at bounding box center [377, 436] width 45 height 45
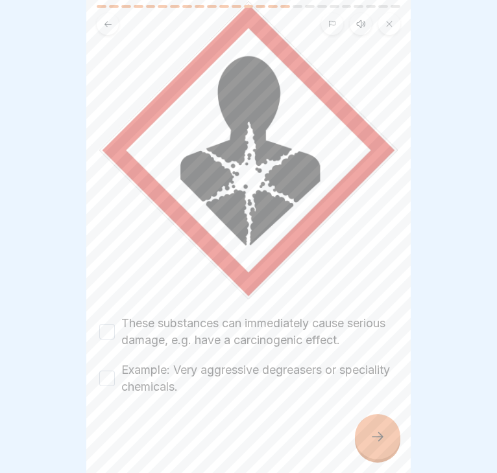
click at [287, 342] on label "These substances can immediately cause serious damage, e.g. have a carcinogenic…" at bounding box center [259, 332] width 276 height 34
click at [115, 340] on button "These substances can immediately cause serious damage, e.g. have a carcinogenic…" at bounding box center [107, 332] width 16 height 16
click at [289, 368] on label "Example: Very aggressive degreasers or speciality chemicals." at bounding box center [259, 379] width 276 height 34
click at [115, 371] on button "Example: Very aggressive degreasers or speciality chemicals." at bounding box center [107, 379] width 16 height 16
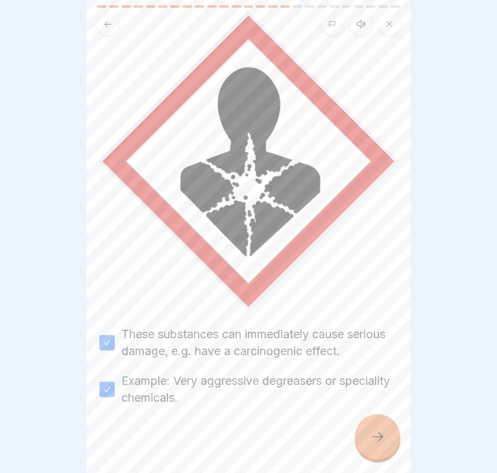
scroll to position [99, 0]
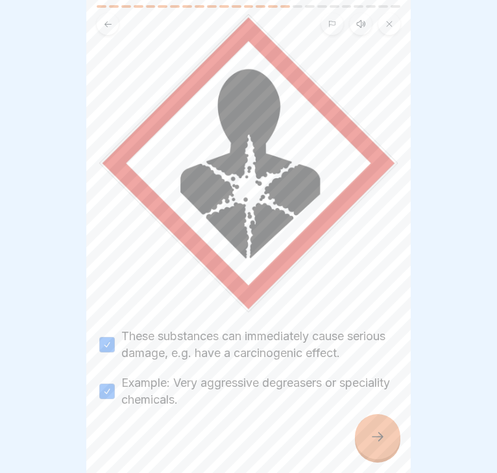
click at [383, 440] on icon at bounding box center [378, 437] width 16 height 16
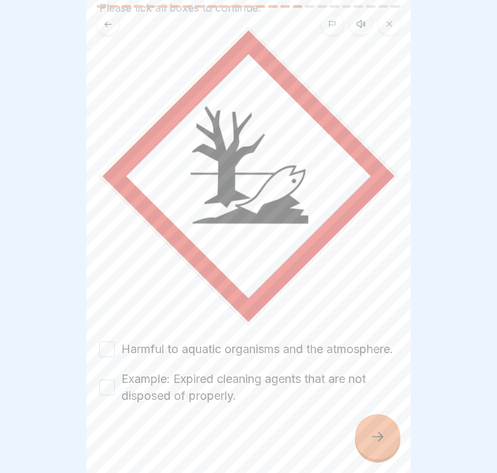
scroll to position [88, 0]
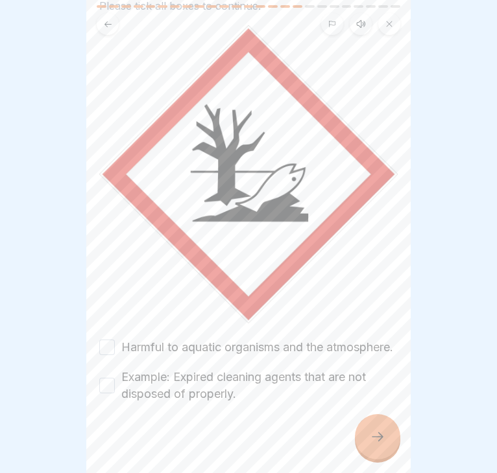
click at [303, 348] on label "Harmful to aquatic organisms and the atmosphere." at bounding box center [257, 347] width 272 height 17
click at [115, 348] on button "Harmful to aquatic organisms and the atmosphere." at bounding box center [107, 348] width 16 height 16
click at [295, 401] on label "Example: Expired cleaning agents that are not disposed of properly." at bounding box center [259, 386] width 276 height 34
click at [115, 394] on button "Example: Expired cleaning agents that are not disposed of properly." at bounding box center [107, 386] width 16 height 16
click at [373, 424] on div at bounding box center [377, 436] width 45 height 45
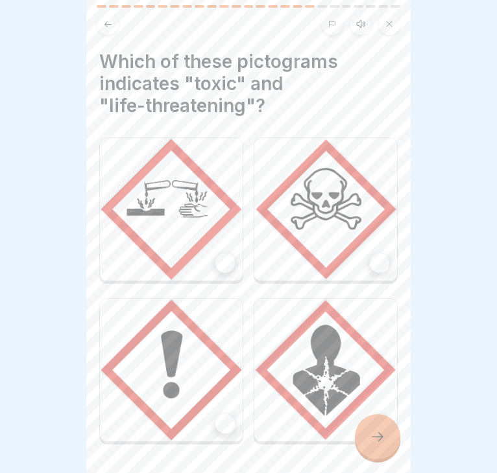
click at [331, 259] on img at bounding box center [325, 209] width 143 height 143
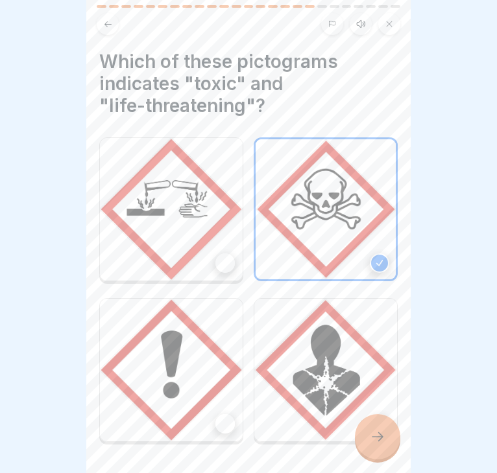
click at [395, 442] on div at bounding box center [377, 436] width 45 height 45
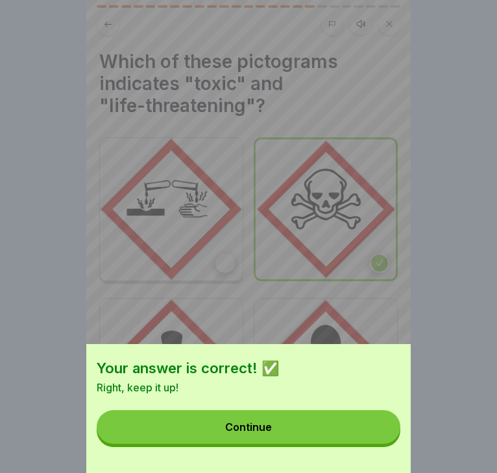
click at [356, 440] on button "Continue" at bounding box center [248, 427] width 303 height 34
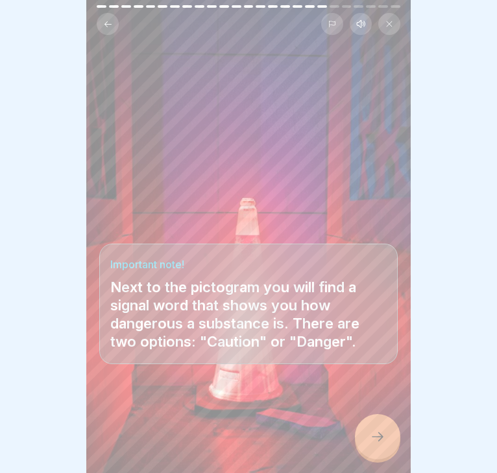
click at [375, 422] on div at bounding box center [377, 436] width 45 height 45
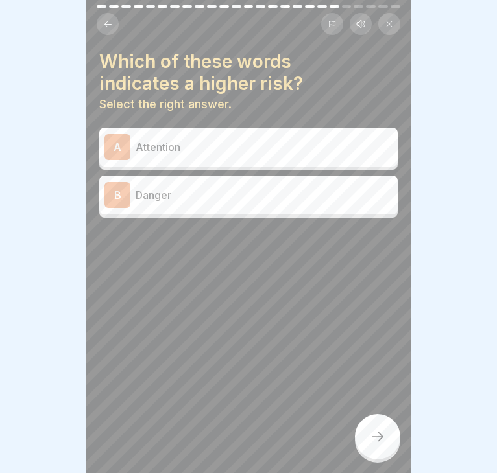
click at [268, 131] on div "A Attention" at bounding box center [248, 147] width 298 height 39
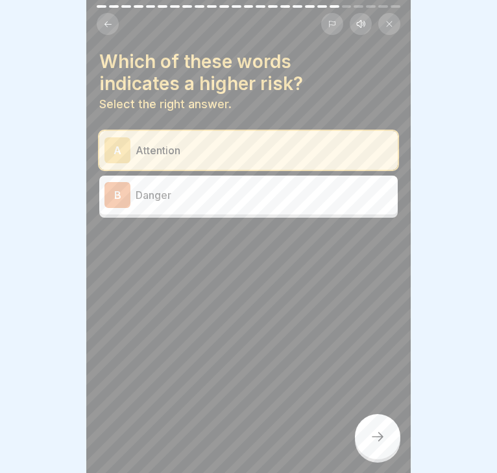
click at [259, 186] on div "B Danger" at bounding box center [248, 195] width 288 height 26
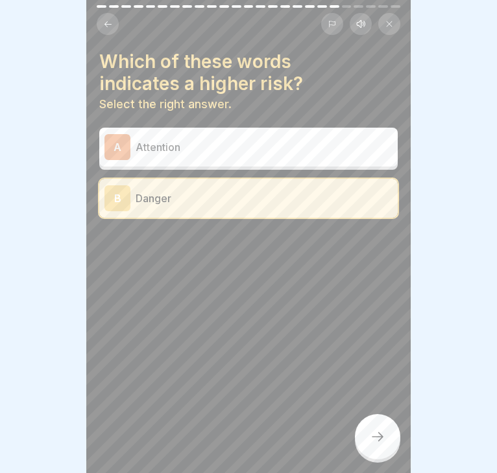
click at [381, 438] on icon at bounding box center [378, 437] width 12 height 9
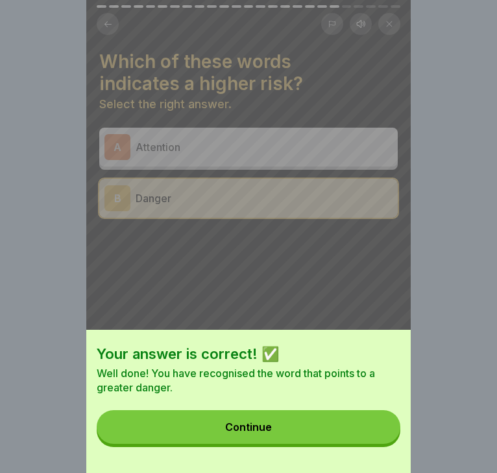
click at [347, 429] on button "Continue" at bounding box center [248, 427] width 303 height 34
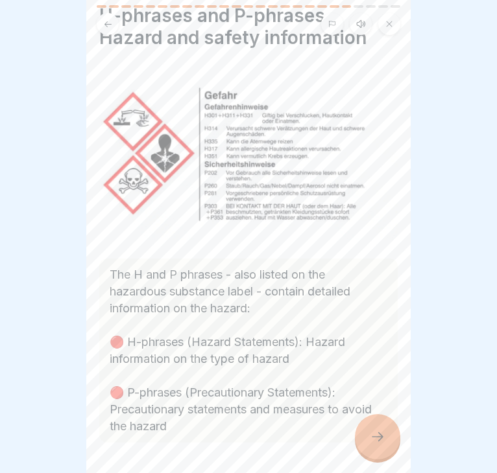
scroll to position [49, 0]
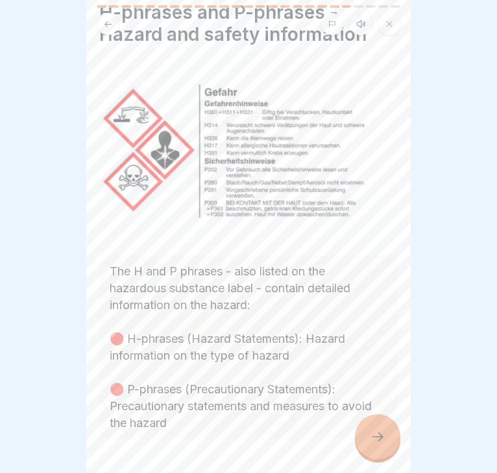
click at [368, 421] on div at bounding box center [377, 436] width 45 height 45
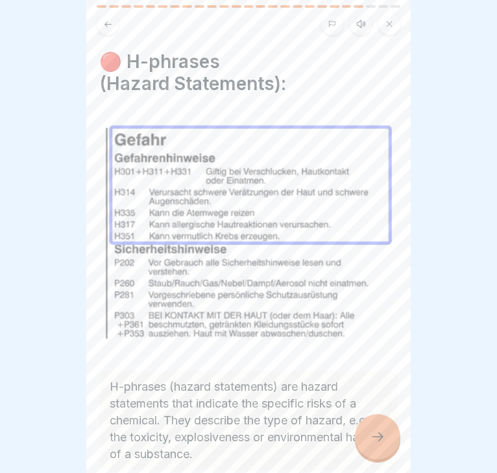
drag, startPoint x: 366, startPoint y: 428, endPoint x: 357, endPoint y: 394, distance: 35.5
click at [357, 394] on div "Handling hazardous substances 25 Steps English Listen ⛔️ Hazardous substance la…" at bounding box center [248, 236] width 324 height 473
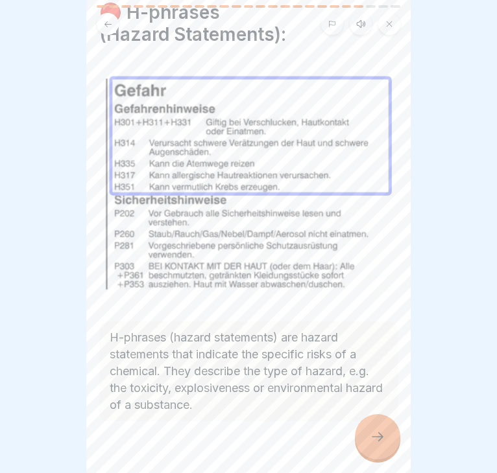
scroll to position [47, 0]
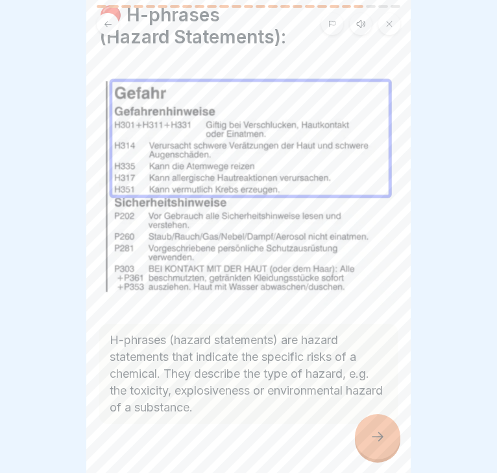
click at [364, 418] on div "Handling hazardous substances 25 Steps English Listen ⛔️ Hazardous substance la…" at bounding box center [248, 236] width 324 height 473
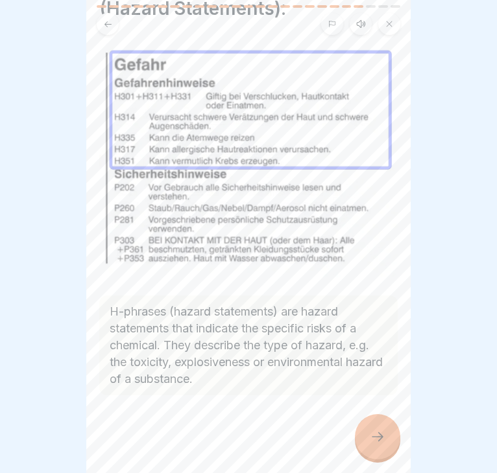
click at [252, 349] on p "H-phrases (hazard statements) are hazard statements that indicate the specific …" at bounding box center [249, 345] width 278 height 84
click at [370, 433] on icon at bounding box center [378, 437] width 16 height 16
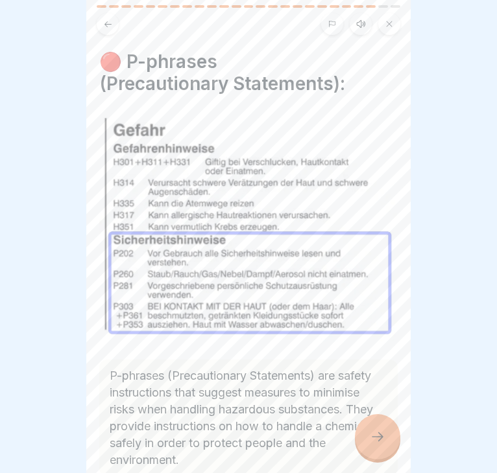
click at [370, 433] on icon at bounding box center [378, 437] width 16 height 16
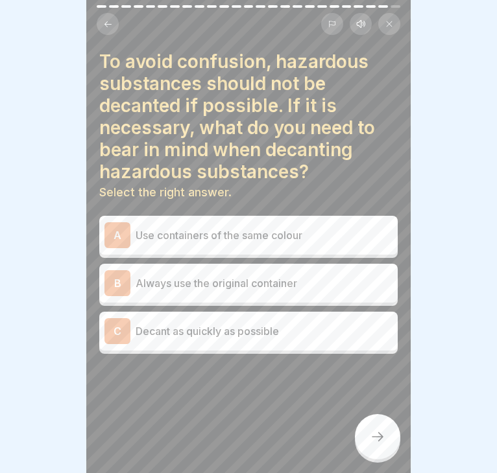
click at [112, 19] on icon at bounding box center [108, 24] width 10 height 10
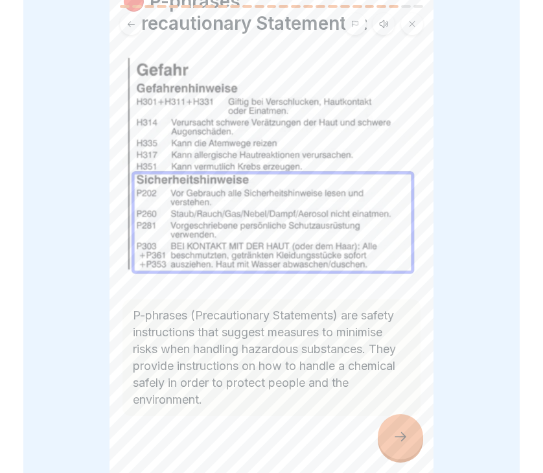
scroll to position [56, 0]
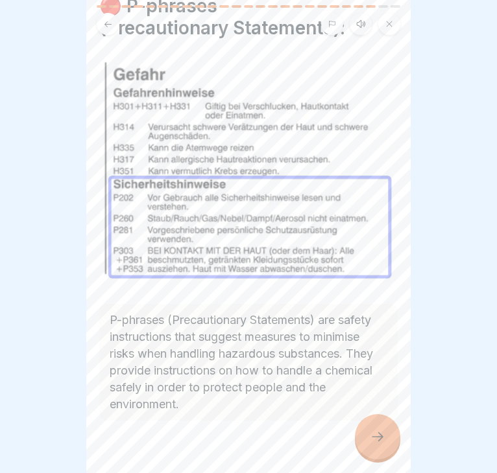
click at [377, 440] on icon at bounding box center [378, 437] width 16 height 16
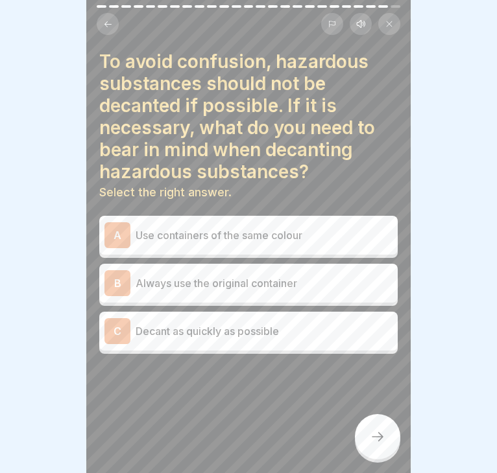
click at [274, 378] on div "To avoid confusion, hazardous substances should not be decanted if possible. If…" at bounding box center [248, 236] width 324 height 473
click at [274, 378] on div at bounding box center [248, 393] width 298 height 78
click at [306, 288] on p "Always use the original container" at bounding box center [264, 284] width 257 height 16
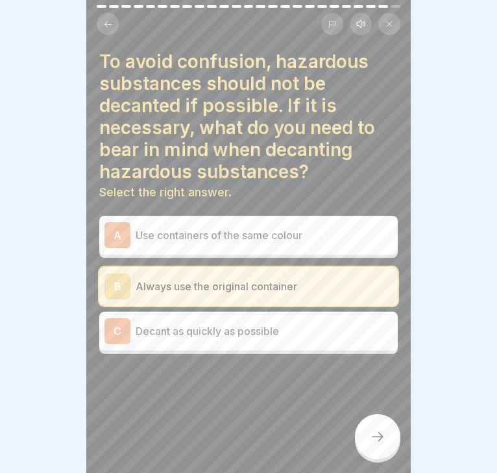
click at [376, 437] on icon at bounding box center [378, 437] width 16 height 16
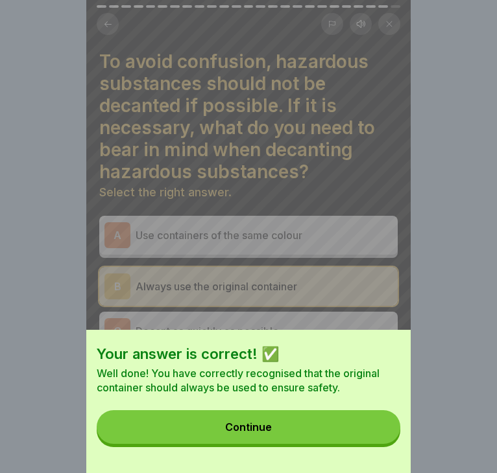
click at [346, 426] on button "Continue" at bounding box center [248, 427] width 303 height 34
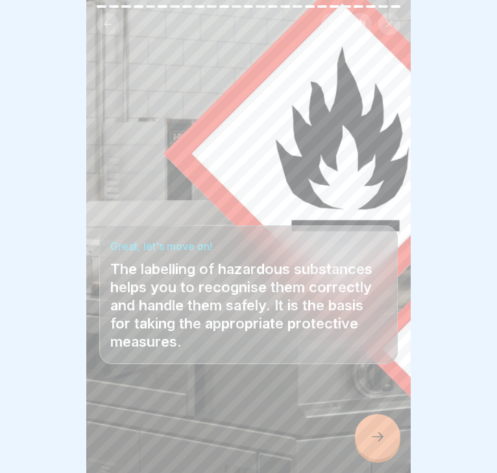
click at [386, 445] on div at bounding box center [377, 436] width 45 height 45
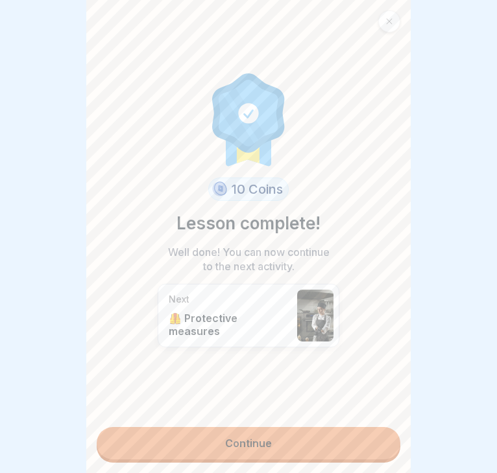
click at [319, 449] on link "Continue" at bounding box center [248, 443] width 303 height 32
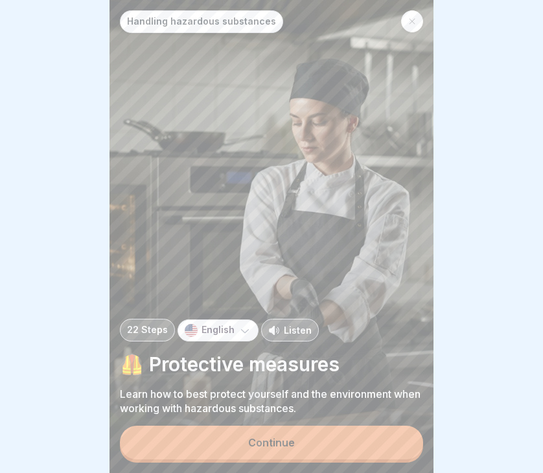
click at [274, 444] on div "Continue" at bounding box center [271, 443] width 47 height 12
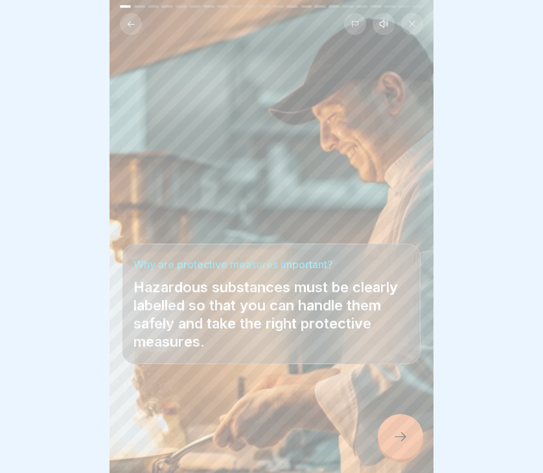
click at [411, 434] on div at bounding box center [400, 436] width 45 height 45
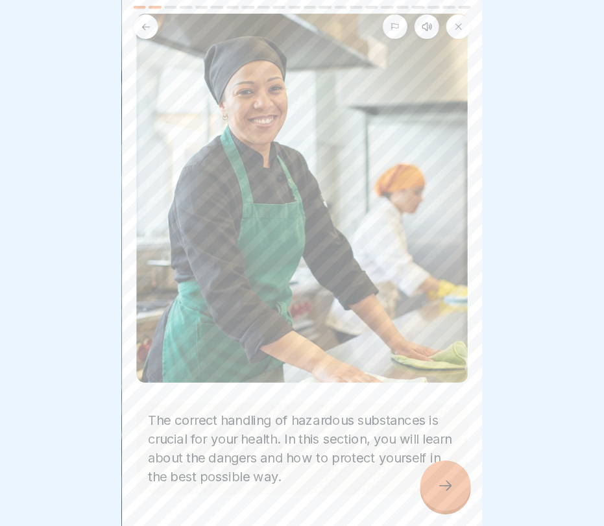
scroll to position [172, 0]
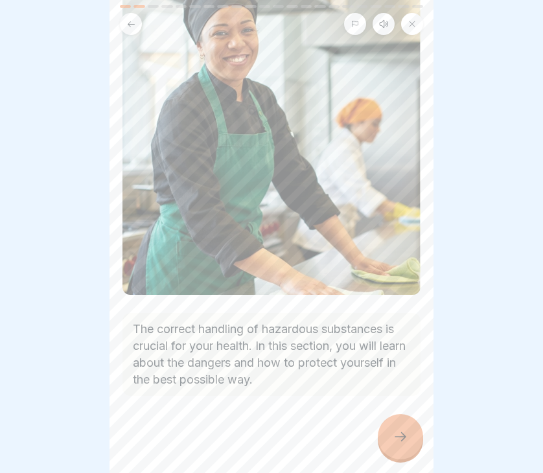
click at [396, 445] on div at bounding box center [400, 436] width 45 height 45
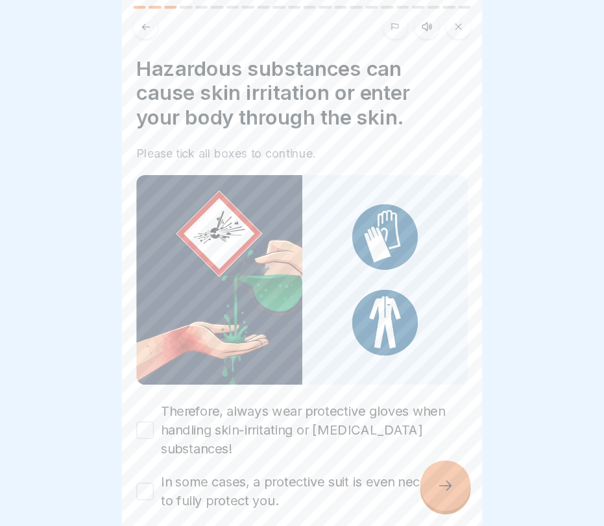
scroll to position [119, 0]
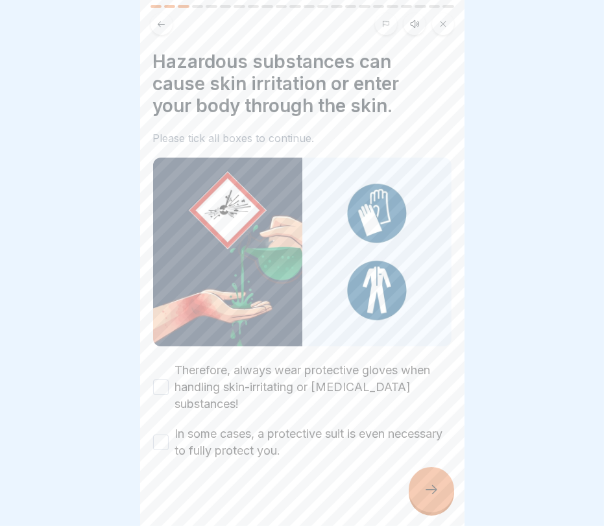
click at [355, 357] on div "Hazardous substances can cause skin irritation or enter your body through the s…" at bounding box center [302, 255] width 298 height 409
click at [353, 386] on label "Therefore, always wear protective gloves when handling skin-irritating or corro…" at bounding box center [313, 387] width 276 height 51
click at [169, 386] on button "Therefore, always wear protective gloves when handling skin-irritating or corro…" at bounding box center [161, 387] width 16 height 16
click at [342, 434] on label "In some cases, a protective suit is even necessary to fully protect you." at bounding box center [313, 442] width 276 height 34
click at [169, 434] on button "In some cases, a protective suit is even necessary to fully protect you." at bounding box center [161, 442] width 16 height 16
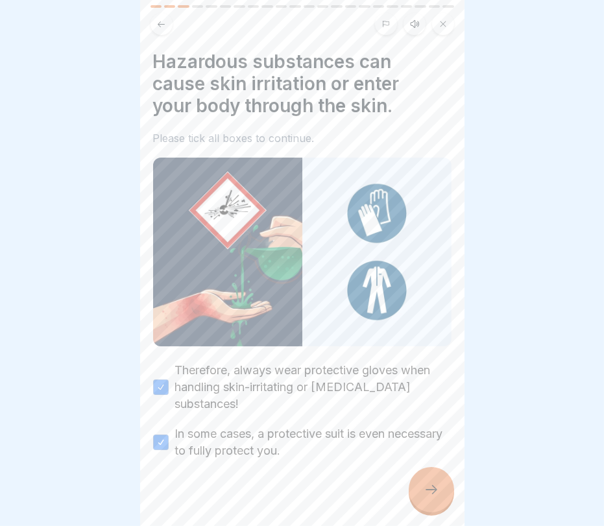
click at [417, 473] on div at bounding box center [431, 489] width 45 height 45
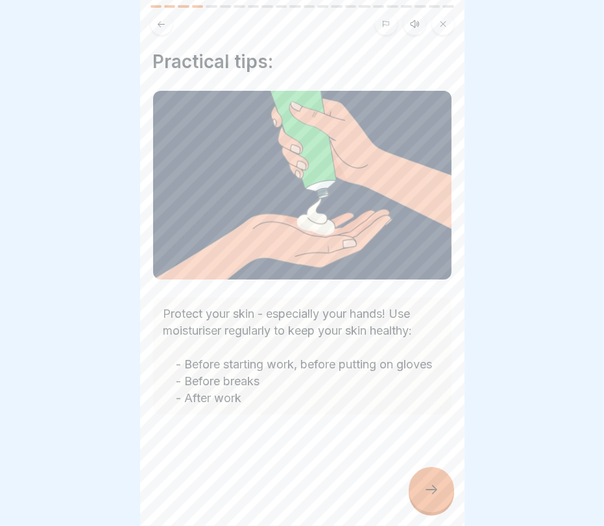
click at [427, 473] on icon at bounding box center [431, 490] width 16 height 16
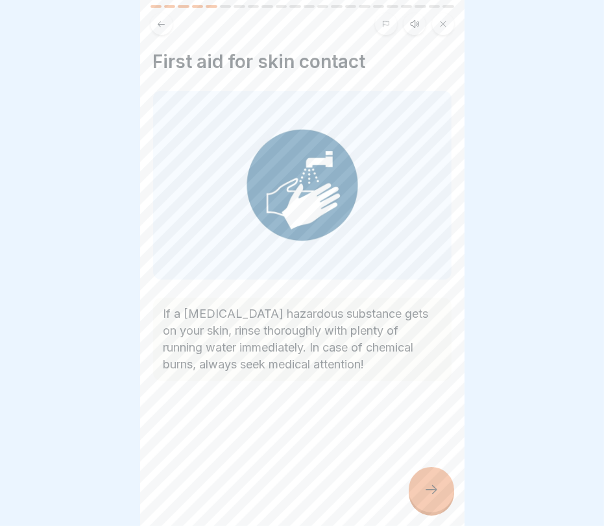
click at [427, 473] on icon at bounding box center [431, 490] width 16 height 16
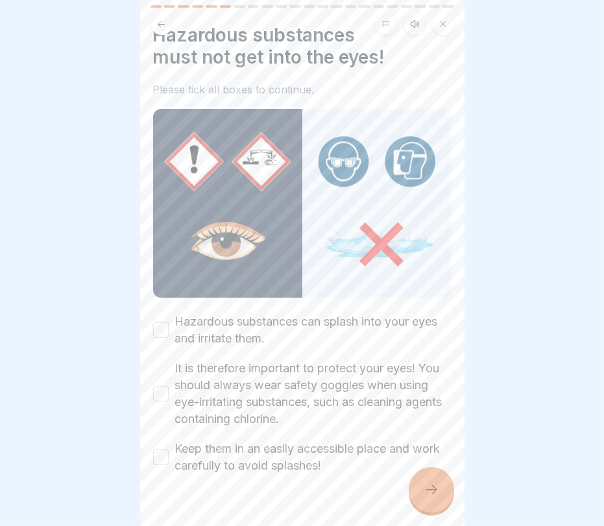
scroll to position [22, 0]
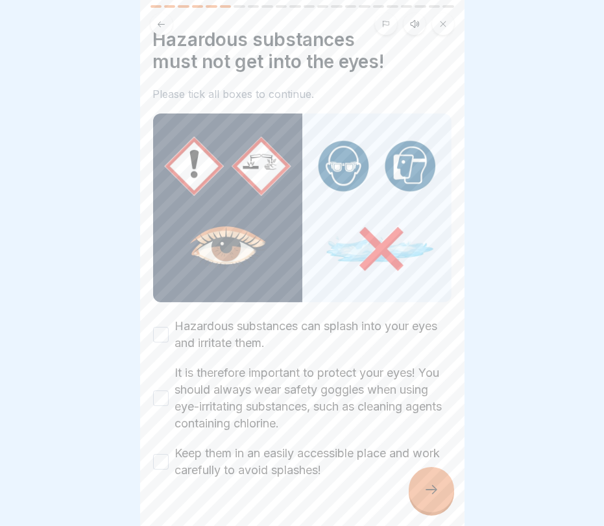
click at [434, 473] on icon at bounding box center [431, 490] width 16 height 16
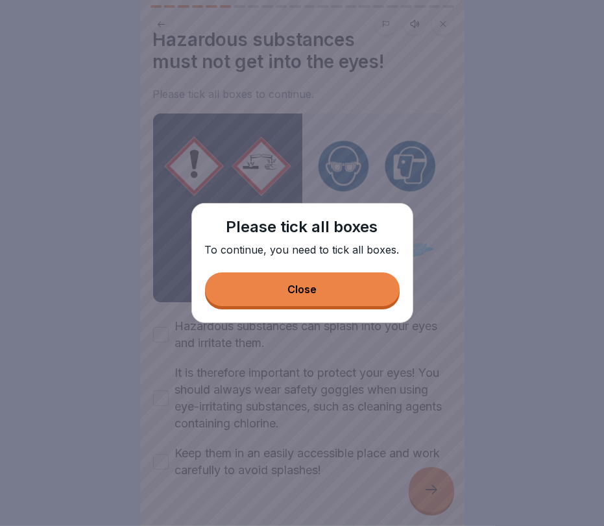
click at [357, 290] on button "Close" at bounding box center [302, 289] width 195 height 34
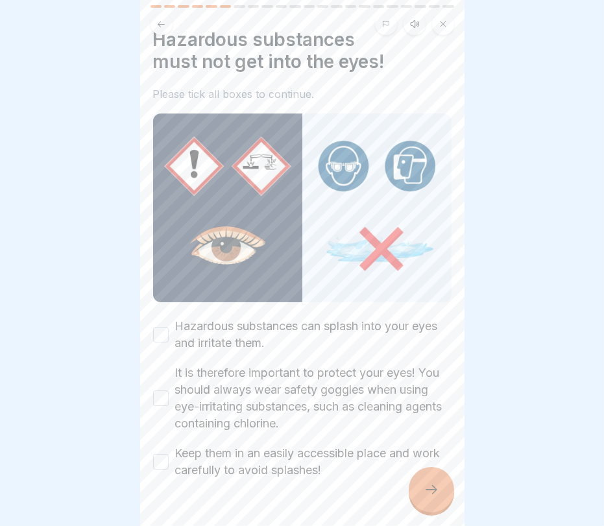
click at [302, 339] on label "Hazardous substances can splash into your eyes and irritate them." at bounding box center [313, 335] width 276 height 34
click at [169, 339] on button "Hazardous substances can splash into your eyes and irritate them." at bounding box center [161, 335] width 16 height 16
click at [278, 383] on label "It is therefore important to protect your eyes! You should always wear safety g…" at bounding box center [313, 397] width 276 height 67
click at [169, 390] on button "It is therefore important to protect your eyes! You should always wear safety g…" at bounding box center [161, 398] width 16 height 16
click at [275, 463] on label "Keep them in an easily accessible place and work carefully to avoid splashes!" at bounding box center [313, 462] width 276 height 34
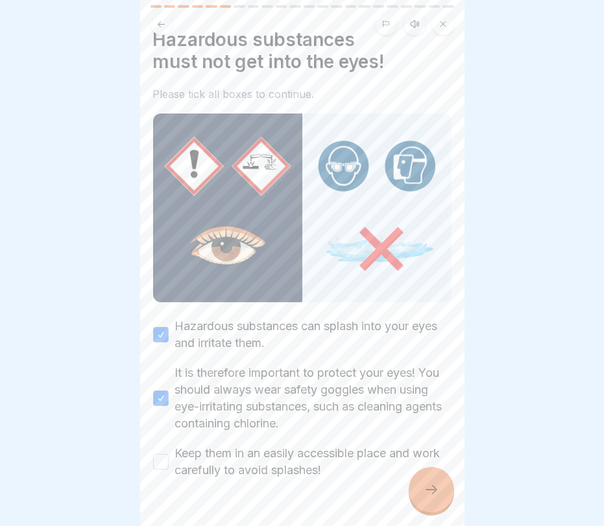
click at [169, 463] on button "Keep them in an easily accessible place and work carefully to avoid splashes!" at bounding box center [161, 462] width 16 height 16
click at [409, 473] on div at bounding box center [431, 489] width 45 height 45
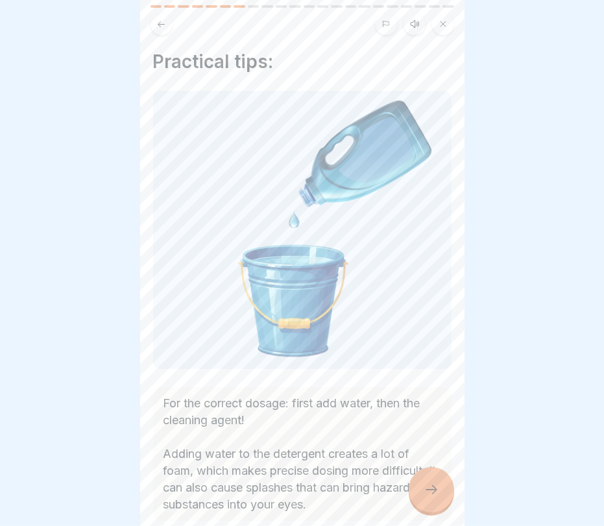
scroll to position [73, 0]
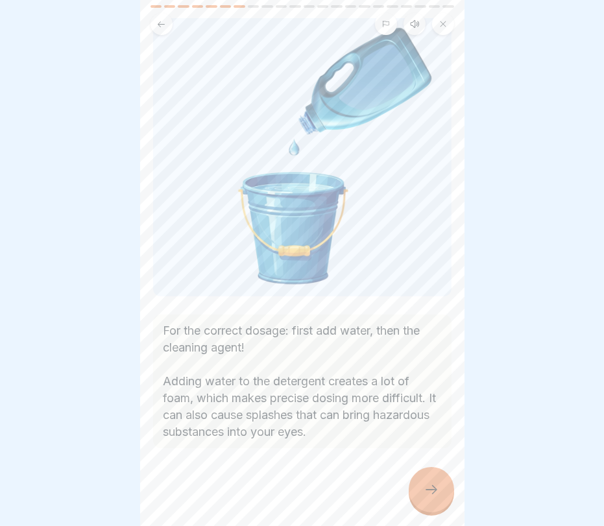
click at [423, 473] on div at bounding box center [431, 489] width 45 height 45
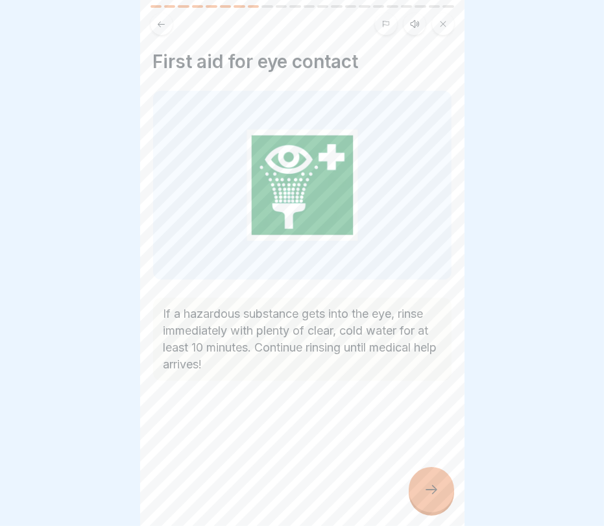
click at [422, 457] on div at bounding box center [302, 420] width 298 height 78
click at [429, 473] on div at bounding box center [431, 489] width 45 height 45
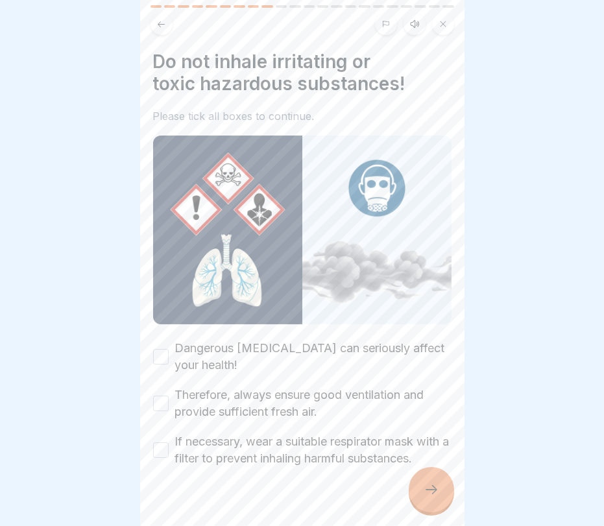
scroll to position [10, 0]
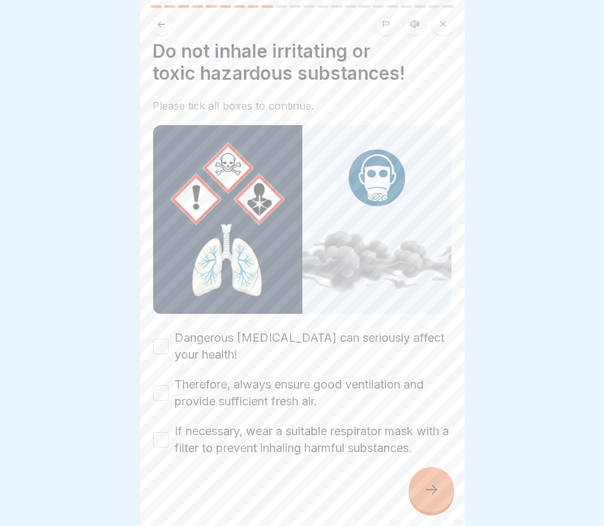
click at [338, 350] on label "Dangerous vapours can seriously affect your health!" at bounding box center [313, 346] width 276 height 34
click at [169, 350] on button "Dangerous vapours can seriously affect your health!" at bounding box center [161, 346] width 16 height 16
click at [338, 376] on label "Therefore, always ensure good ventilation and provide sufficient fresh air." at bounding box center [313, 393] width 276 height 34
click at [169, 385] on button "Therefore, always ensure good ventilation and provide sufficient fresh air." at bounding box center [161, 393] width 16 height 16
click at [338, 451] on label "If necessary, wear a suitable respirator mask with a filter to prevent inhaling…" at bounding box center [313, 440] width 276 height 34
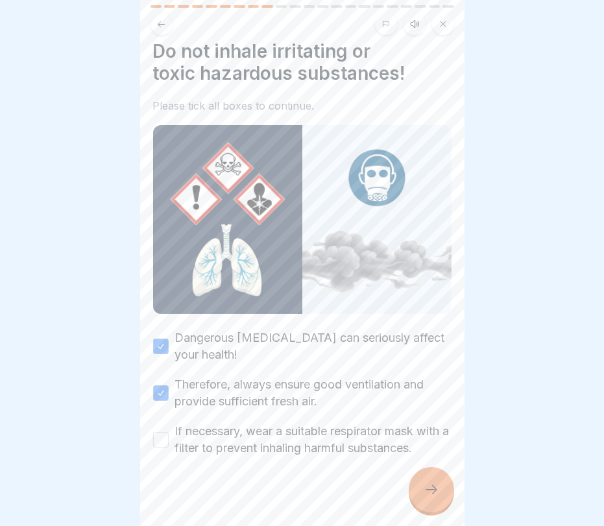
click at [169, 447] on button "If necessary, wear a suitable respirator mask with a filter to prevent inhaling…" at bounding box center [161, 440] width 16 height 16
click at [401, 473] on div at bounding box center [302, 496] width 298 height 78
click at [424, 473] on div at bounding box center [431, 489] width 45 height 45
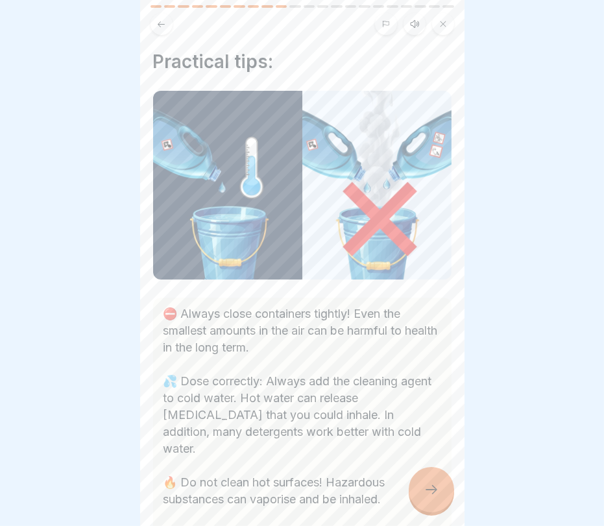
scroll to position [134, 0]
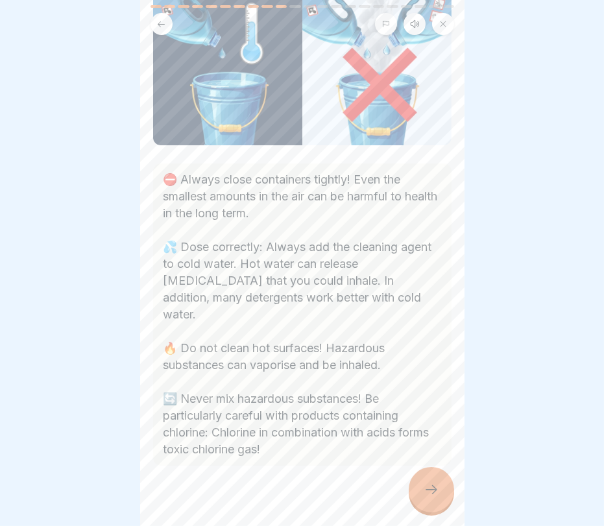
click at [440, 473] on div at bounding box center [302, 505] width 298 height 78
click at [436, 473] on div at bounding box center [431, 489] width 45 height 45
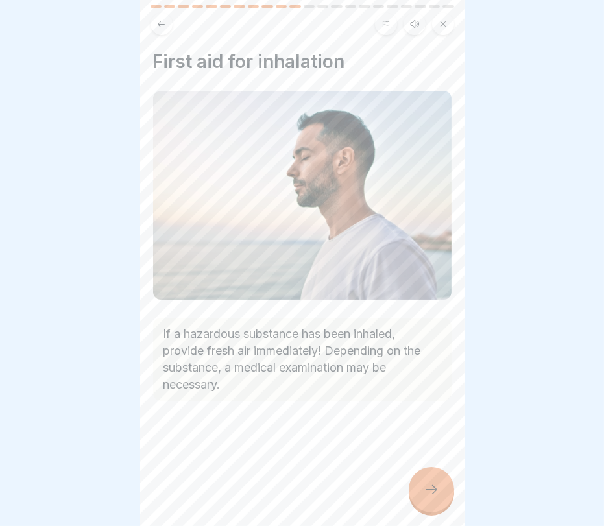
click at [436, 473] on div at bounding box center [431, 489] width 45 height 45
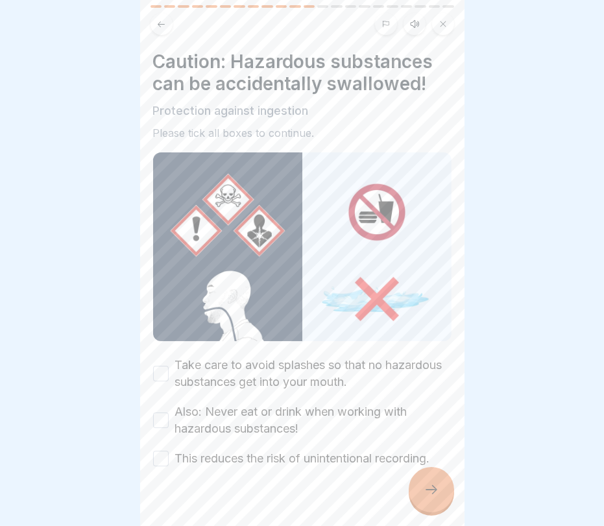
click at [436, 473] on div at bounding box center [431, 489] width 45 height 45
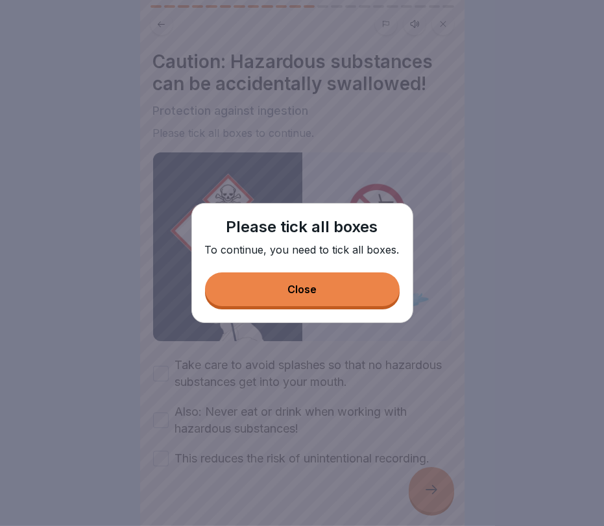
click at [360, 310] on div "Please tick all boxes To continue, you need to tick all boxes. Close" at bounding box center [302, 263] width 222 height 120
click at [340, 298] on button "Close" at bounding box center [302, 289] width 195 height 34
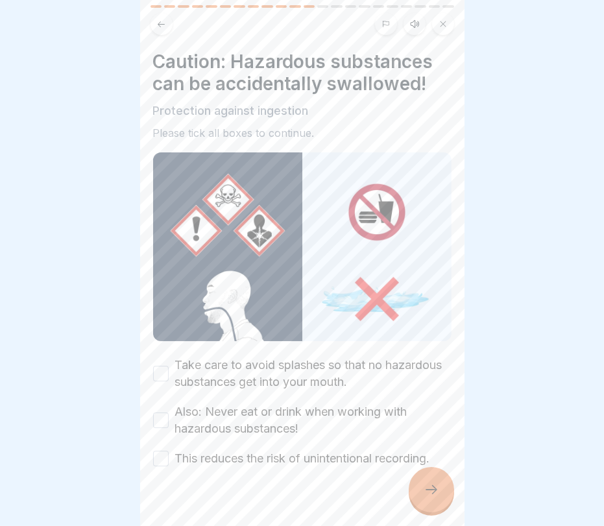
click at [324, 362] on label "Take care to avoid splashes so that no hazardous substances get into your mouth." at bounding box center [313, 374] width 276 height 34
click at [169, 366] on button "Take care to avoid splashes so that no hazardous substances get into your mouth." at bounding box center [161, 374] width 16 height 16
click at [324, 421] on label "Also: Never eat or drink when working with hazardous substances!" at bounding box center [313, 420] width 276 height 34
click at [169, 421] on button "Also: Never eat or drink when working with hazardous substances!" at bounding box center [161, 420] width 16 height 16
click at [322, 458] on label "This reduces the risk of unintentional recording." at bounding box center [302, 458] width 255 height 17
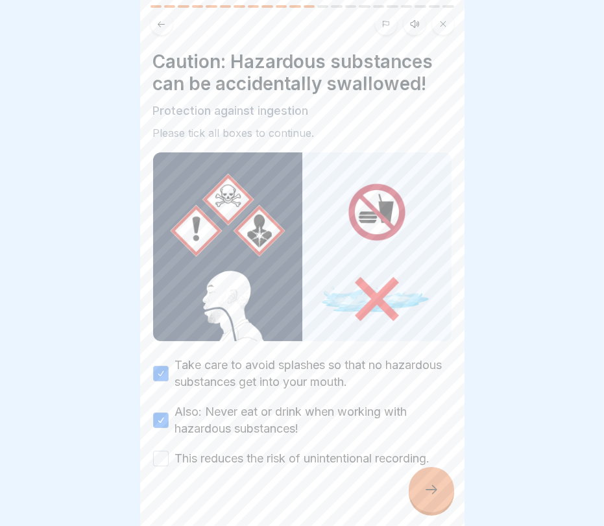
click at [169, 458] on button "This reduces the risk of unintentional recording." at bounding box center [161, 459] width 16 height 16
click at [420, 473] on div at bounding box center [431, 489] width 45 height 45
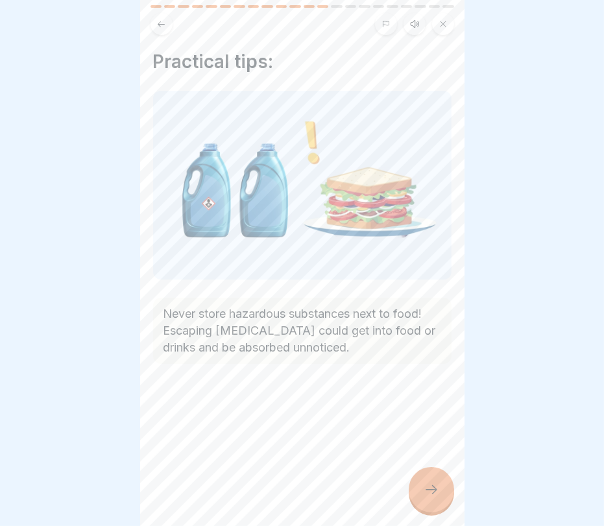
click at [413, 473] on div at bounding box center [431, 489] width 45 height 45
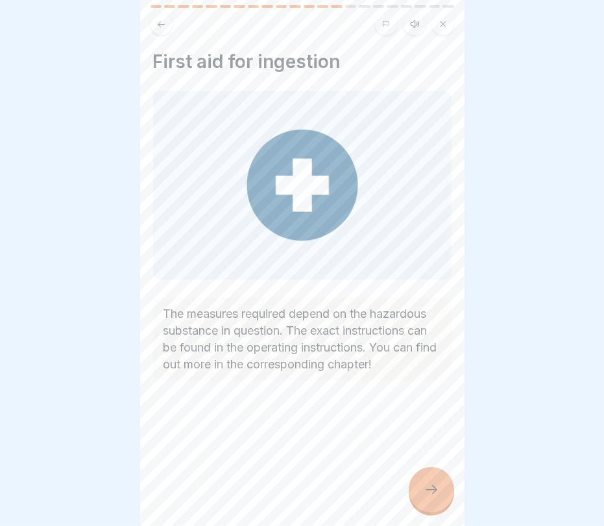
click at [419, 473] on div at bounding box center [431, 489] width 45 height 45
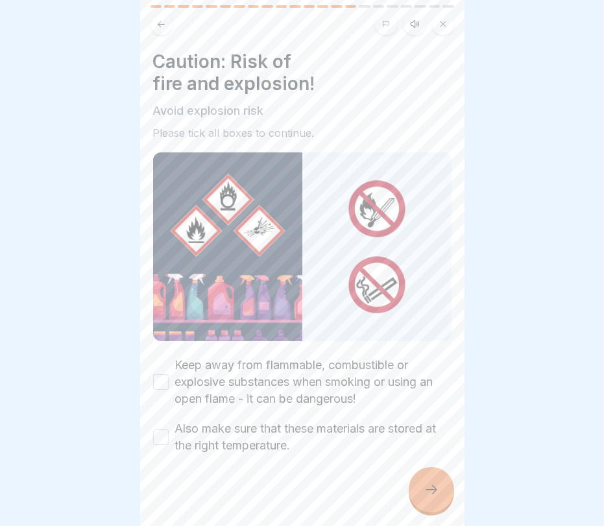
click at [420, 473] on div at bounding box center [431, 489] width 45 height 45
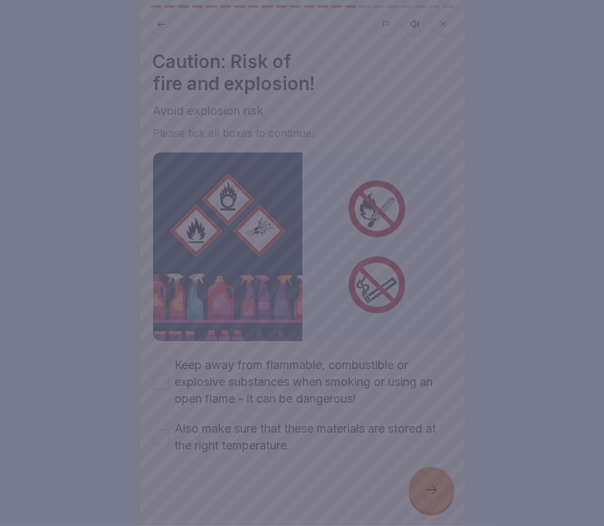
click at [419, 473] on div at bounding box center [302, 263] width 604 height 526
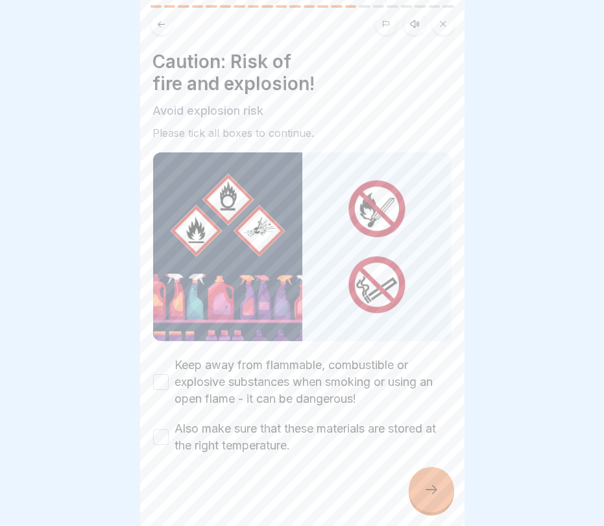
click at [325, 370] on label "Keep away from flammable, combustible or explosive substances when smoking or u…" at bounding box center [313, 382] width 276 height 51
click at [169, 374] on button "Keep away from flammable, combustible or explosive substances when smoking or u…" at bounding box center [161, 382] width 16 height 16
click at [325, 423] on label "Also make sure that these materials are stored at the right temperature." at bounding box center [313, 437] width 276 height 34
click at [169, 429] on button "Also make sure that these materials are stored at the right temperature." at bounding box center [161, 437] width 16 height 16
click at [407, 473] on div at bounding box center [302, 493] width 298 height 78
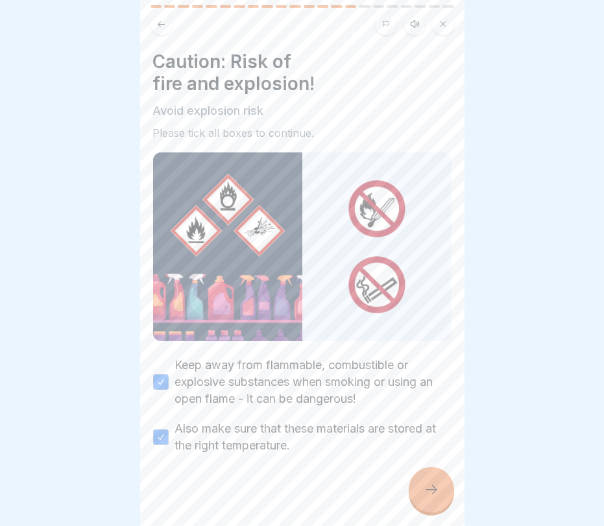
click at [421, 473] on div at bounding box center [431, 489] width 45 height 45
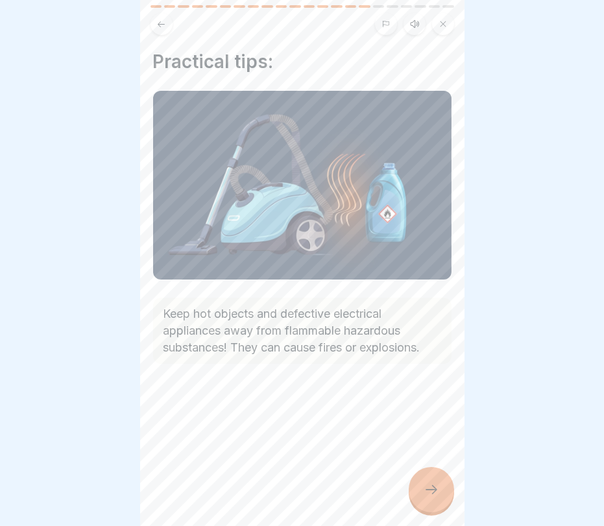
click at [441, 473] on div at bounding box center [431, 489] width 45 height 45
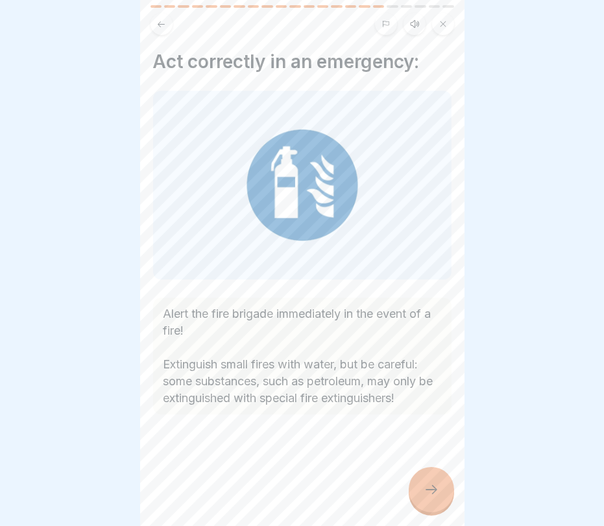
click at [429, 473] on icon at bounding box center [431, 490] width 16 height 16
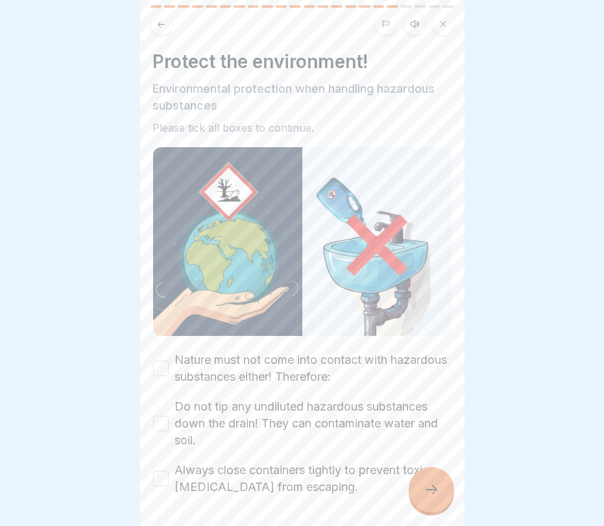
click at [337, 356] on label "Nature must not come into contact with hazardous substances either! Therefore:" at bounding box center [313, 368] width 276 height 34
click at [169, 361] on button "Nature must not come into contact with hazardous substances either! Therefore:" at bounding box center [161, 369] width 16 height 16
click at [337, 427] on label "Do not tip any undiluted hazardous substances down the drain! They can contamin…" at bounding box center [313, 423] width 276 height 51
click at [169, 427] on button "Do not tip any undiluted hazardous substances down the drain! They can contamin…" at bounding box center [161, 424] width 16 height 16
click at [337, 473] on label "Always close containers tightly to prevent toxic vapours from escaping." at bounding box center [313, 479] width 276 height 34
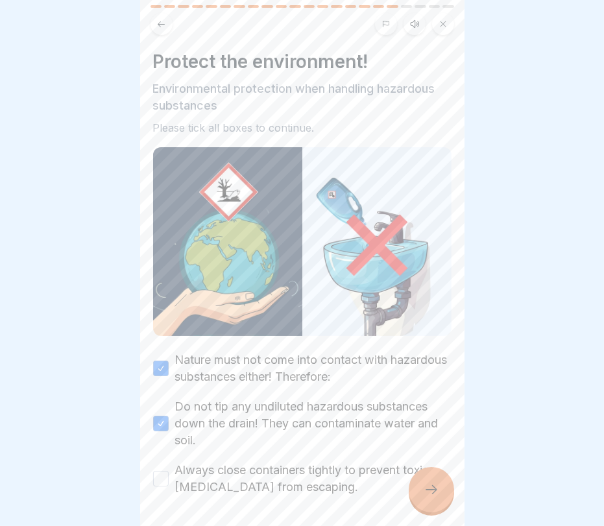
click at [169, 473] on button "Always close containers tightly to prevent toxic vapours from escaping." at bounding box center [161, 479] width 16 height 16
click at [439, 473] on div at bounding box center [431, 489] width 45 height 45
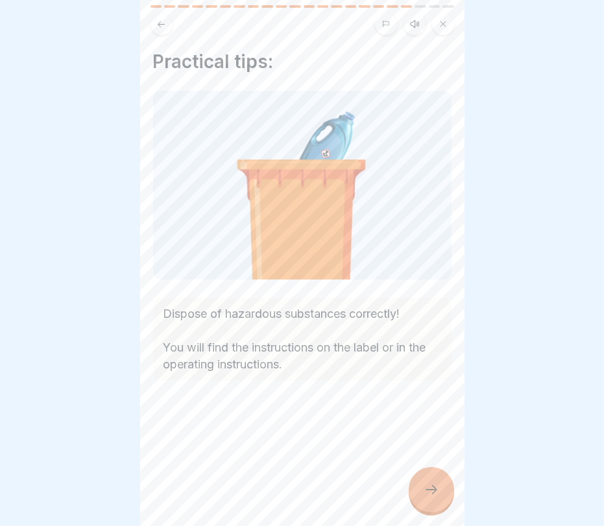
click at [426, 473] on div at bounding box center [431, 489] width 45 height 45
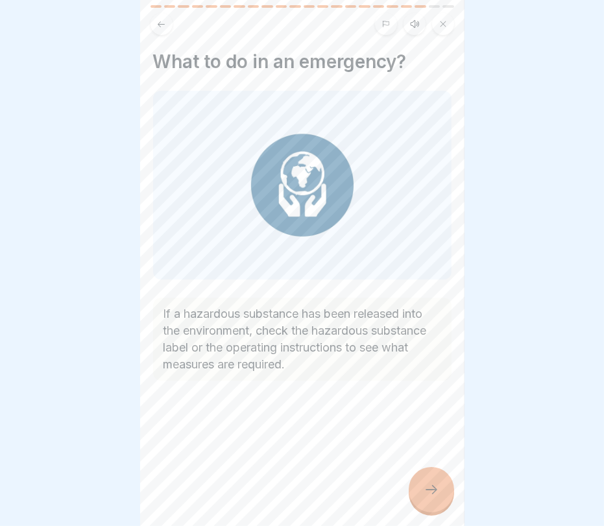
click at [427, 473] on div at bounding box center [431, 489] width 45 height 45
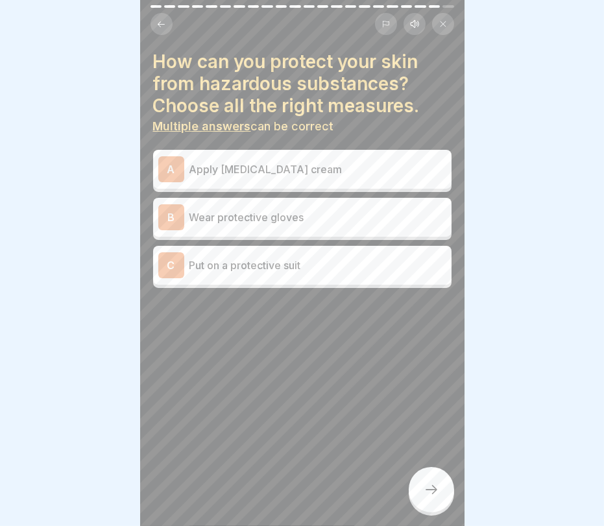
click at [357, 176] on div "A Apply skin care cream" at bounding box center [302, 169] width 288 height 26
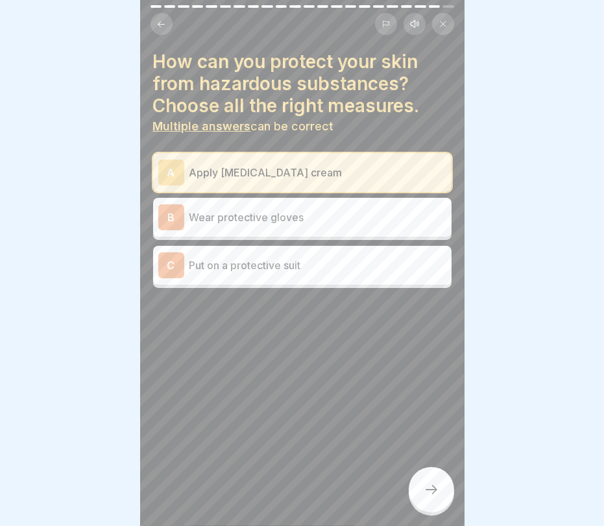
click at [355, 209] on p "Wear protective gloves" at bounding box center [317, 217] width 257 height 16
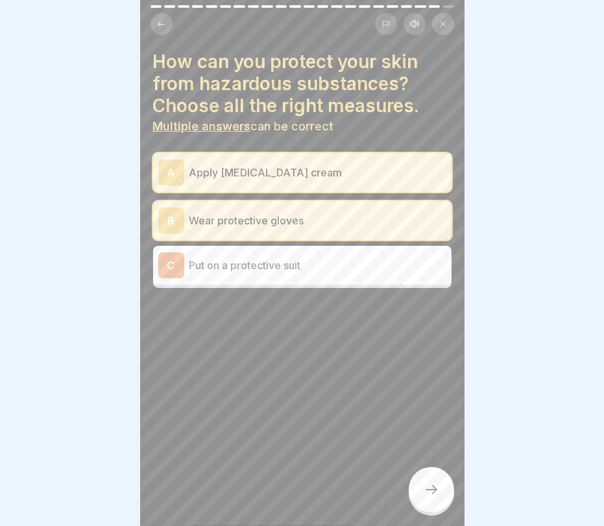
click at [355, 263] on p "Put on a protective suit" at bounding box center [317, 265] width 257 height 16
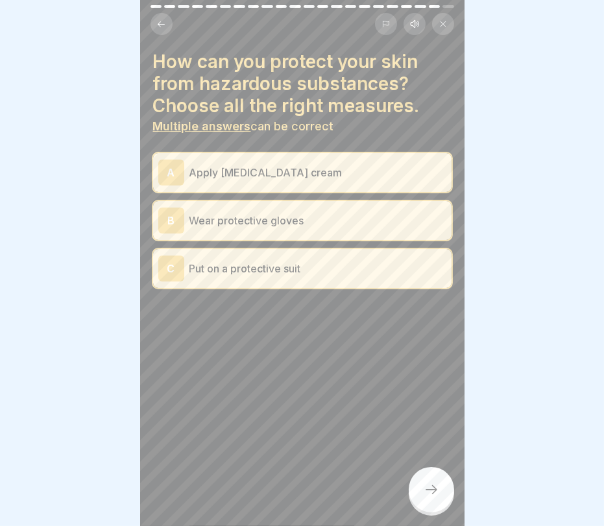
click at [425, 473] on div at bounding box center [431, 489] width 45 height 45
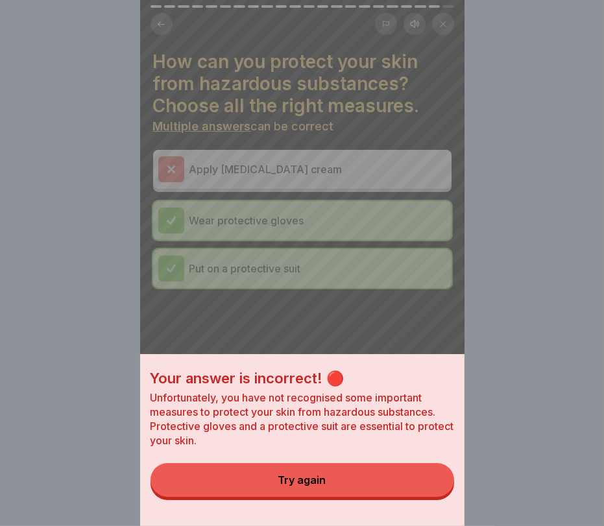
click at [363, 473] on button "Try again" at bounding box center [301, 480] width 303 height 34
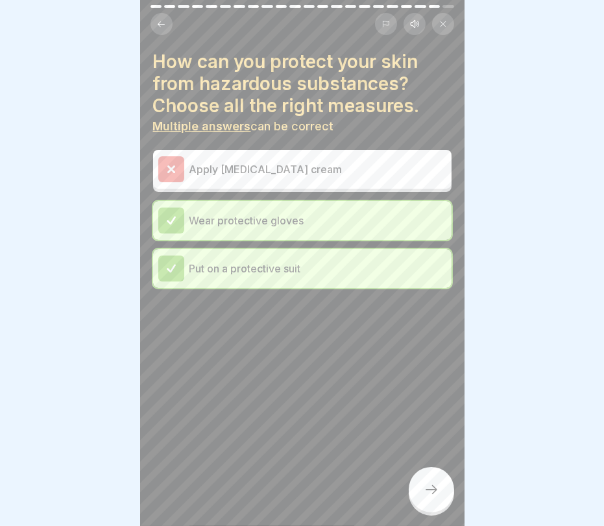
click at [427, 473] on icon at bounding box center [431, 490] width 16 height 16
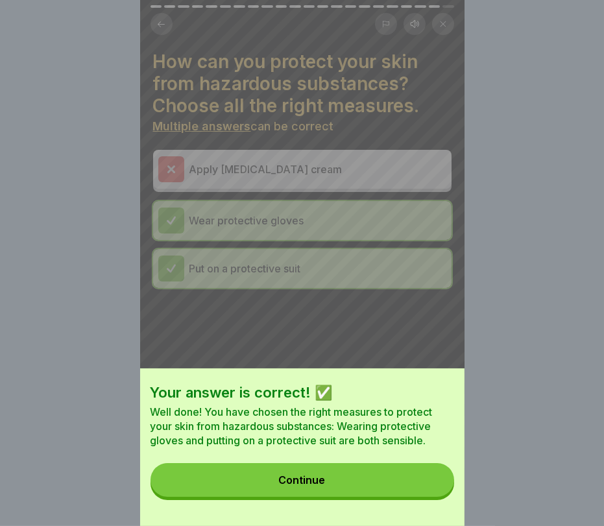
click at [421, 473] on button "Continue" at bounding box center [301, 480] width 303 height 34
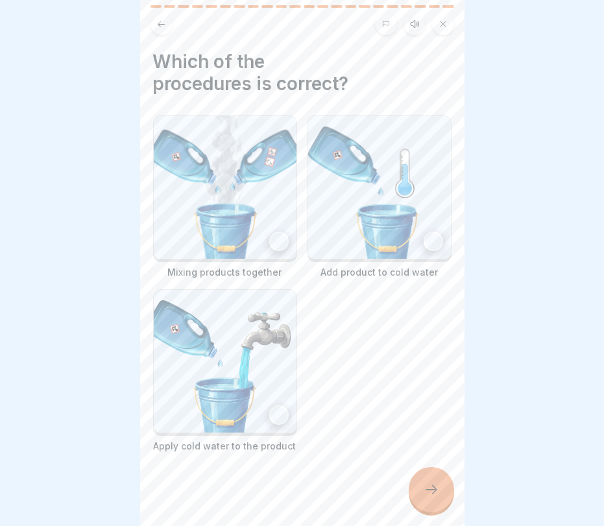
click at [379, 248] on img at bounding box center [379, 187] width 143 height 143
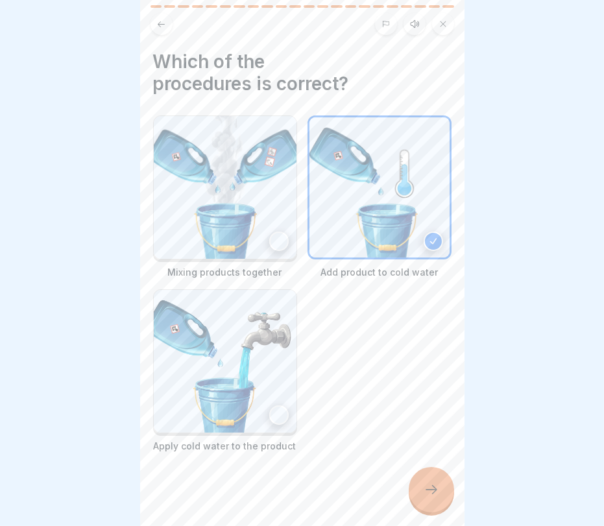
click at [245, 373] on img at bounding box center [225, 361] width 143 height 143
click at [402, 201] on img at bounding box center [379, 187] width 140 height 140
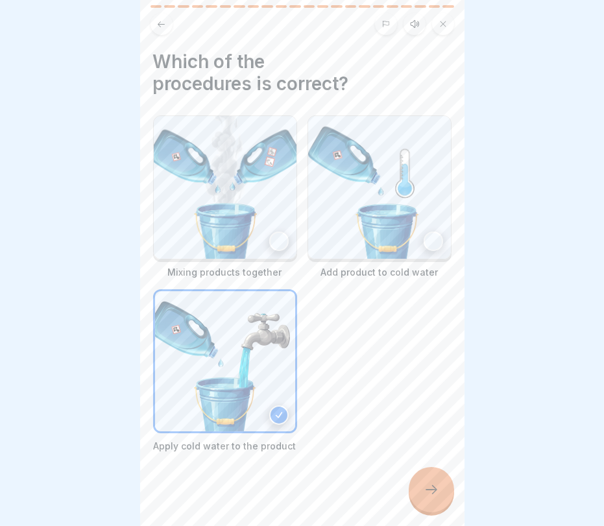
drag, startPoint x: 421, startPoint y: 485, endPoint x: 421, endPoint y: 350, distance: 135.5
click at [421, 348] on div "Handling hazardous substances 22 Steps English Listen 🦺 Protective measures Lea…" at bounding box center [302, 263] width 324 height 526
click at [410, 225] on img at bounding box center [379, 187] width 143 height 143
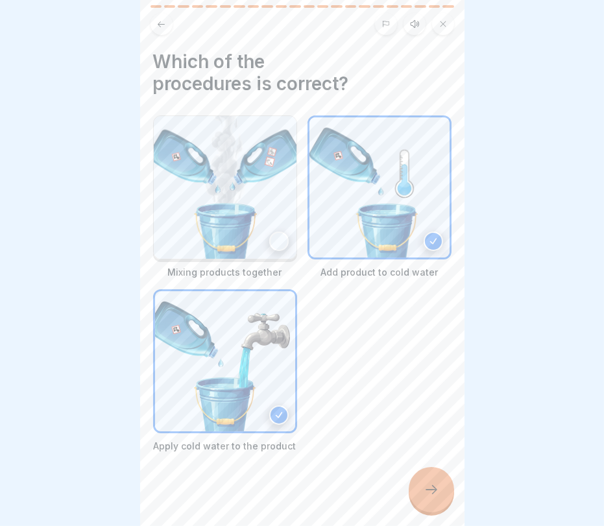
click at [224, 375] on img at bounding box center [225, 361] width 140 height 140
click at [427, 473] on icon at bounding box center [431, 490] width 16 height 16
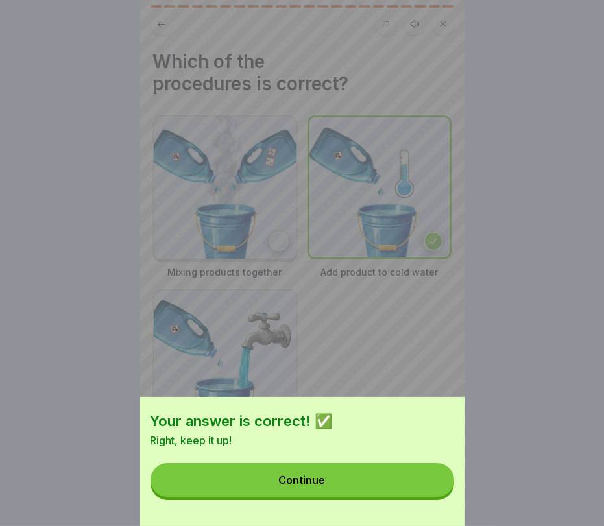
click at [372, 473] on button "Continue" at bounding box center [301, 480] width 303 height 34
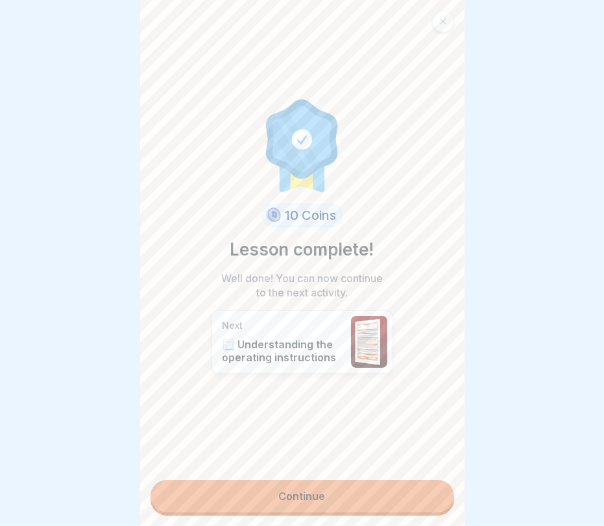
click at [349, 473] on link "Continue" at bounding box center [301, 496] width 303 height 32
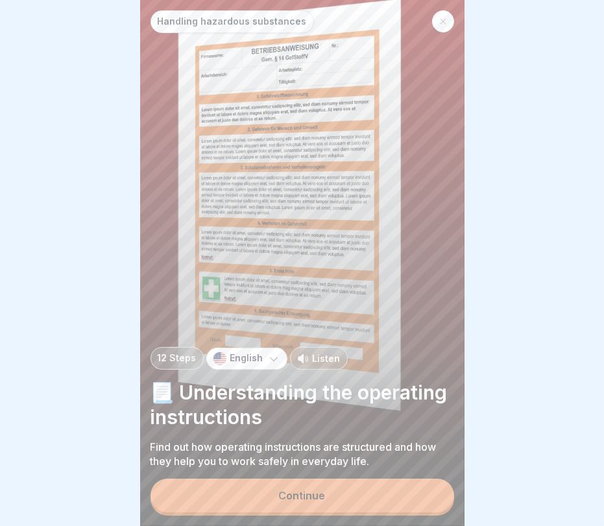
click at [340, 473] on button "Continue" at bounding box center [301, 496] width 303 height 34
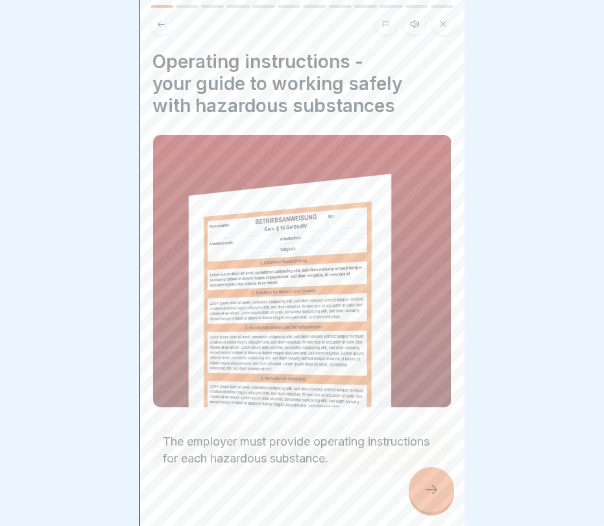
scroll to position [26, 0]
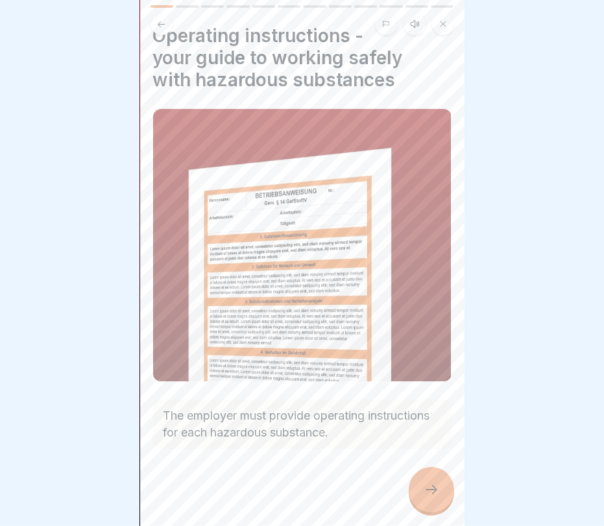
click at [418, 473] on div at bounding box center [431, 489] width 45 height 45
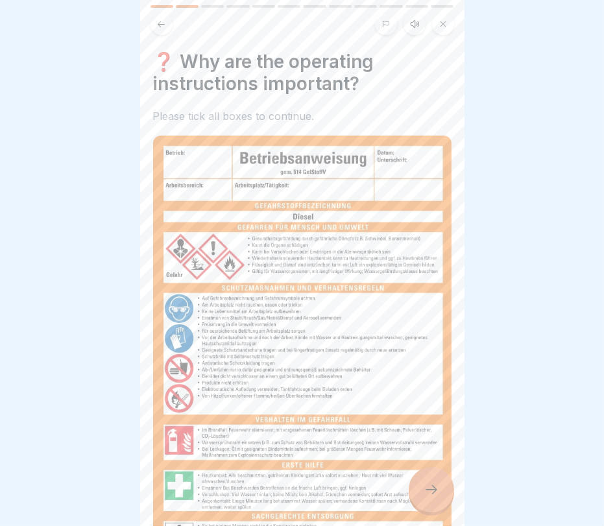
click at [418, 473] on div at bounding box center [431, 489] width 45 height 45
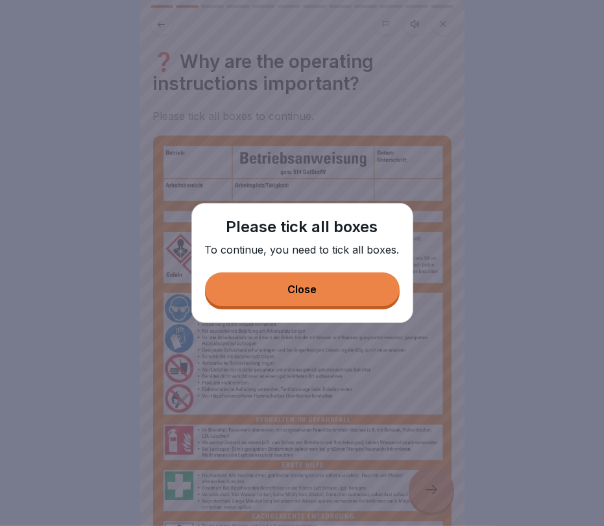
click at [337, 276] on button "Close" at bounding box center [302, 289] width 195 height 34
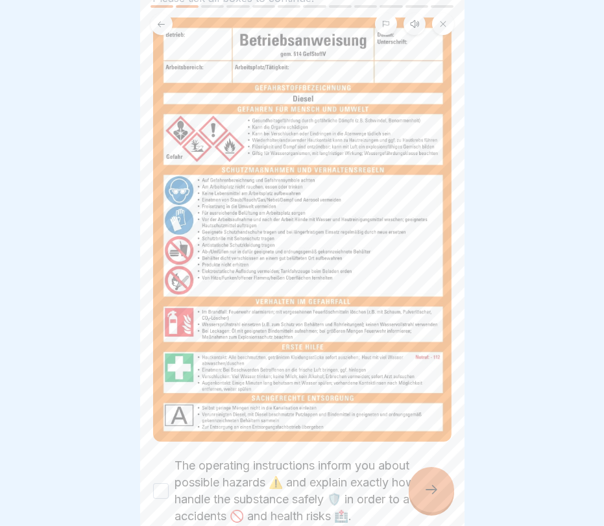
scroll to position [195, 0]
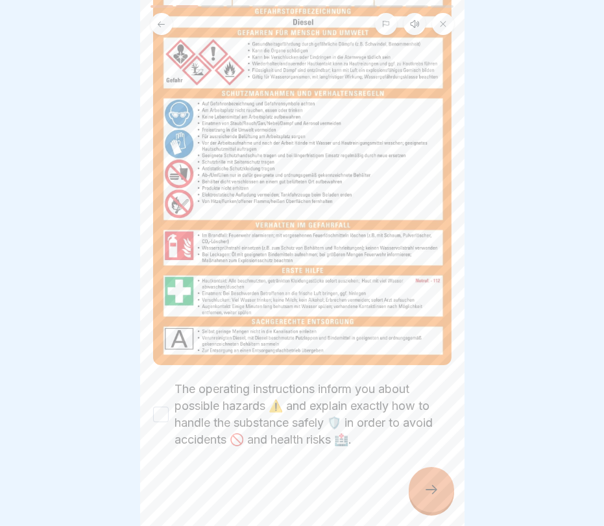
click at [324, 403] on label "The operating instructions inform you about possible hazards ⚠️ and explain exa…" at bounding box center [313, 414] width 276 height 67
click at [169, 407] on button "The operating instructions inform you about possible hazards ⚠️ and explain exa…" at bounding box center [161, 415] width 16 height 16
click at [419, 473] on div at bounding box center [431, 489] width 45 height 45
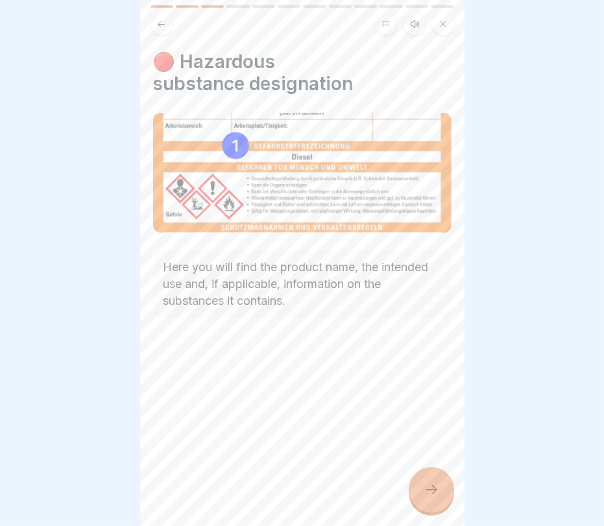
click at [432, 473] on icon at bounding box center [431, 490] width 16 height 16
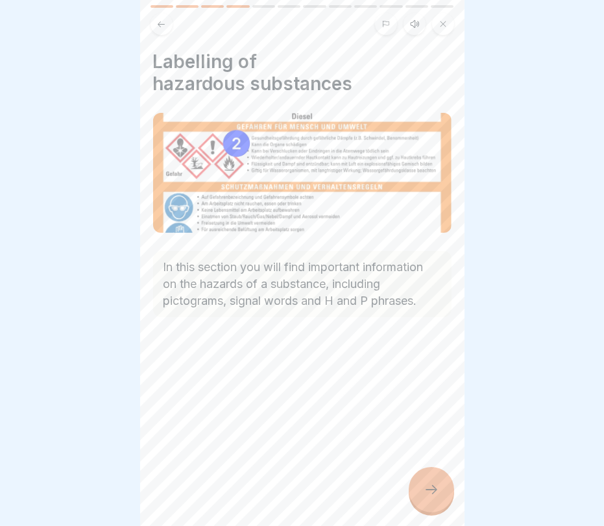
click at [438, 473] on icon at bounding box center [431, 490] width 16 height 16
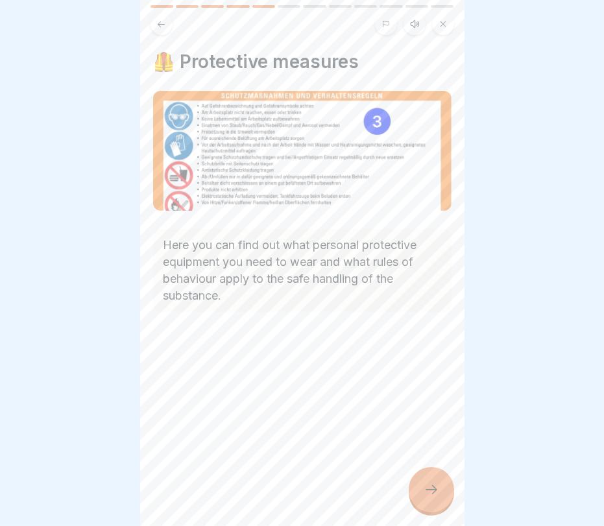
click at [438, 473] on div at bounding box center [431, 489] width 45 height 45
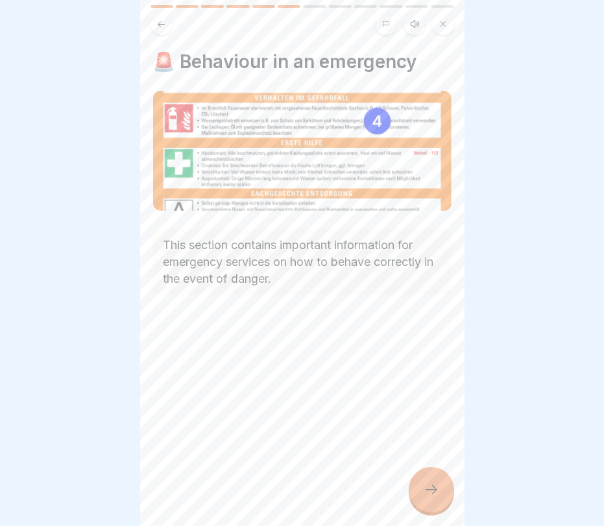
click at [438, 473] on div at bounding box center [431, 489] width 45 height 45
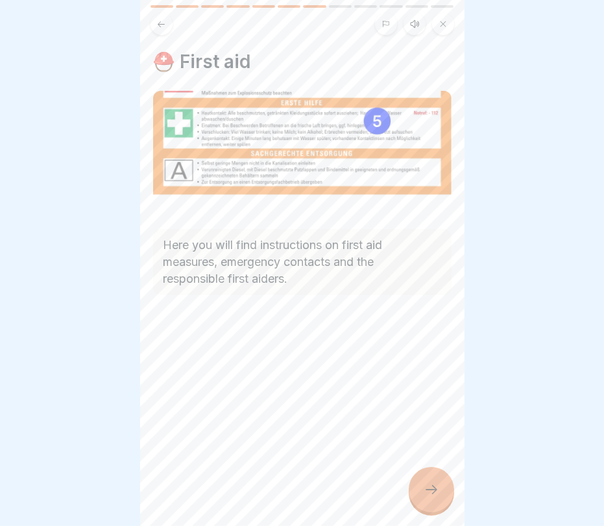
click at [438, 473] on div at bounding box center [431, 489] width 45 height 45
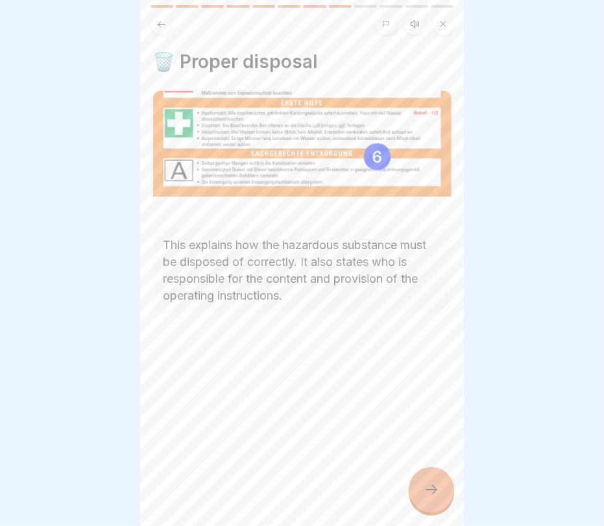
click at [438, 473] on div at bounding box center [431, 489] width 45 height 45
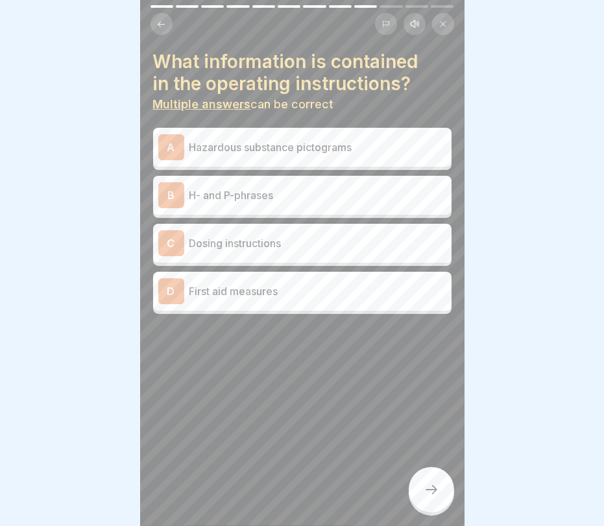
click at [357, 136] on div "A Hazardous substance pictograms" at bounding box center [302, 147] width 288 height 26
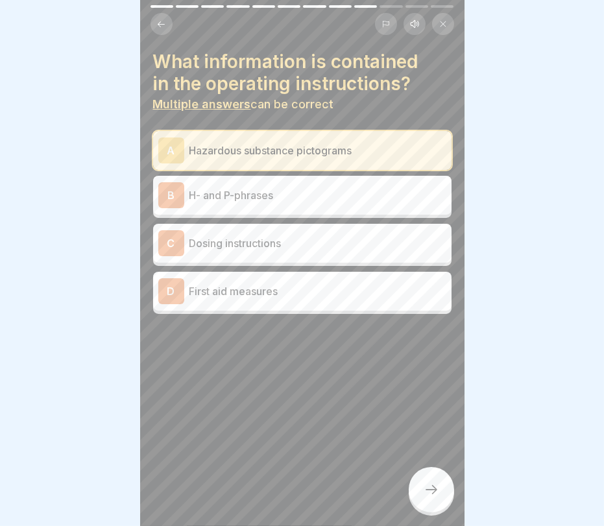
click at [319, 225] on div "C Dosing instructions" at bounding box center [302, 243] width 298 height 39
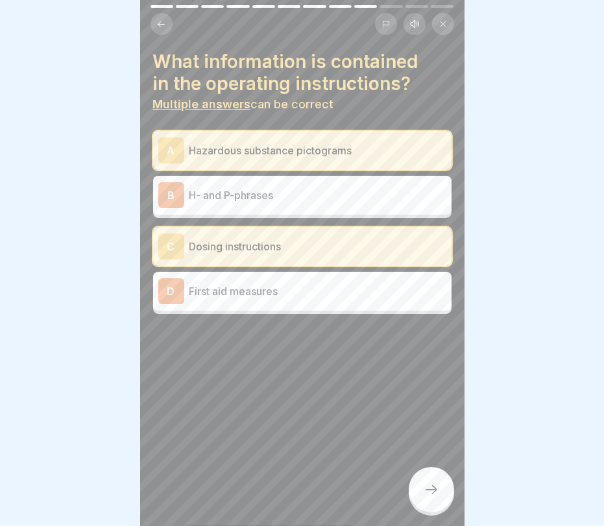
click at [425, 473] on div at bounding box center [431, 489] width 45 height 45
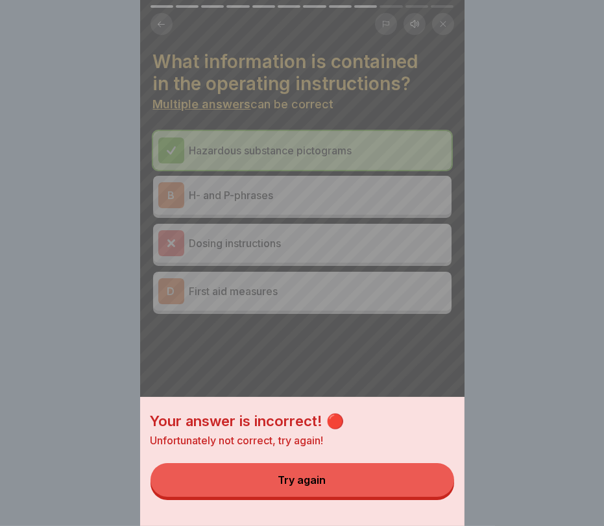
click at [386, 473] on div "Your answer is incorrect! 🔴 Unfortunately not correct, try again! Try again" at bounding box center [302, 461] width 324 height 129
click at [379, 204] on div "Your answer is incorrect! 🔴 Unfortunately not correct, try again! Try again" at bounding box center [302, 263] width 324 height 526
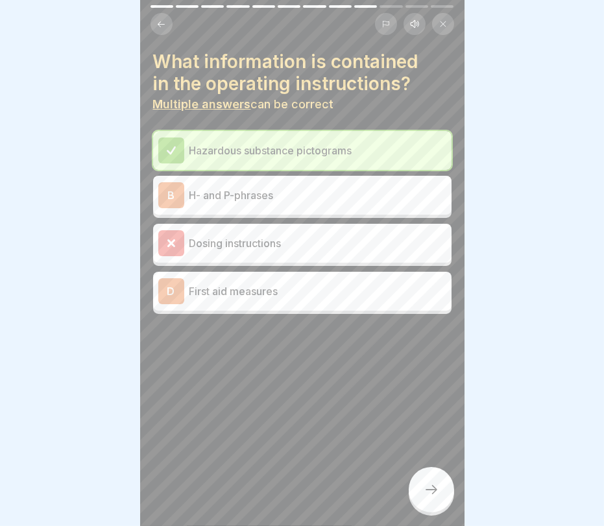
click at [359, 204] on div "B H- and P-phrases" at bounding box center [302, 195] width 288 height 26
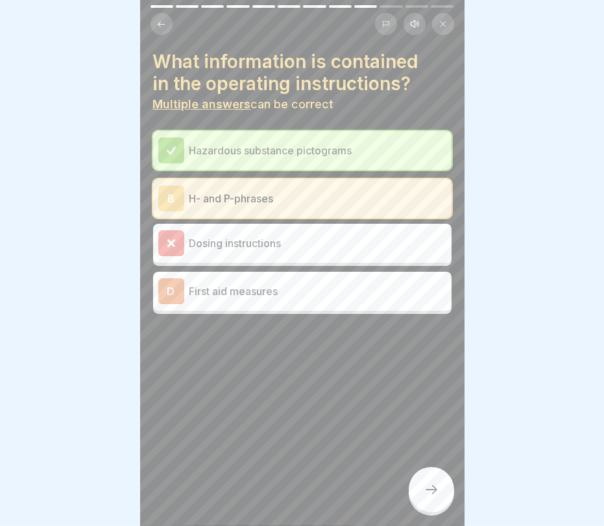
click at [359, 294] on p "First aid measures" at bounding box center [317, 291] width 257 height 16
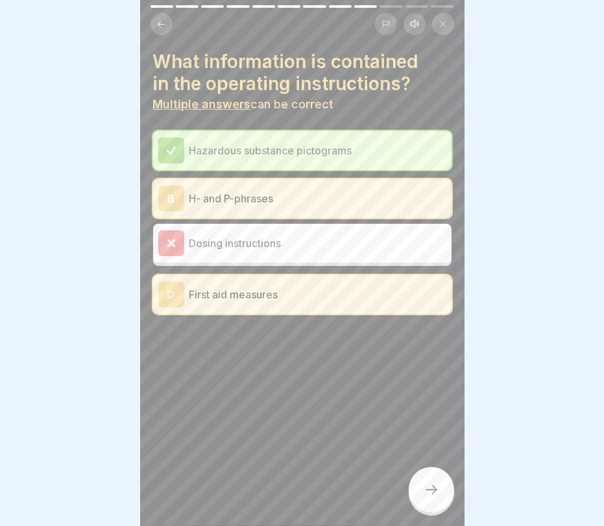
click at [436, 473] on icon at bounding box center [431, 490] width 16 height 16
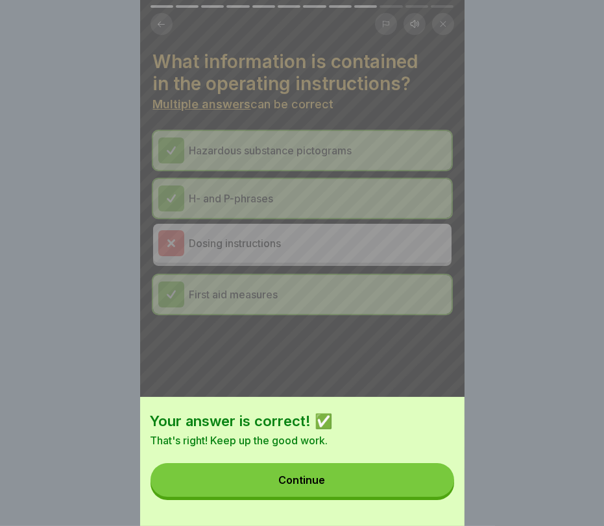
click at [353, 220] on div "Your answer is correct! ✅ That's right! Keep up the good work. Continue" at bounding box center [302, 263] width 324 height 526
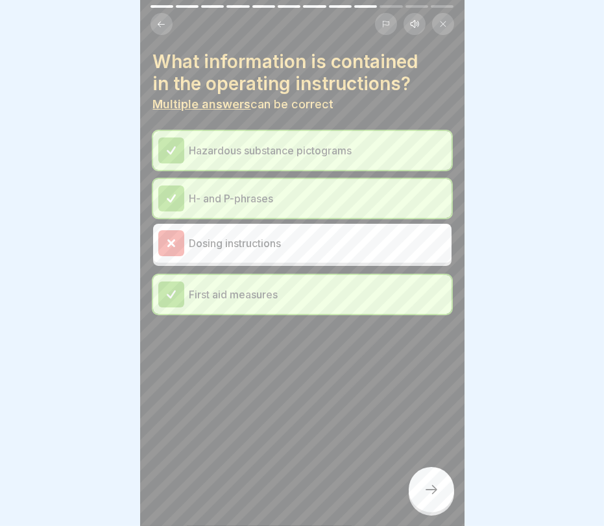
click at [436, 473] on icon at bounding box center [431, 490] width 16 height 16
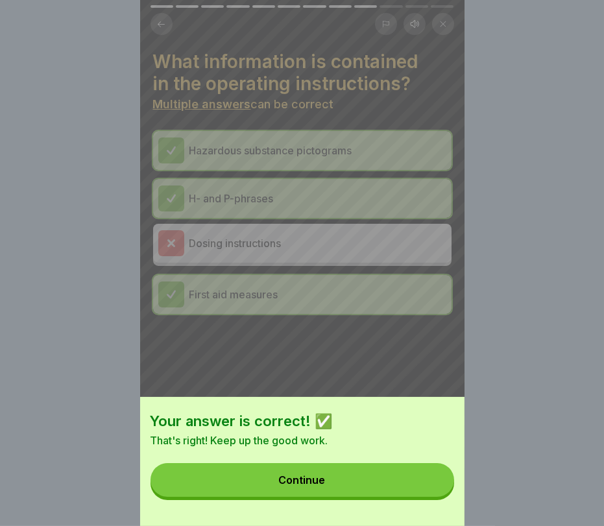
click at [415, 473] on button "Continue" at bounding box center [301, 480] width 303 height 34
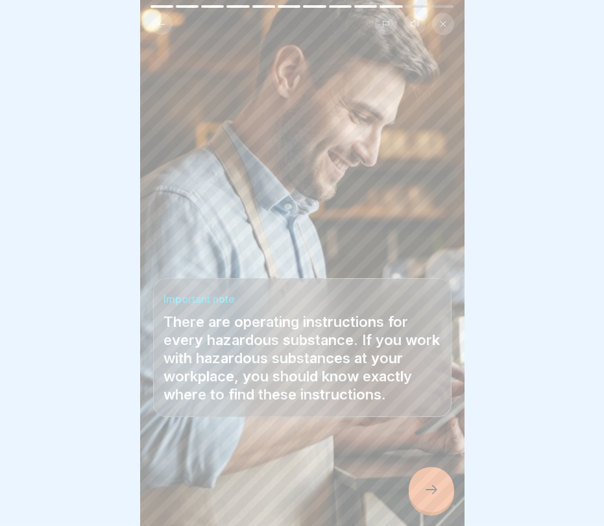
click at [440, 473] on div at bounding box center [431, 489] width 45 height 45
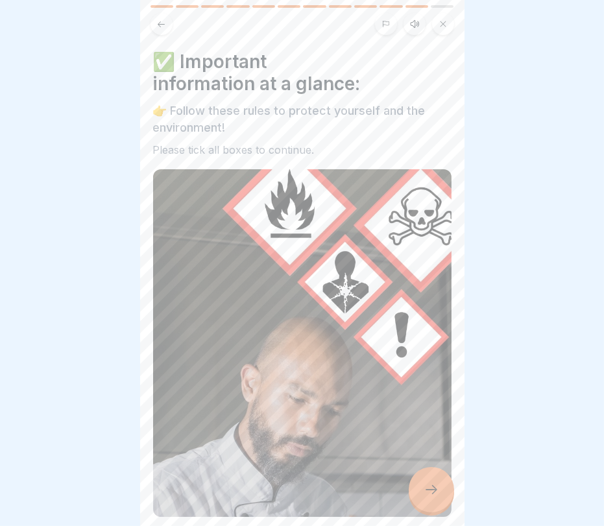
click at [435, 473] on icon at bounding box center [431, 490] width 16 height 16
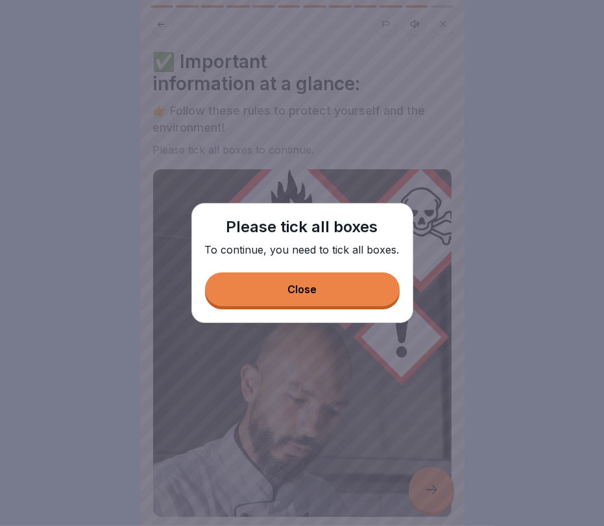
click at [359, 307] on div "Please tick all boxes To continue, you need to tick all boxes. Close" at bounding box center [302, 263] width 222 height 120
click at [359, 292] on button "Close" at bounding box center [302, 289] width 195 height 34
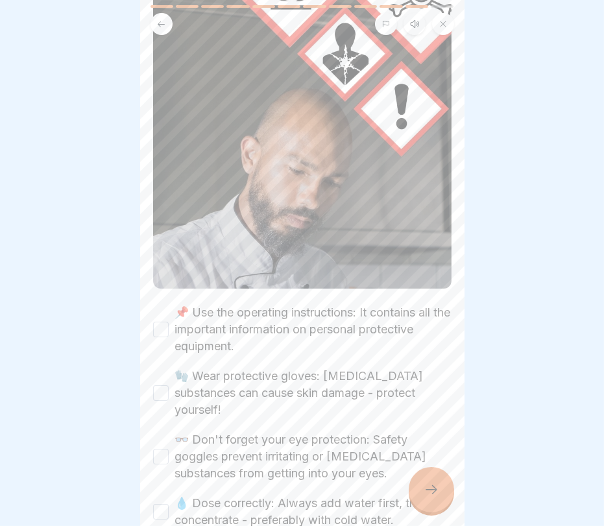
scroll to position [491, 0]
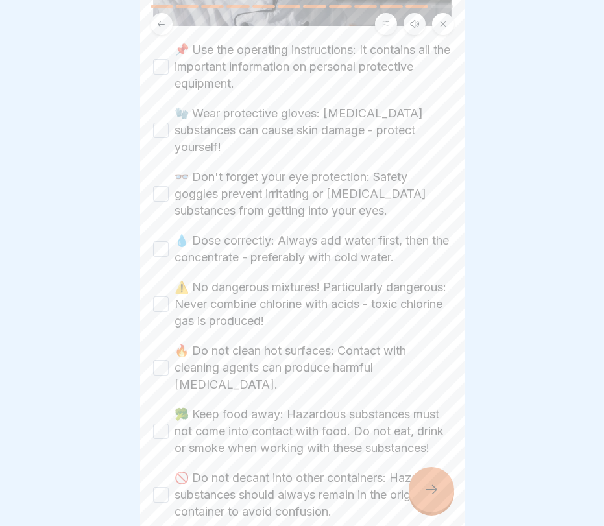
click at [164, 59] on button "📌 Use the operating instructions: It contains all the important information on …" at bounding box center [161, 67] width 16 height 16
click at [163, 123] on button "🧤 Wear protective gloves: Corrosive substances can cause skin damage - protect …" at bounding box center [161, 131] width 16 height 16
click at [163, 186] on button "👓 Don't forget your eye protection: Safety goggles prevent irritating or corros…" at bounding box center [161, 194] width 16 height 16
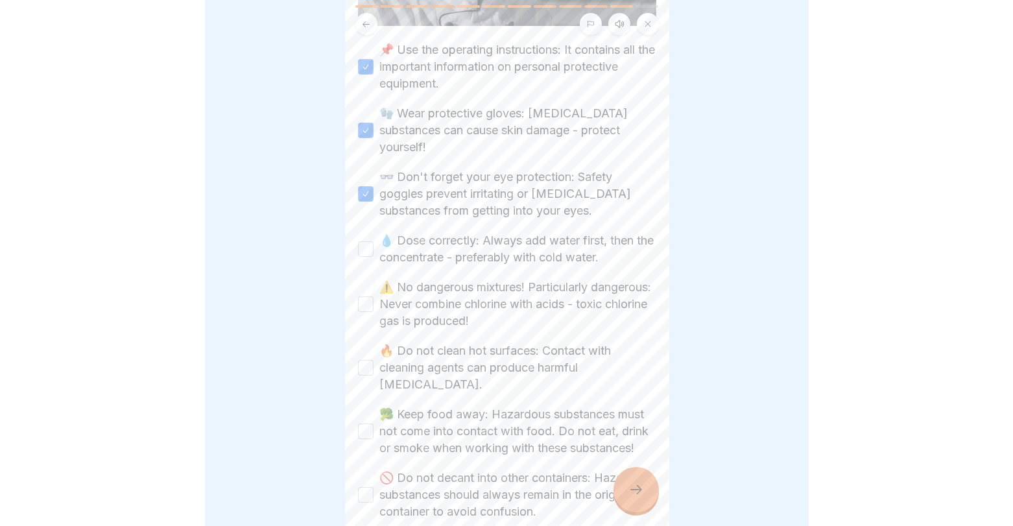
scroll to position [575, 0]
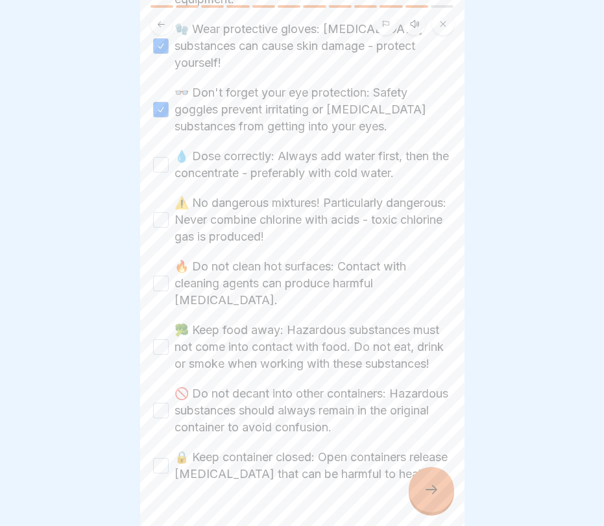
click at [156, 157] on button "💧 Dose correctly: Always add water first, then the concentrate - preferably wit…" at bounding box center [161, 165] width 16 height 16
click at [156, 212] on button "⚠️ No dangerous mixtures! Particularly dangerous: Never combine chlorine with a…" at bounding box center [161, 220] width 16 height 16
click at [153, 265] on div "🔥 Do not clean hot surfaces: Contact with cleaning agents can produce harmful v…" at bounding box center [302, 283] width 298 height 51
click at [154, 322] on div "🥦 Keep food away: Hazardous substances must not come into contact with food. Do…" at bounding box center [302, 347] width 298 height 51
click at [160, 265] on div "🔥 Do not clean hot surfaces: Contact with cleaning agents can produce harmful v…" at bounding box center [302, 283] width 298 height 51
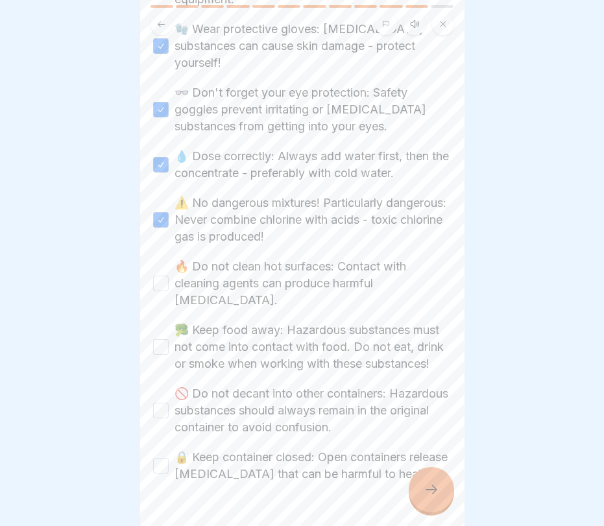
click at [160, 339] on button "🥦 Keep food away: Hazardous substances must not come into contact with food. Do…" at bounding box center [161, 347] width 16 height 16
click at [160, 276] on button "🔥 Do not clean hot surfaces: Contact with cleaning agents can produce harmful v…" at bounding box center [161, 284] width 16 height 16
click at [168, 403] on button "🚫 Do not decant into other containers: Hazardous substances should always remai…" at bounding box center [161, 411] width 16 height 16
click at [167, 458] on button "🔒 Keep container closed: Open containers release vapours that can be harmful to…" at bounding box center [161, 466] width 16 height 16
click at [436, 473] on div at bounding box center [431, 489] width 45 height 45
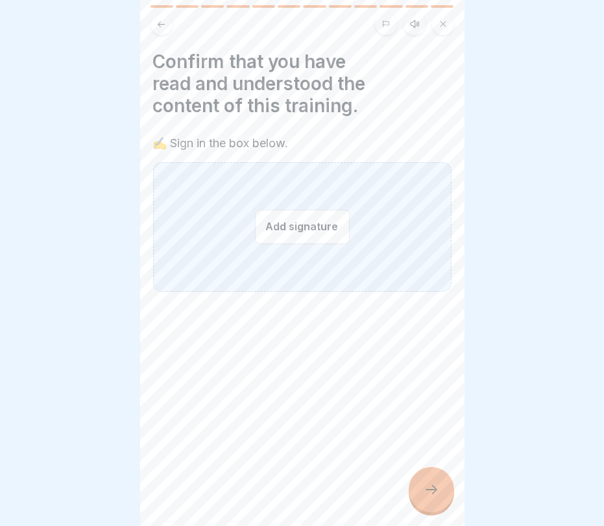
click at [344, 222] on button "Add signature" at bounding box center [302, 226] width 95 height 34
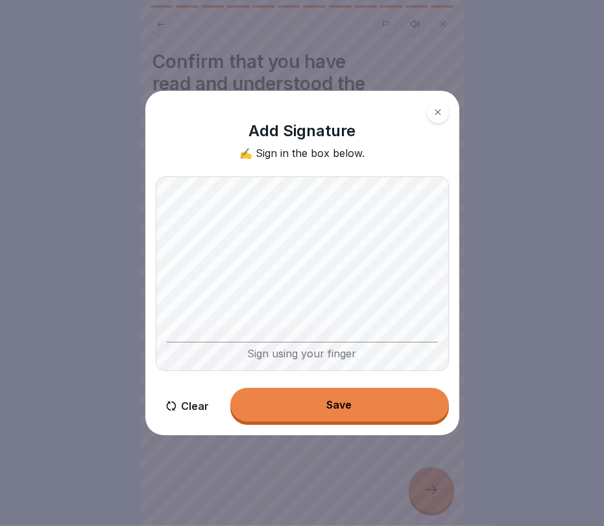
click at [323, 421] on div "Clear Save" at bounding box center [302, 406] width 293 height 37
click at [333, 405] on div "Save" at bounding box center [339, 405] width 25 height 12
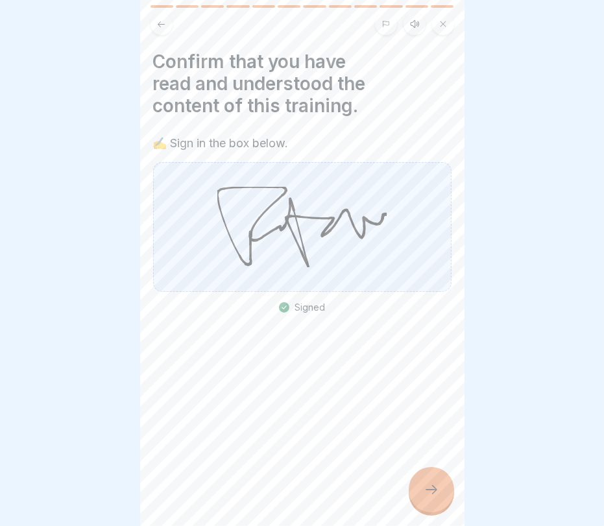
click at [421, 473] on div at bounding box center [431, 489] width 45 height 45
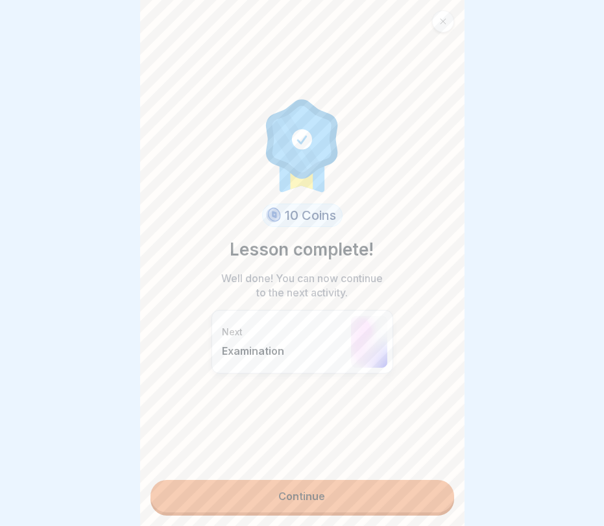
click at [360, 473] on link "Continue" at bounding box center [301, 496] width 303 height 32
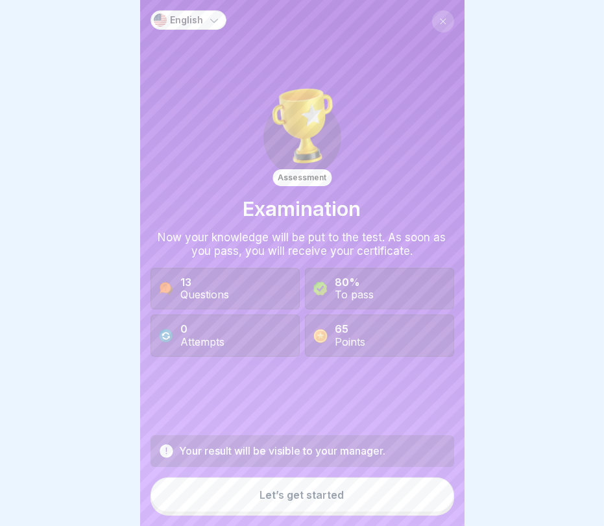
click at [348, 473] on button "Let’s get started" at bounding box center [301, 494] width 303 height 35
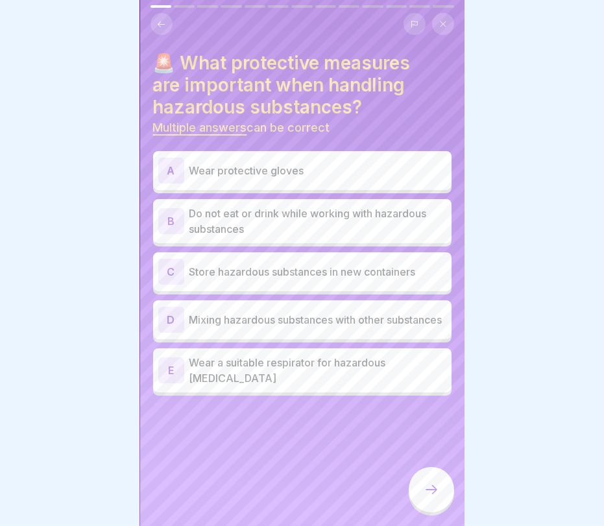
click at [248, 139] on div "🚨 What protective measures are important when handling hazardous substances? Mu…" at bounding box center [302, 224] width 298 height 344
click at [244, 84] on h4 "🚨 What protective measures are important when handling hazardous substances?" at bounding box center [302, 85] width 298 height 66
click at [394, 172] on p "Wear protective gloves" at bounding box center [317, 171] width 257 height 16
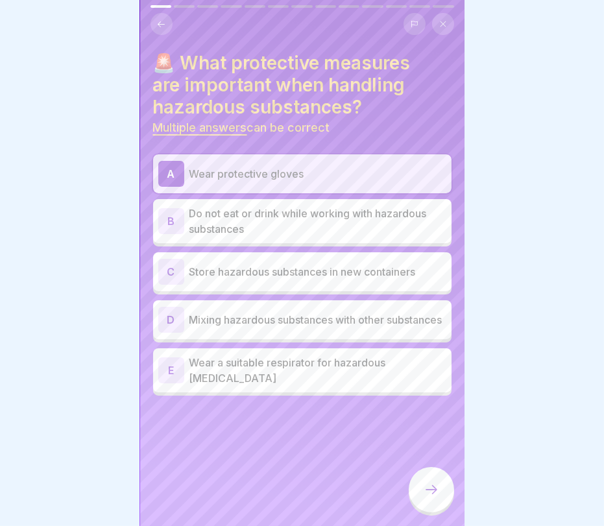
click at [263, 275] on p "Store hazardous substances in new containers" at bounding box center [317, 272] width 257 height 16
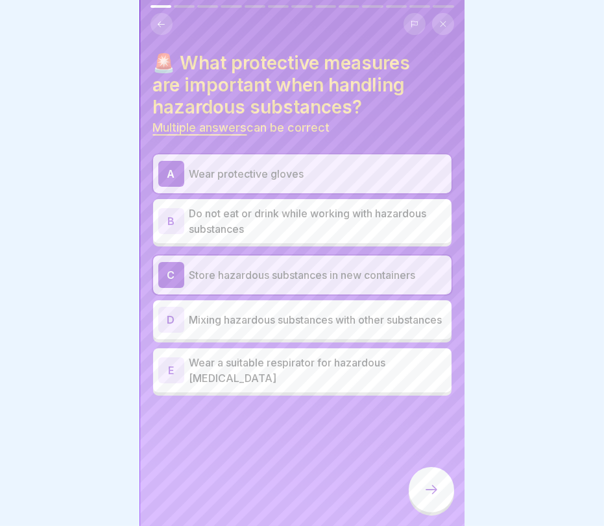
click at [274, 274] on p "Store hazardous substances in new containers" at bounding box center [317, 275] width 257 height 16
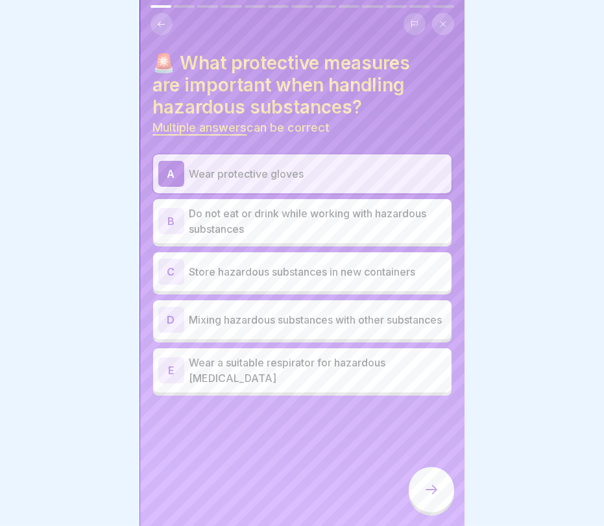
click at [252, 224] on p "Do not eat or drink while working with hazardous substances" at bounding box center [317, 221] width 257 height 31
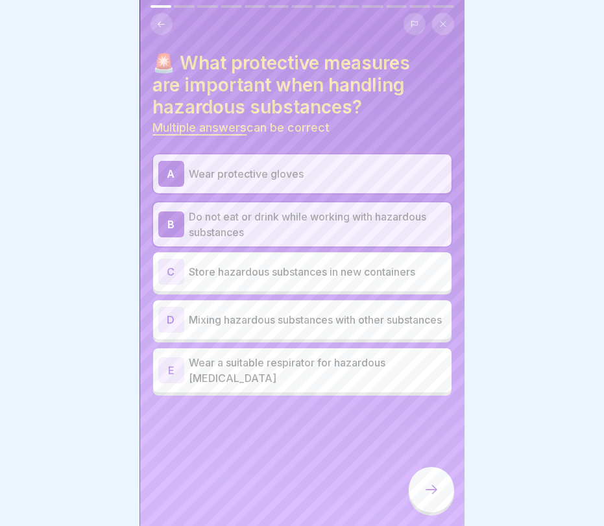
click at [294, 370] on p "Wear a suitable respirator for hazardous vapours" at bounding box center [317, 370] width 257 height 31
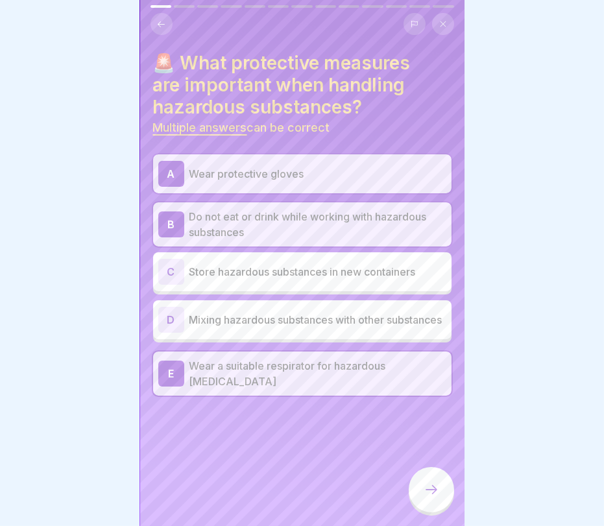
click at [430, 473] on icon at bounding box center [431, 490] width 16 height 16
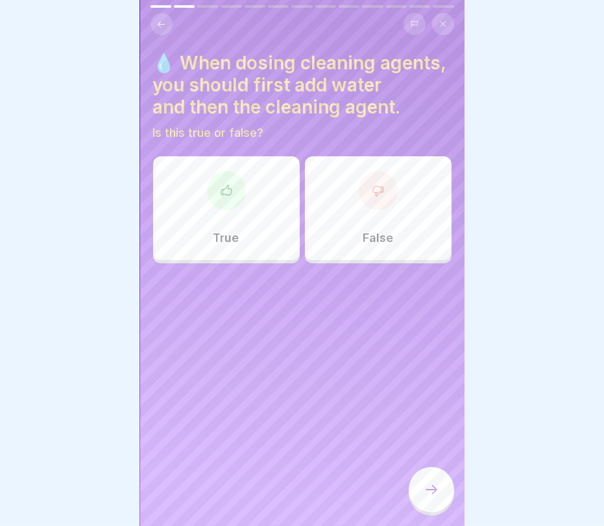
click at [219, 178] on div at bounding box center [226, 190] width 39 height 39
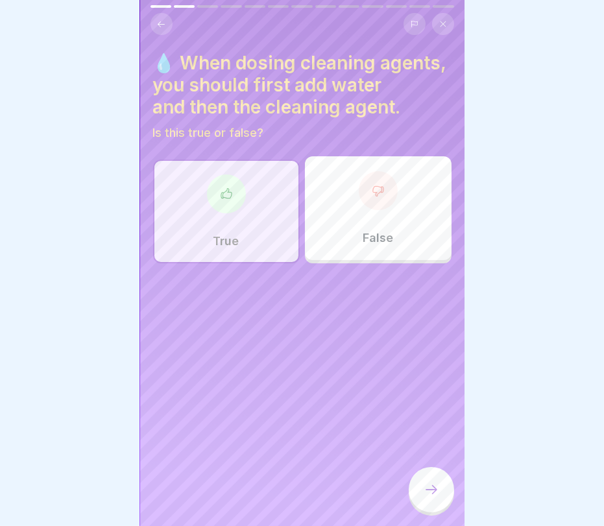
click at [439, 473] on div at bounding box center [431, 489] width 45 height 45
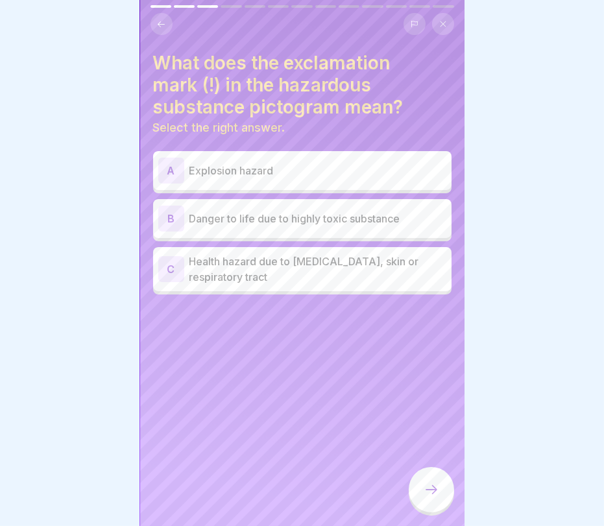
click at [390, 222] on p "Danger to life due to highly toxic substance" at bounding box center [317, 219] width 257 height 16
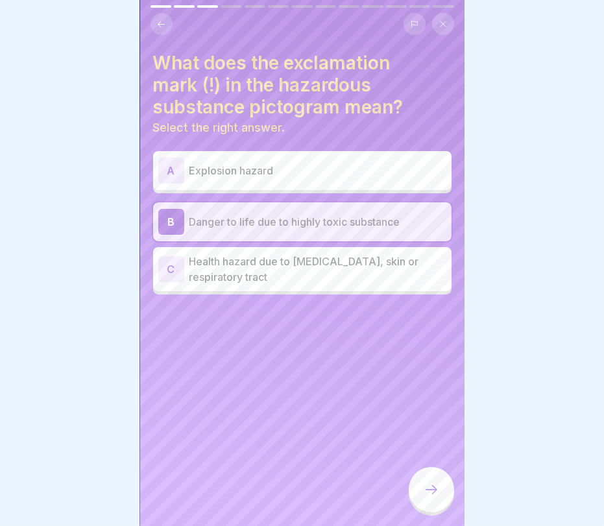
click at [324, 173] on p "Explosion hazard" at bounding box center [317, 171] width 257 height 16
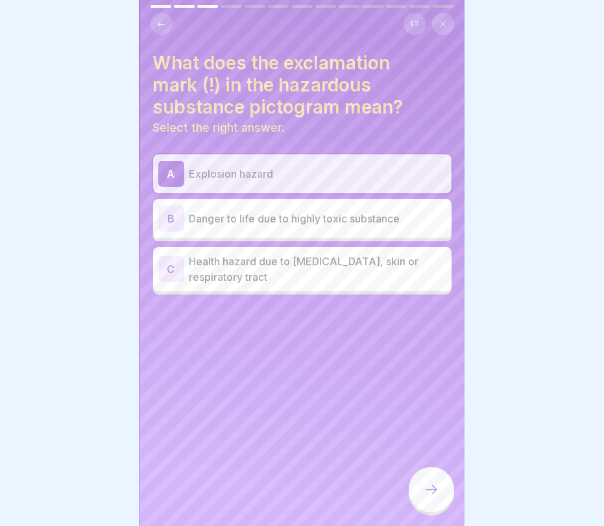
click at [289, 269] on p "Health hazard due to irritation of eyes, skin or respiratory tract" at bounding box center [317, 269] width 257 height 31
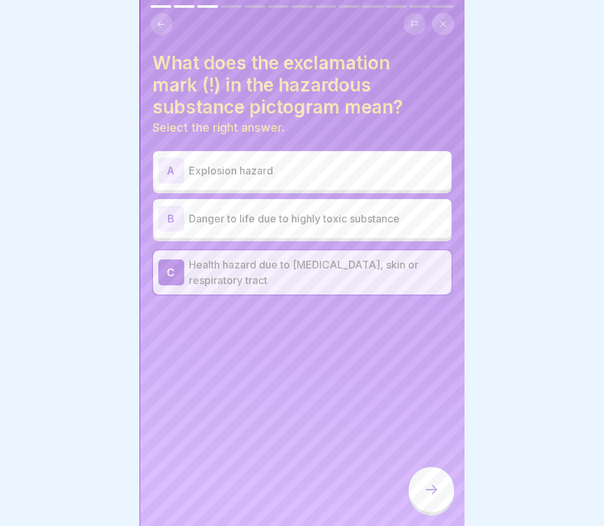
click at [442, 473] on div at bounding box center [431, 489] width 45 height 45
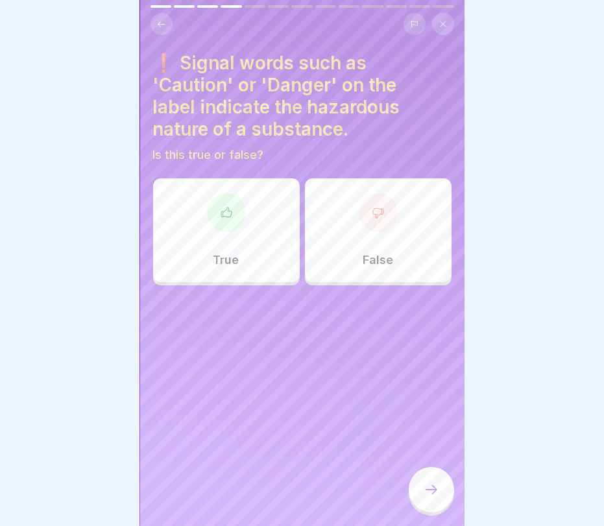
click at [528, 138] on div at bounding box center [302, 263] width 604 height 526
click at [491, 126] on div at bounding box center [302, 263] width 604 height 526
click at [240, 225] on div at bounding box center [226, 212] width 39 height 39
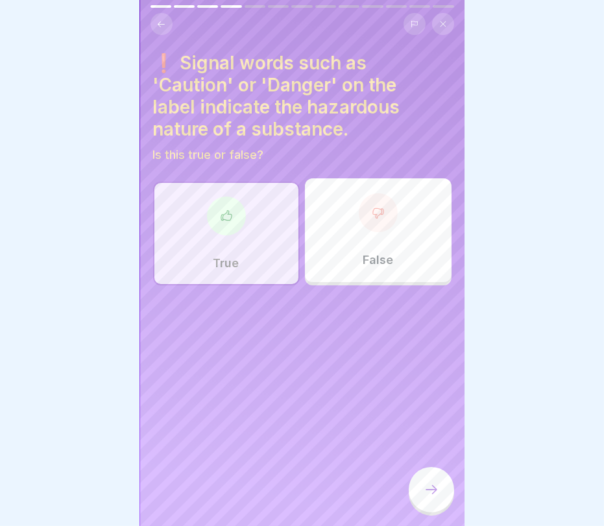
click at [445, 473] on div at bounding box center [431, 489] width 45 height 45
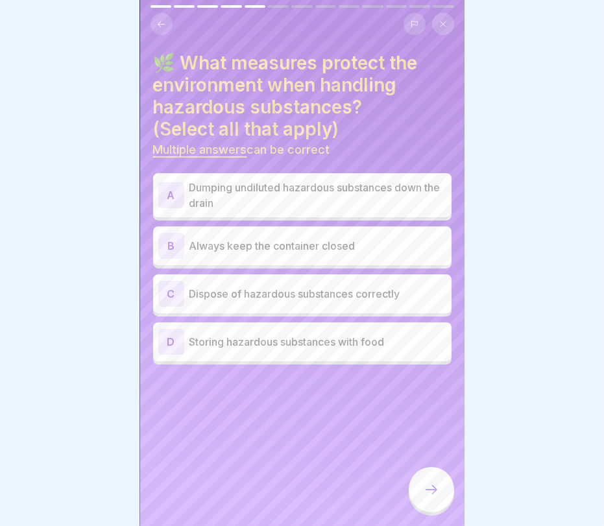
click at [279, 252] on p "Always keep the container closed" at bounding box center [317, 246] width 257 height 16
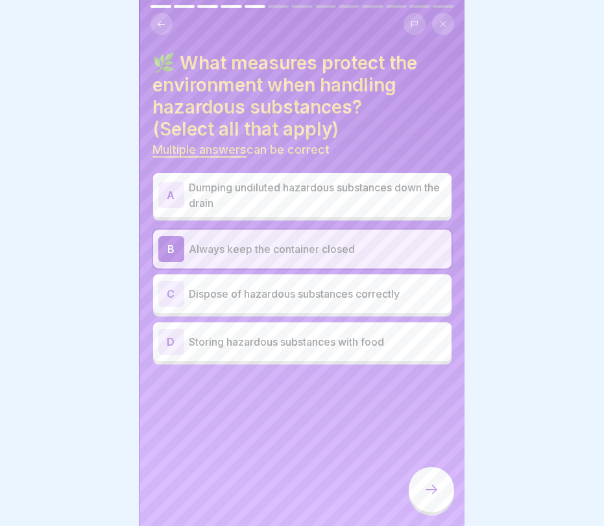
click at [278, 293] on p "Dispose of hazardous substances correctly" at bounding box center [317, 294] width 257 height 16
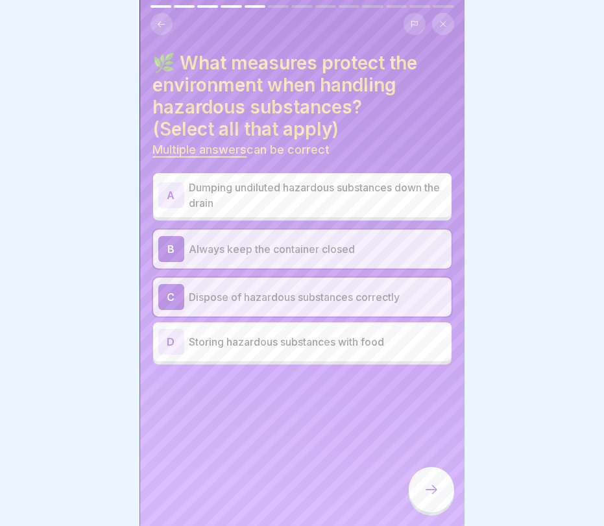
click at [419, 473] on div at bounding box center [431, 489] width 45 height 45
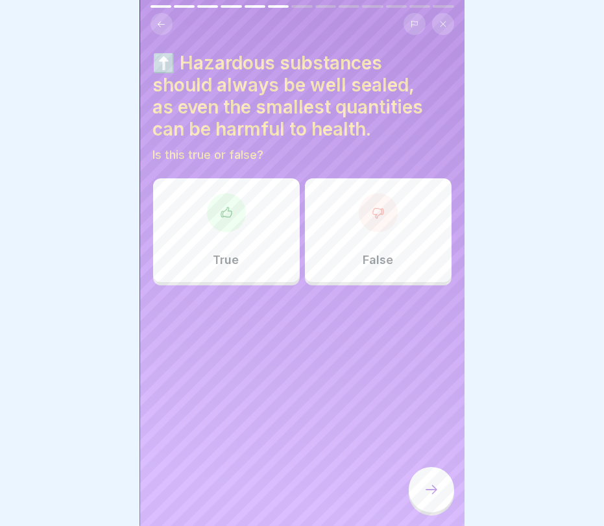
click at [276, 112] on h4 "⬆️ Hazardous substances should always be well sealed, as even the smallest quan…" at bounding box center [302, 96] width 298 height 88
click at [257, 226] on div "True" at bounding box center [226, 230] width 147 height 104
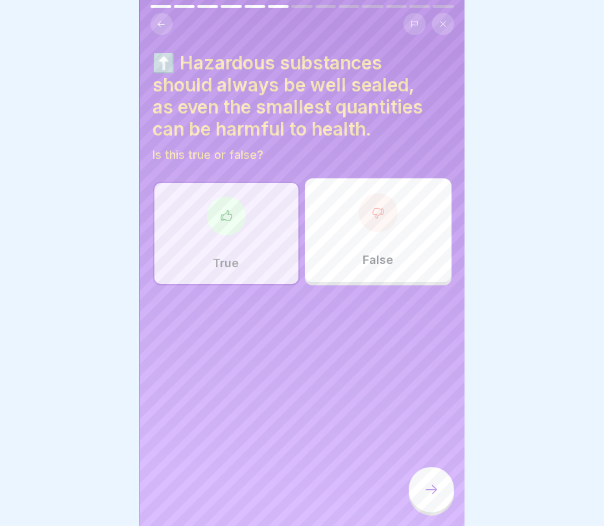
click at [444, 473] on div at bounding box center [431, 489] width 45 height 45
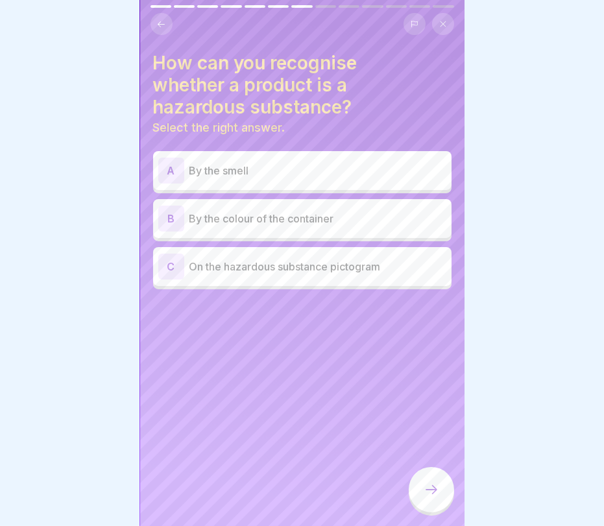
click at [316, 273] on p "On the hazardous substance pictogram" at bounding box center [317, 267] width 257 height 16
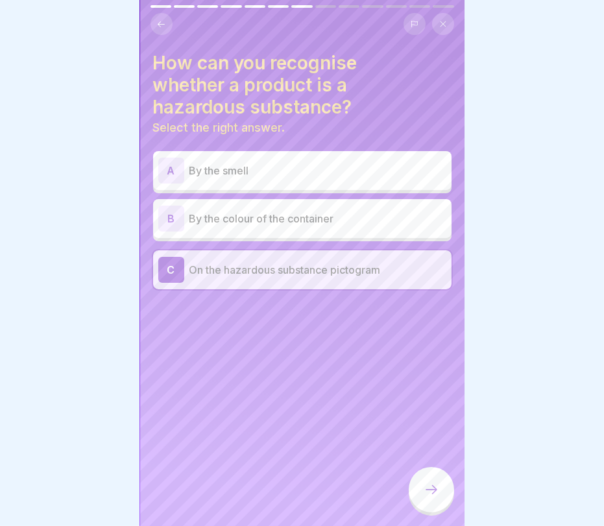
click at [445, 473] on div at bounding box center [431, 491] width 45 height 49
click at [436, 473] on icon at bounding box center [431, 490] width 16 height 16
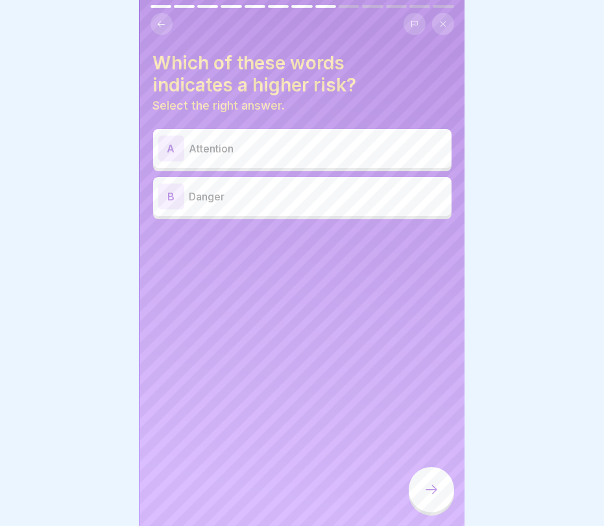
click at [354, 82] on h4 "Which of these words indicates a higher risk?" at bounding box center [302, 74] width 298 height 44
click at [250, 199] on p "Danger" at bounding box center [317, 197] width 257 height 16
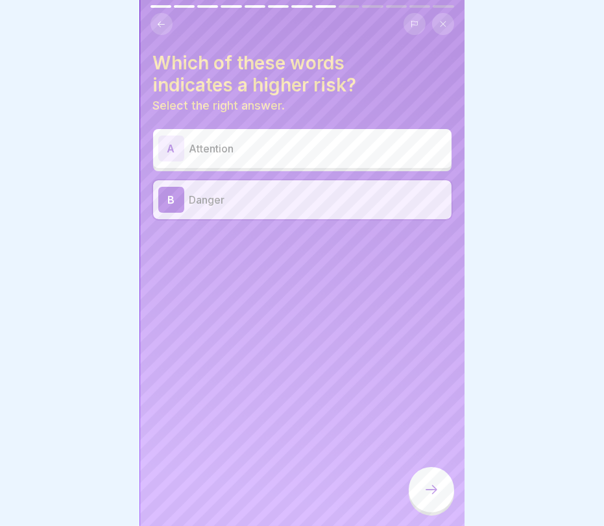
click at [437, 473] on div at bounding box center [431, 489] width 45 height 45
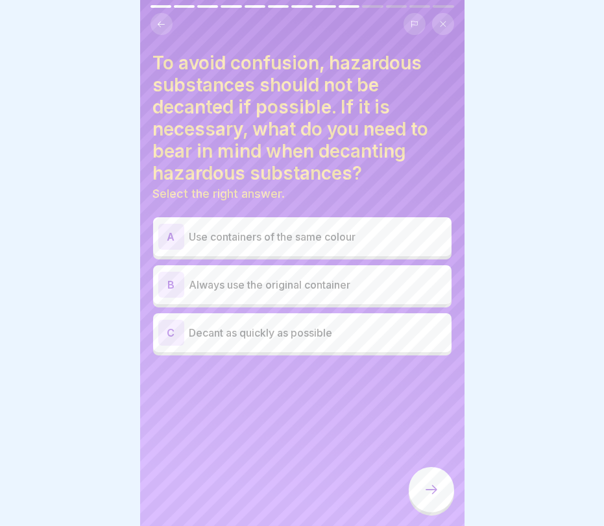
click at [341, 289] on p "Always use the original container" at bounding box center [317, 285] width 257 height 16
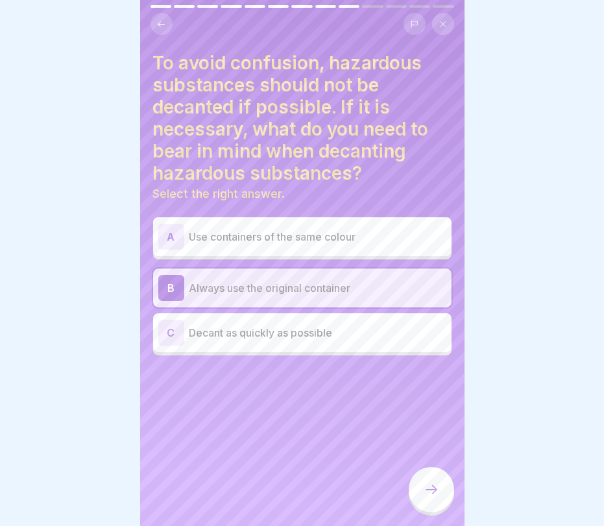
click at [424, 473] on div at bounding box center [431, 489] width 45 height 45
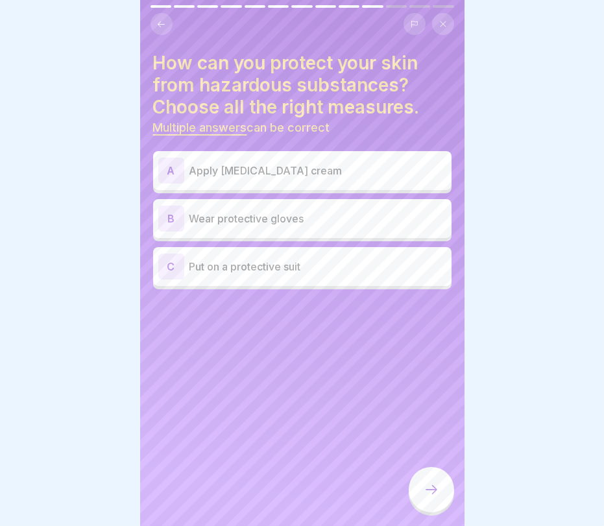
click at [325, 224] on p "Wear protective gloves" at bounding box center [317, 219] width 257 height 16
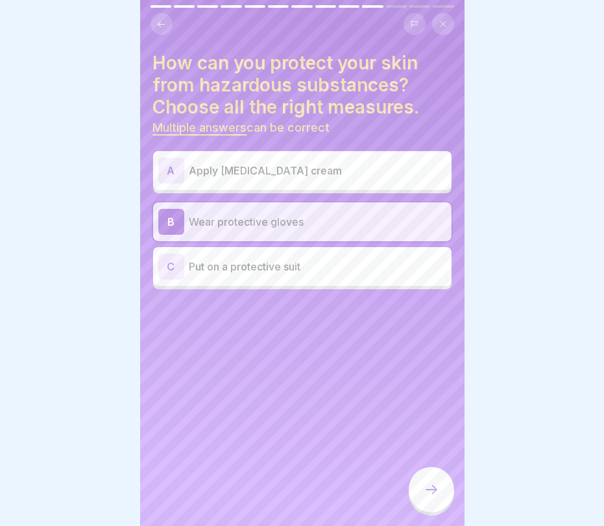
click at [321, 262] on p "Put on a protective suit" at bounding box center [317, 267] width 257 height 16
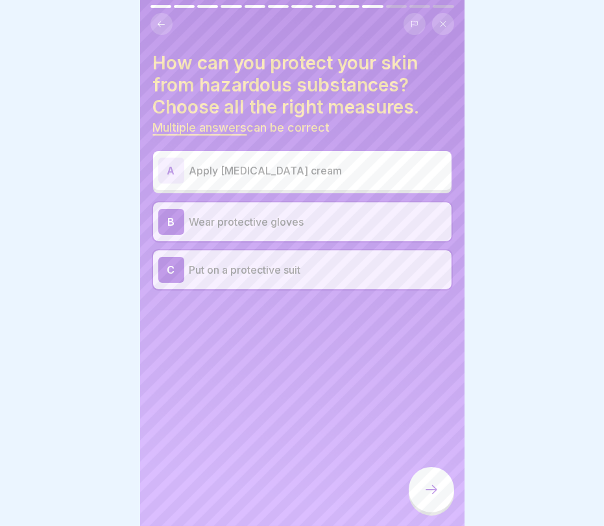
click at [442, 473] on div at bounding box center [431, 489] width 45 height 45
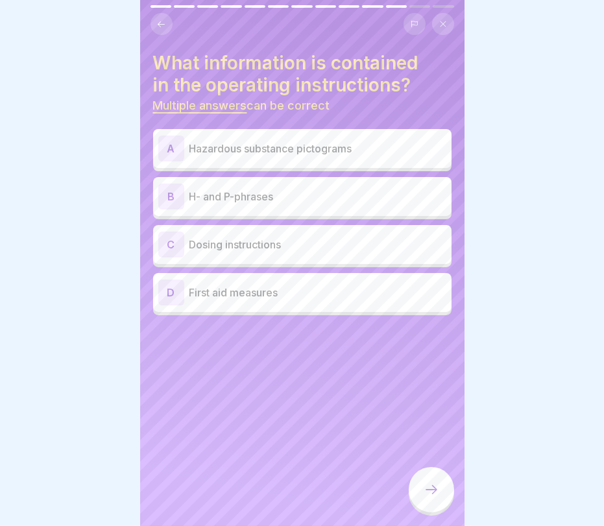
click at [253, 150] on p "Hazardous substance pictograms" at bounding box center [317, 149] width 257 height 16
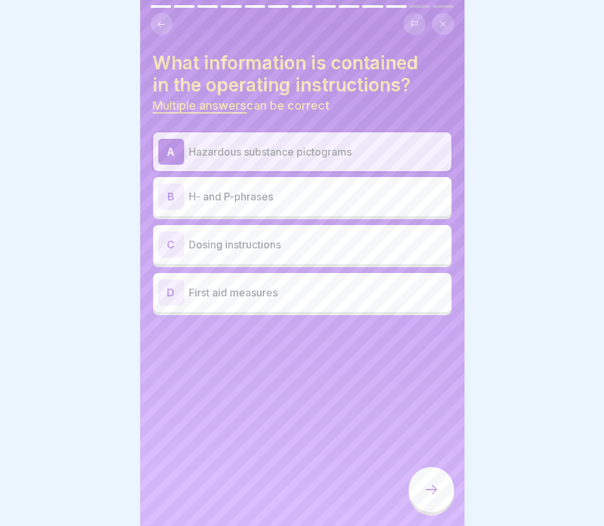
click at [252, 187] on div "B H- and P-phrases" at bounding box center [302, 197] width 288 height 26
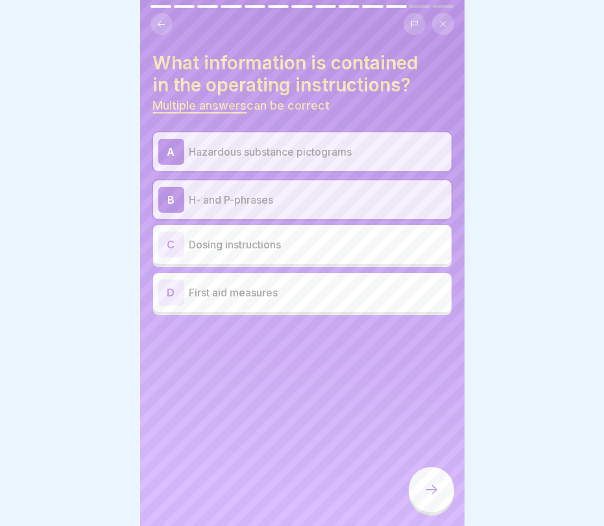
click at [247, 254] on div "C Dosing instructions" at bounding box center [302, 244] width 288 height 26
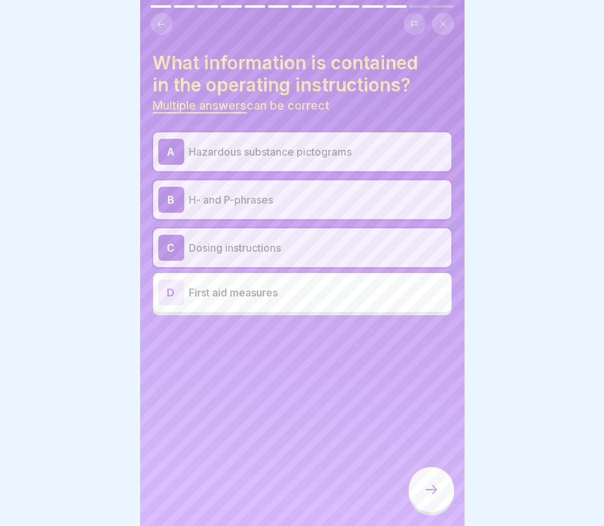
click at [247, 292] on p "First aid measures" at bounding box center [317, 293] width 257 height 16
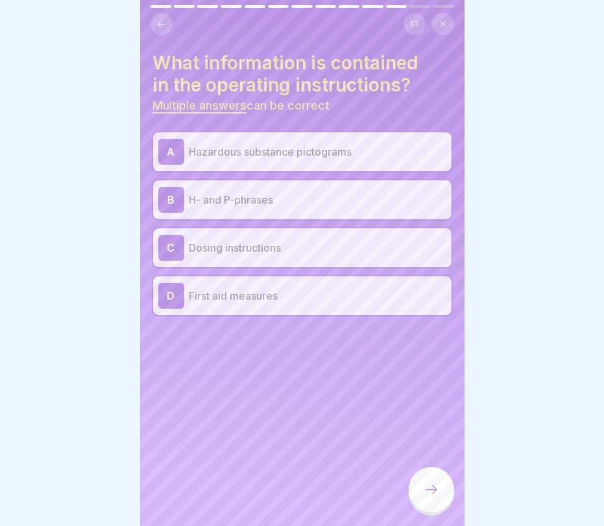
click at [442, 473] on div at bounding box center [431, 489] width 45 height 45
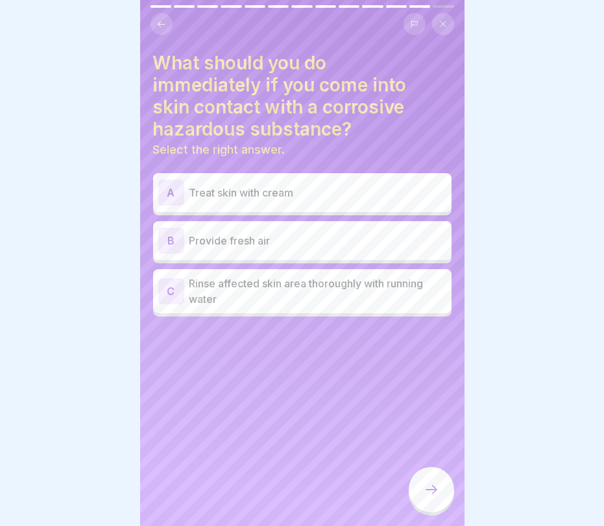
click at [266, 292] on p "Rinse affected skin area thoroughly with running water" at bounding box center [317, 291] width 257 height 31
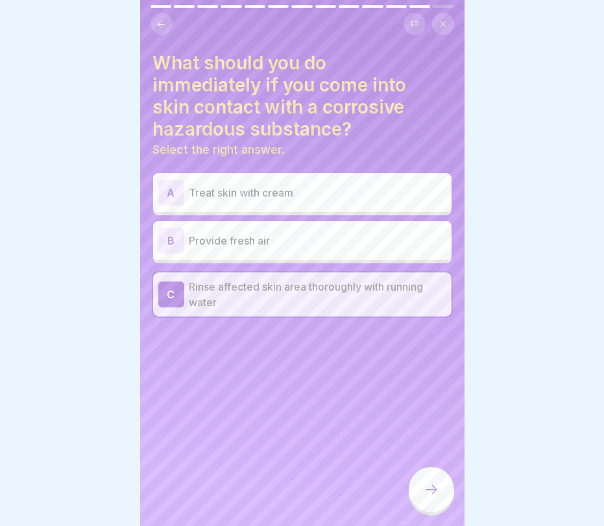
click at [429, 473] on icon at bounding box center [431, 490] width 16 height 16
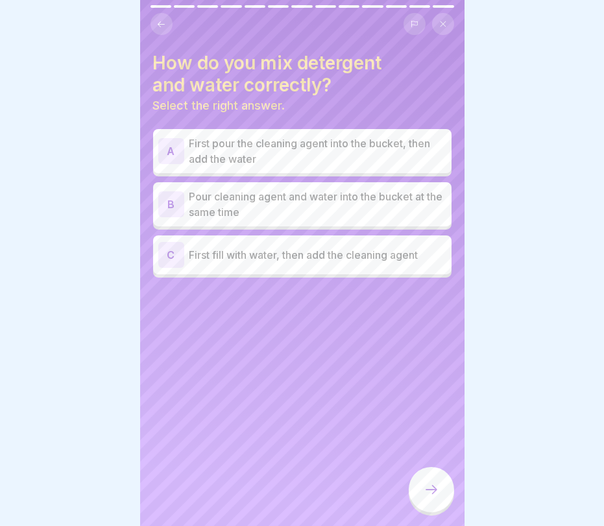
click at [311, 195] on p "Pour cleaning agent and water into the bucket at the same time" at bounding box center [317, 204] width 257 height 31
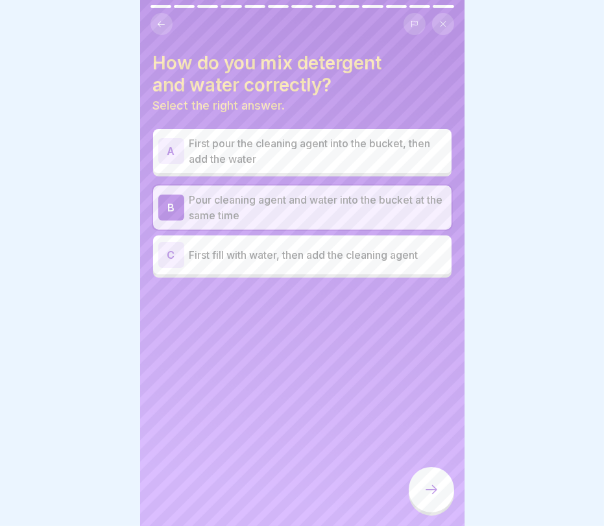
click at [311, 199] on p "Pour cleaning agent and water into the bucket at the same time" at bounding box center [317, 207] width 257 height 31
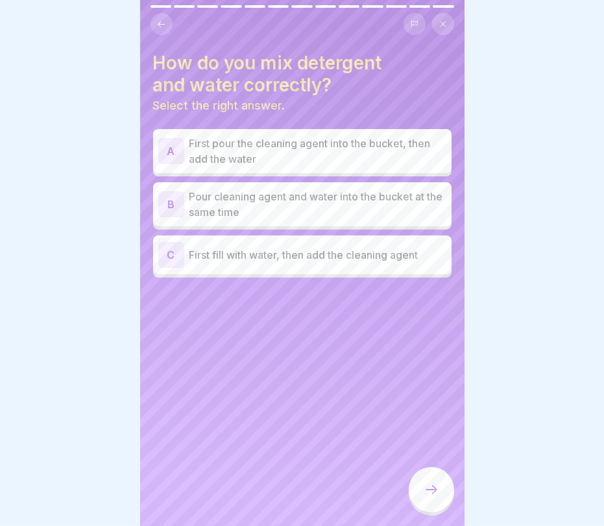
click at [302, 257] on p "First fill with water, then add the cleaning agent" at bounding box center [317, 255] width 257 height 16
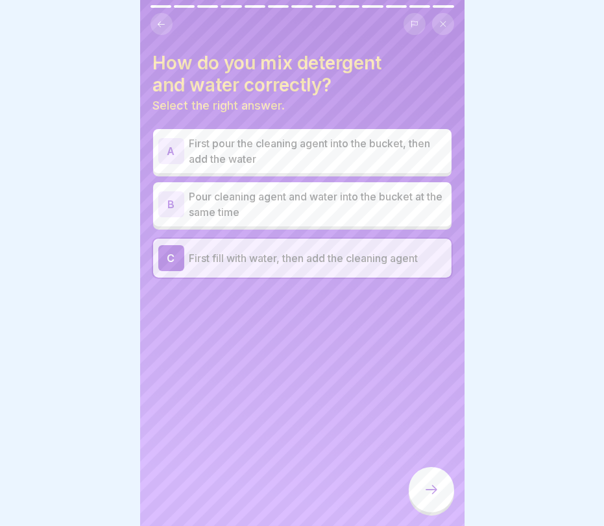
click at [425, 473] on div at bounding box center [431, 489] width 45 height 45
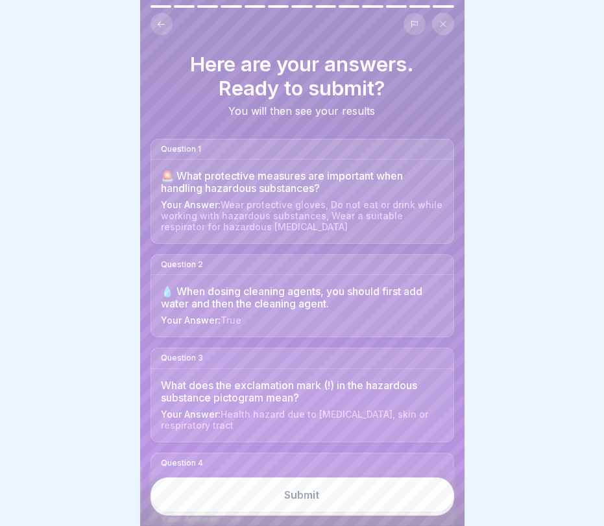
click at [373, 473] on div "Submit" at bounding box center [302, 496] width 324 height 59
click at [373, 473] on button "Submit" at bounding box center [301, 494] width 303 height 35
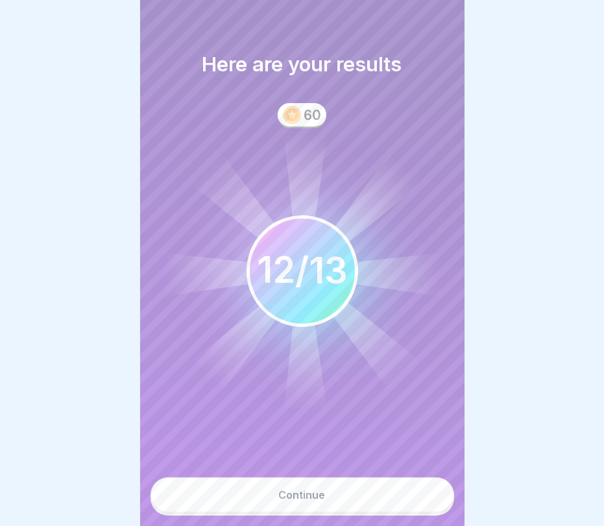
click at [360, 473] on button "Continue" at bounding box center [301, 494] width 303 height 35
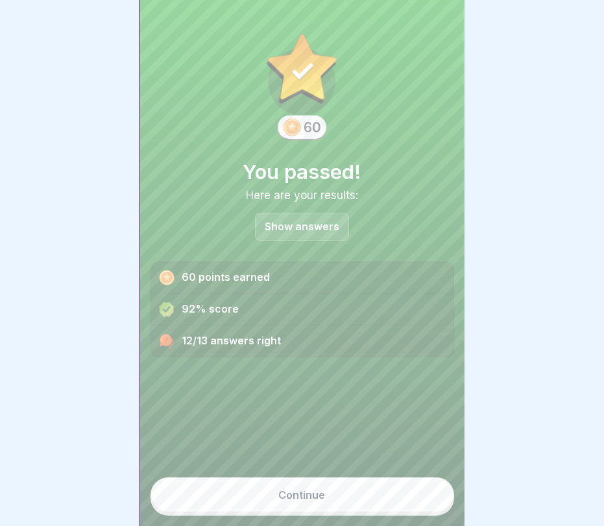
click at [351, 473] on button "Continue" at bounding box center [301, 494] width 303 height 35
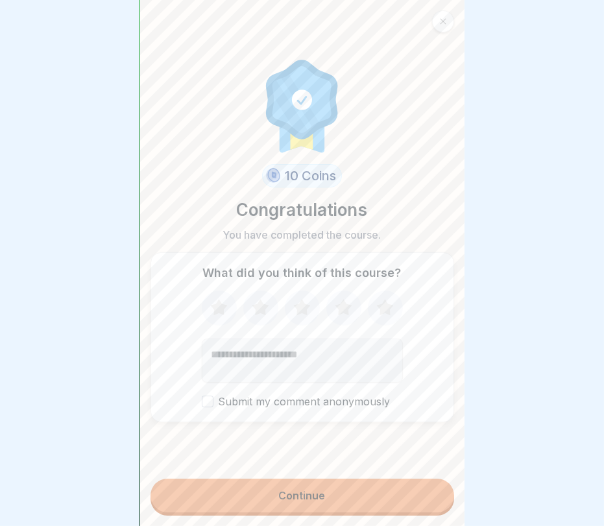
click at [350, 473] on button "Continue" at bounding box center [301, 496] width 303 height 34
click at [335, 307] on icon at bounding box center [343, 308] width 34 height 34
click at [345, 313] on icon at bounding box center [343, 307] width 17 height 16
click at [341, 473] on button "Continue" at bounding box center [301, 496] width 303 height 34
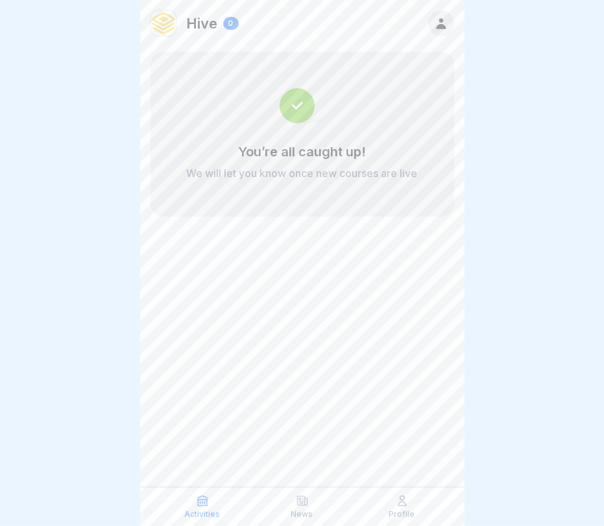
click at [388, 307] on div "Hive 0 You’re all caught up! We will let you know once new courses are live" at bounding box center [302, 263] width 324 height 526
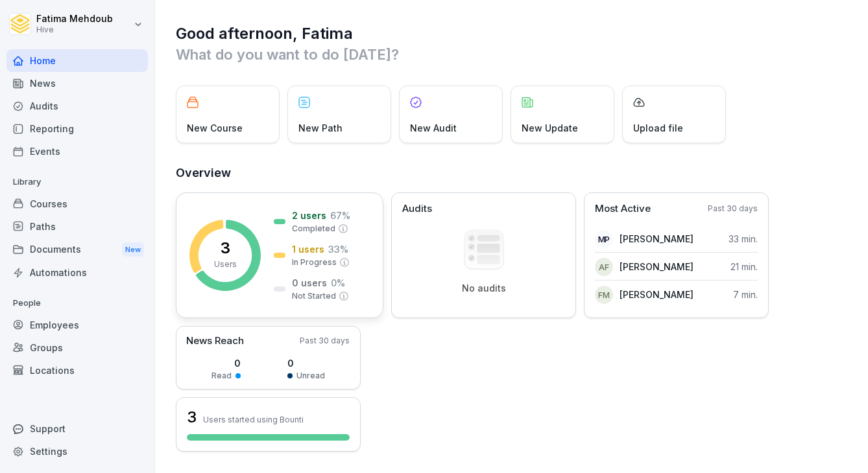
click at [303, 250] on p "1 users" at bounding box center [308, 250] width 32 height 14
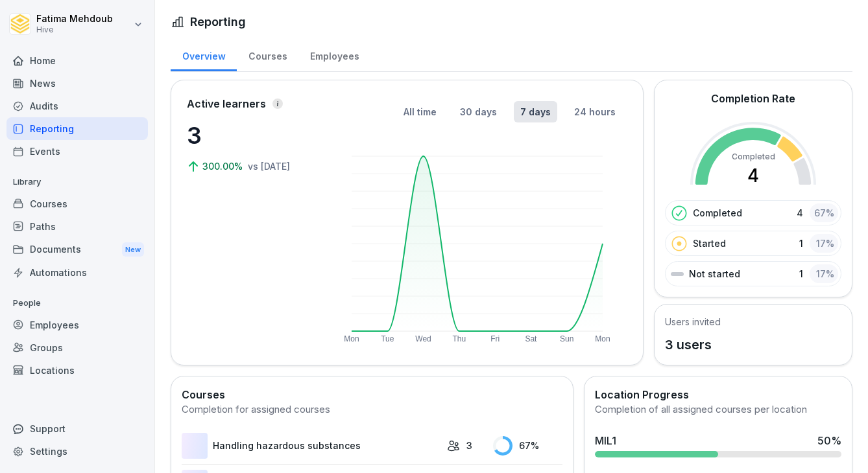
click at [339, 268] on div "Mon Tue Wed Thu Fri Sat Sun Mon" at bounding box center [477, 243] width 290 height 201
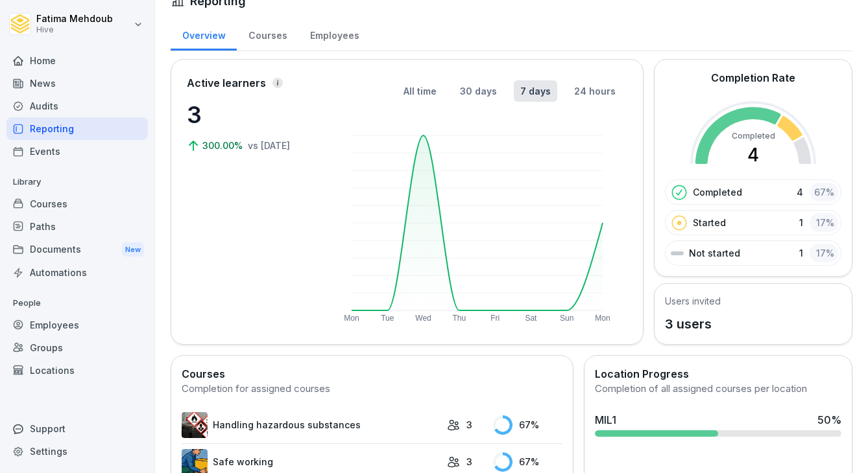
scroll to position [49, 0]
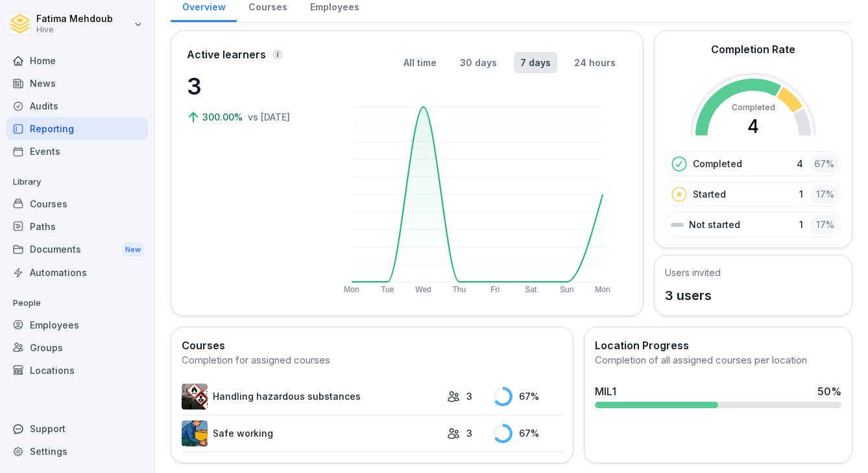
click at [697, 274] on h5 "Users invited" at bounding box center [693, 273] width 56 height 14
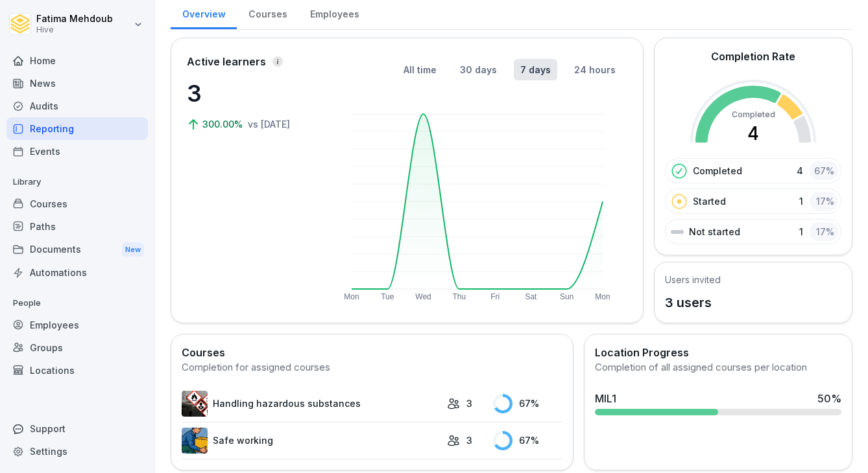
click at [803, 195] on div "1 17 %" at bounding box center [818, 201] width 39 height 19
click at [801, 226] on p "1" at bounding box center [801, 232] width 4 height 14
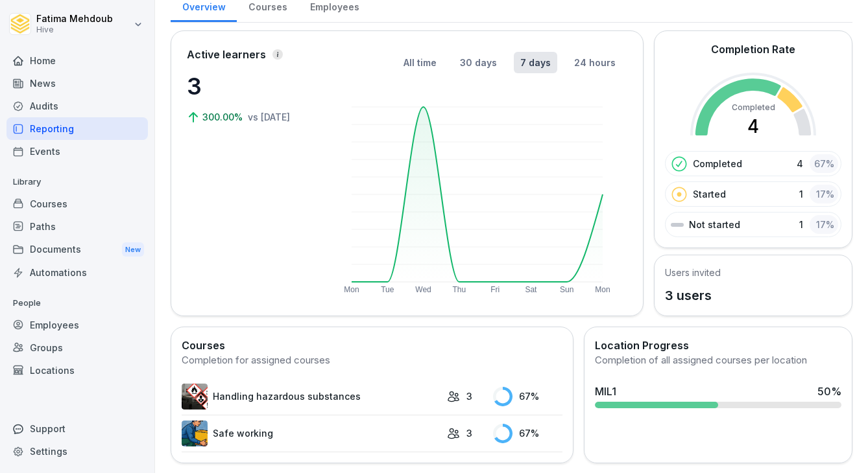
click at [276, 2] on div "Courses" at bounding box center [268, 5] width 62 height 33
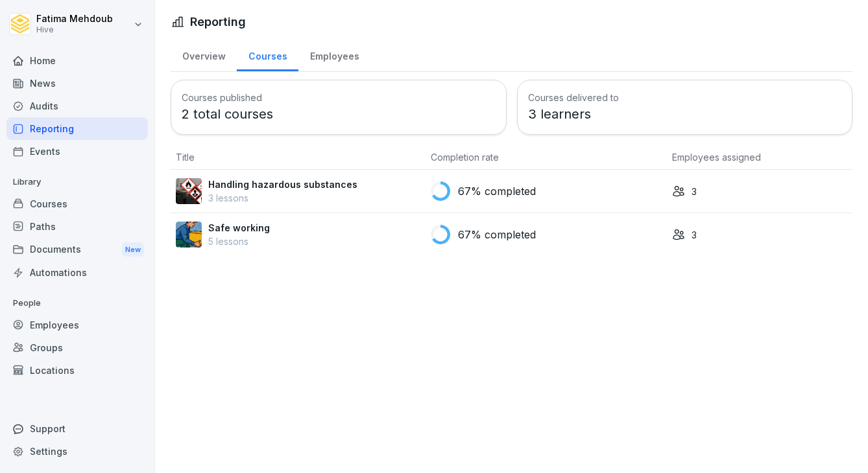
click at [493, 202] on td "67% completed" at bounding box center [545, 191] width 241 height 43
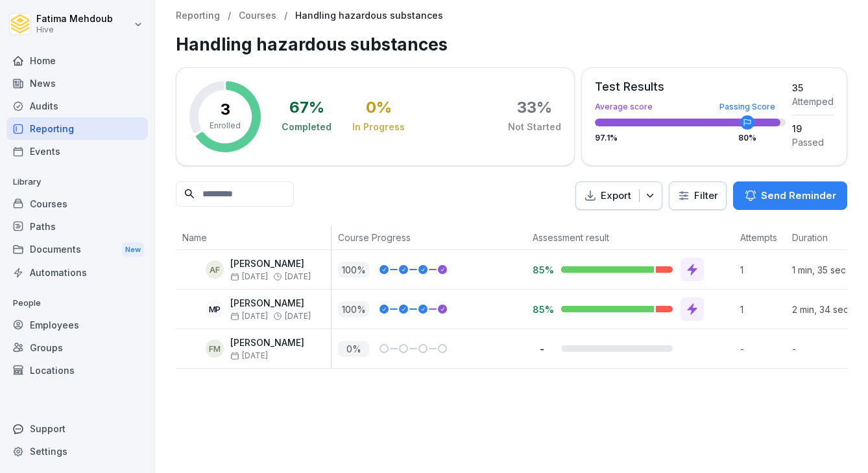
click at [780, 348] on p "-" at bounding box center [762, 349] width 45 height 14
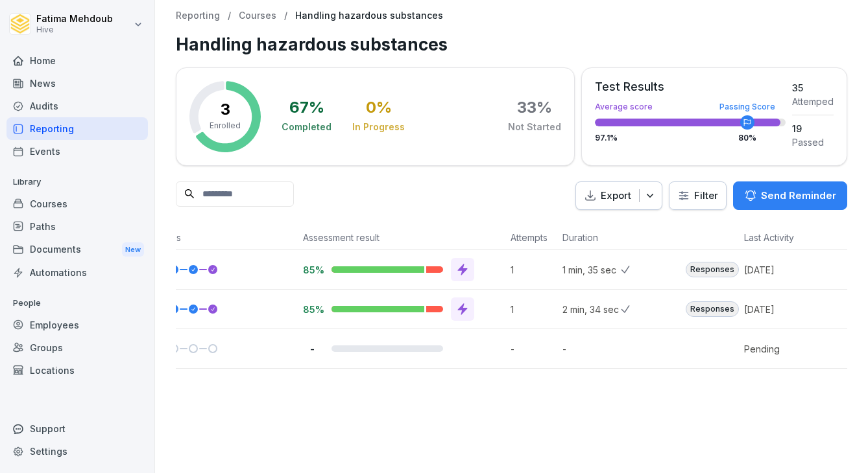
scroll to position [0, 353]
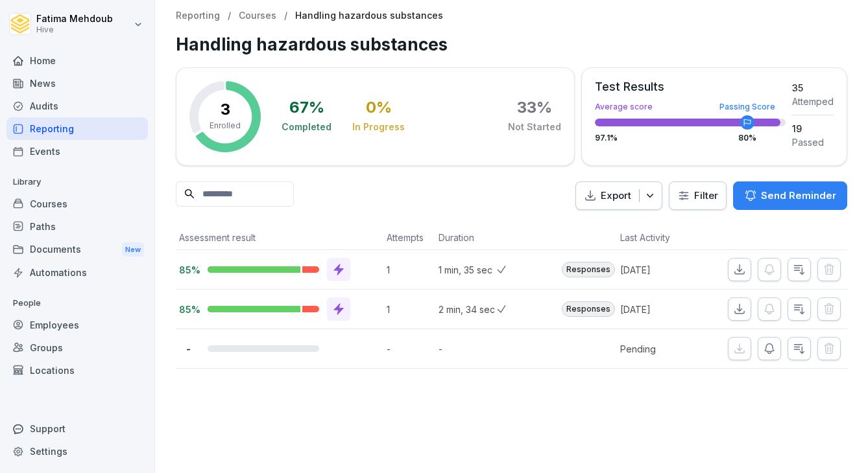
click at [310, 268] on div at bounding box center [264, 270] width 112 height 6
click at [305, 316] on div at bounding box center [279, 309] width 143 height 23
click at [594, 271] on div "Responses" at bounding box center [588, 270] width 53 height 16
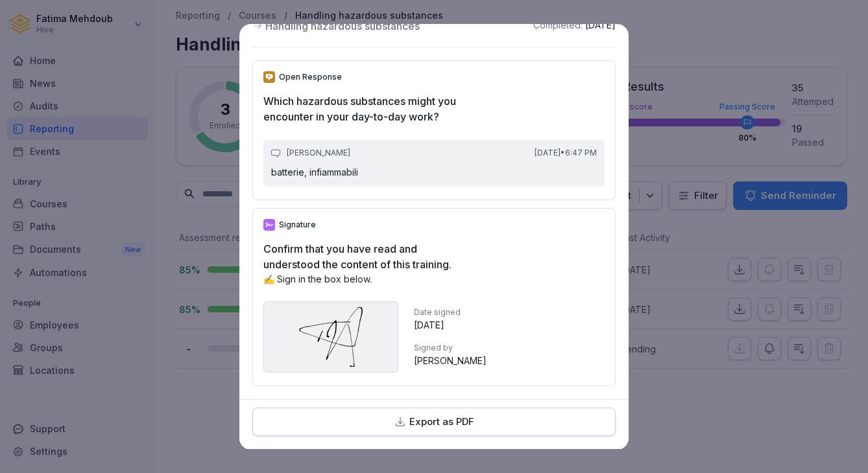
scroll to position [0, 0]
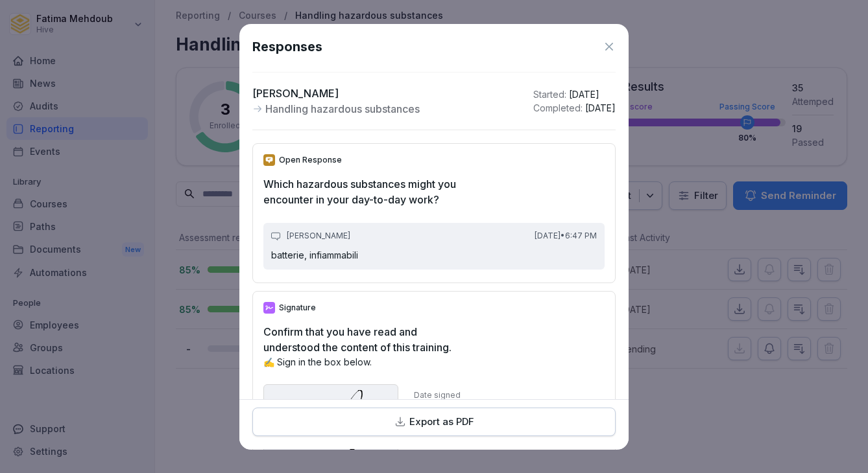
click at [609, 47] on icon at bounding box center [609, 47] width 8 height 8
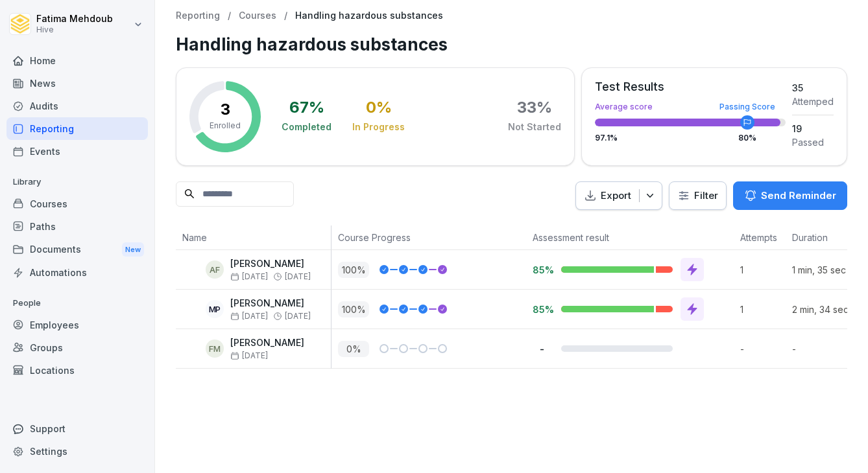
click at [547, 141] on div "67 % Completed 0 % In Progress 33 % Not Started" at bounding box center [420, 116] width 279 height 71
click at [539, 128] on div "Not Started" at bounding box center [534, 127] width 53 height 13
click at [361, 277] on p "100 %" at bounding box center [353, 270] width 31 height 16
click at [361, 306] on p "100 %" at bounding box center [353, 310] width 31 height 16
click at [376, 345] on div "0 %" at bounding box center [432, 349] width 188 height 16
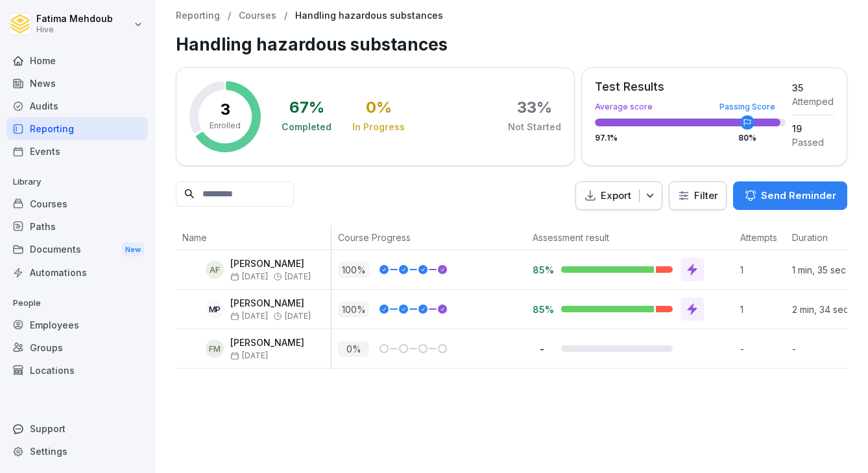
click at [244, 15] on p "Courses" at bounding box center [258, 15] width 38 height 11
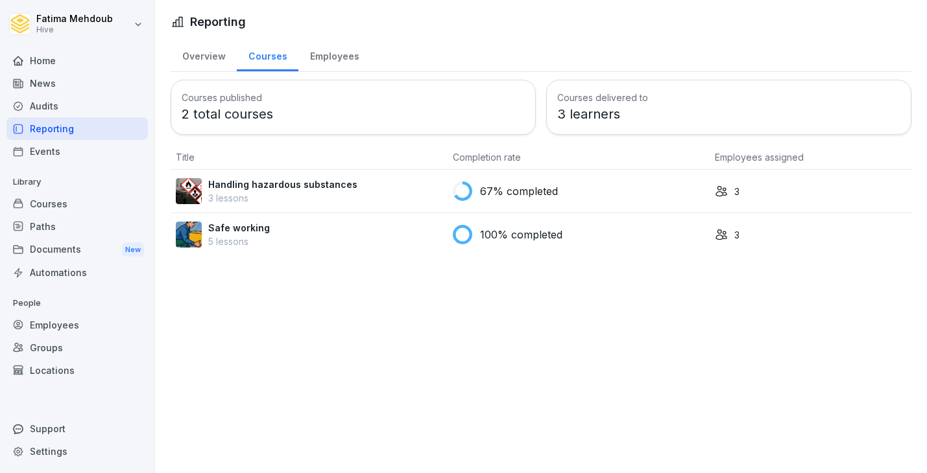
click at [315, 57] on div "Employees" at bounding box center [334, 54] width 72 height 33
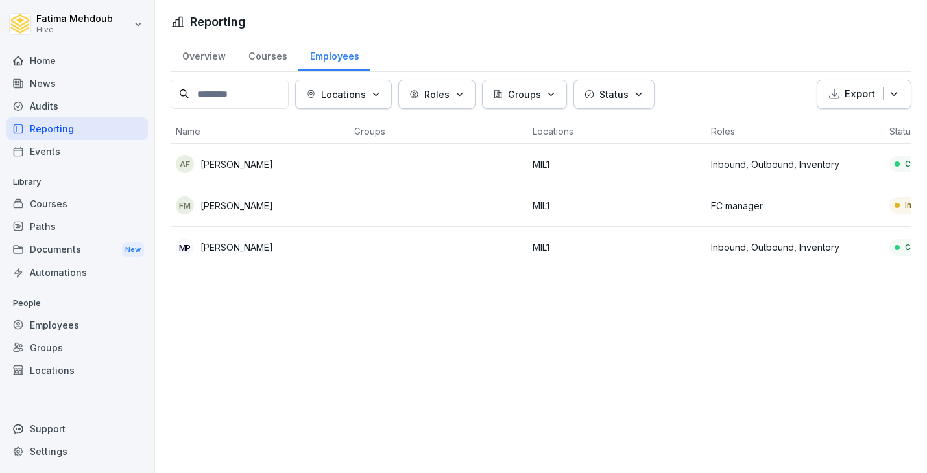
click at [279, 62] on div "Courses" at bounding box center [268, 54] width 62 height 33
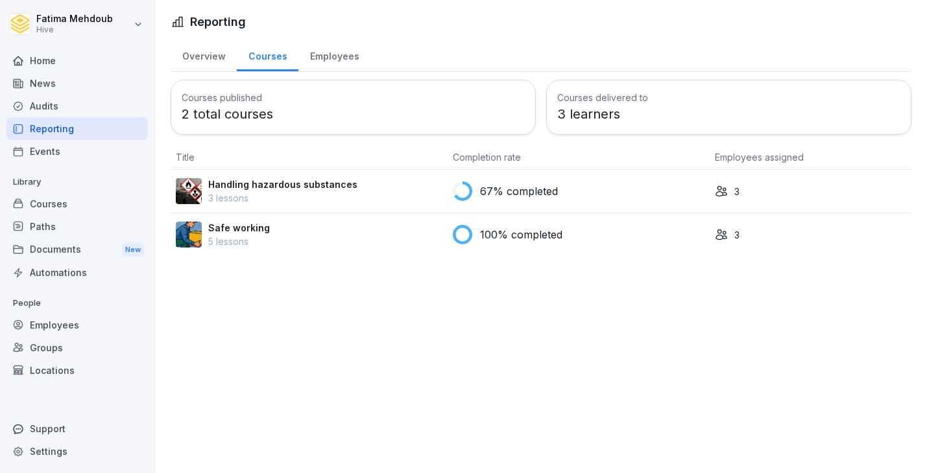
click at [208, 59] on div "Overview" at bounding box center [204, 54] width 66 height 33
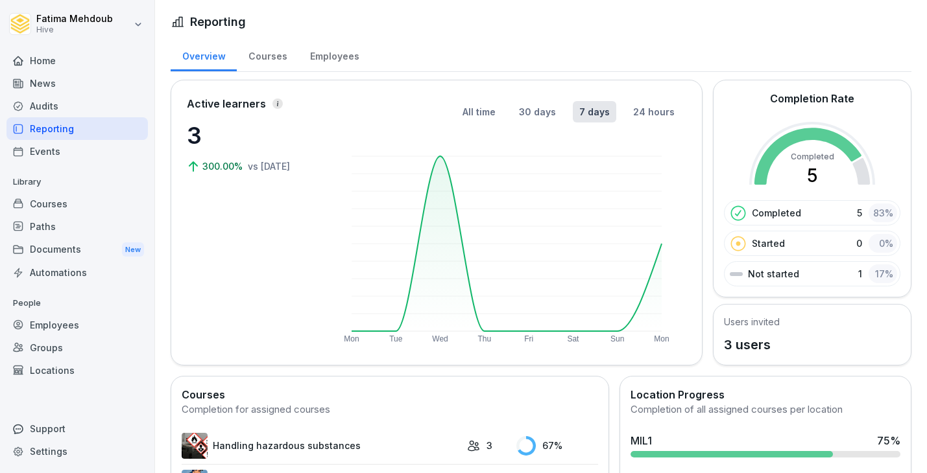
scroll to position [49, 0]
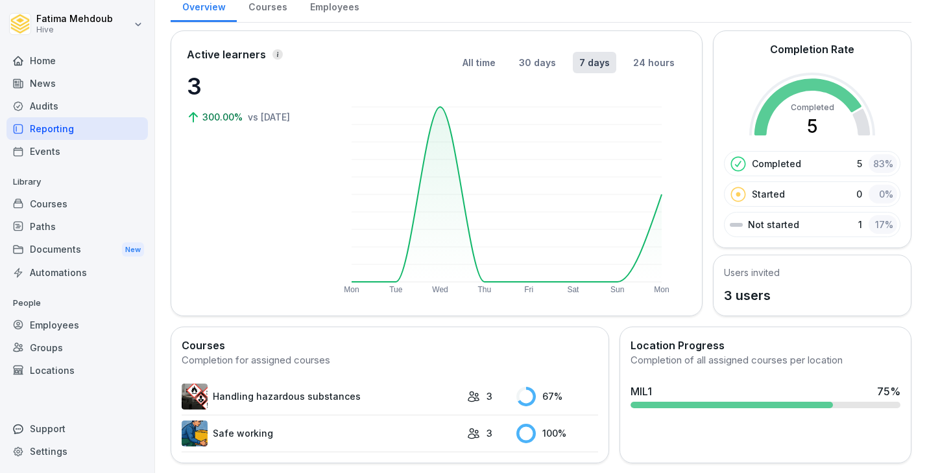
click at [560, 381] on td "67 %" at bounding box center [554, 397] width 88 height 37
click at [300, 398] on link "Handling hazardous substances" at bounding box center [321, 397] width 279 height 26
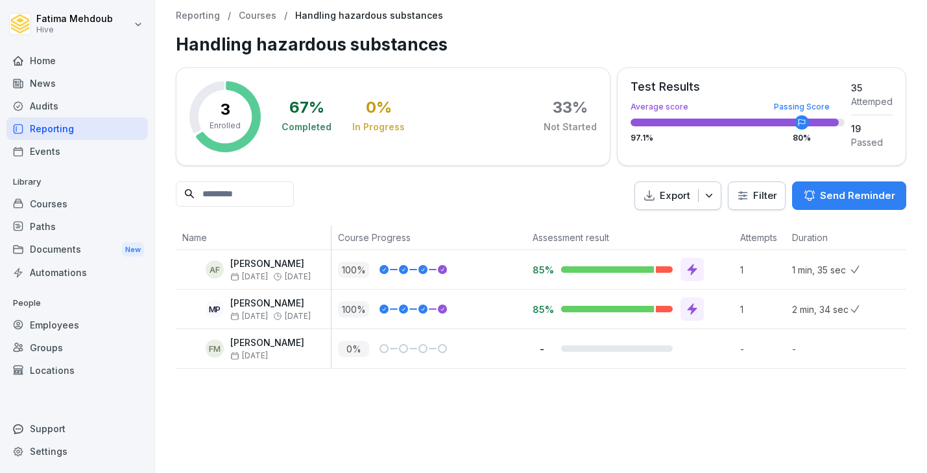
click at [261, 347] on p "[PERSON_NAME]" at bounding box center [267, 343] width 74 height 11
drag, startPoint x: 383, startPoint y: 348, endPoint x: 448, endPoint y: 348, distance: 65.5
click at [448, 348] on div "0 %" at bounding box center [432, 349] width 188 height 16
click at [449, 348] on div "0 %" at bounding box center [432, 349] width 188 height 16
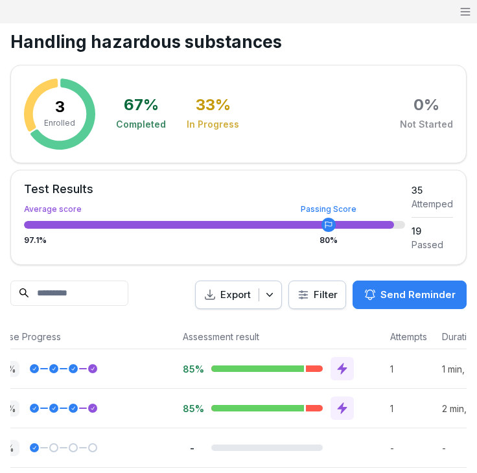
scroll to position [0, 202]
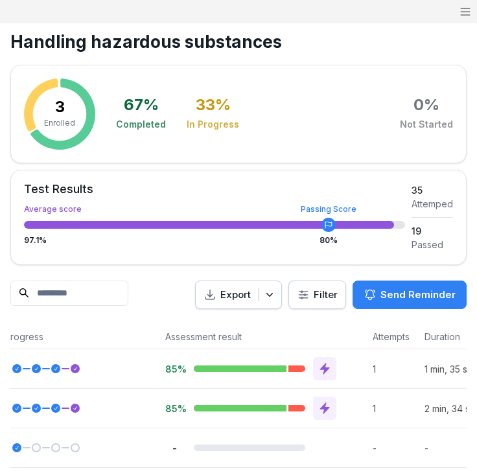
click at [328, 374] on icon at bounding box center [324, 368] width 13 height 13
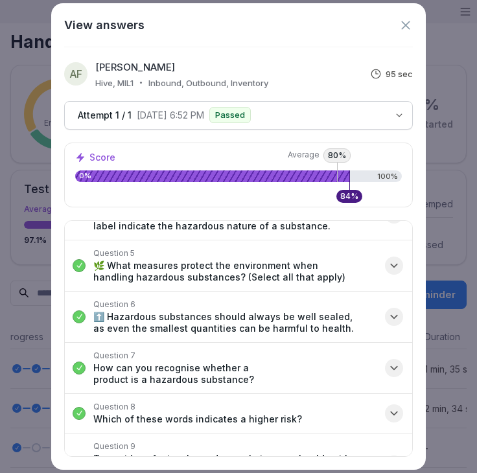
scroll to position [406, 0]
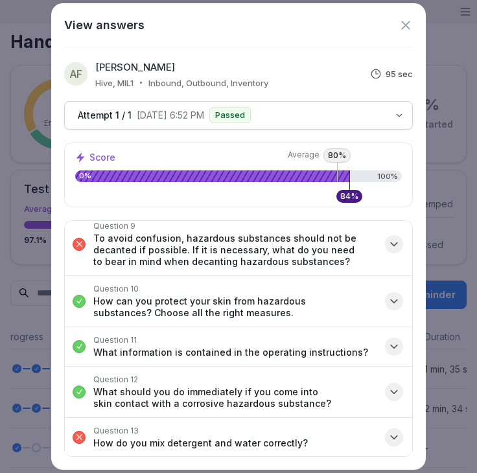
click at [410, 29] on icon at bounding box center [405, 25] width 8 height 8
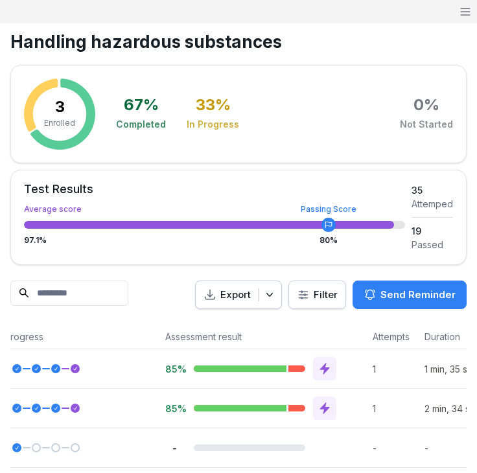
click at [327, 394] on div "85%" at bounding box center [263, 408] width 208 height 39
click at [327, 404] on icon at bounding box center [324, 408] width 13 height 13
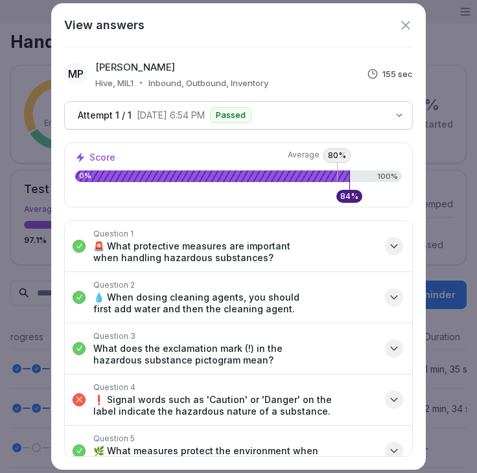
click at [404, 32] on icon at bounding box center [406, 25] width 14 height 14
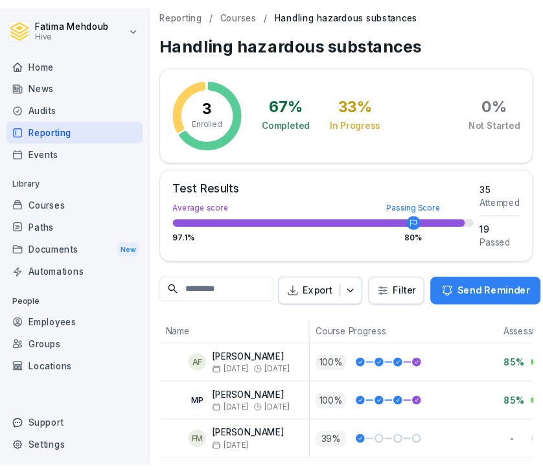
scroll to position [0, 0]
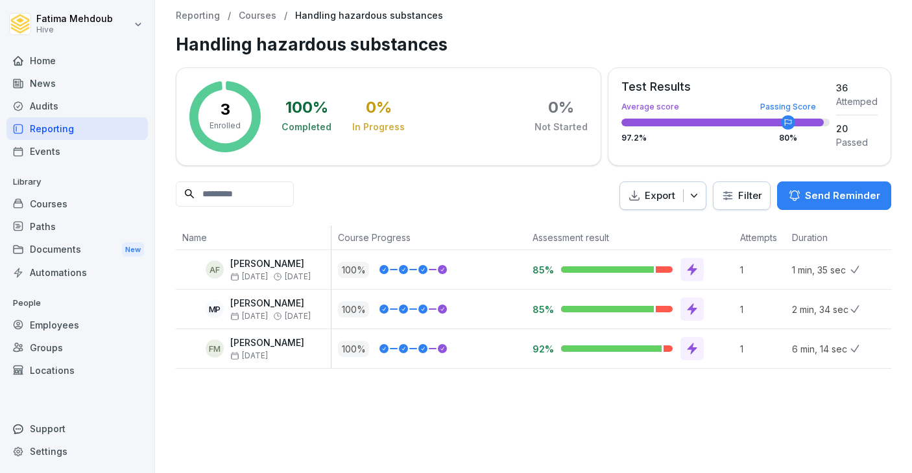
click at [622, 403] on div "Reporting / Courses / Handling hazardous substances Handling hazardous substanc…" at bounding box center [533, 236] width 757 height 473
